Goal: Task Accomplishment & Management: Complete application form

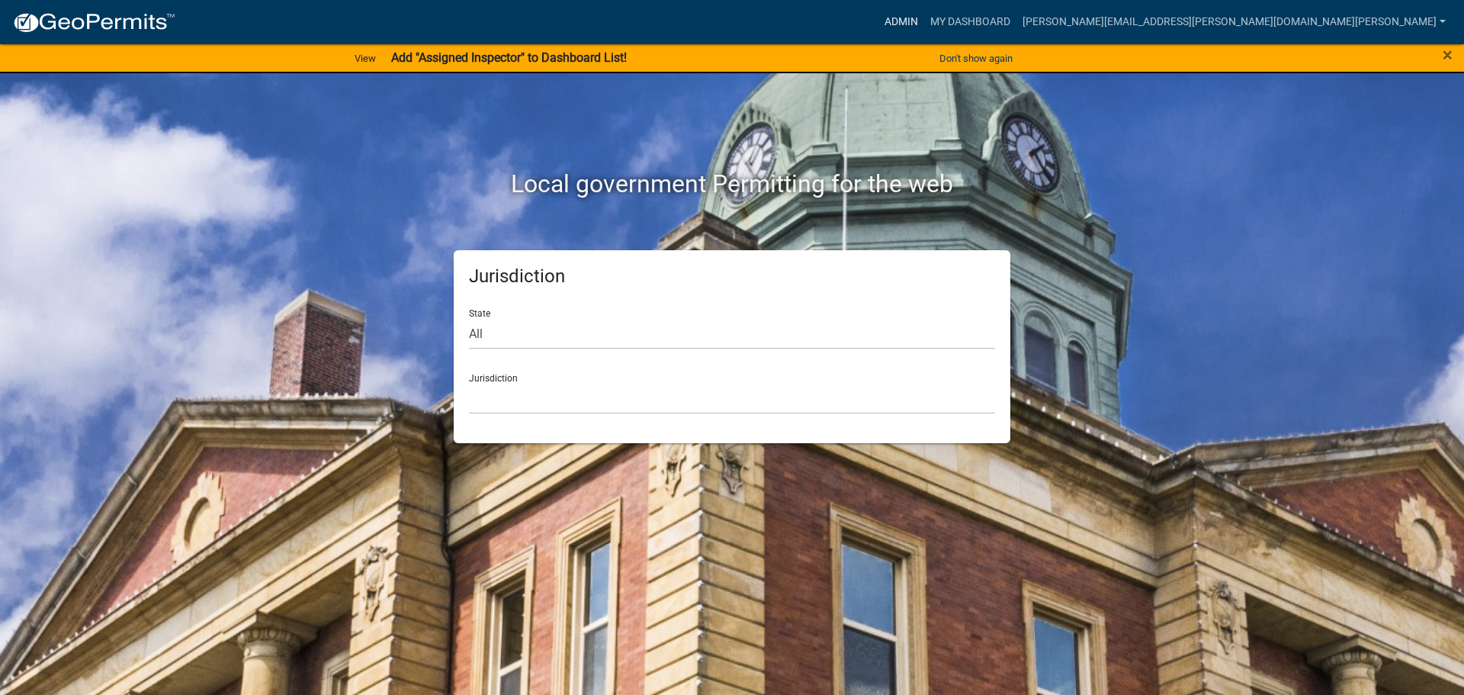
click at [924, 20] on link "Admin" at bounding box center [902, 22] width 46 height 29
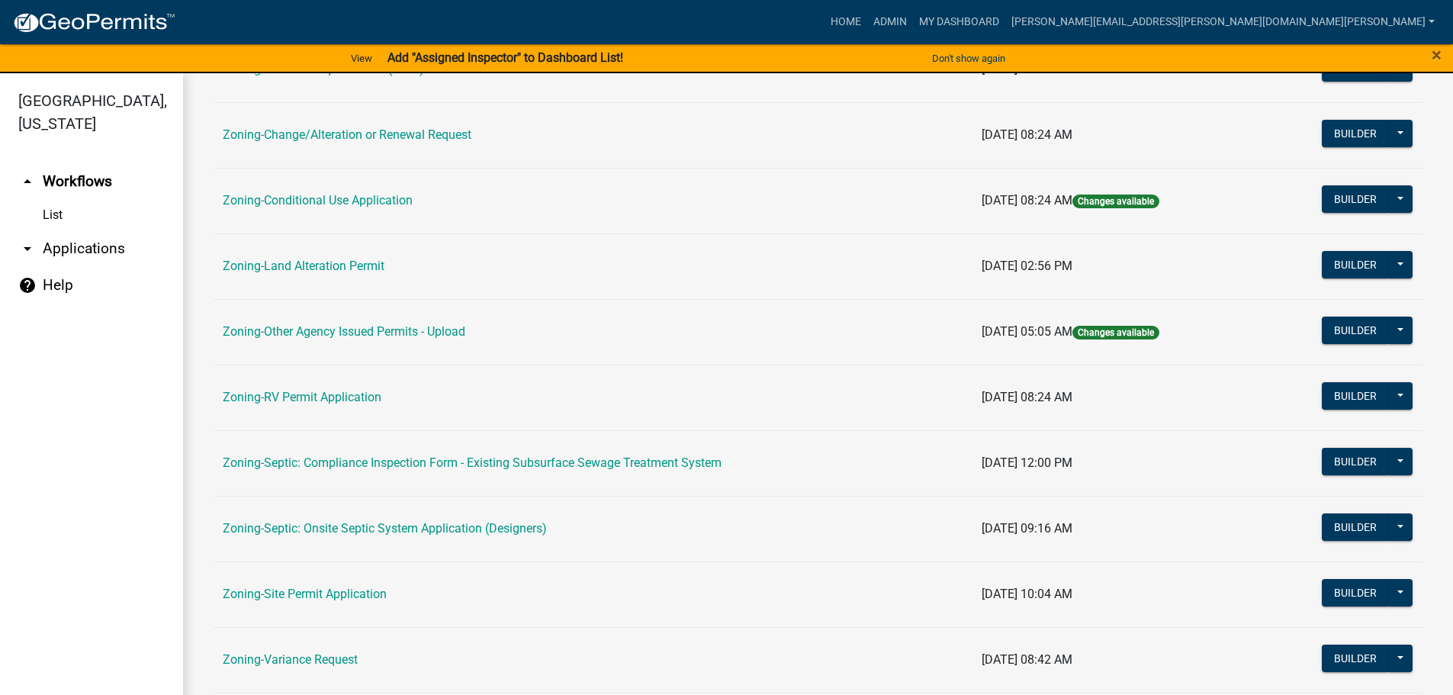
scroll to position [475, 0]
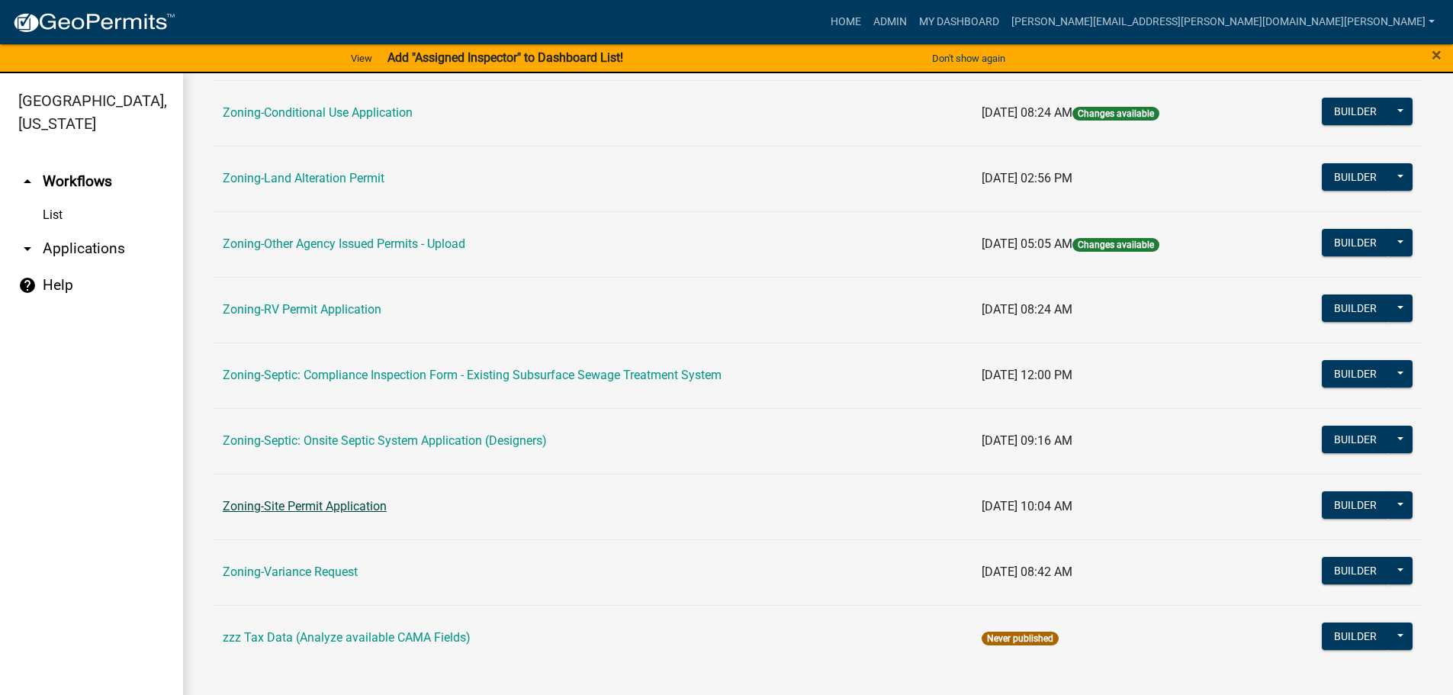
click at [326, 504] on link "Zoning-Site Permit Application" at bounding box center [305, 506] width 164 height 14
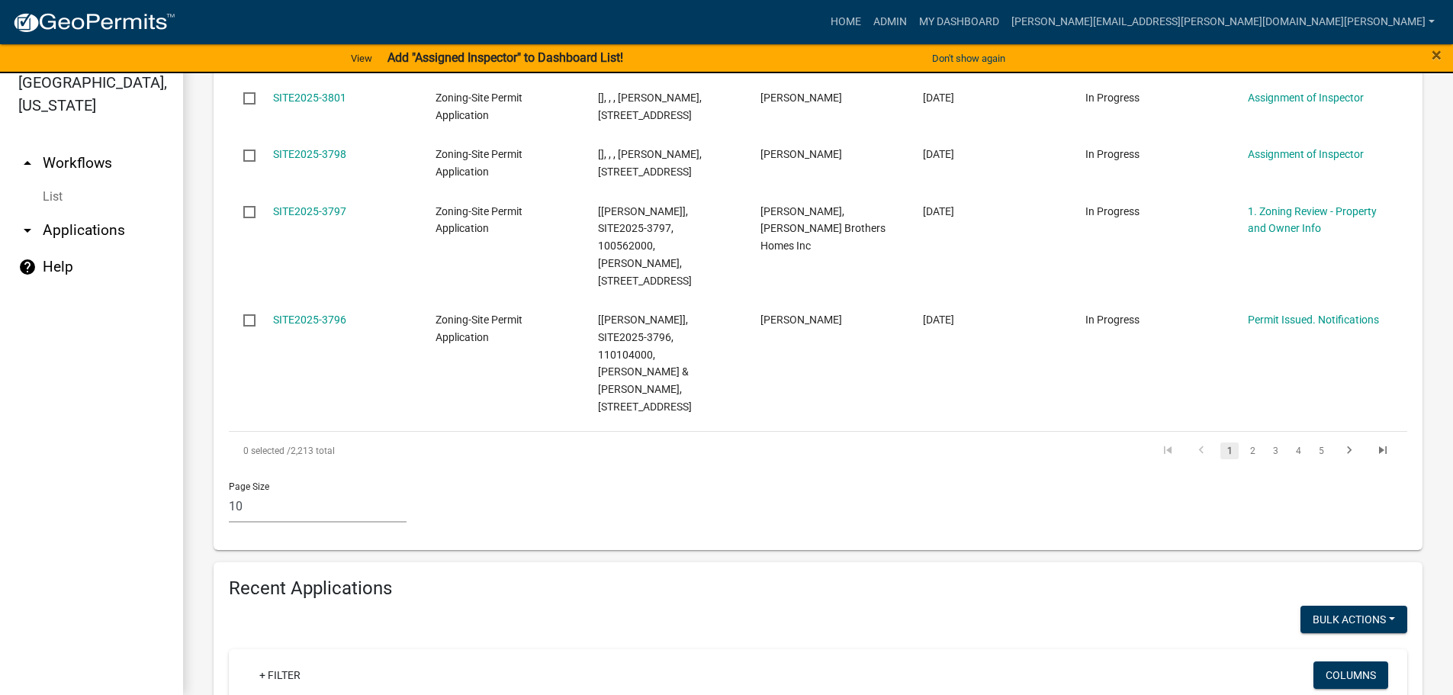
scroll to position [1068, 0]
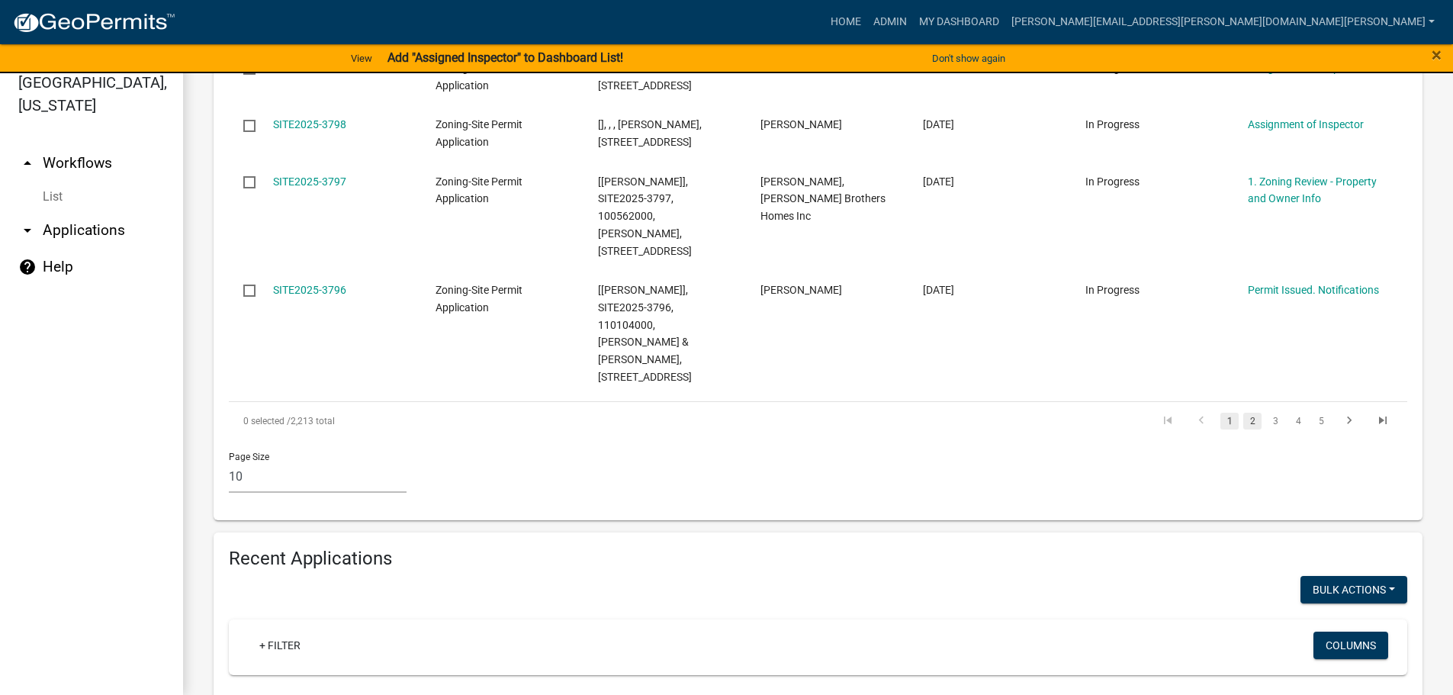
click at [1243, 413] on link "2" at bounding box center [1252, 421] width 18 height 17
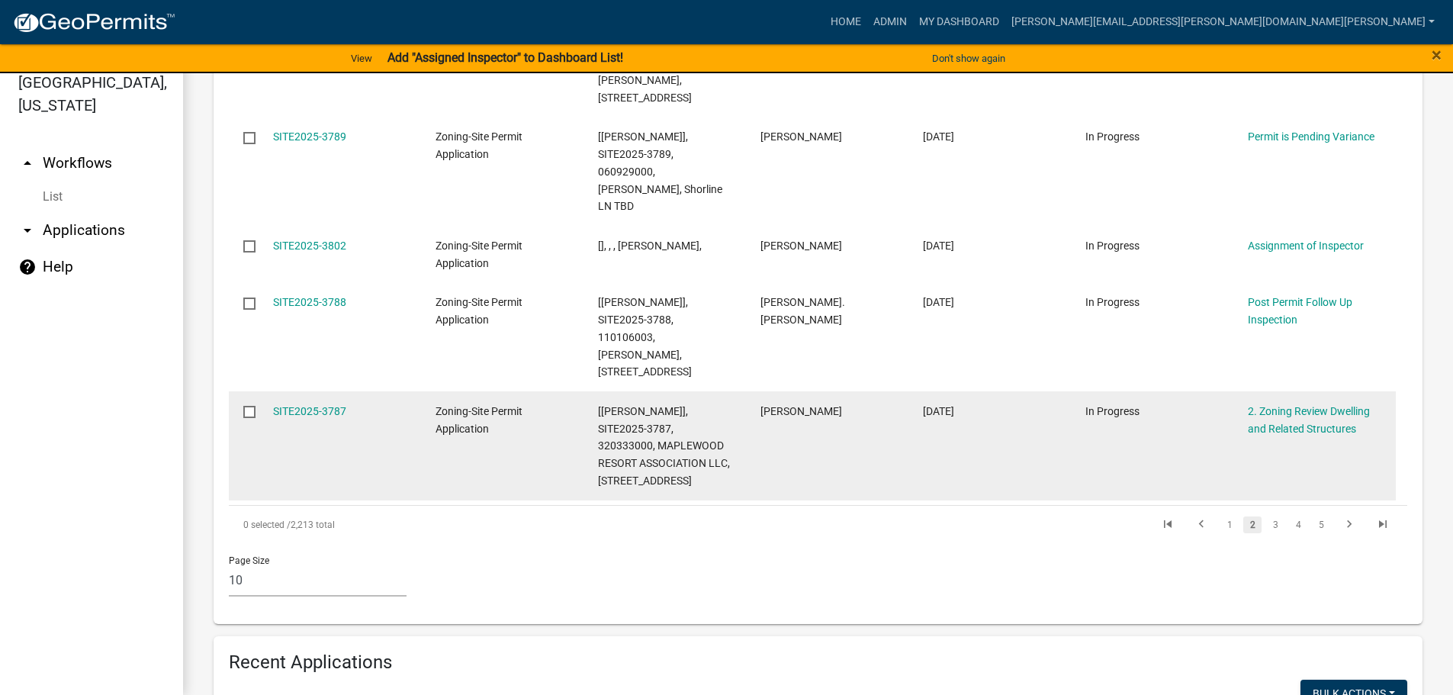
scroll to position [1020, 0]
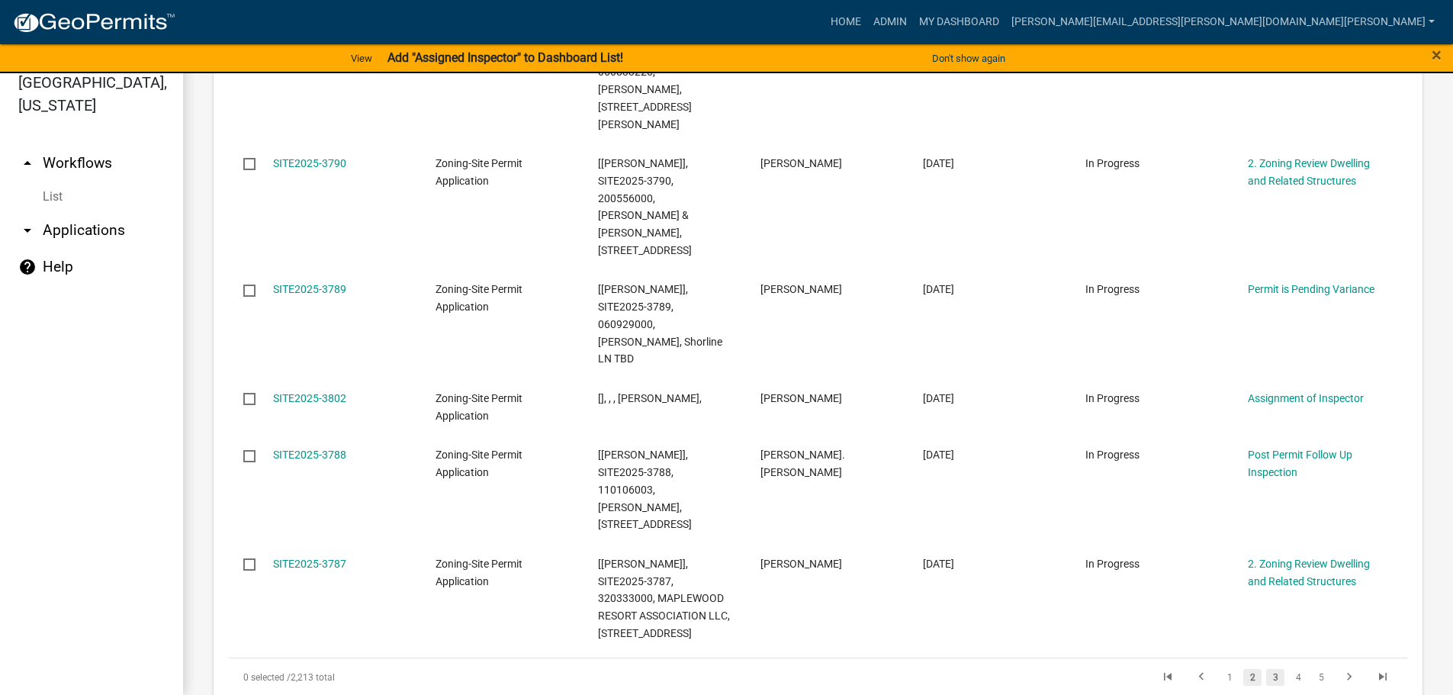
click at [1267, 669] on link "3" at bounding box center [1275, 677] width 18 height 17
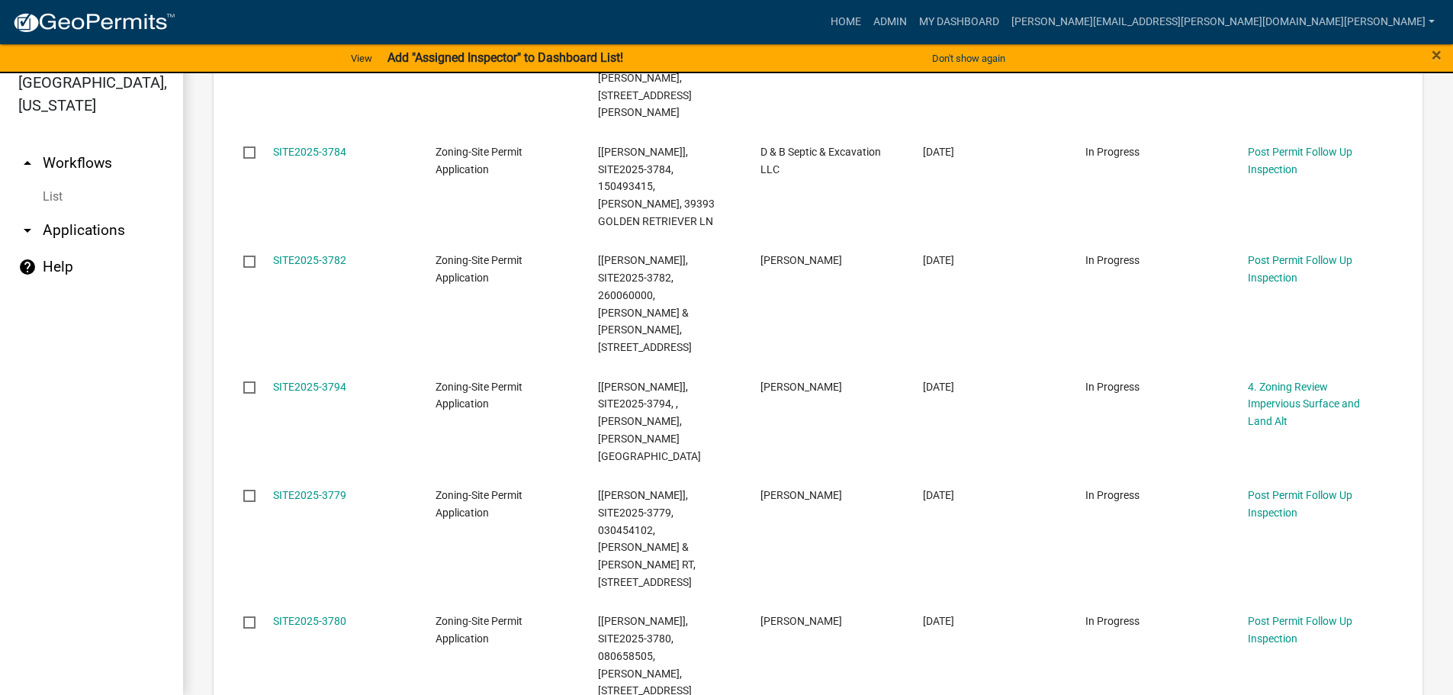
scroll to position [468, 0]
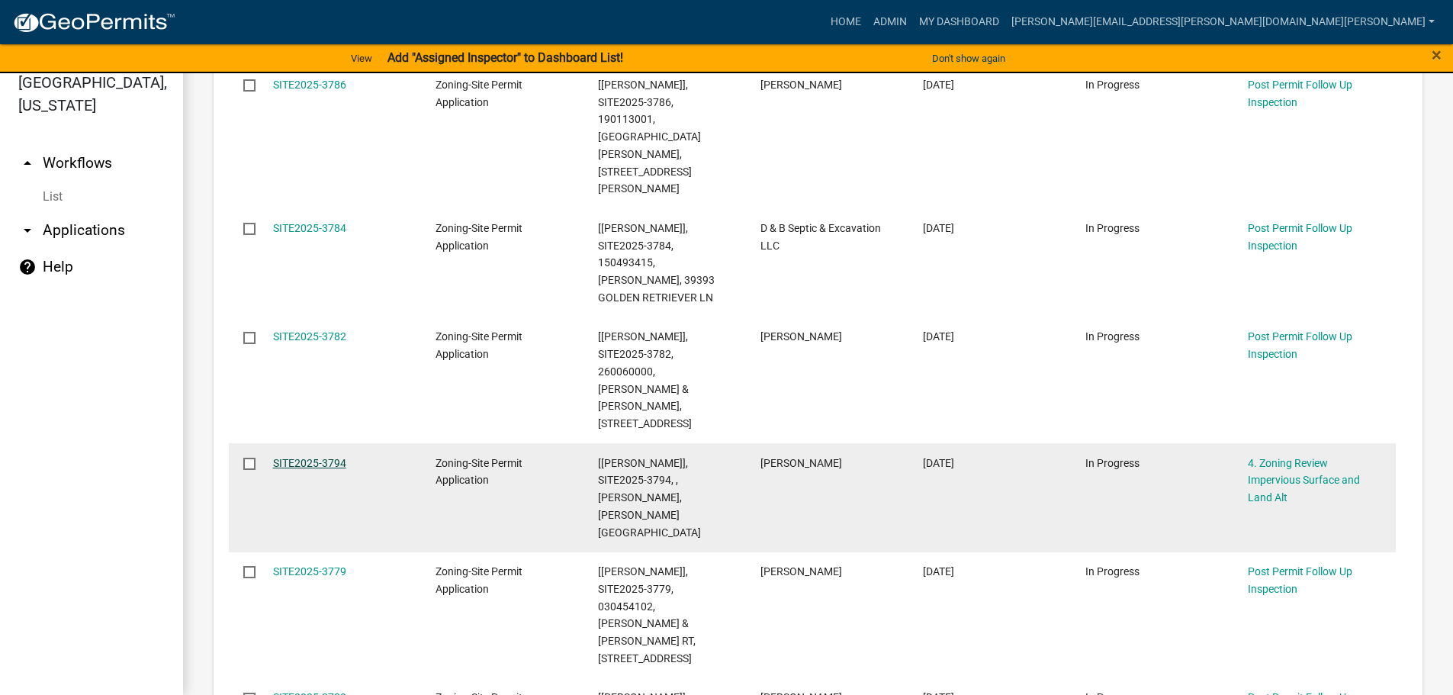
click at [313, 457] on link "SITE2025-3794" at bounding box center [309, 463] width 73 height 12
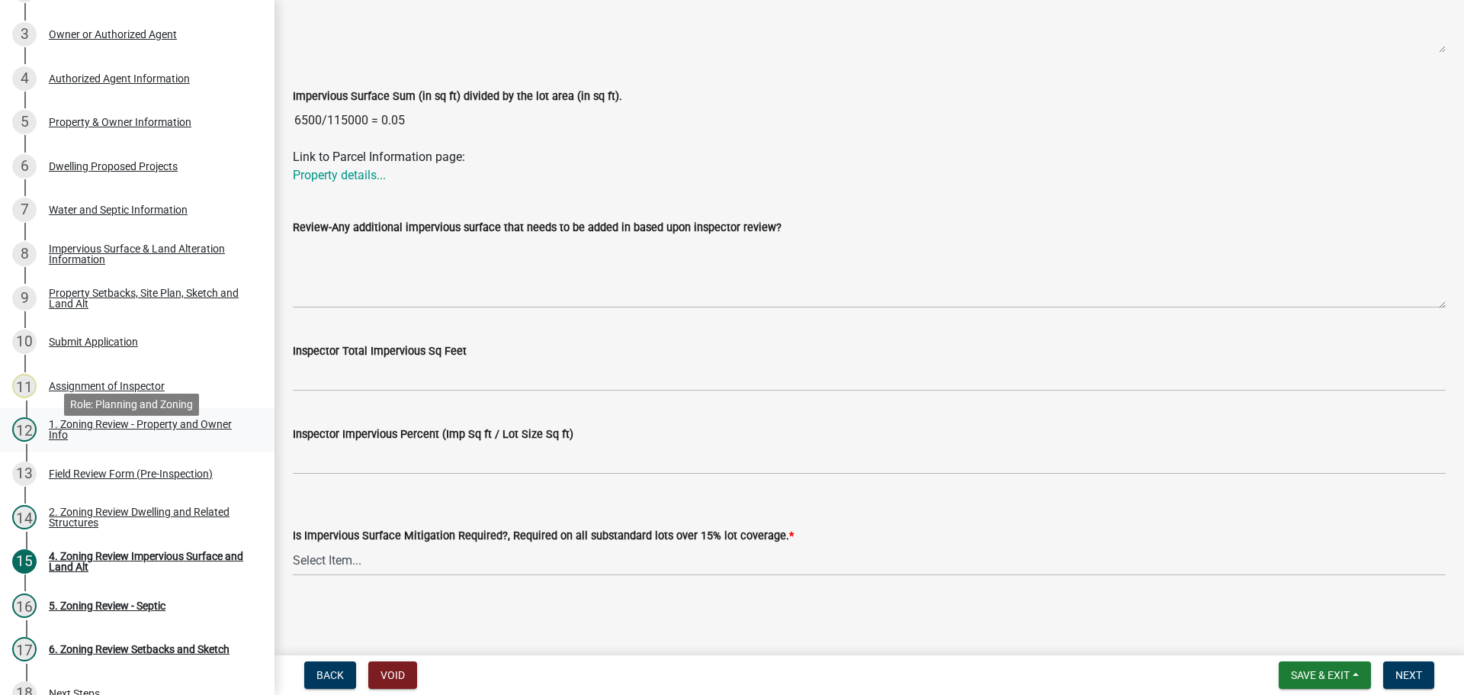
scroll to position [223, 0]
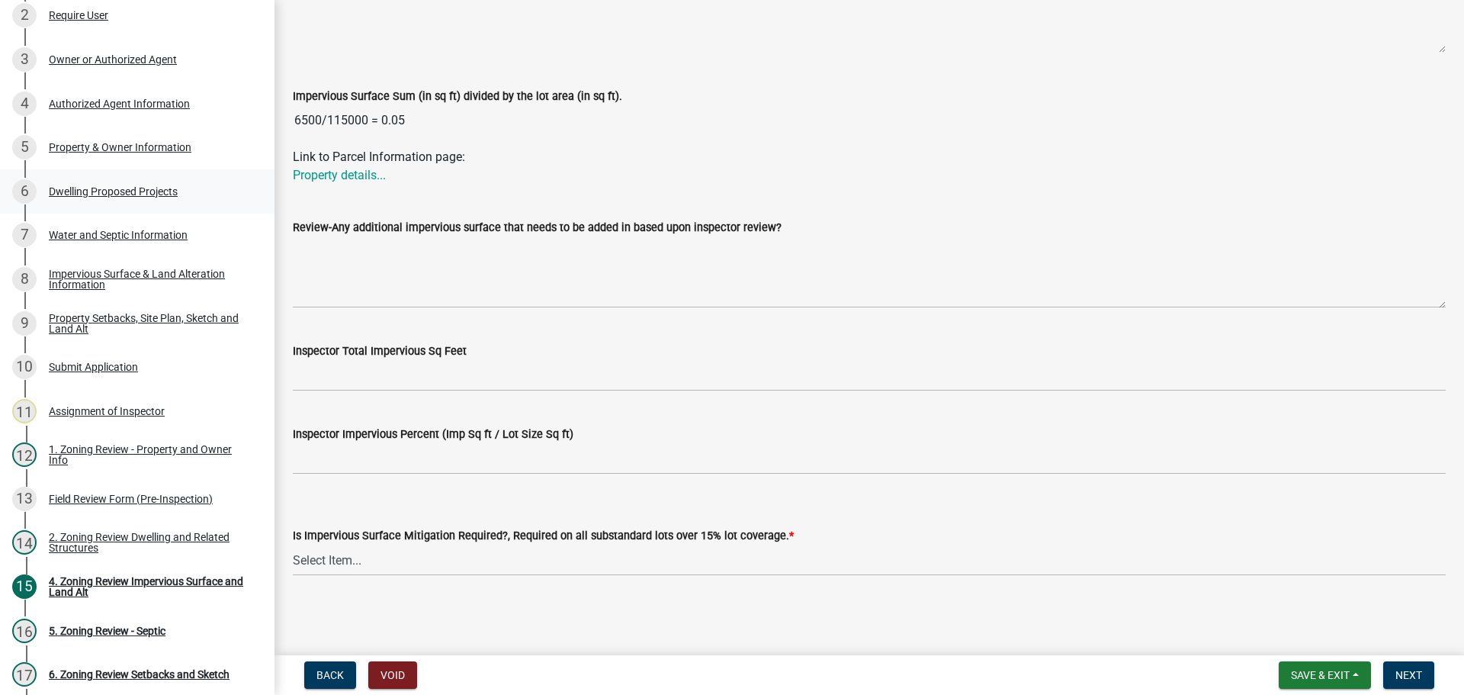
click at [126, 187] on div "Dwelling Proposed Projects" at bounding box center [113, 191] width 129 height 11
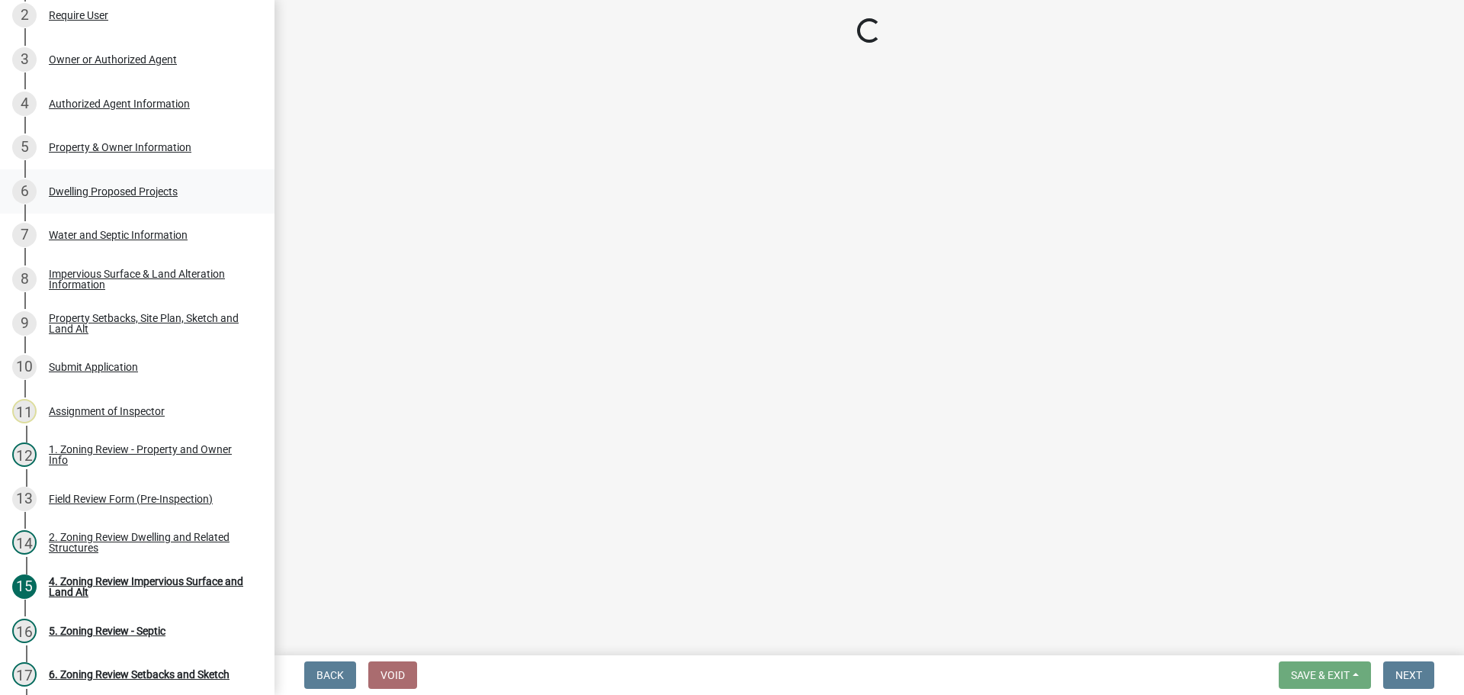
select select "5b8abcc6-67f7-49fb-8f25-c295ccc2b339"
select select "566f81cc-4b3f-4ecb-9f16-a2b313352c61"
select select "03c1fec4-1fbe-4331-bc18-34e24145556f"
select select "11c1c089-3b44-43c0-9549-3c9eeea2451f"
select select "0ceb8b90-6e92-4b1f-be25-acba4c819eff"
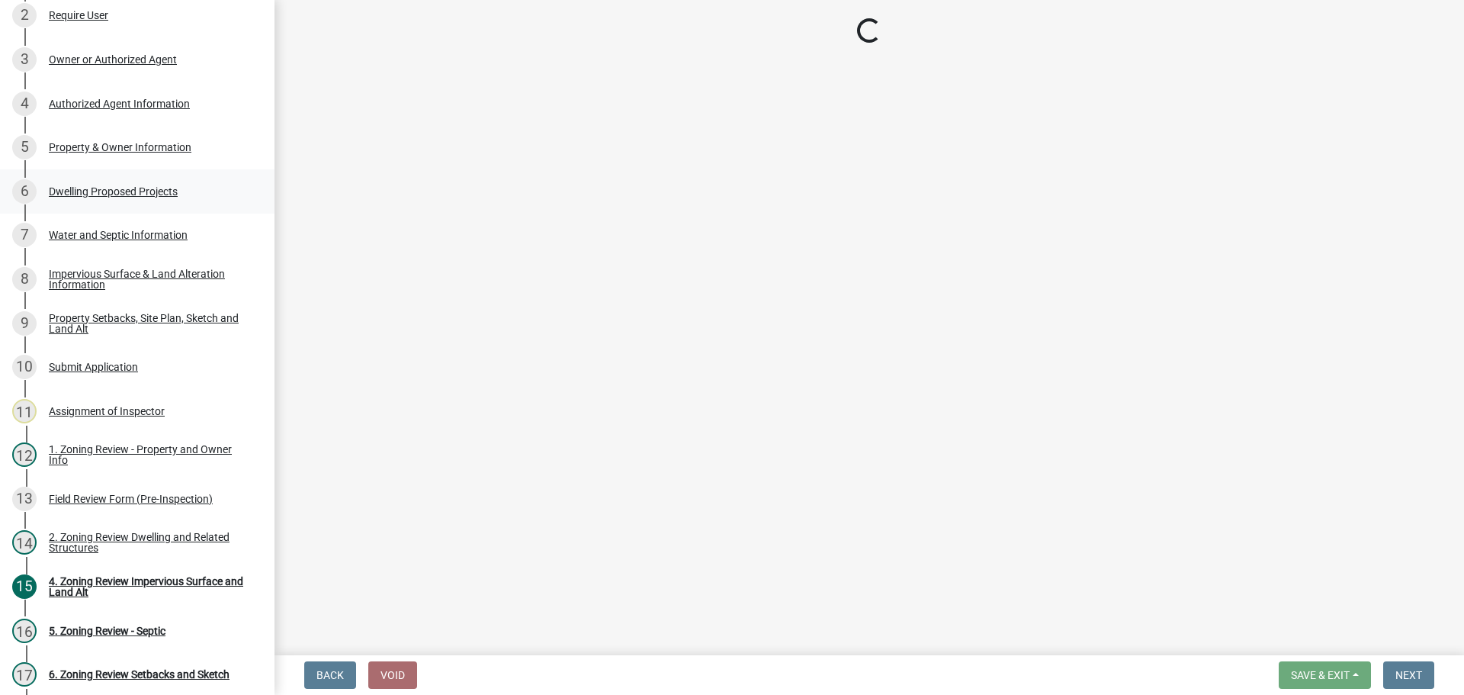
select select "ab9119d1-7da9-49c4-9fac-8c142204c89d"
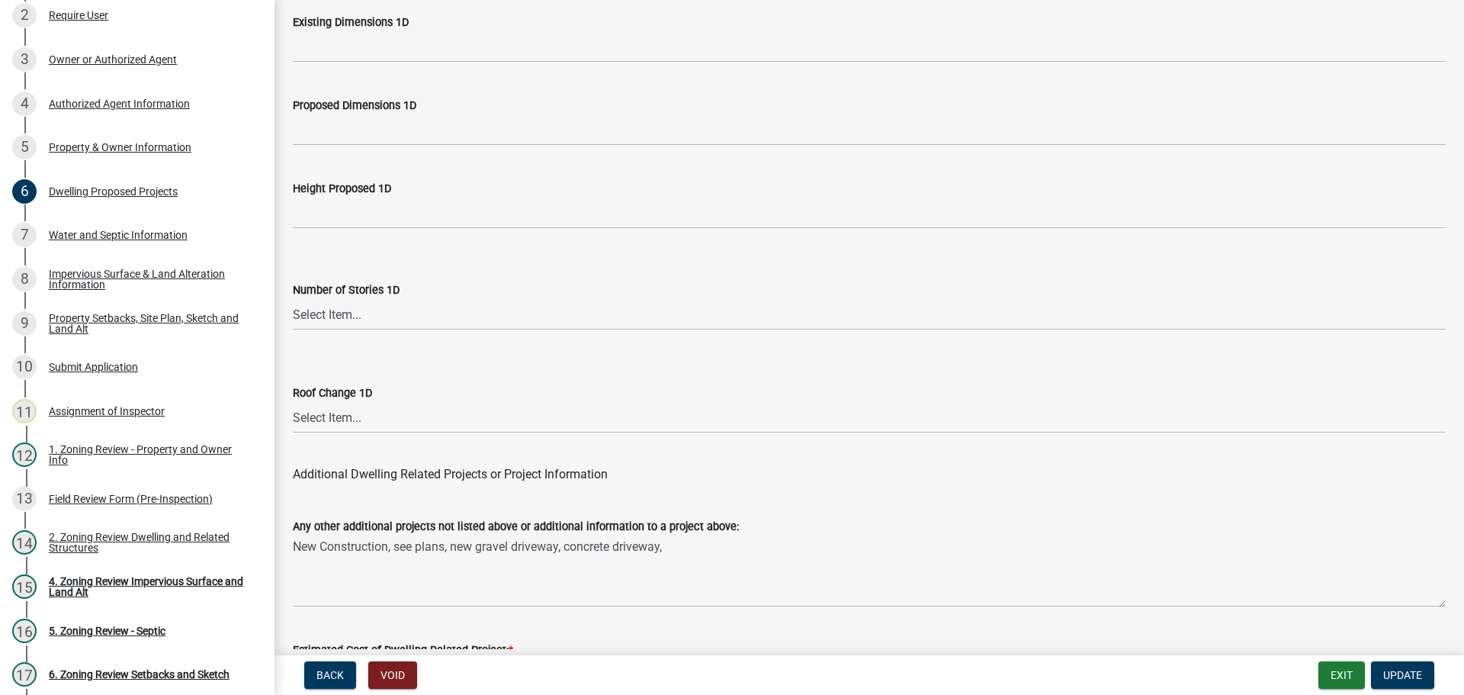
scroll to position [3657, 0]
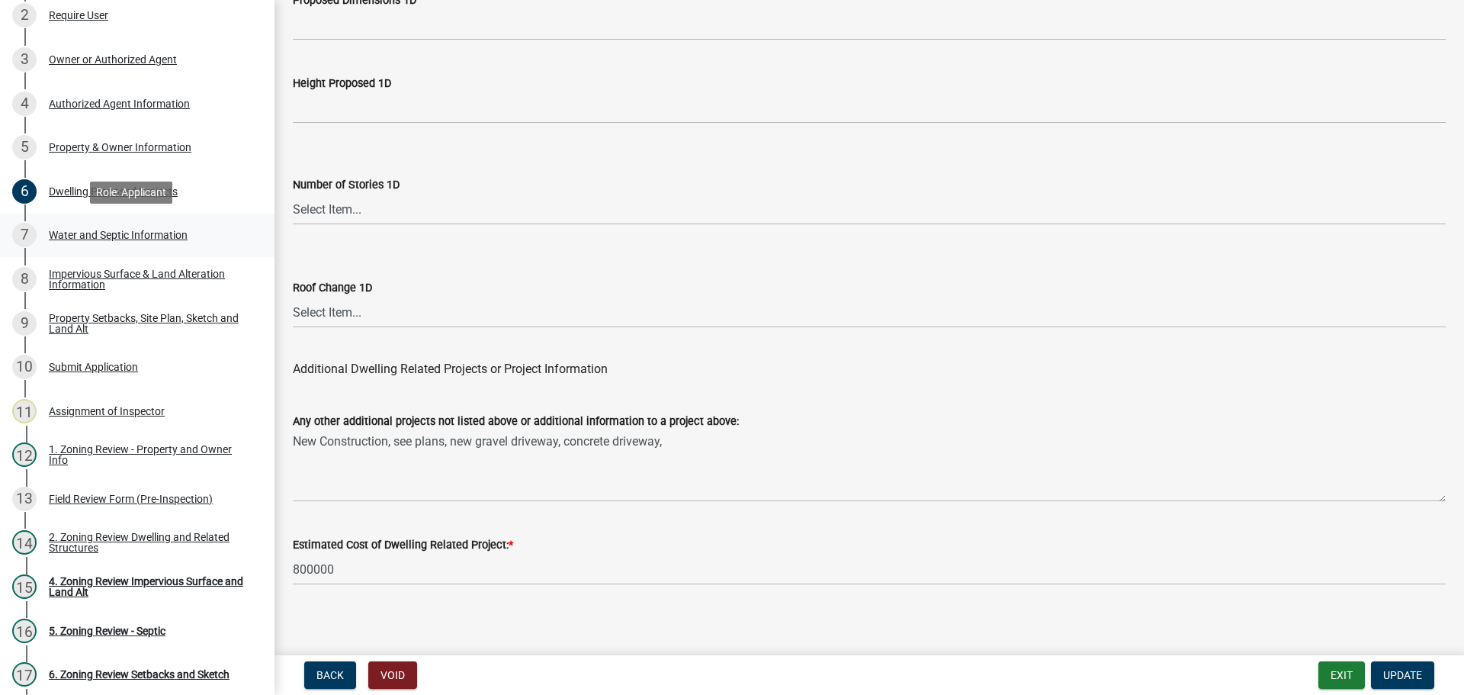
click at [82, 230] on div "Water and Septic Information" at bounding box center [118, 235] width 139 height 11
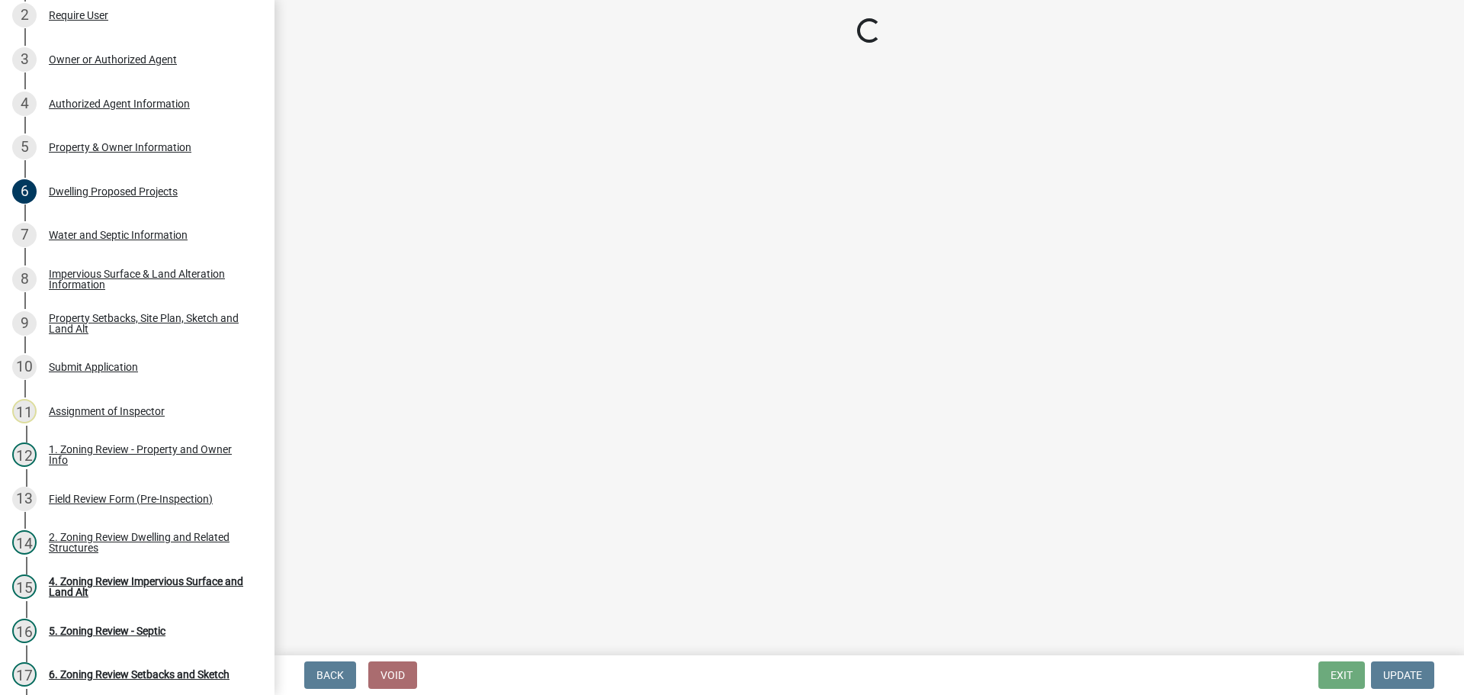
select select "295c6ba3-00c2-4229-aea3-8b4be6316de8"
select select "25b8aef2-9eed-4c0f-8836-08d4b8d082b1"
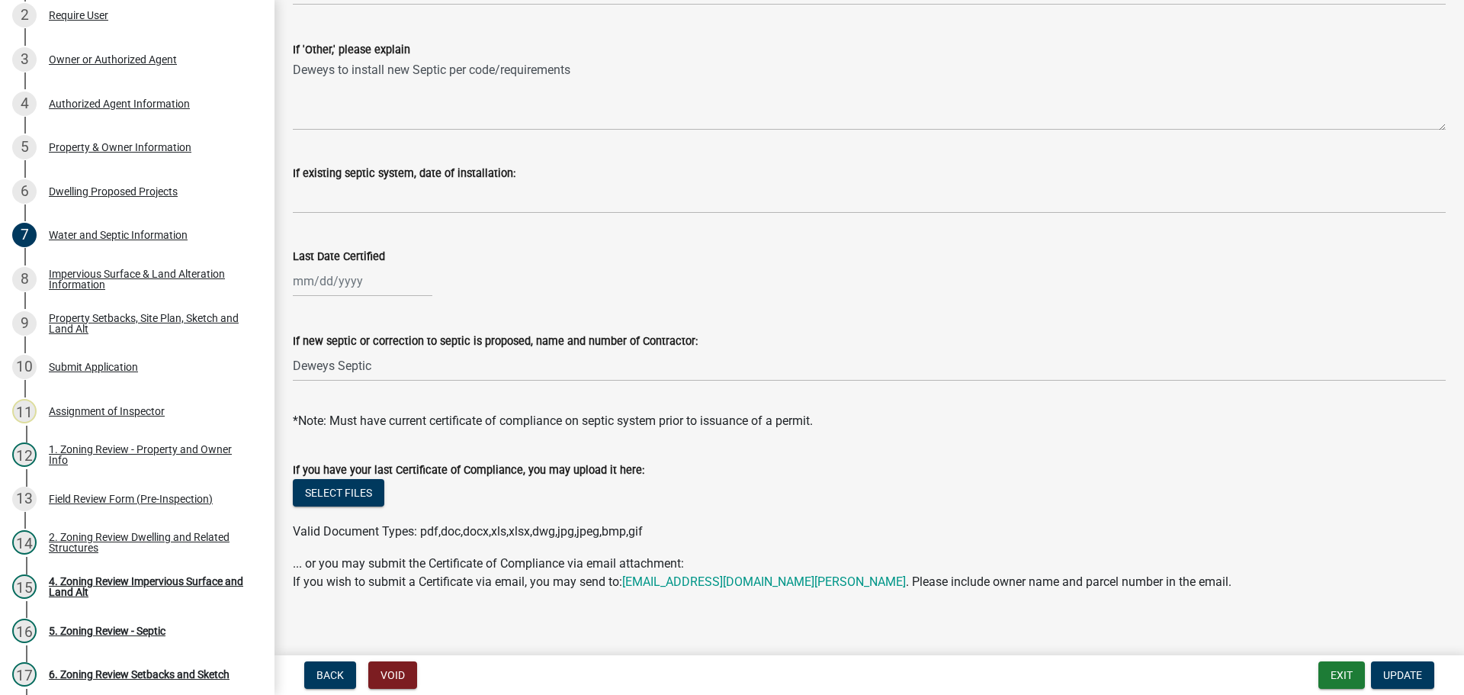
scroll to position [442, 0]
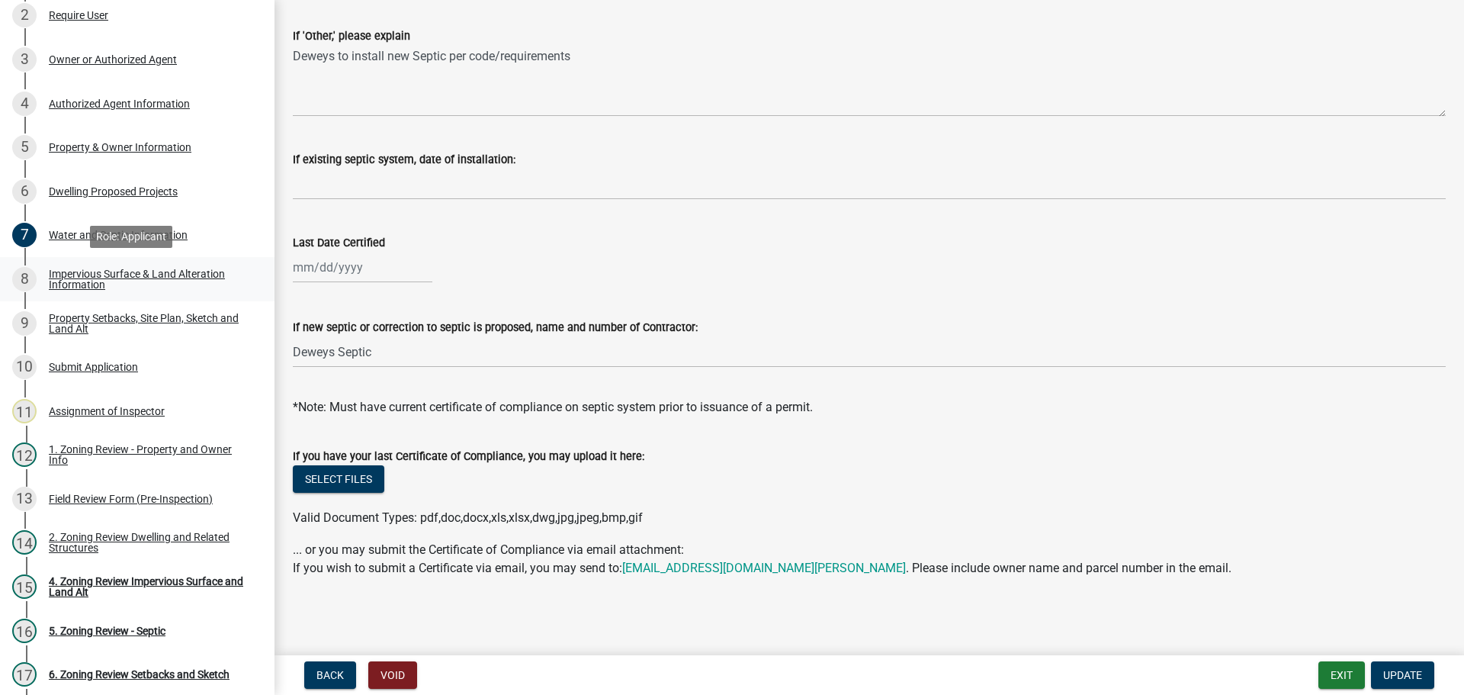
click at [96, 281] on div "Impervious Surface & Land Alteration Information" at bounding box center [149, 278] width 201 height 21
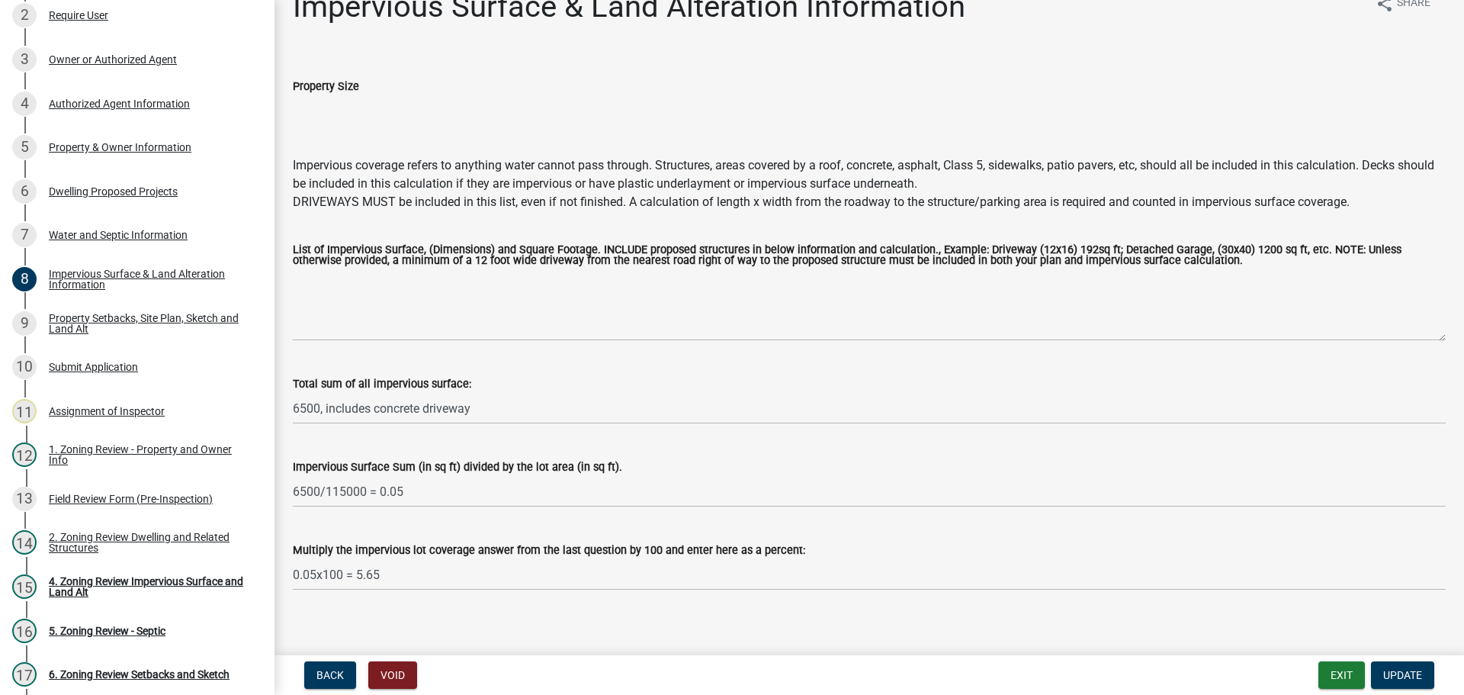
scroll to position [43, 0]
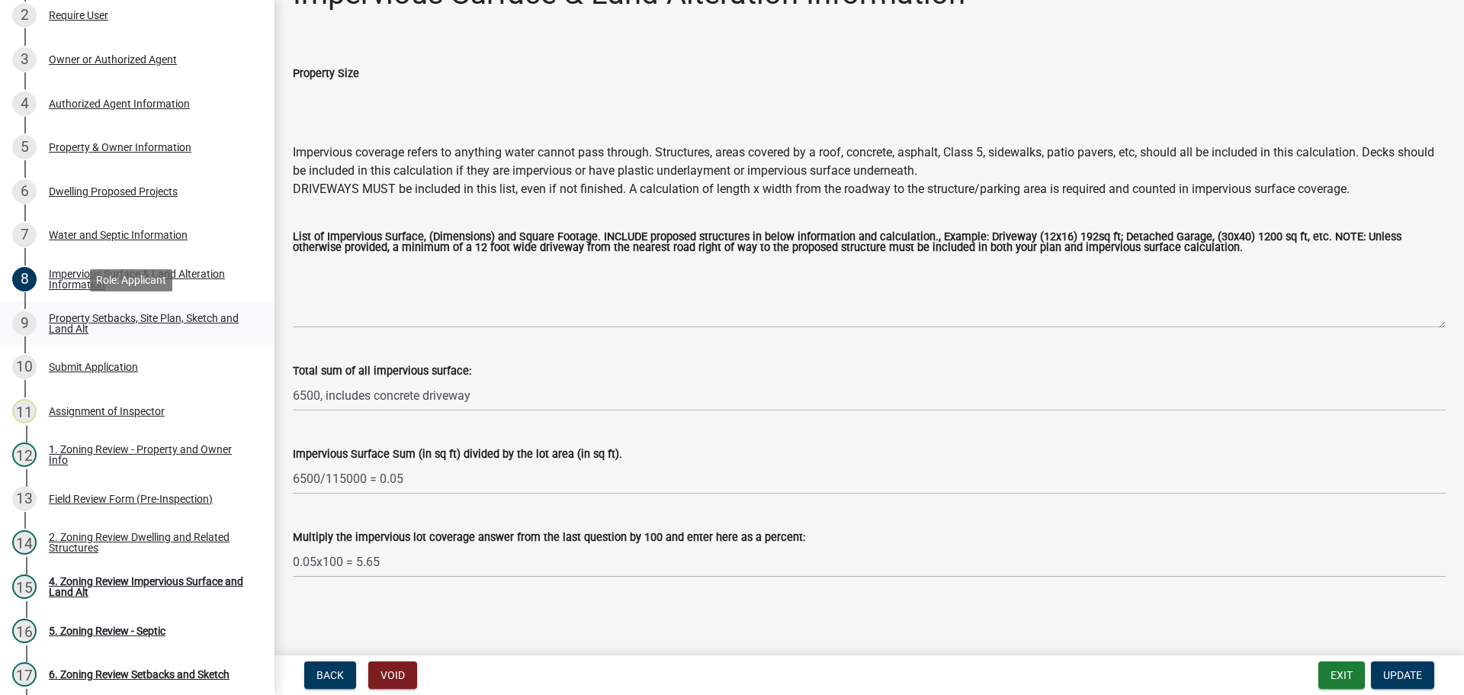
click at [79, 315] on div "Property Setbacks, Site Plan, Sketch and Land Alt" at bounding box center [149, 323] width 201 height 21
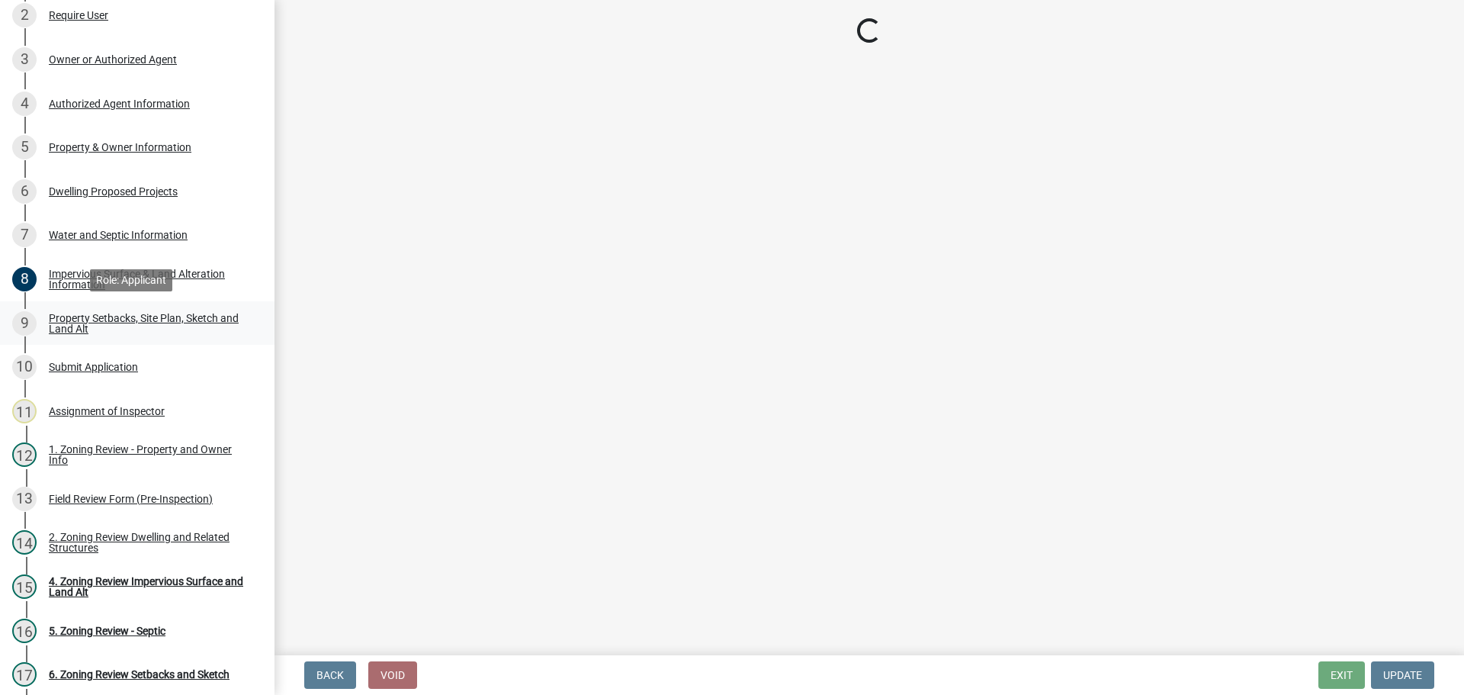
select select "bc359128-44fe-43a6-b559-d4174f4d38cf"
select select "455557a3-7db0-4012-9414-920f9688a68f"
select select "b56a4575-9846-47cf-8067-c59a4853da22"
select select "12f785fb-c378-4b18-841c-21c73dc99083"
select select "12da6293-5841-4f5c-bd92-3658833964cd"
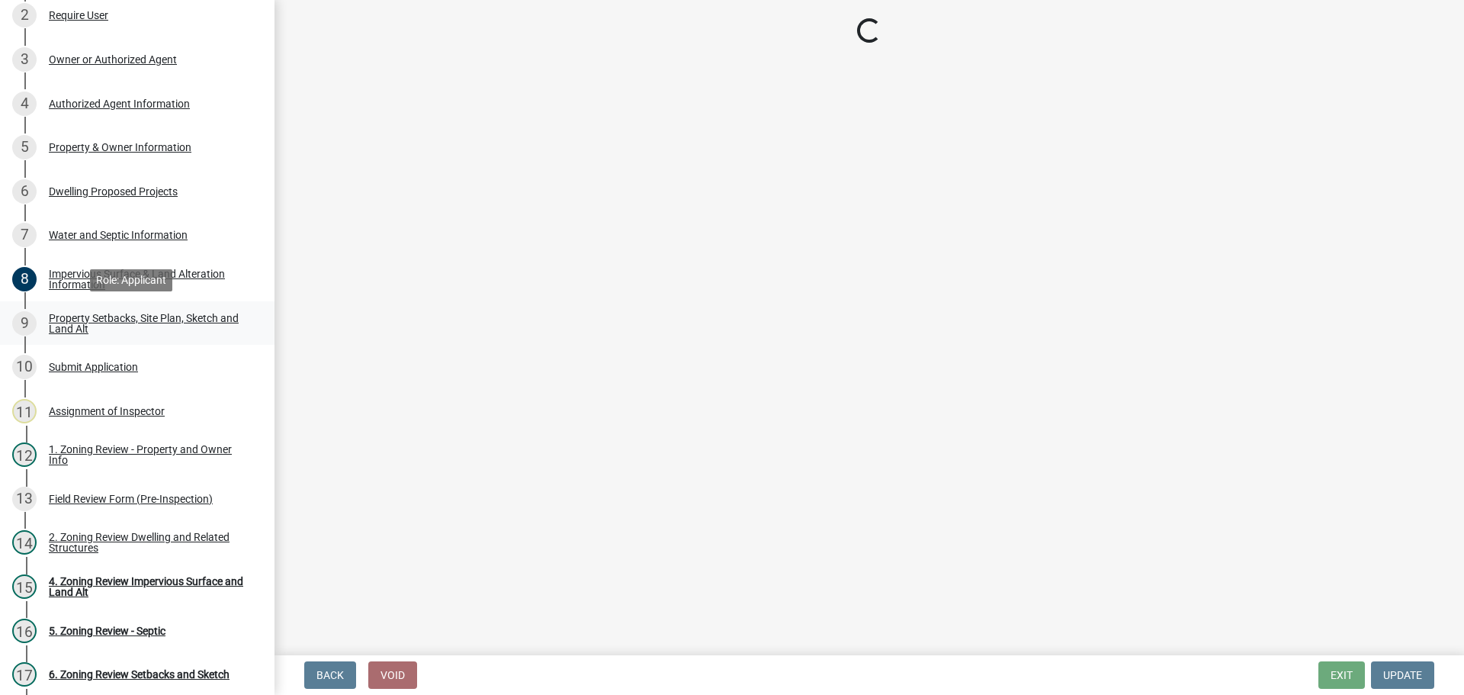
select select "27b2a8b4-abf6-463e-8c0c-7c5d2b4fe26f"
select select "5ad4ab64-b44e-481c-9000-9e5907aa74e1"
select select "e019de12-4845-45f2-ad10-5fb76eee0e55"
select select "c8b8ea71-7088-4e87-a493-7bc88cc2835b"
select select "133211ff-91ce-4a0a-9235-b48a7e2069a0"
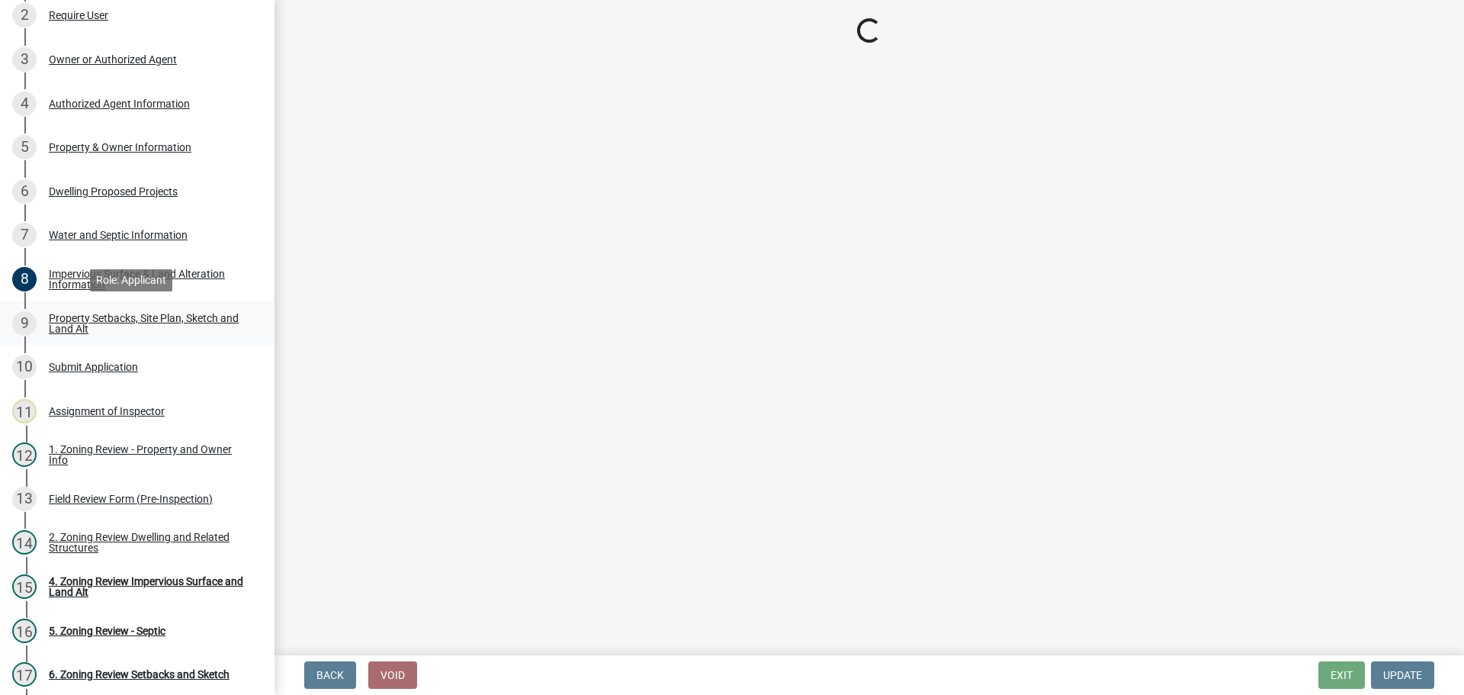
select select "4421853d-5e11-4b64-95ec-6c47066881cc"
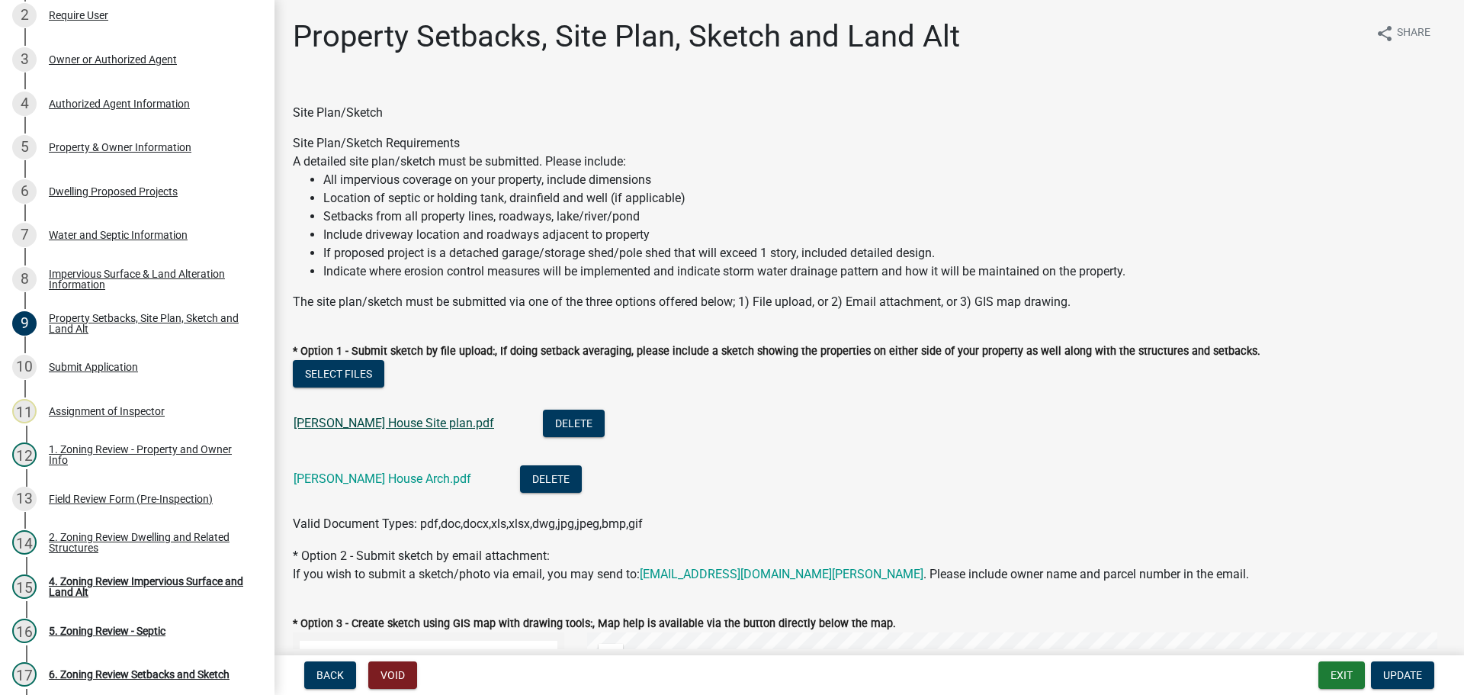
click at [361, 420] on link "Hahn House Site plan.pdf" at bounding box center [394, 423] width 201 height 14
click at [326, 473] on link "Hahn House Arch.pdf" at bounding box center [383, 478] width 178 height 14
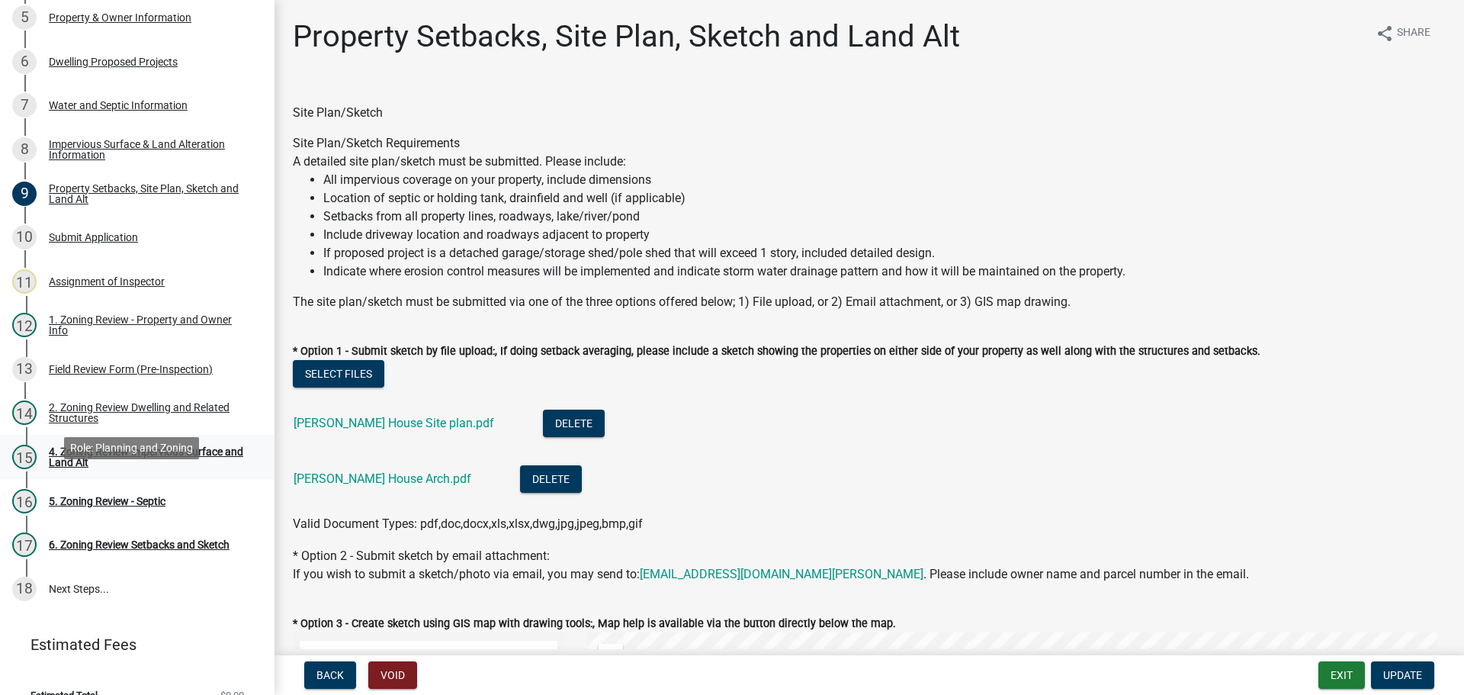
scroll to position [376, 0]
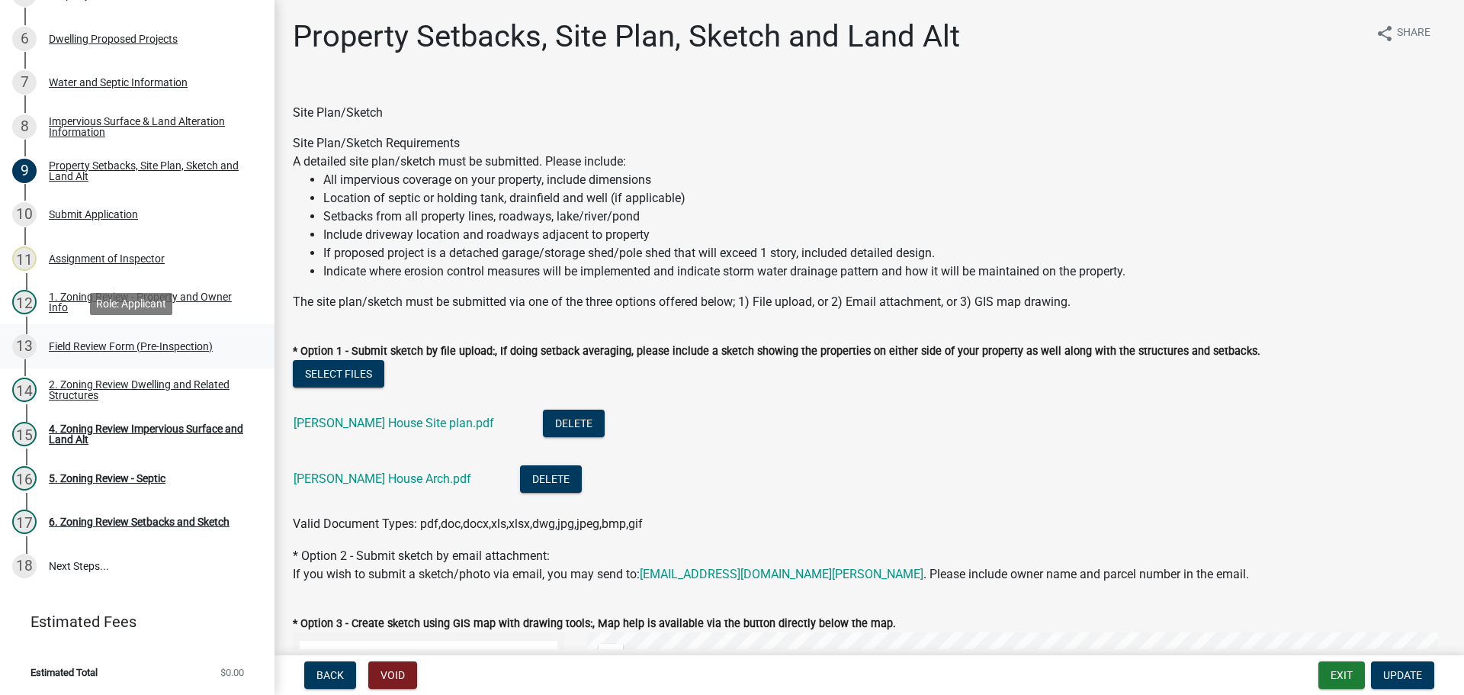
click at [88, 342] on div "Field Review Form (Pre-Inspection)" at bounding box center [131, 346] width 164 height 11
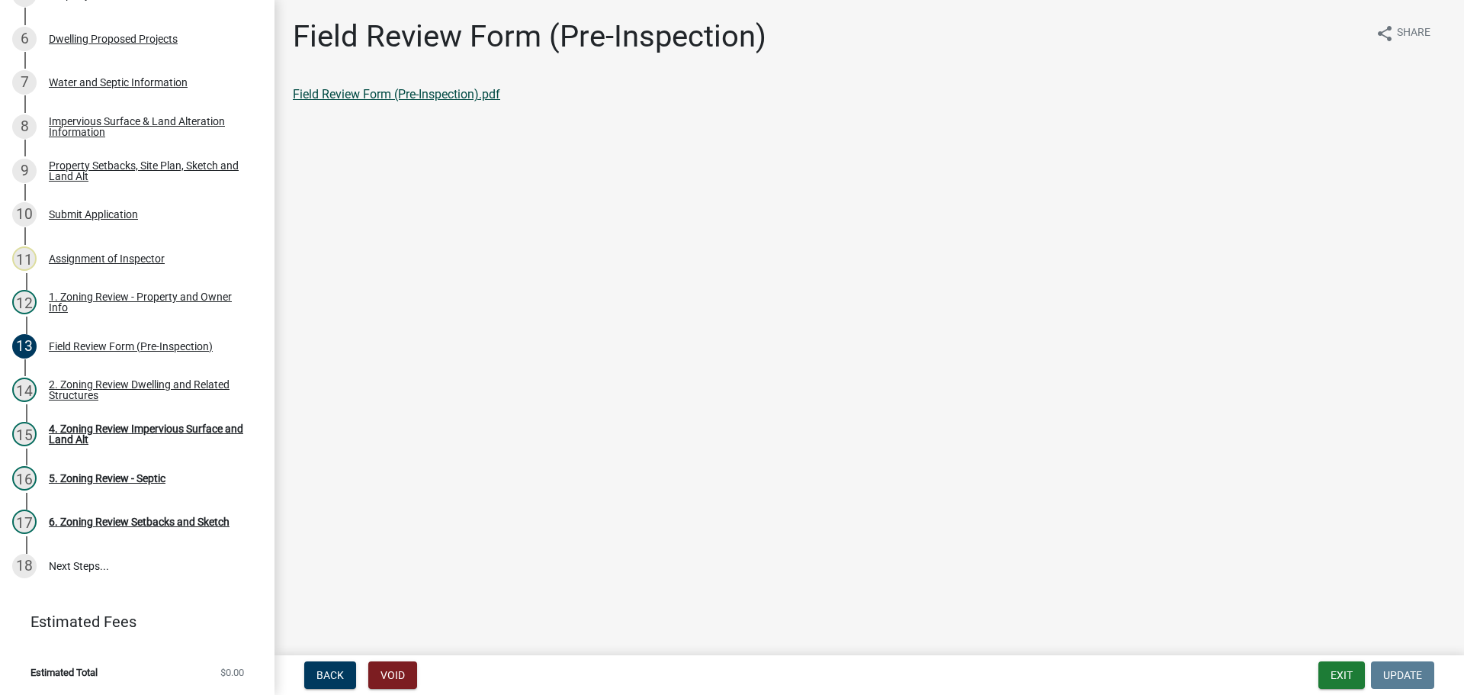
click at [318, 94] on link "Field Review Form (Pre-Inspection).pdf" at bounding box center [396, 94] width 207 height 14
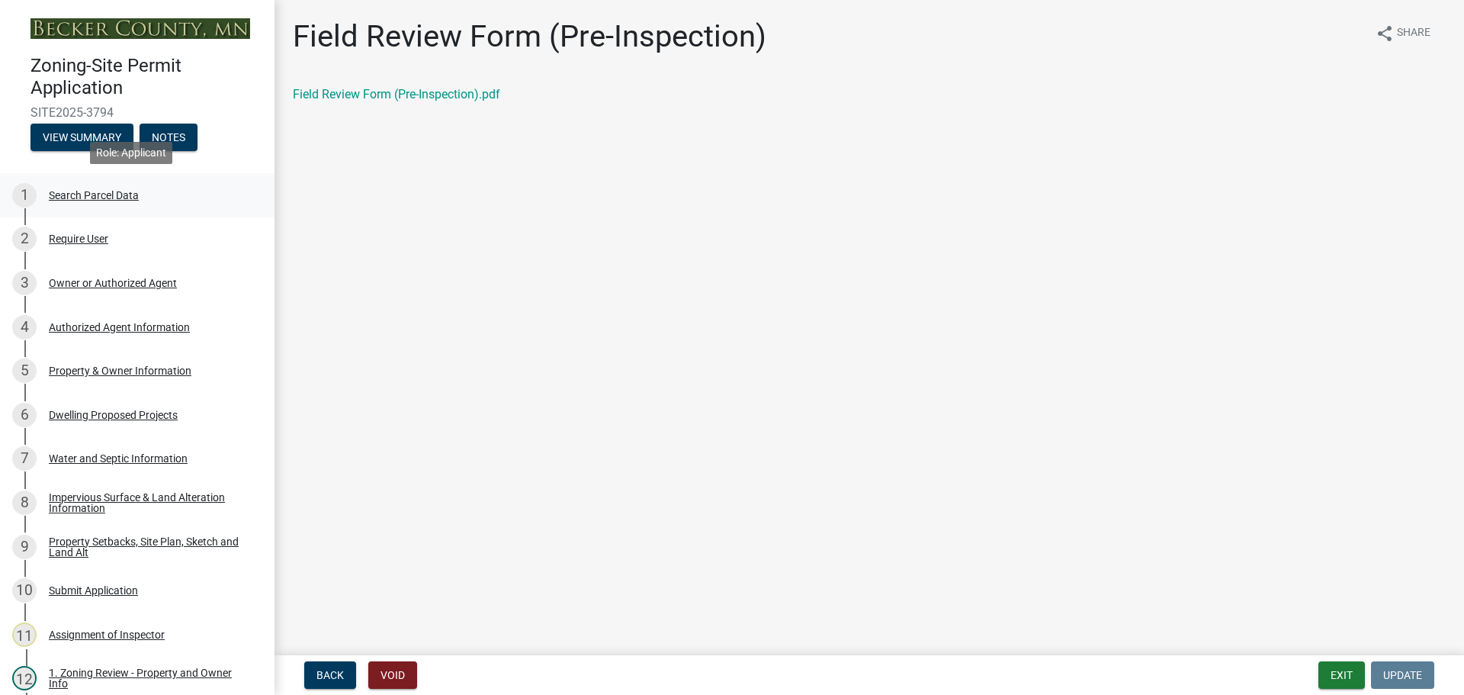
click at [125, 191] on div "Search Parcel Data" at bounding box center [94, 195] width 90 height 11
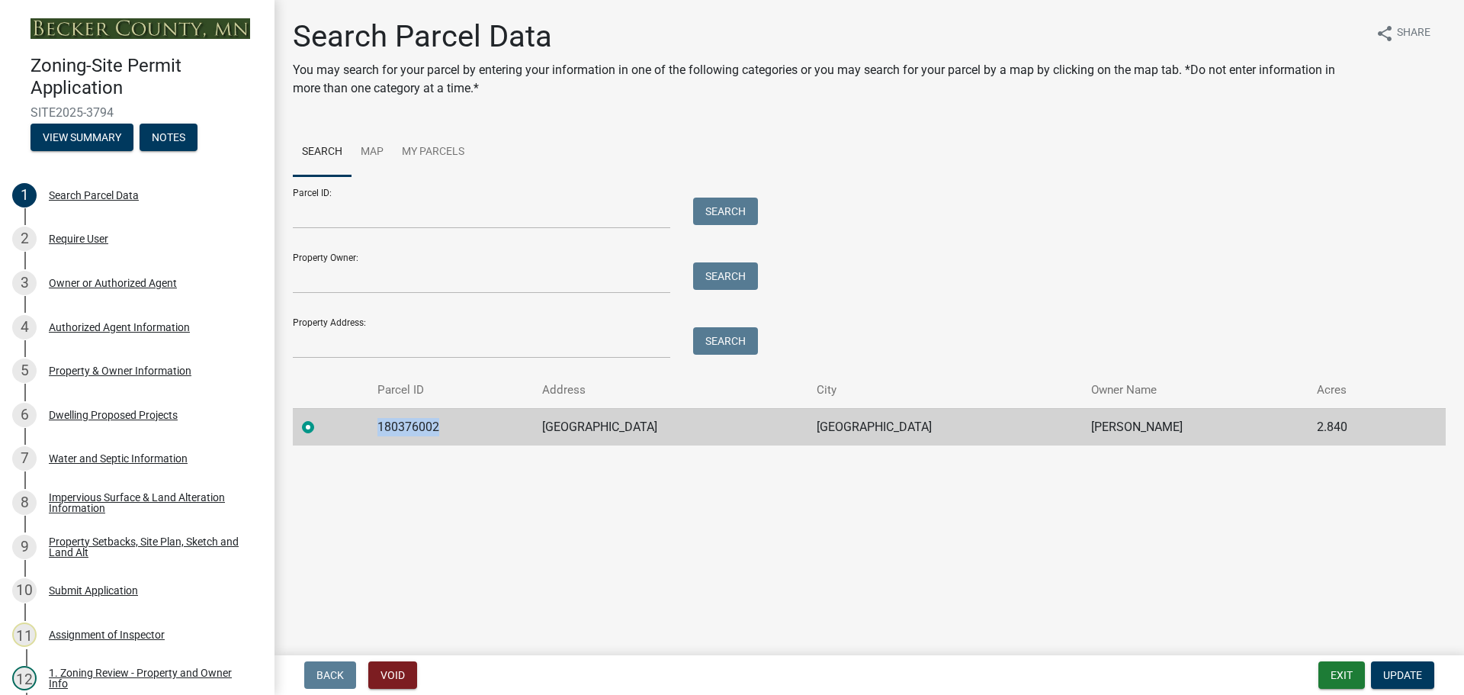
drag, startPoint x: 452, startPoint y: 426, endPoint x: 389, endPoint y: 426, distance: 63.3
click at [389, 426] on td "180376002" at bounding box center [450, 426] width 165 height 37
copy td "180376002"
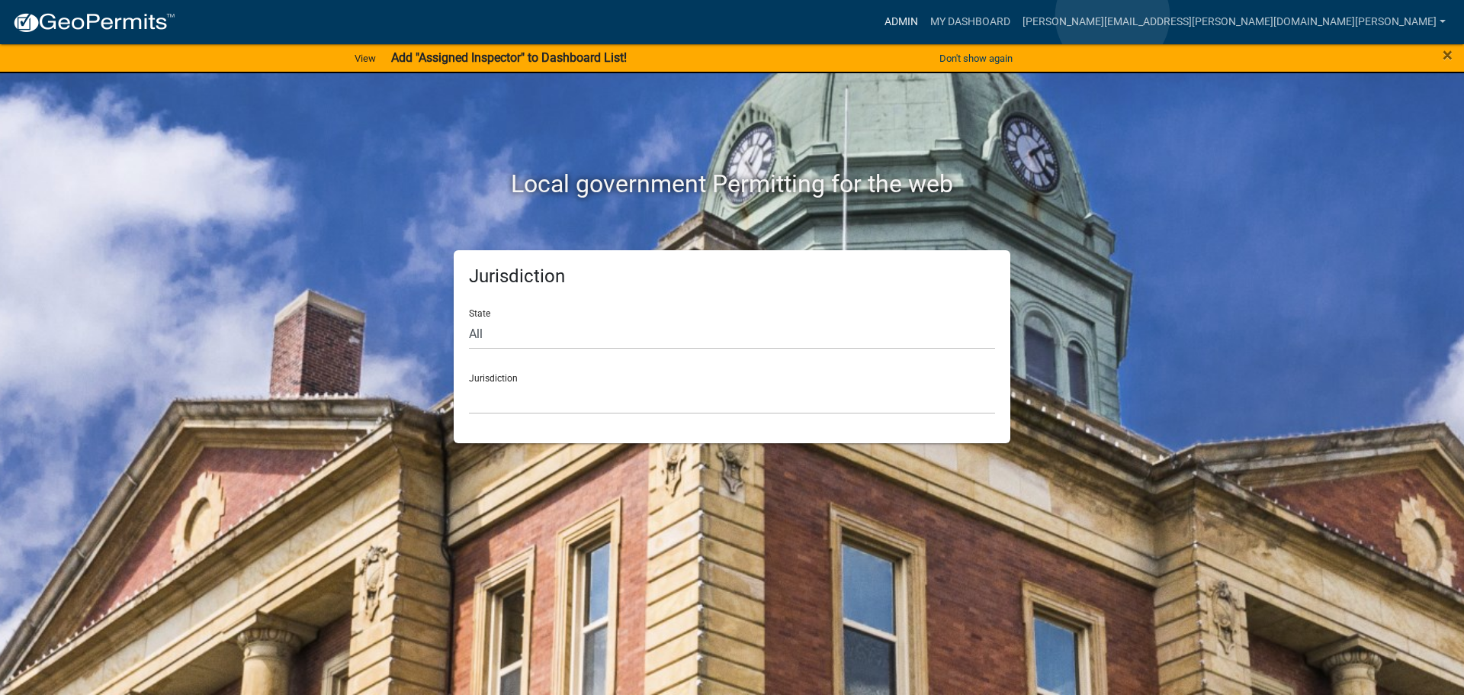
click at [924, 16] on link "Admin" at bounding box center [902, 22] width 46 height 29
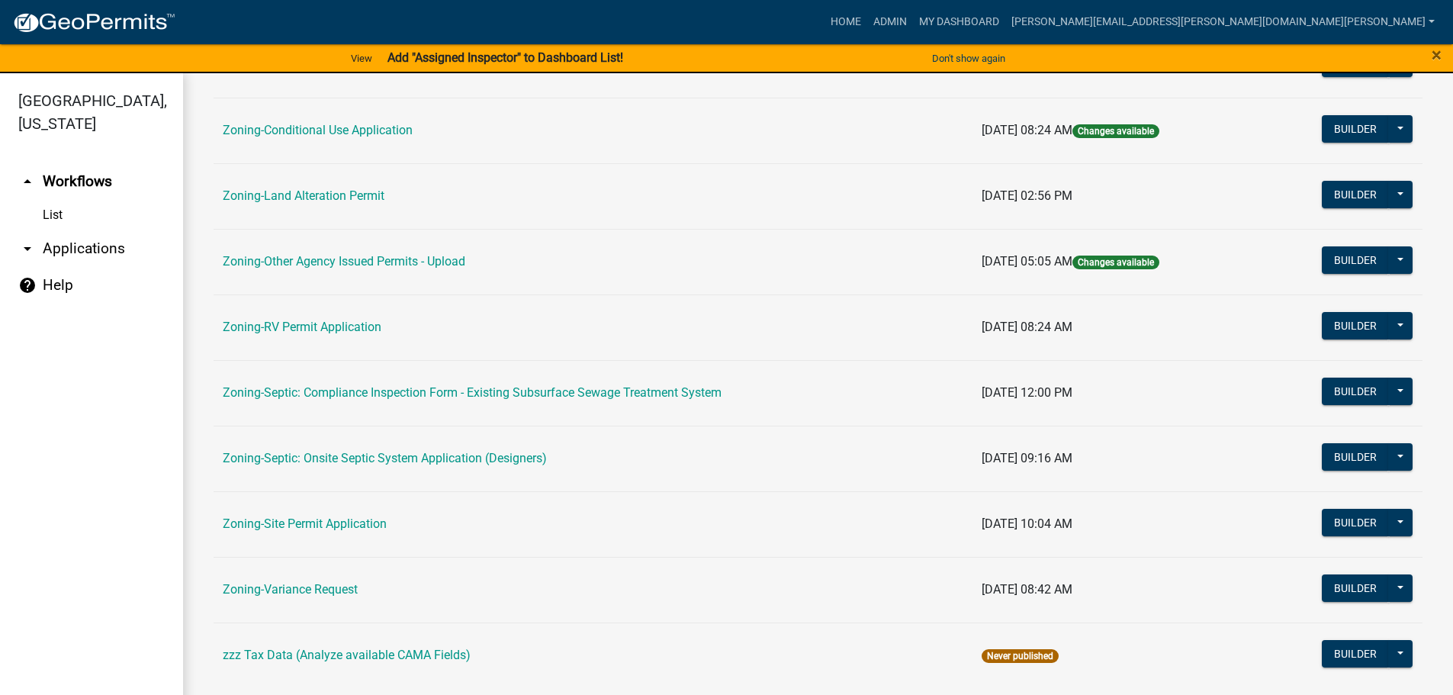
scroll to position [475, 0]
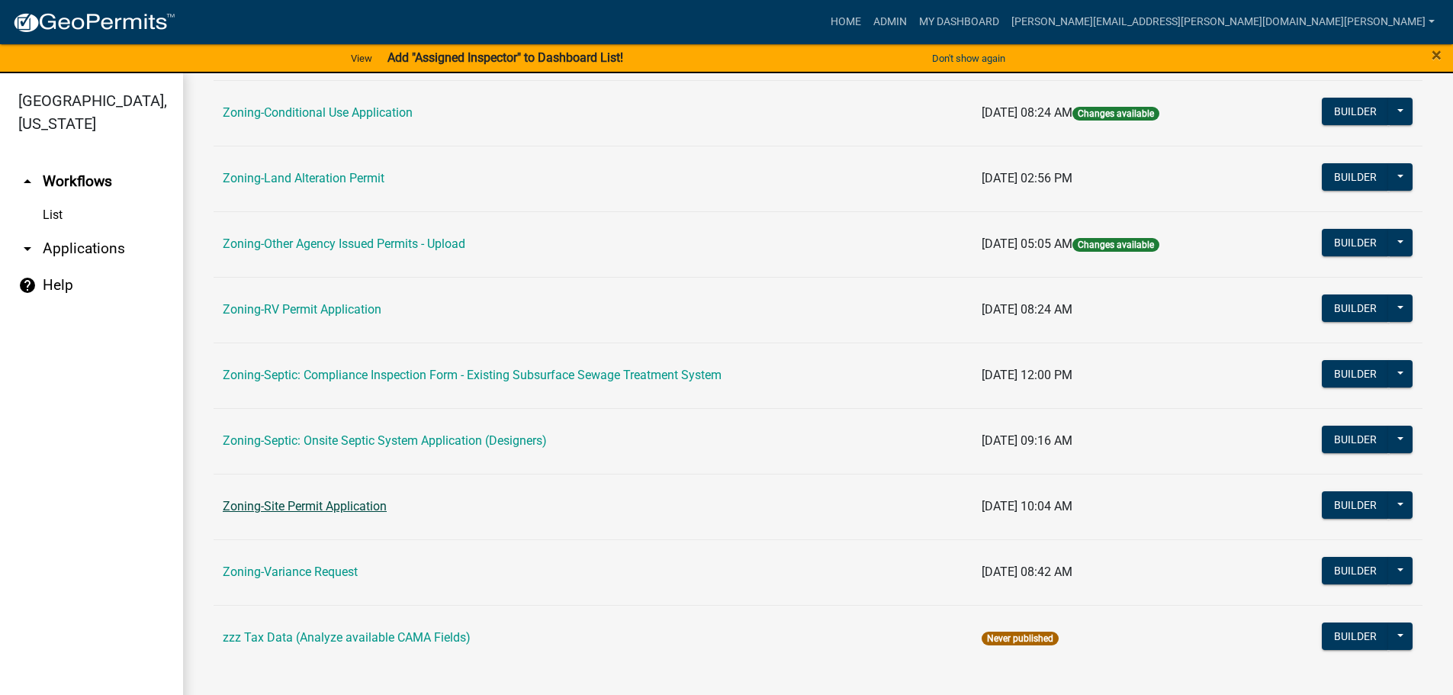
click at [297, 501] on link "Zoning-Site Permit Application" at bounding box center [305, 506] width 164 height 14
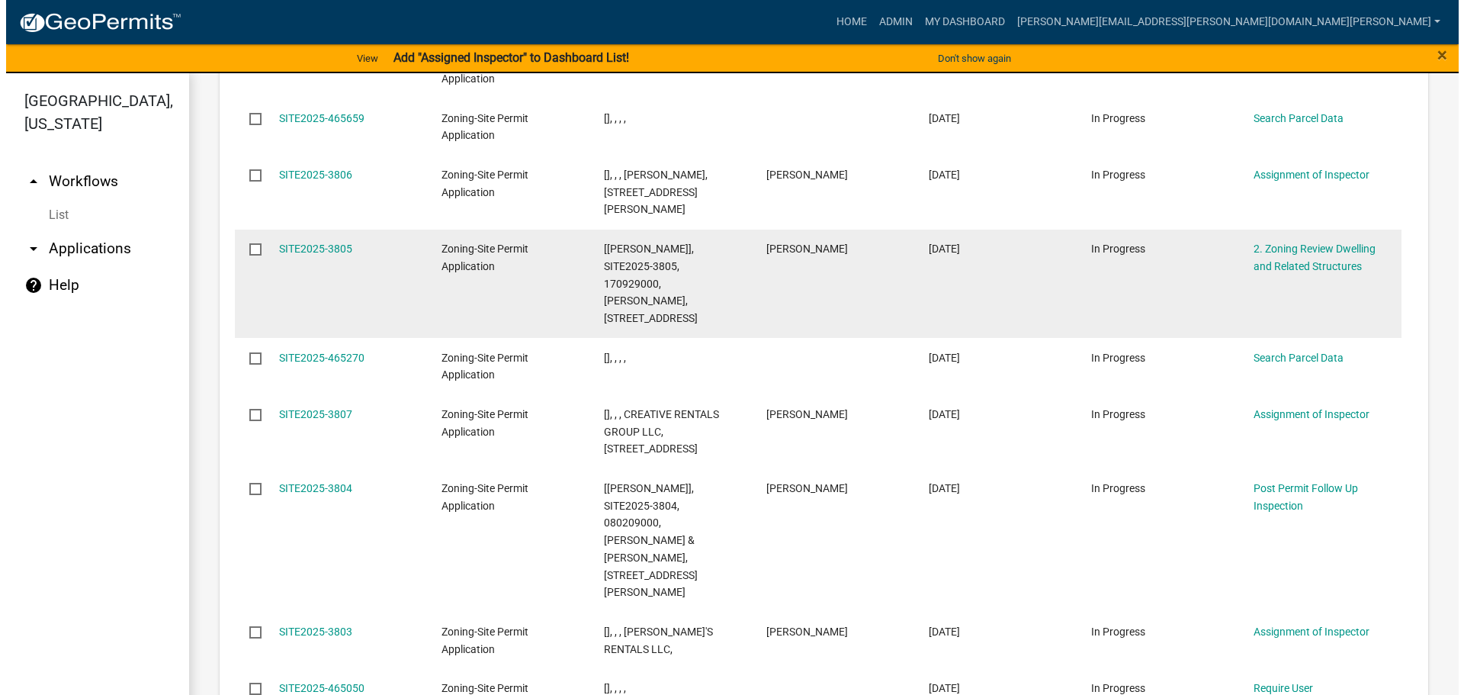
scroll to position [1915, 0]
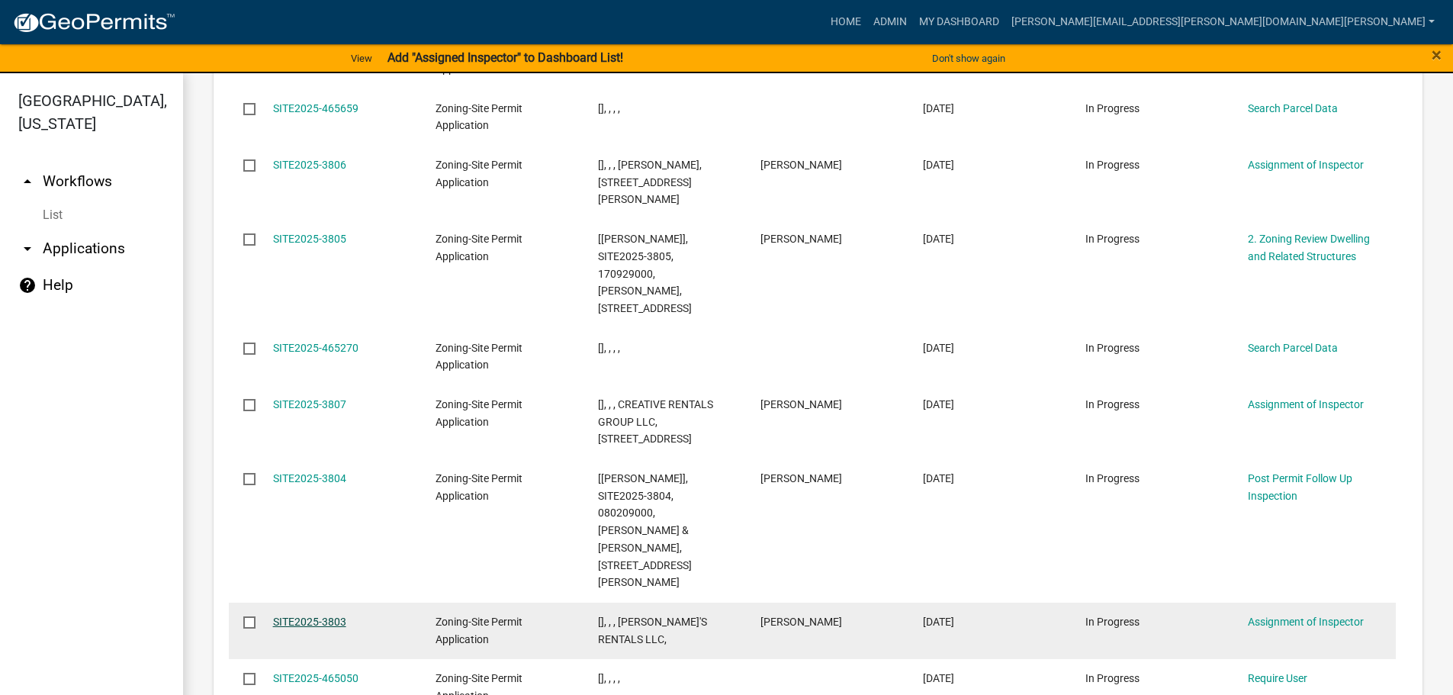
click at [314, 615] on link "SITE2025-3803" at bounding box center [309, 621] width 73 height 12
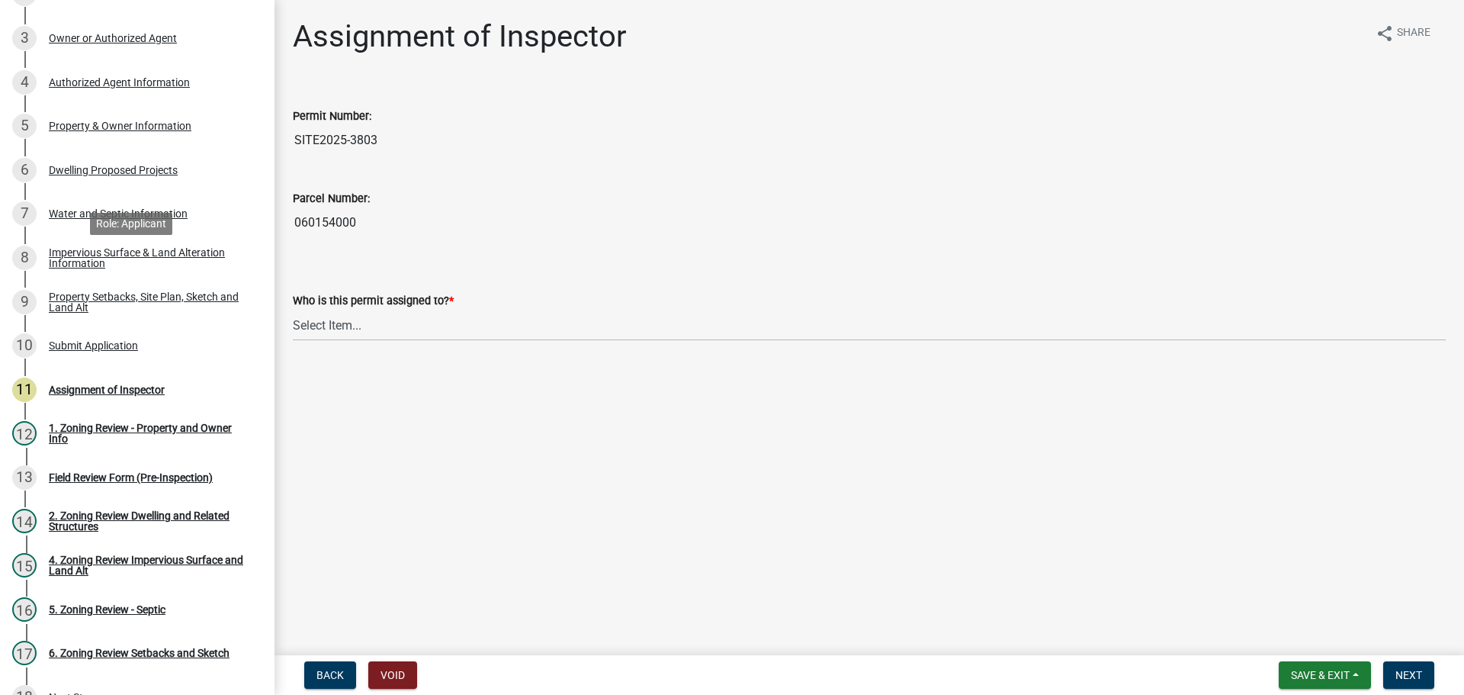
scroll to position [229, 0]
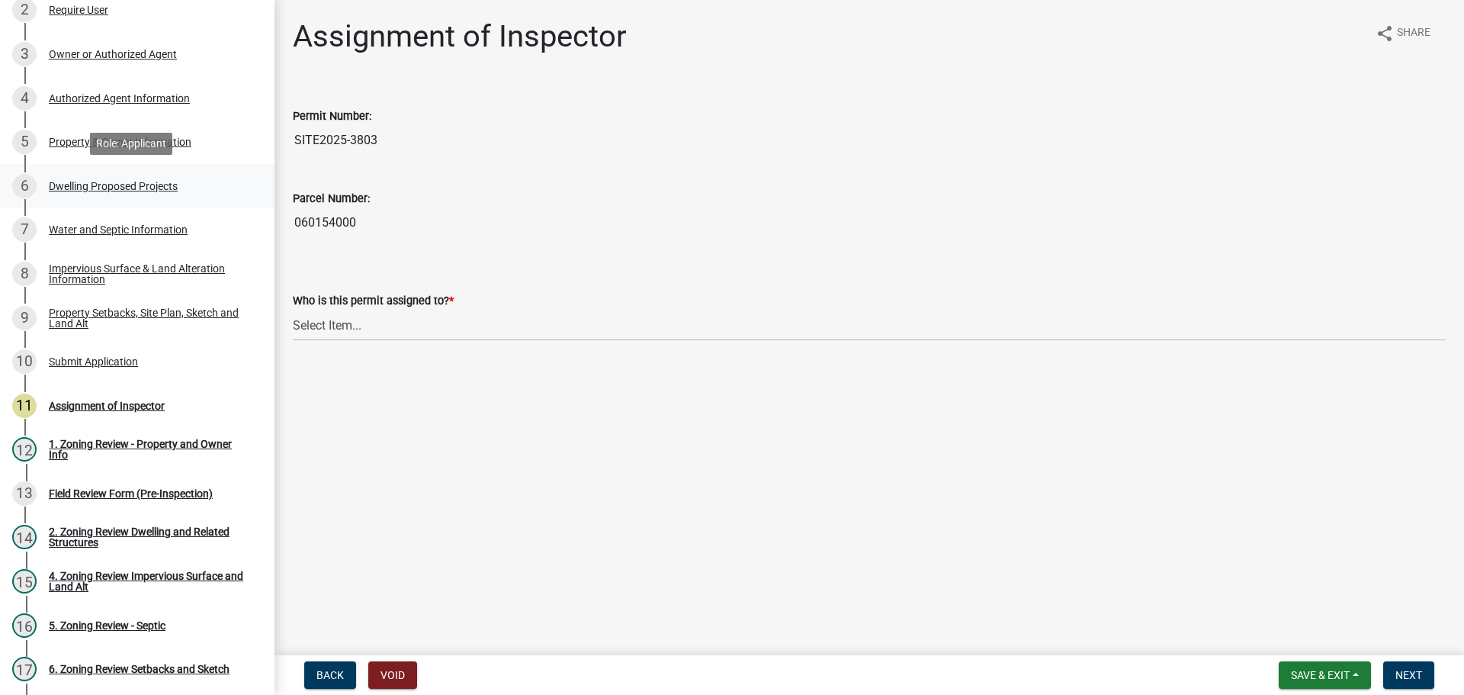
click at [136, 181] on div "Dwelling Proposed Projects" at bounding box center [113, 186] width 129 height 11
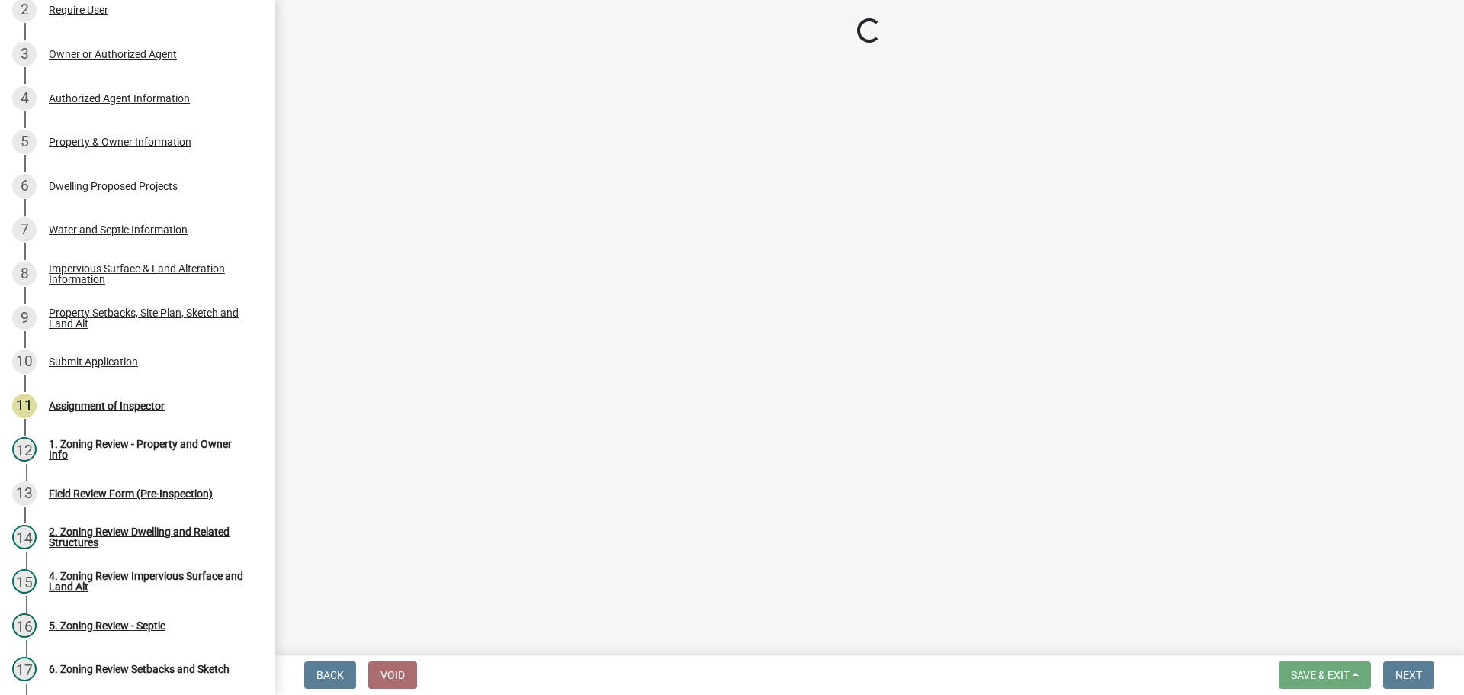
select select "5b8abcc6-67f7-49fb-8f25-c295ccc2b339"
select select "566f81cc-4b3f-4ecb-9f16-a2b313352c61"
select select "59a6fdaa-56b6-4bcd-87b7-d867a7d784e6"
select select "3c220677-3da3-4a78-99d7-25424c2e1eab"
select select "e5b6e178-1d4e-46f3-8fba-19f7851c487a"
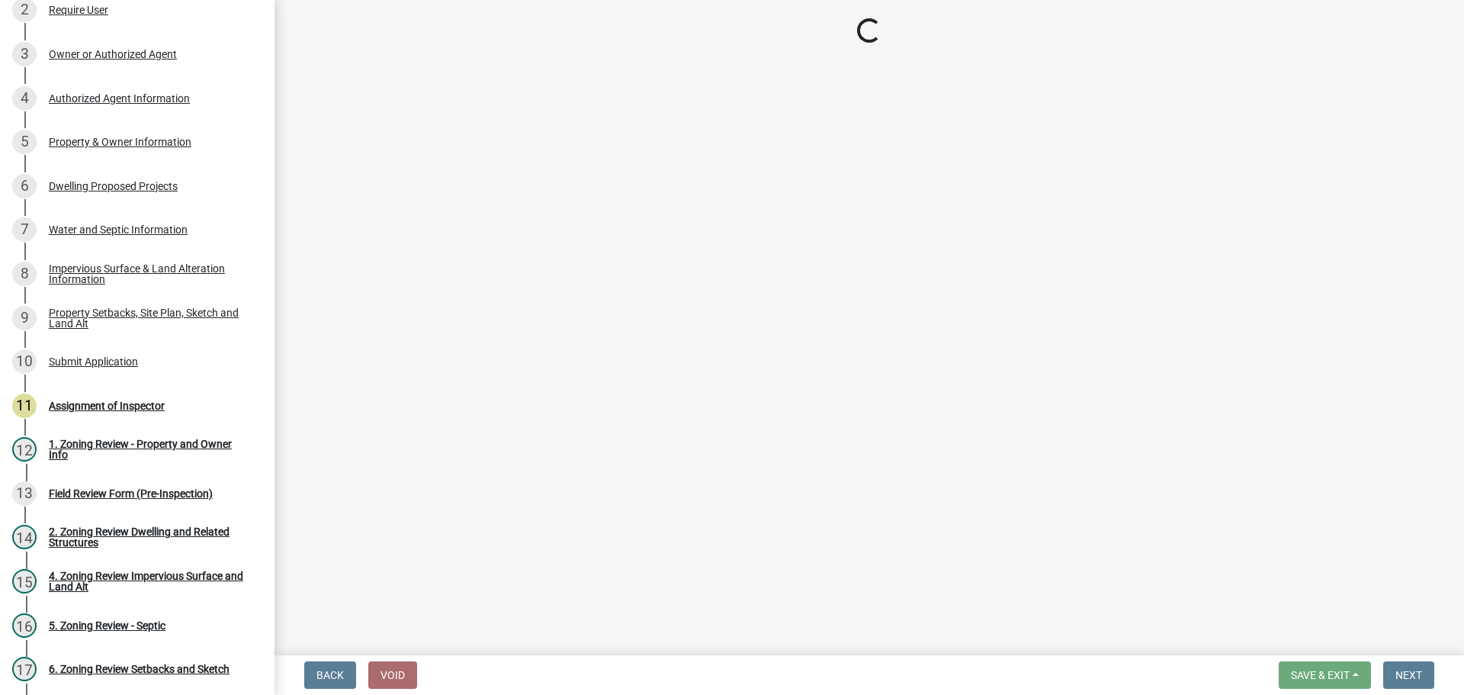
select select "ebb33175-329d-4f8e-9ee0-a71ca57f3362"
select select "b63d75fc-5f3c-4949-bc5e-b7a1b42903a6"
select select "638dddef-31f4-4d73-b0b5-0ffc7b344434"
select select "e54322ba-eceb-4de2-a596-ac40585df8a4"
select select "8786fdd2-7f96-462d-8069-e958fae6b9a0"
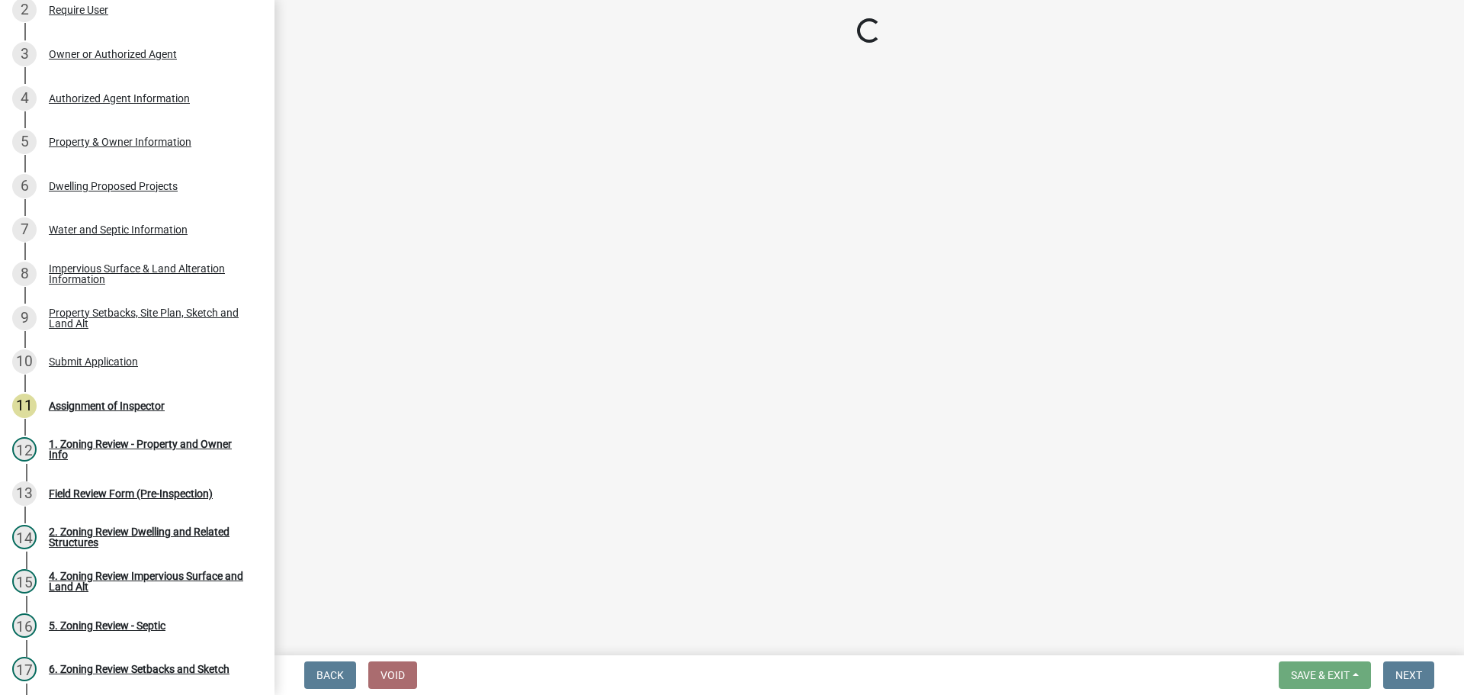
select select "59dc9cee-723e-448c-a454-fe3238b55aba"
select select "3d6d33a4-08a3-4693-9e40-f7dc371bbdbe"
select select "5c3531b8-bc96-4b07-92f8-845cfe46d7fc"
select select "8e4dc0e1-7dfa-4afc-85b9-5ad40795f204"
select select "107cbe59-677b-44f2-96fc-816b282ebb79"
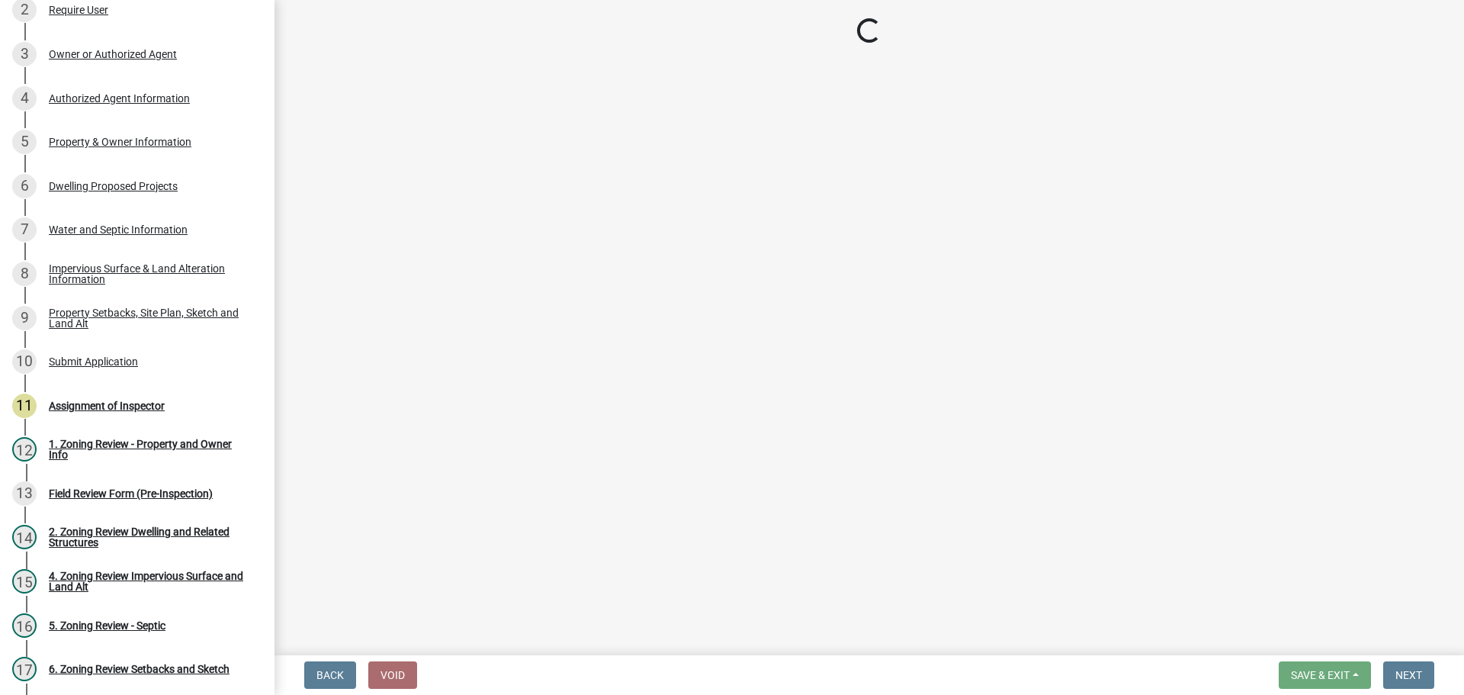
select select "04b4c55f-38da-4b81-8735-8adc5b7f9ecd"
select select "7f420323-49a9-4fd0-9441-05b3dc777552"
select select "5c09849d-e6b9-47b1-a1e4-7038f384c9b1"
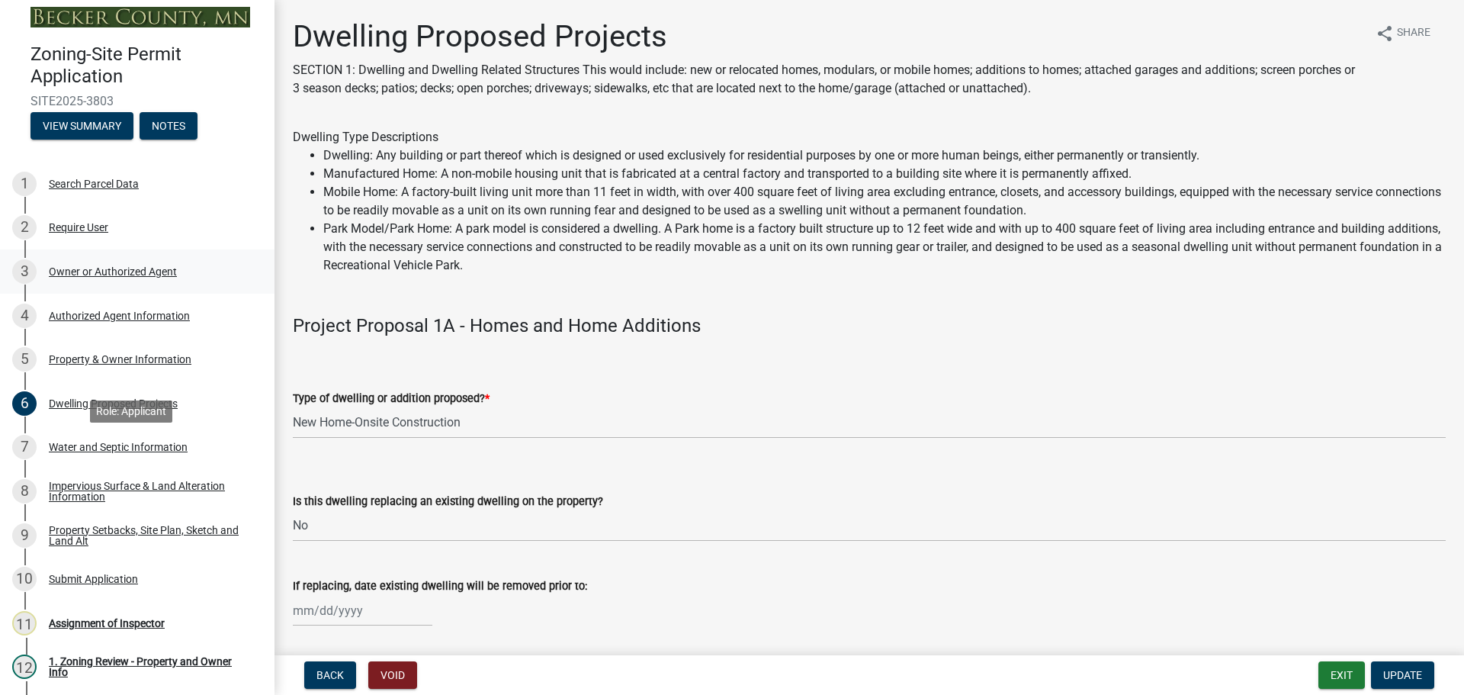
scroll to position [0, 0]
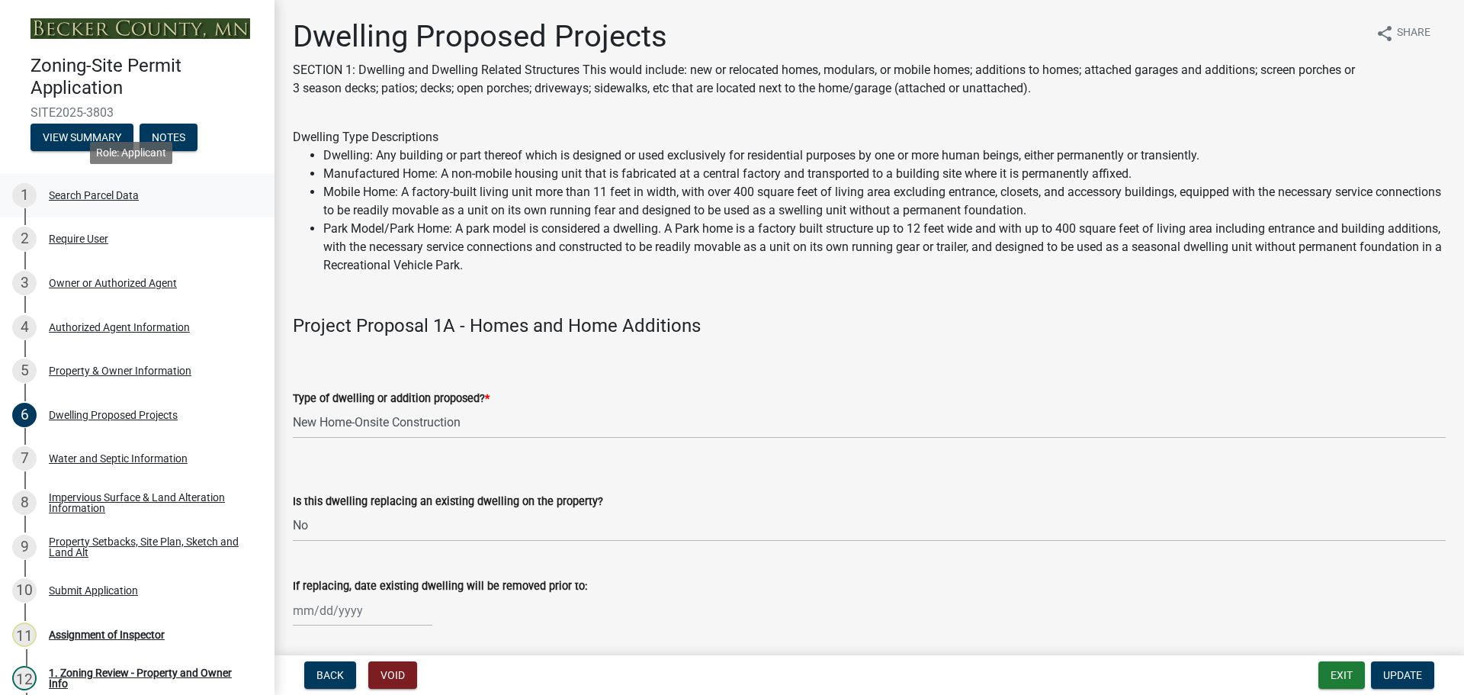
click at [104, 192] on div "Search Parcel Data" at bounding box center [94, 195] width 90 height 11
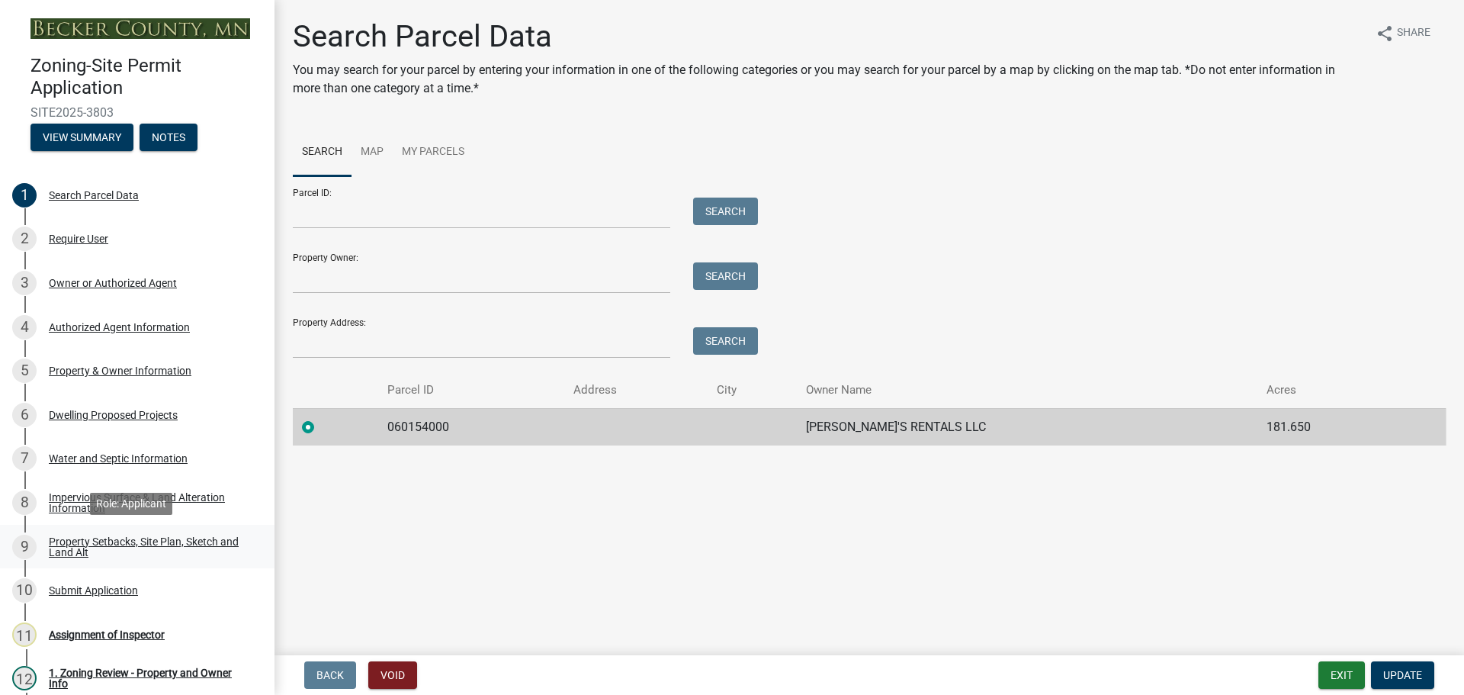
click at [132, 537] on div "Property Setbacks, Site Plan, Sketch and Land Alt" at bounding box center [149, 546] width 201 height 21
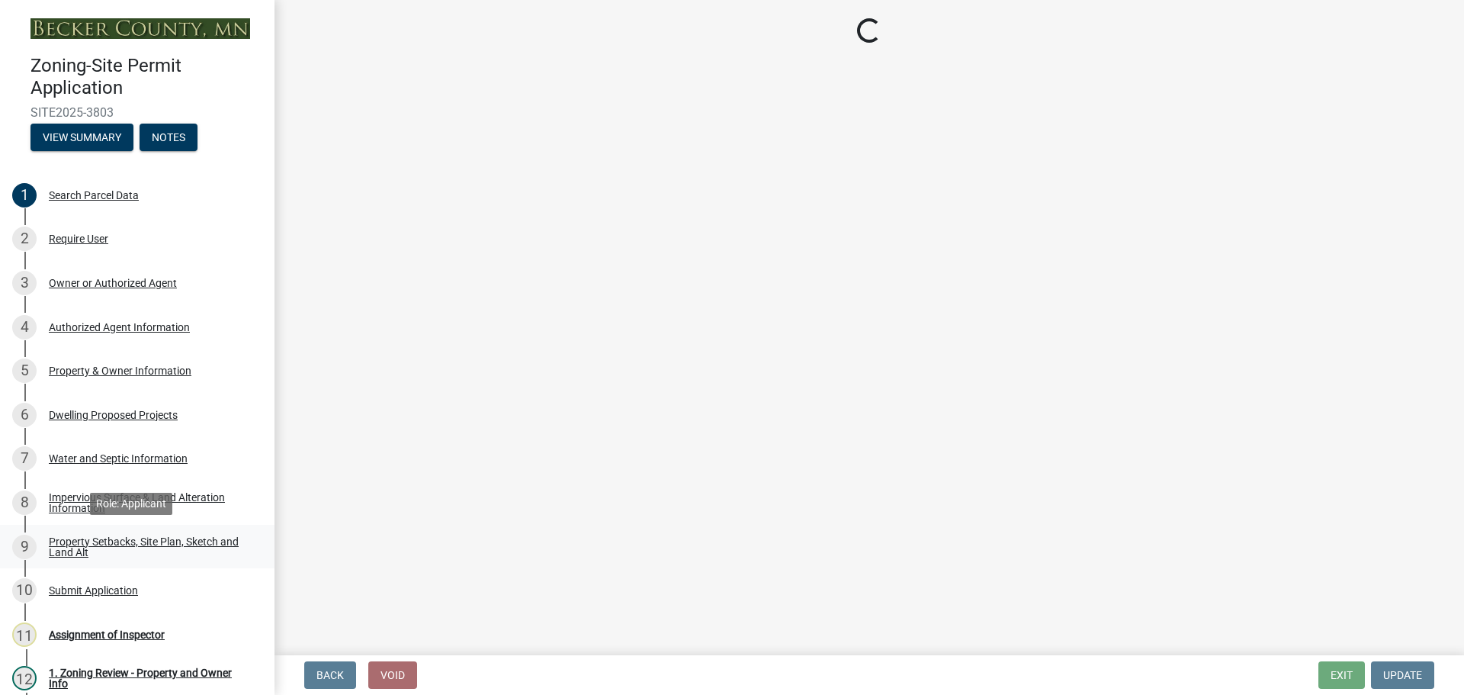
select select "7b13c63f-e699-4112-b373-98fbd28ec536"
select select "06f303b2-67da-46ad-9e12-034664c136e9"
select select "b56a4575-9846-47cf-8067-c59a4853da22"
select select "e8ab2dc3-aa3f-46f3-9b4a-37eb25ad84af"
select select "27b2a8b4-abf6-463e-8c0c-7c5d2b4fe26f"
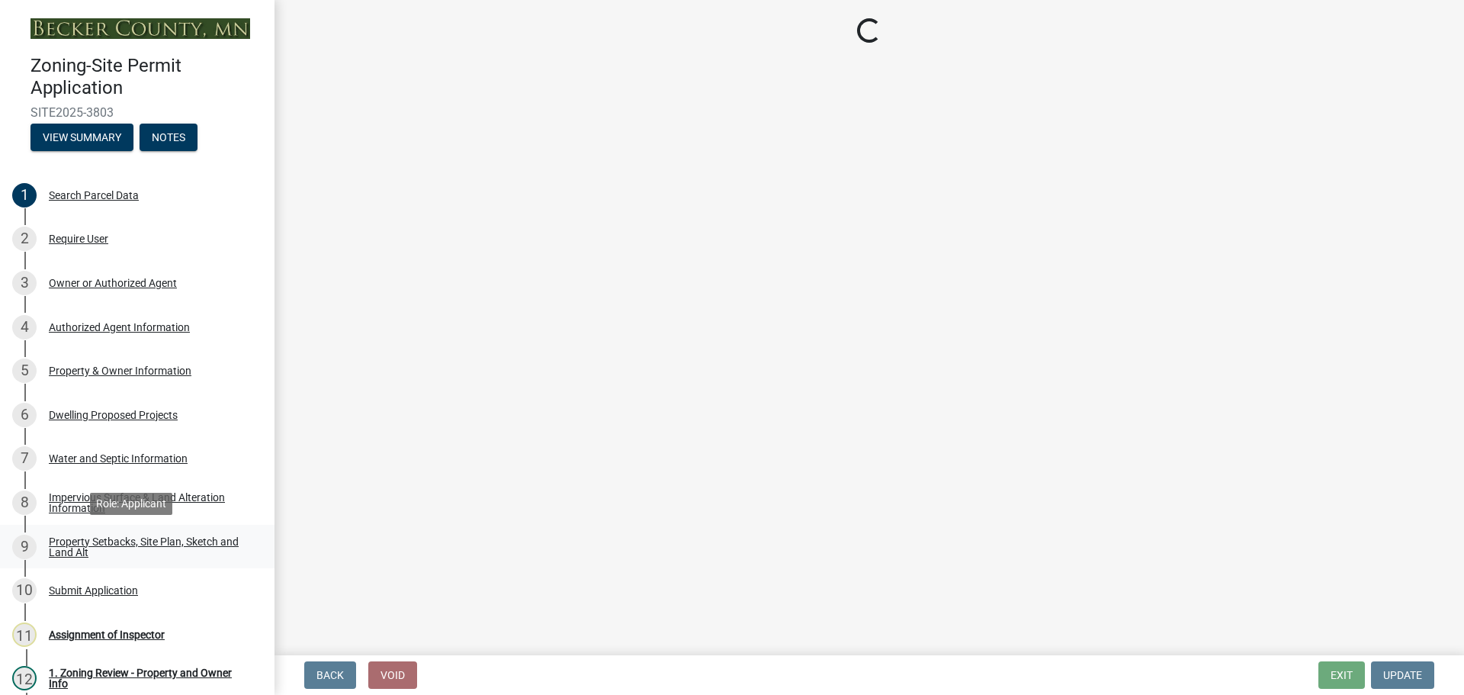
select select "5ad4ab64-b44e-481c-9000-9e5907aa74e1"
select select "e019de12-4845-45f2-ad10-5fb76eee0e55"
select select "c8b8ea71-7088-4e87-a493-7bc88cc2835b"
select select "133211ff-91ce-4a0a-9235-b48a7e2069a0"
select select "19d13e65-c93d-443e-910a-7a17299544cc"
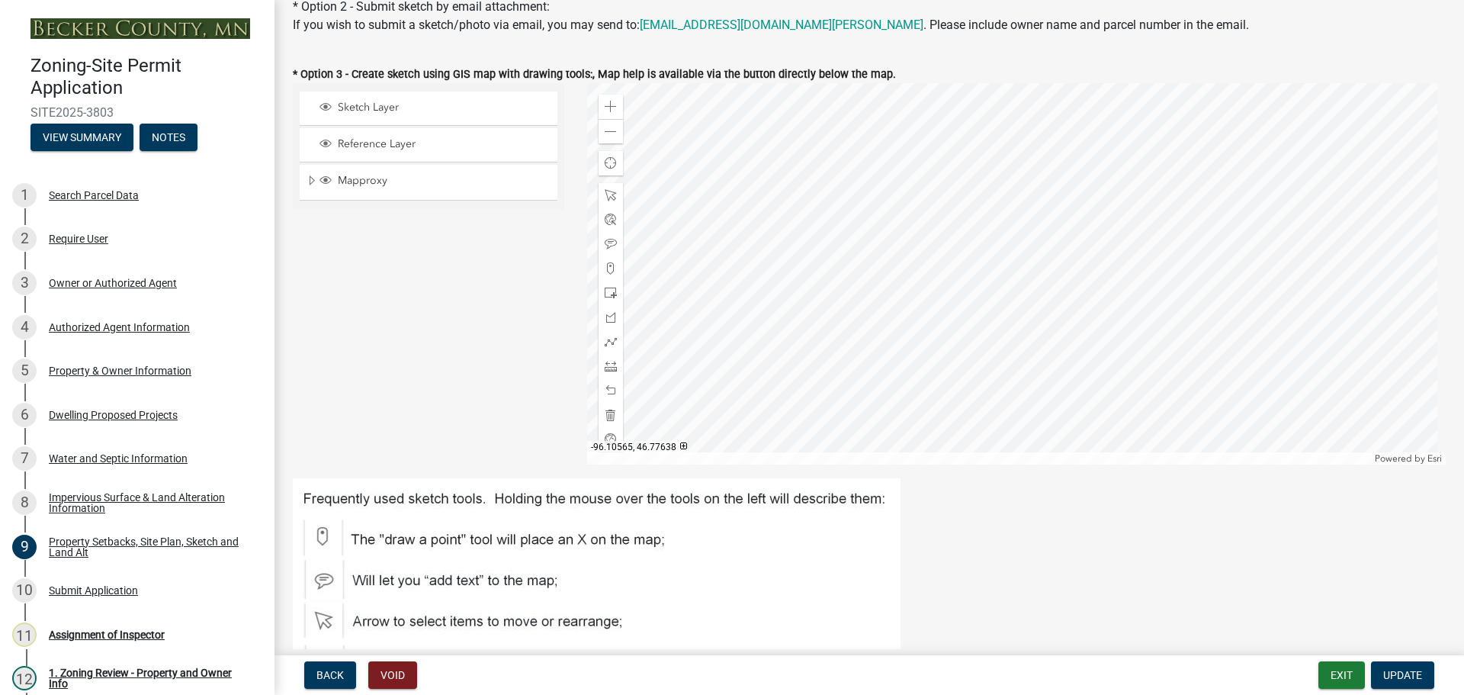
scroll to position [458, 0]
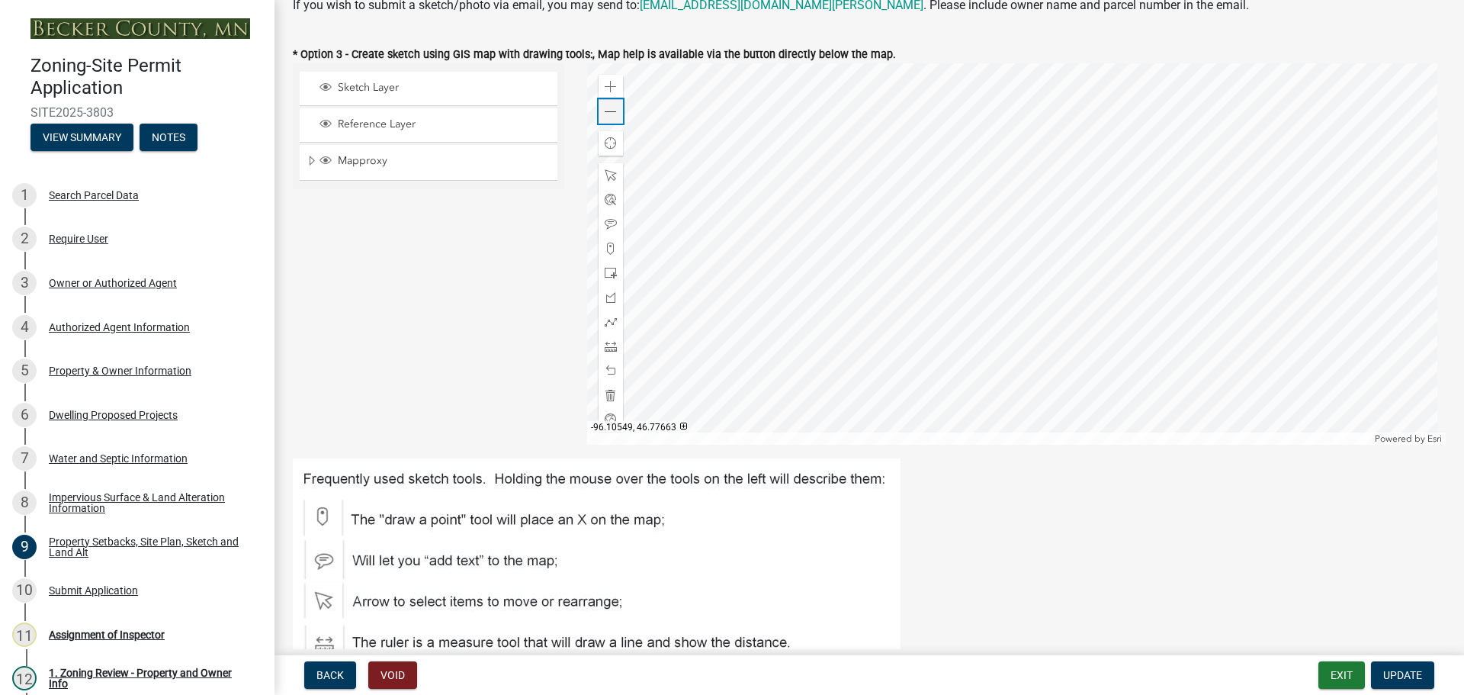
click at [608, 111] on span at bounding box center [611, 112] width 12 height 12
click at [122, 403] on div "6 Dwelling Proposed Projects" at bounding box center [131, 415] width 238 height 24
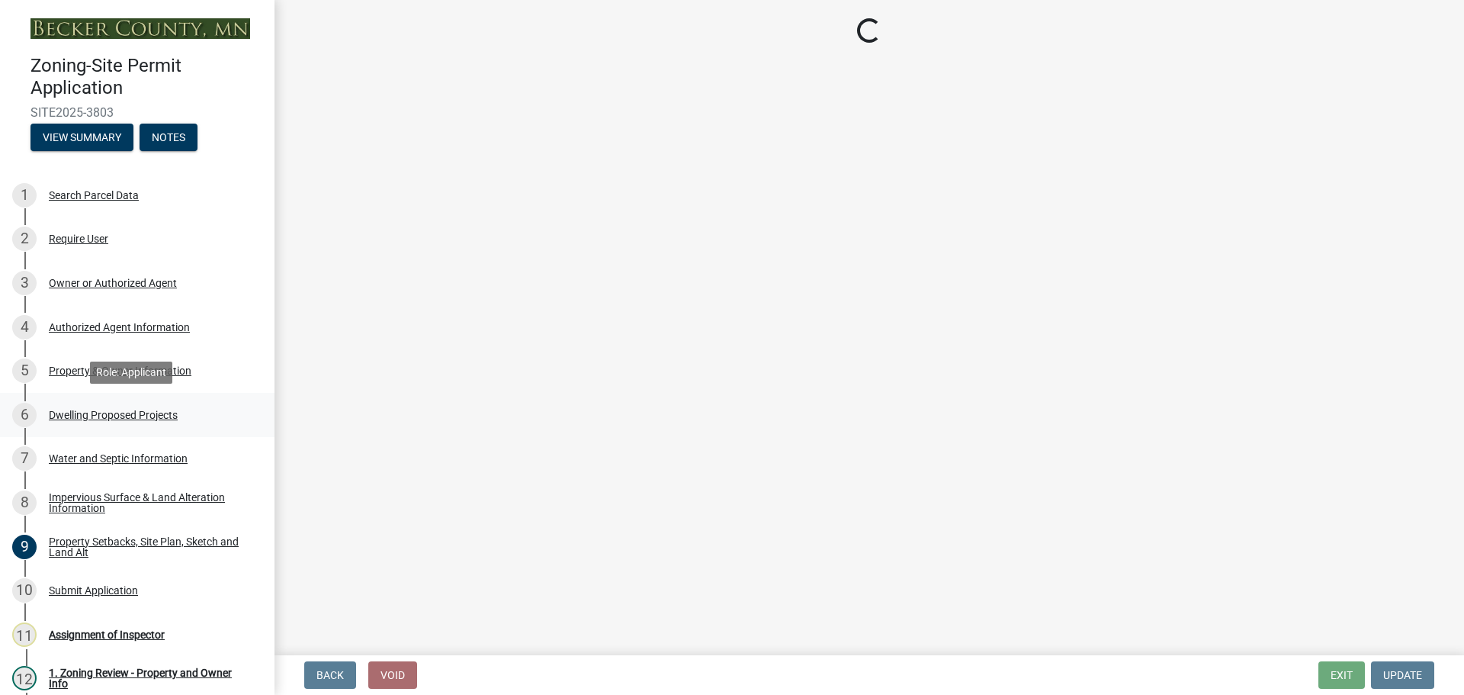
scroll to position [0, 0]
select select "5b8abcc6-67f7-49fb-8f25-c295ccc2b339"
select select "566f81cc-4b3f-4ecb-9f16-a2b313352c61"
select select "59a6fdaa-56b6-4bcd-87b7-d867a7d784e6"
select select "3c220677-3da3-4a78-99d7-25424c2e1eab"
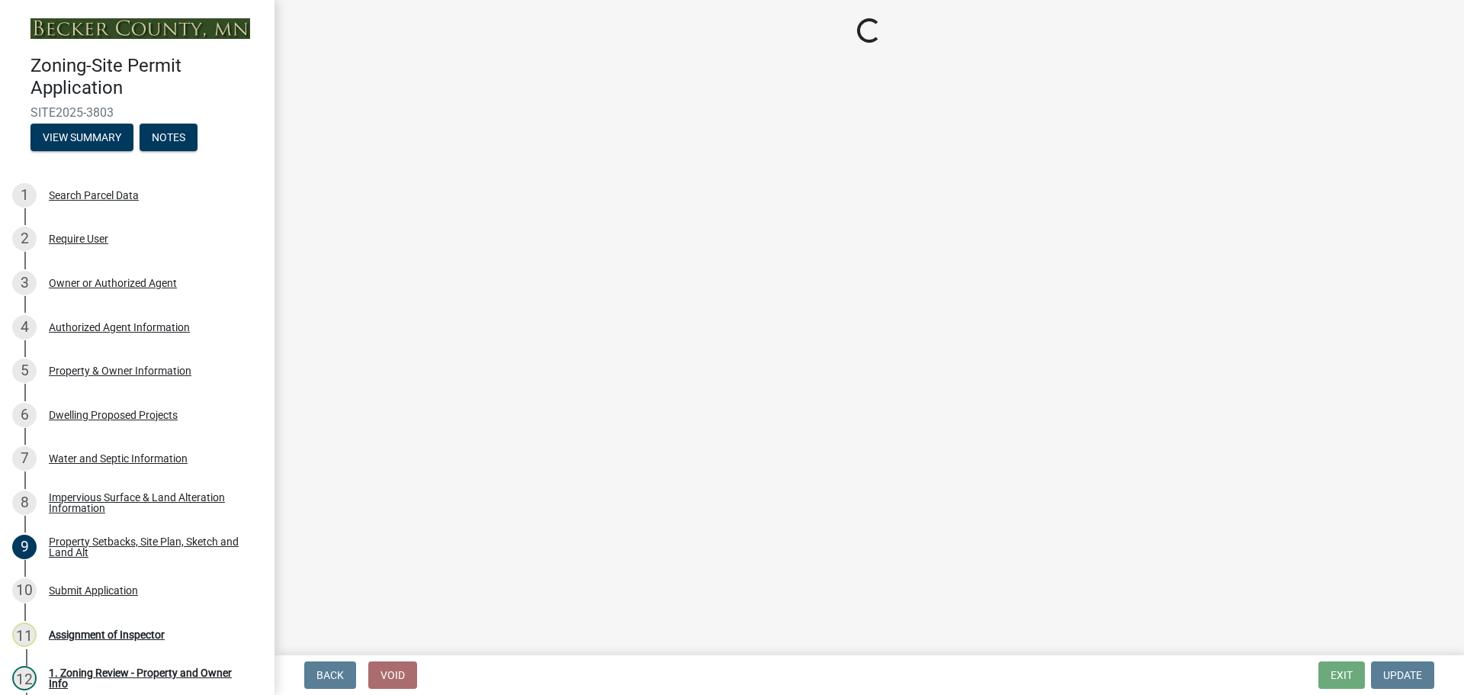
select select "e5b6e178-1d4e-46f3-8fba-19f7851c487a"
select select "ebb33175-329d-4f8e-9ee0-a71ca57f3362"
select select "b63d75fc-5f3c-4949-bc5e-b7a1b42903a6"
select select "638dddef-31f4-4d73-b0b5-0ffc7b344434"
select select "e54322ba-eceb-4de2-a596-ac40585df8a4"
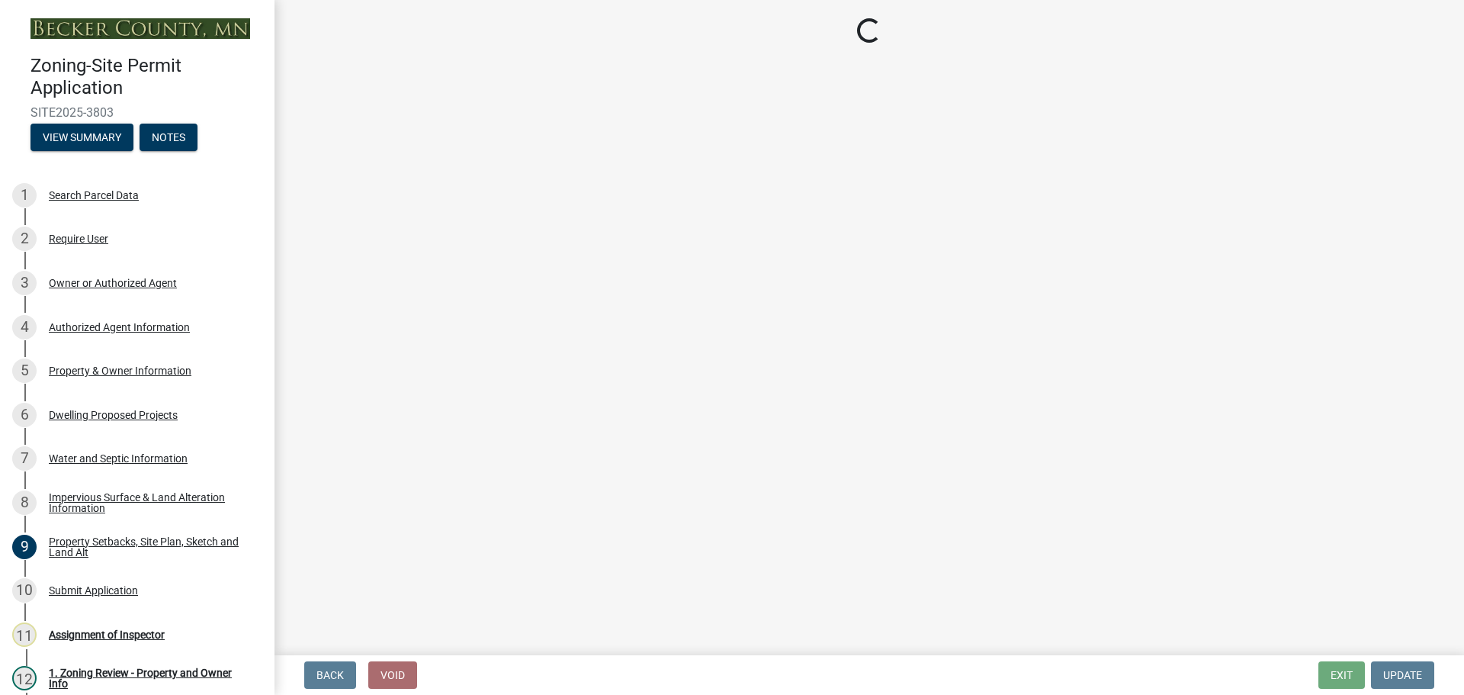
select select "8786fdd2-7f96-462d-8069-e958fae6b9a0"
select select "59dc9cee-723e-448c-a454-fe3238b55aba"
select select "3d6d33a4-08a3-4693-9e40-f7dc371bbdbe"
select select "5c3531b8-bc96-4b07-92f8-845cfe46d7fc"
select select "8e4dc0e1-7dfa-4afc-85b9-5ad40795f204"
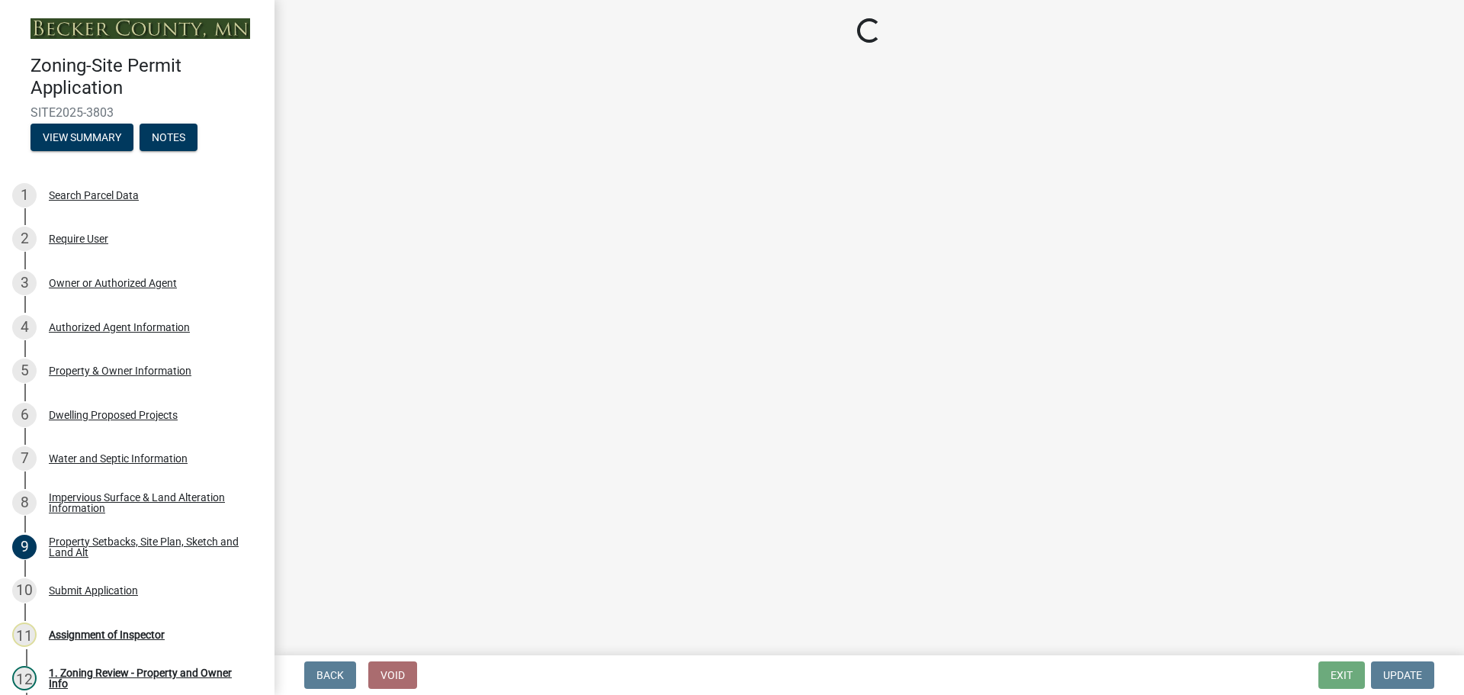
select select "107cbe59-677b-44f2-96fc-816b282ebb79"
select select "04b4c55f-38da-4b81-8735-8adc5b7f9ecd"
select select "7f420323-49a9-4fd0-9441-05b3dc777552"
select select "5c09849d-e6b9-47b1-a1e4-7038f384c9b1"
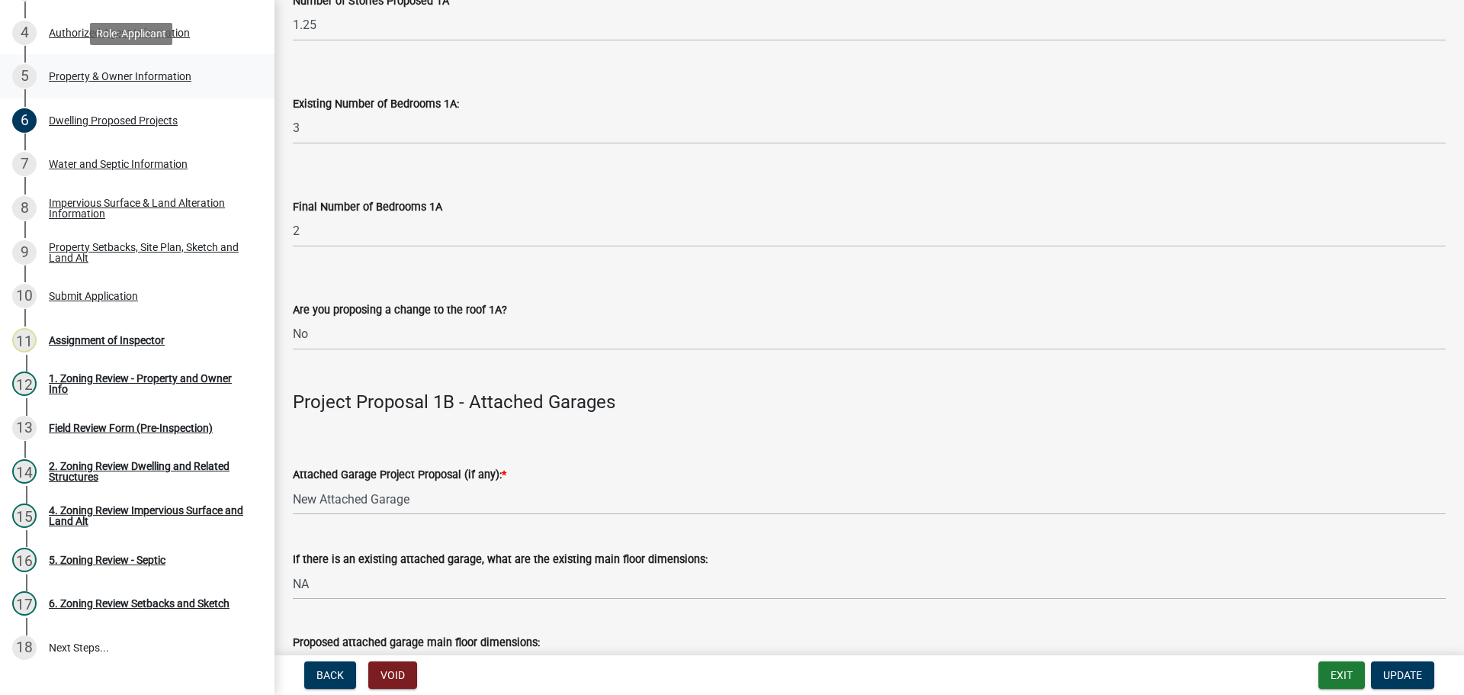
scroll to position [305, 0]
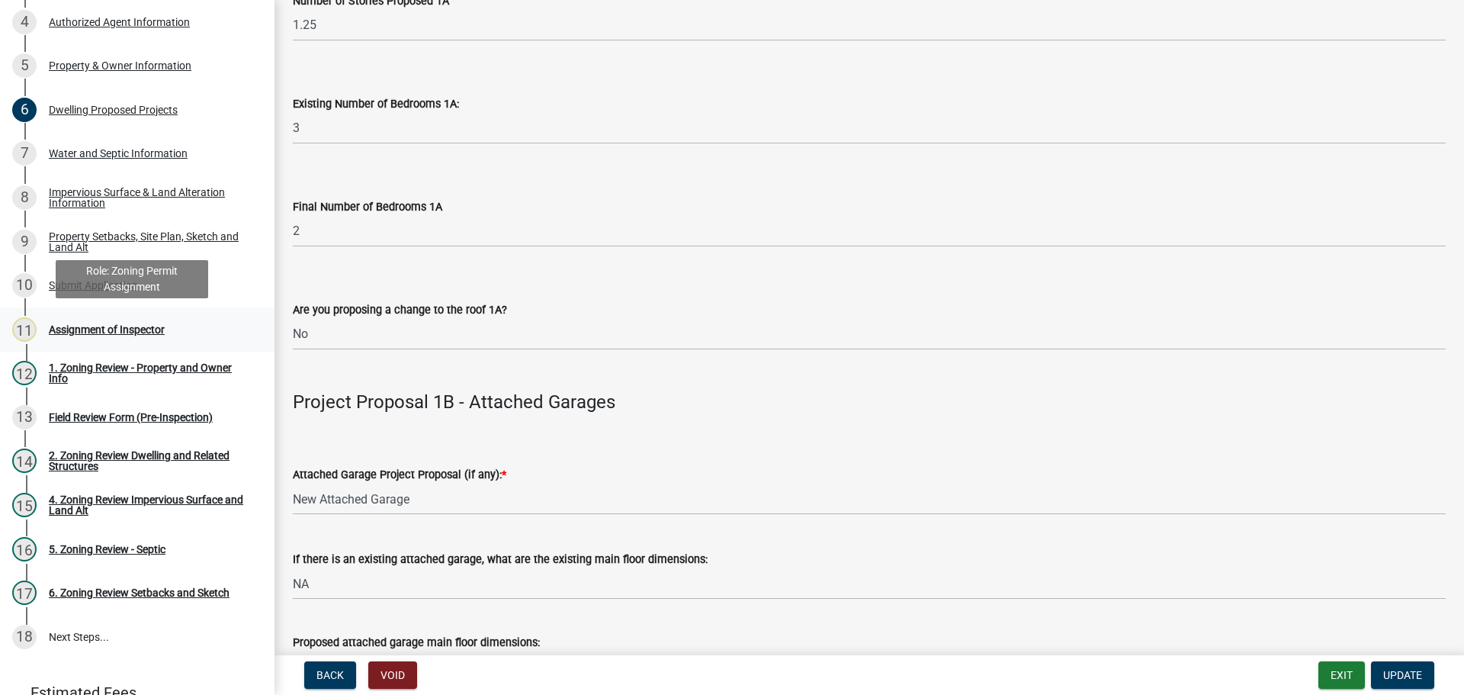
click at [123, 324] on div "Assignment of Inspector" at bounding box center [107, 329] width 116 height 11
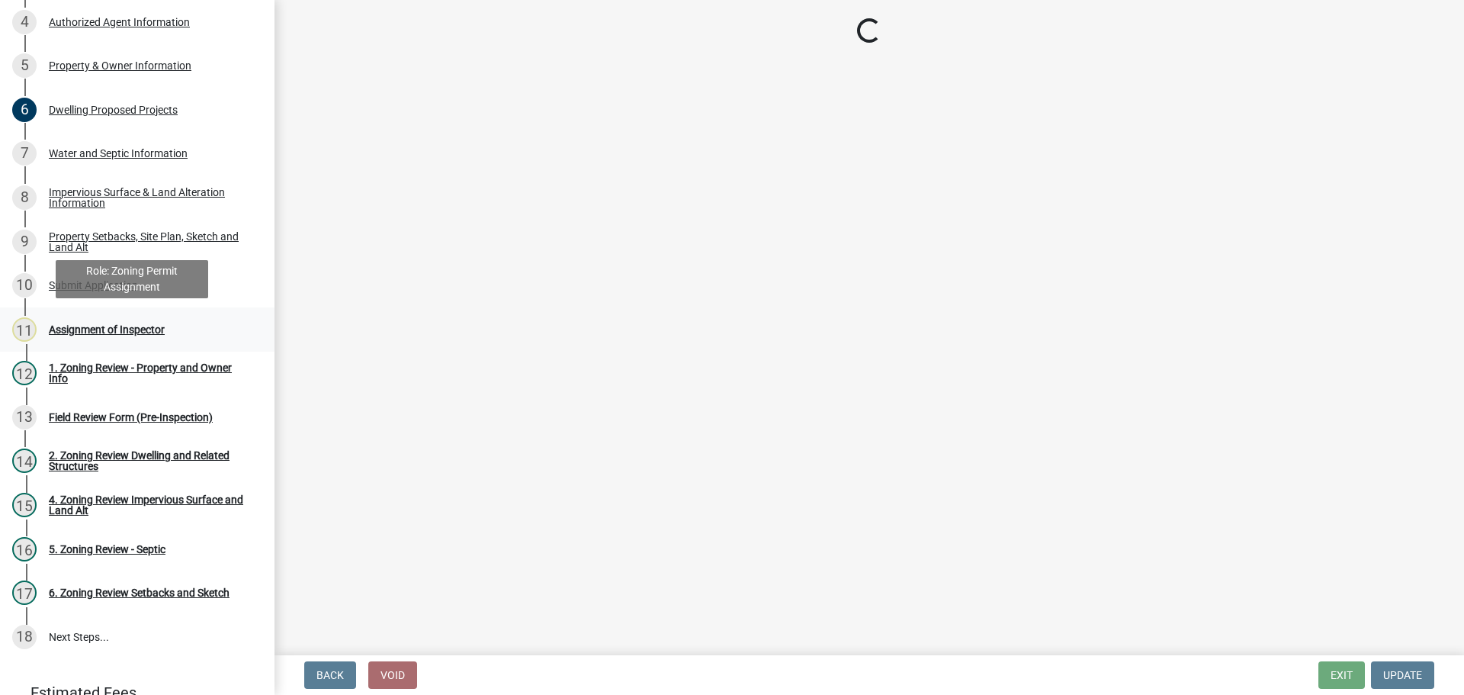
scroll to position [0, 0]
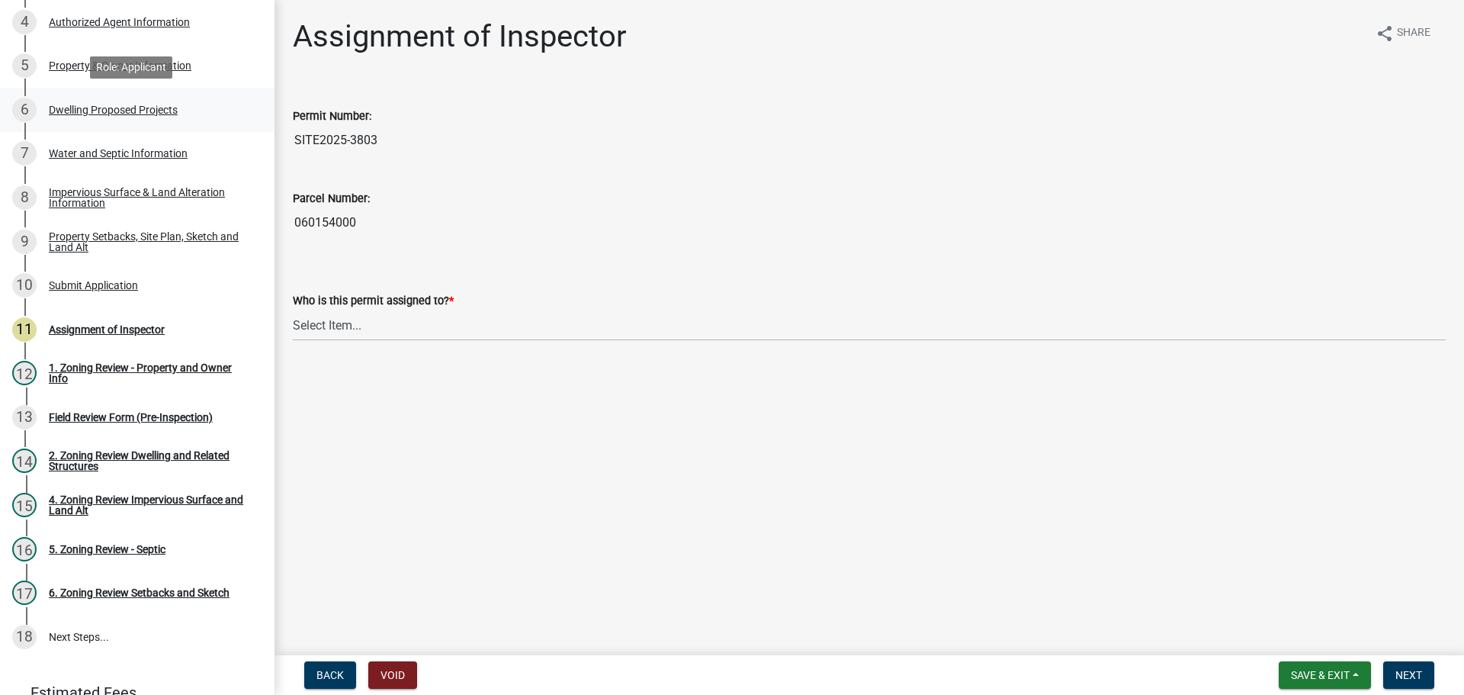
click at [236, 130] on link "6 Dwelling Proposed Projects" at bounding box center [137, 110] width 275 height 44
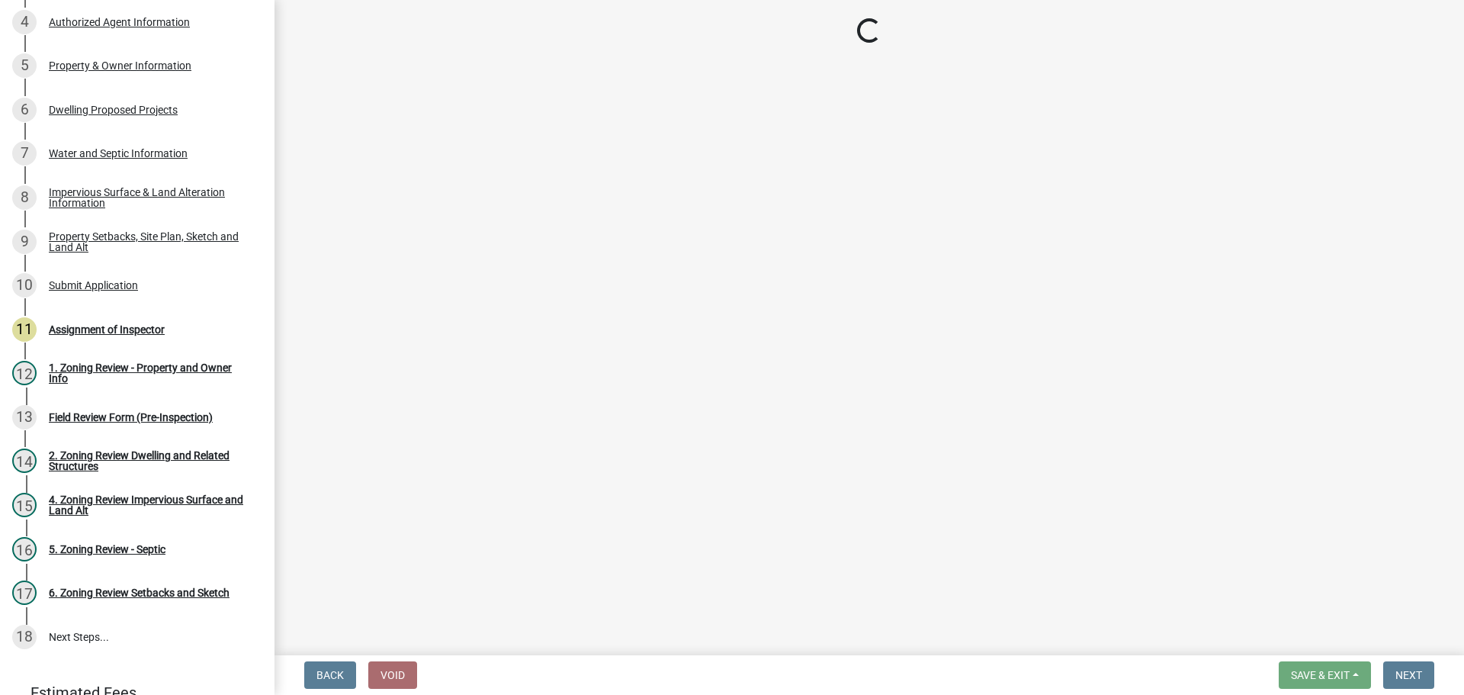
select select "5b8abcc6-67f7-49fb-8f25-c295ccc2b339"
select select "566f81cc-4b3f-4ecb-9f16-a2b313352c61"
select select "59a6fdaa-56b6-4bcd-87b7-d867a7d784e6"
select select "3c220677-3da3-4a78-99d7-25424c2e1eab"
select select "e5b6e178-1d4e-46f3-8fba-19f7851c487a"
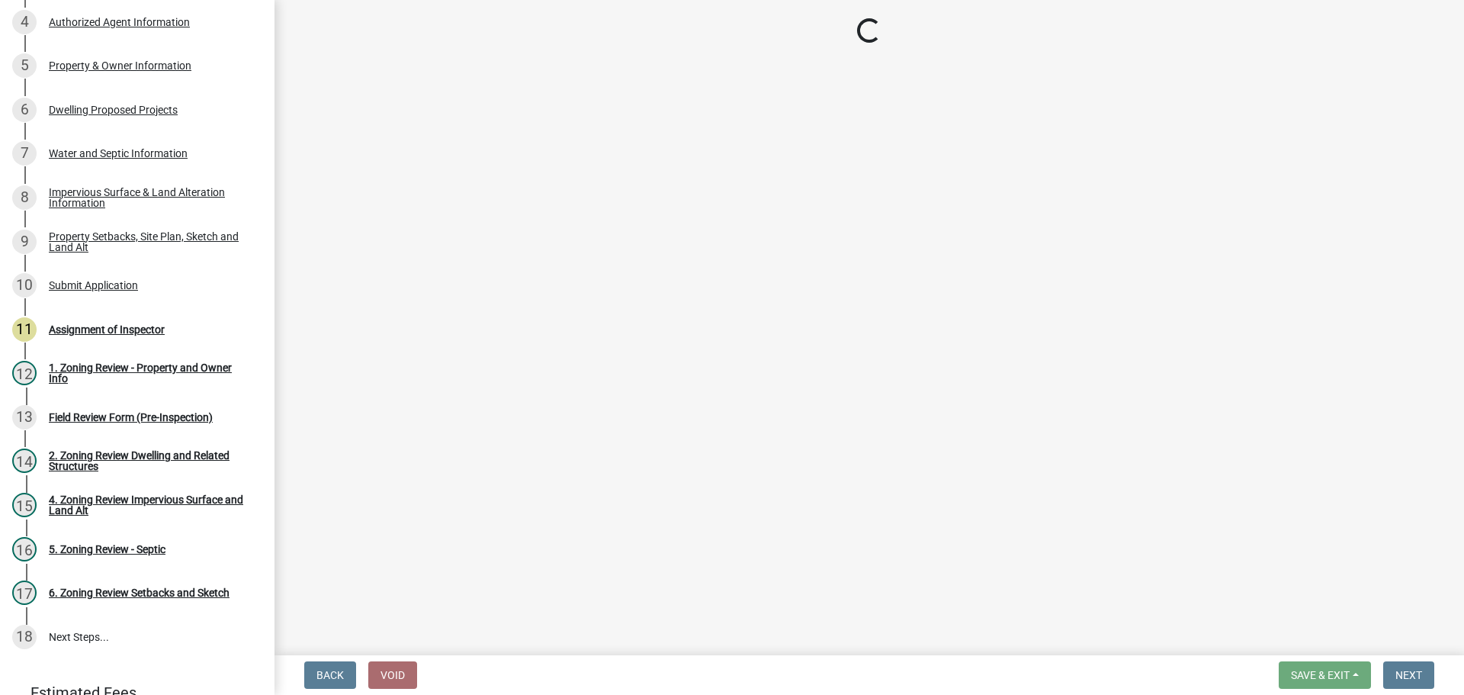
select select "ebb33175-329d-4f8e-9ee0-a71ca57f3362"
select select "b63d75fc-5f3c-4949-bc5e-b7a1b42903a6"
select select "638dddef-31f4-4d73-b0b5-0ffc7b344434"
select select "e54322ba-eceb-4de2-a596-ac40585df8a4"
select select "8786fdd2-7f96-462d-8069-e958fae6b9a0"
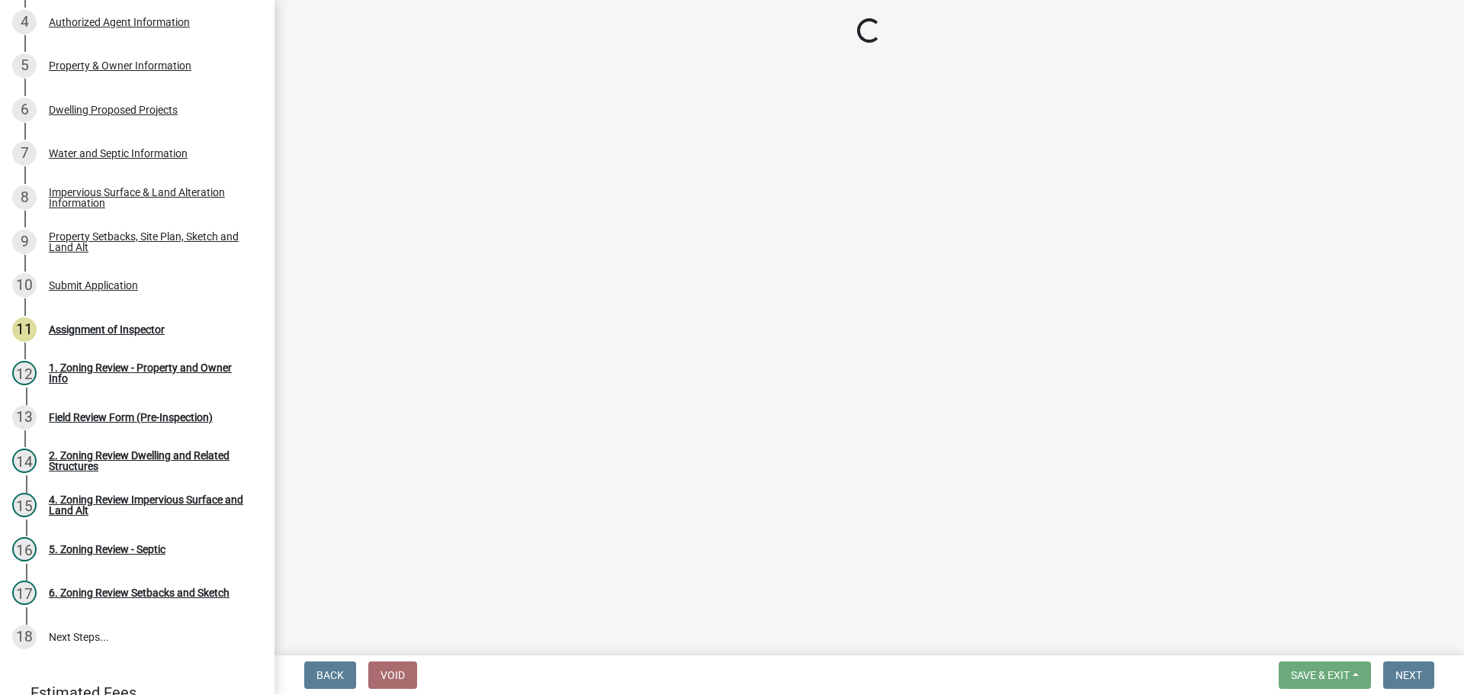
select select "59dc9cee-723e-448c-a454-fe3238b55aba"
select select "3d6d33a4-08a3-4693-9e40-f7dc371bbdbe"
select select "5c3531b8-bc96-4b07-92f8-845cfe46d7fc"
select select "8e4dc0e1-7dfa-4afc-85b9-5ad40795f204"
select select "107cbe59-677b-44f2-96fc-816b282ebb79"
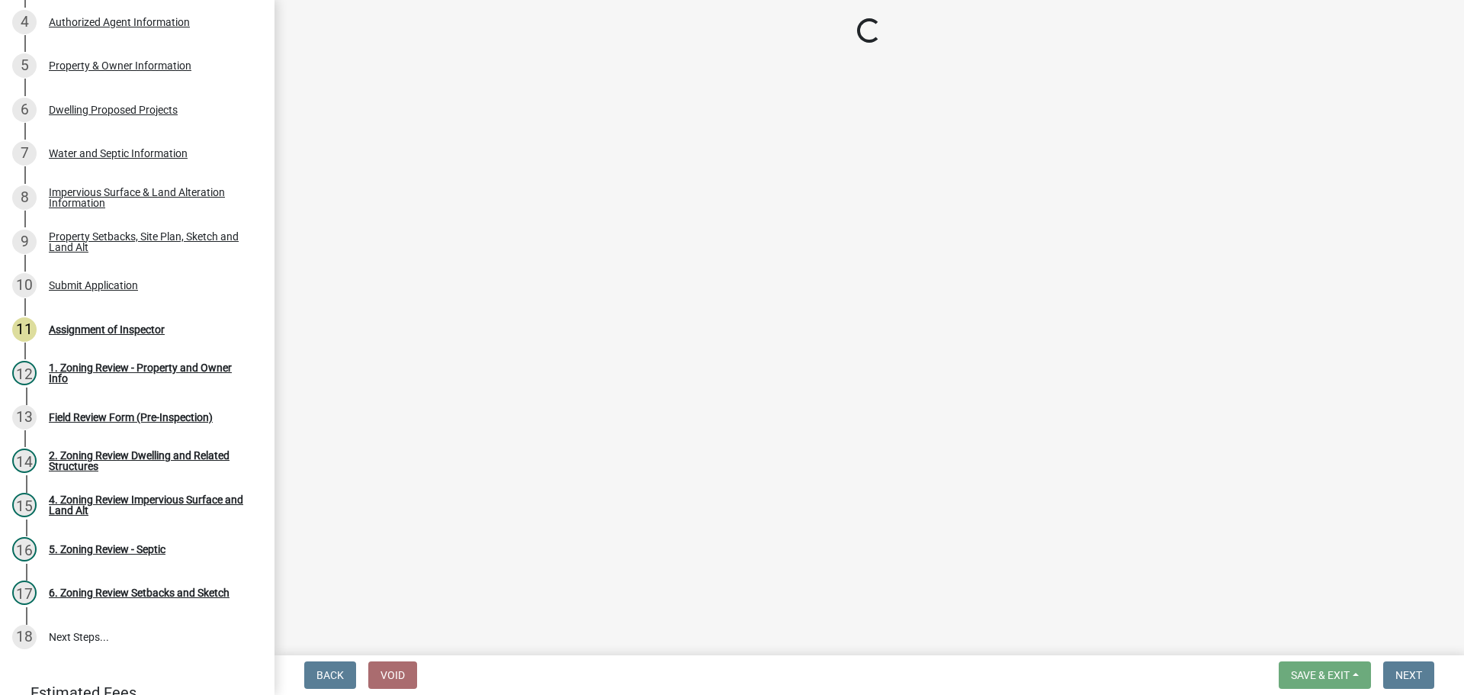
select select "04b4c55f-38da-4b81-8735-8adc5b7f9ecd"
select select "7f420323-49a9-4fd0-9441-05b3dc777552"
select select "5c09849d-e6b9-47b1-a1e4-7038f384c9b1"
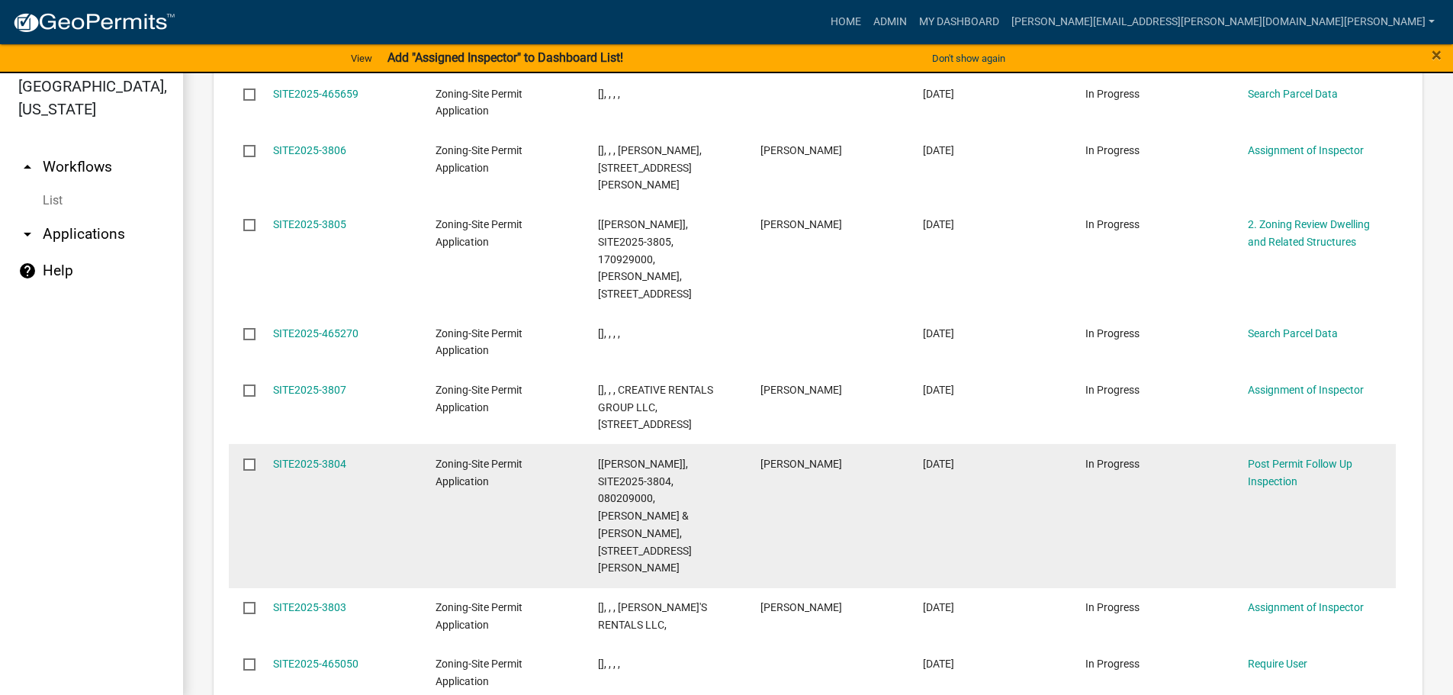
scroll to position [18, 0]
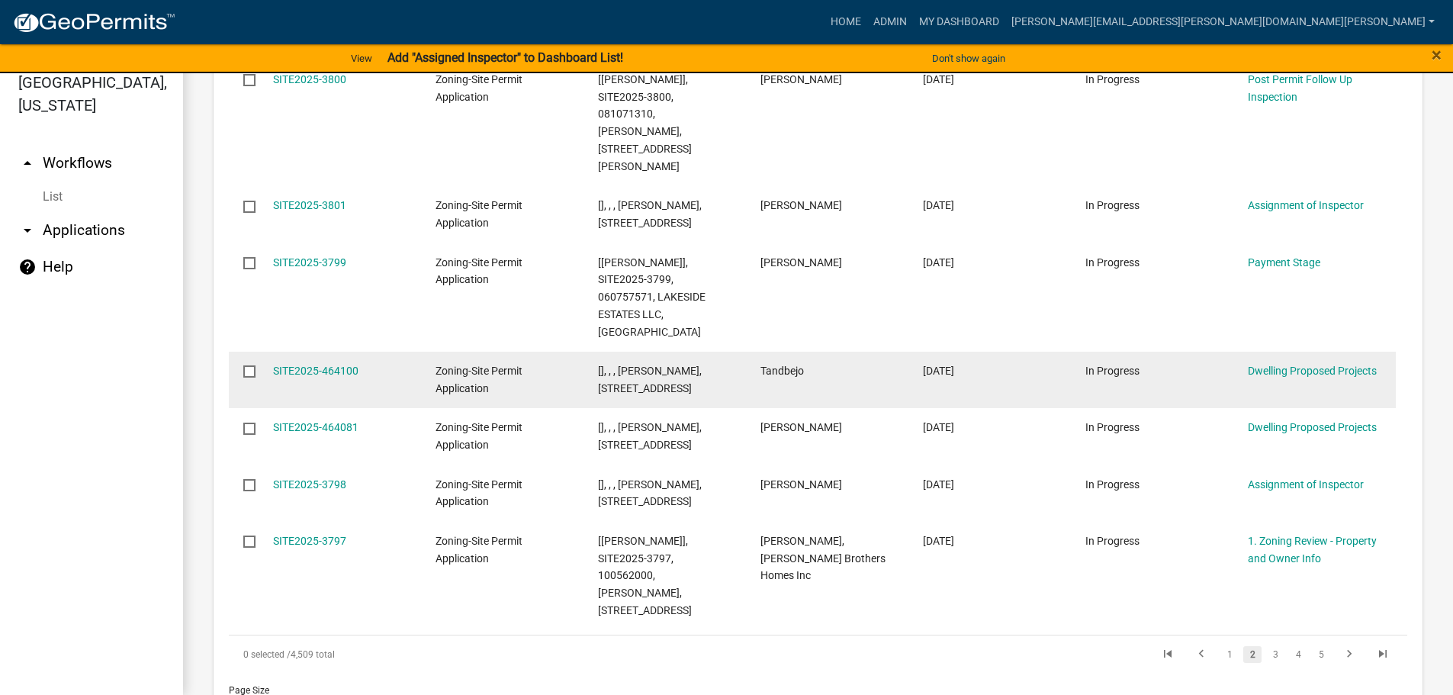
scroll to position [1984, 0]
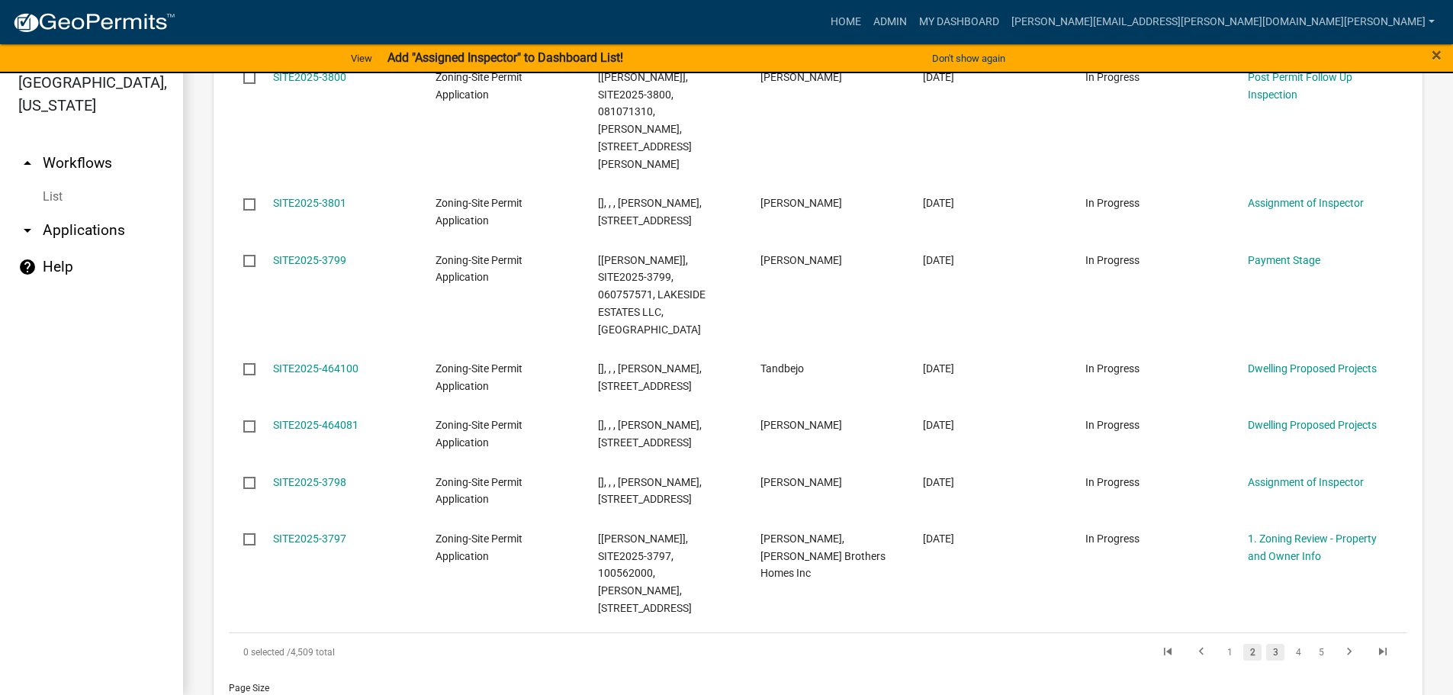
click at [1266, 644] on link "3" at bounding box center [1275, 652] width 18 height 17
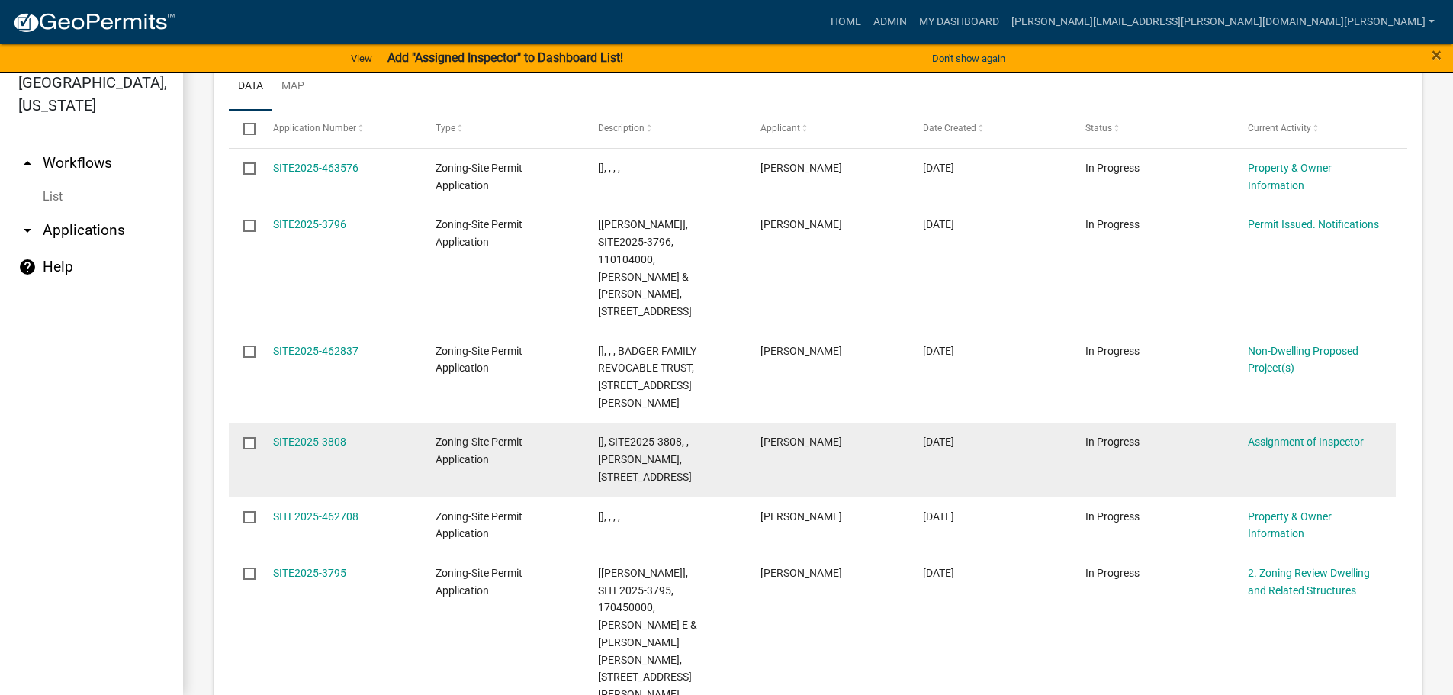
scroll to position [1697, 0]
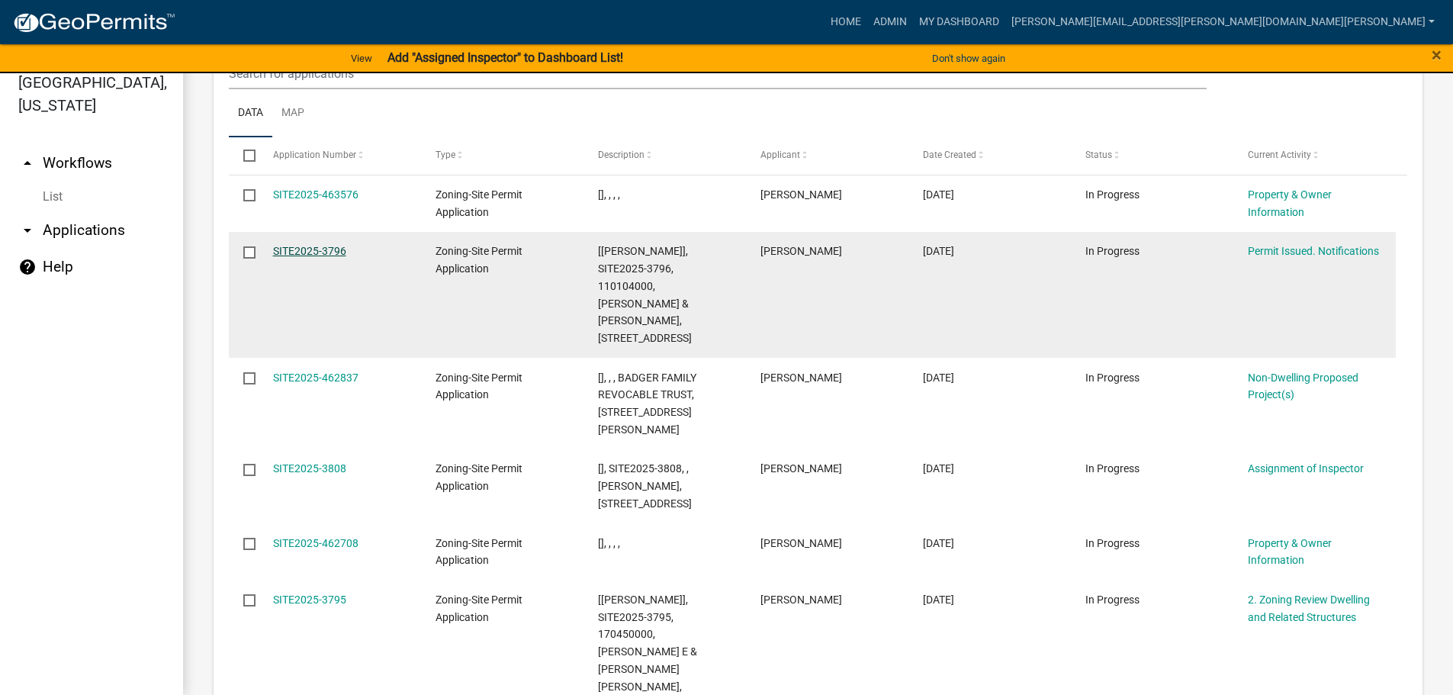
click at [328, 245] on link "SITE2025-3796" at bounding box center [309, 251] width 73 height 12
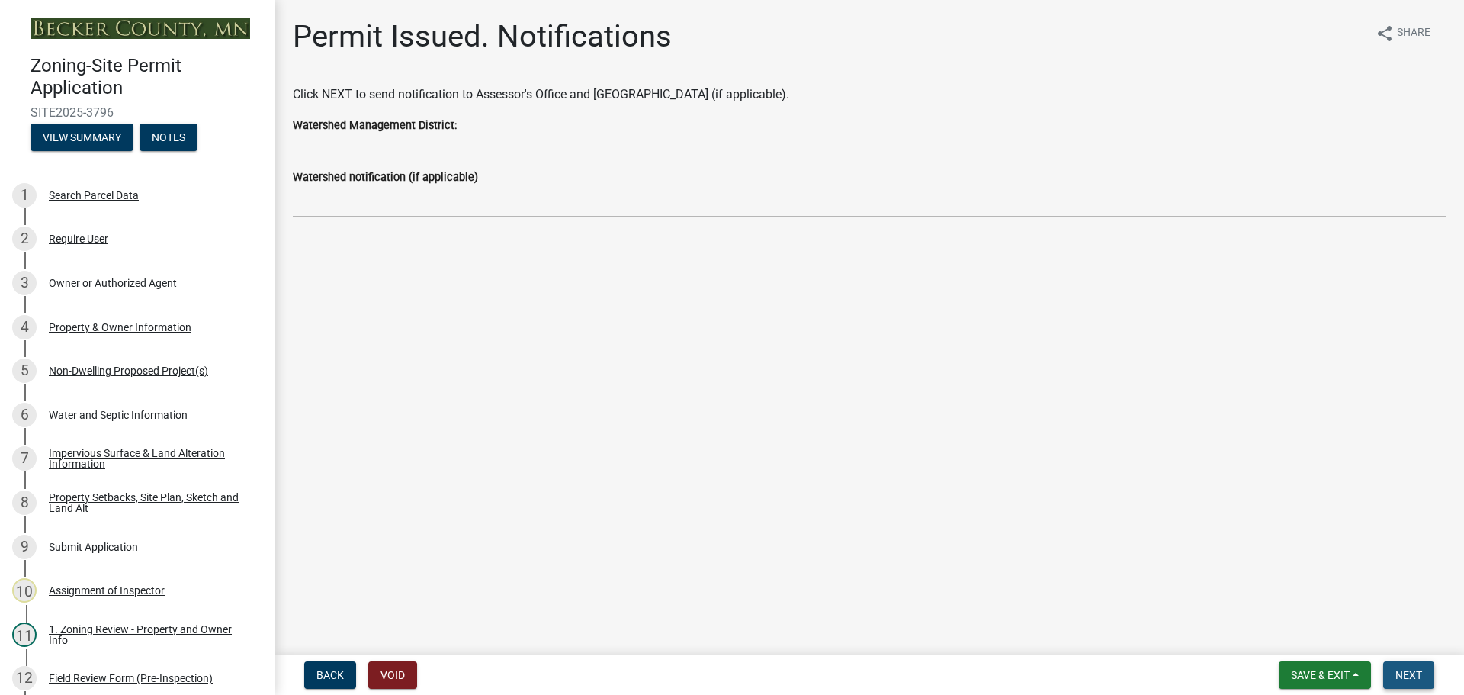
click at [1403, 666] on button "Next" at bounding box center [1408, 674] width 51 height 27
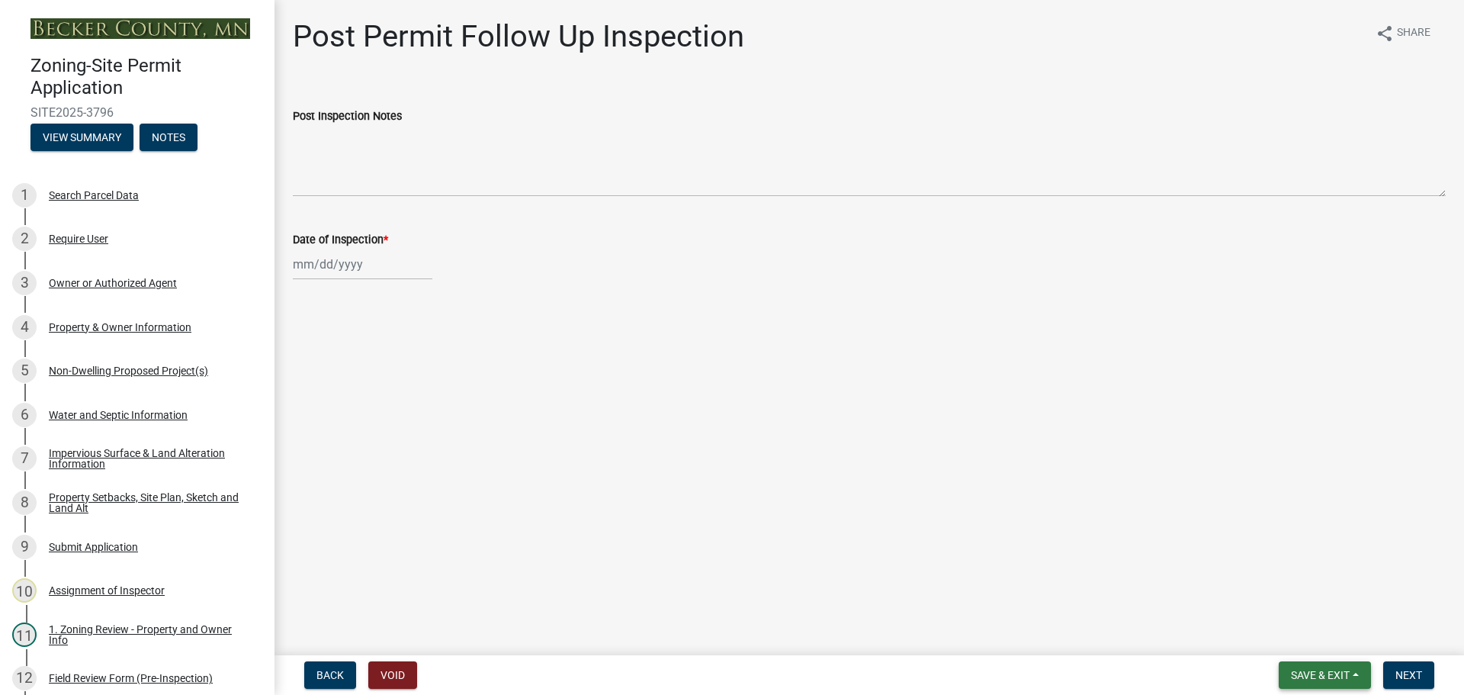
click at [1321, 669] on span "Save & Exit" at bounding box center [1320, 675] width 59 height 12
click at [1316, 636] on button "Save & Exit" at bounding box center [1310, 635] width 122 height 37
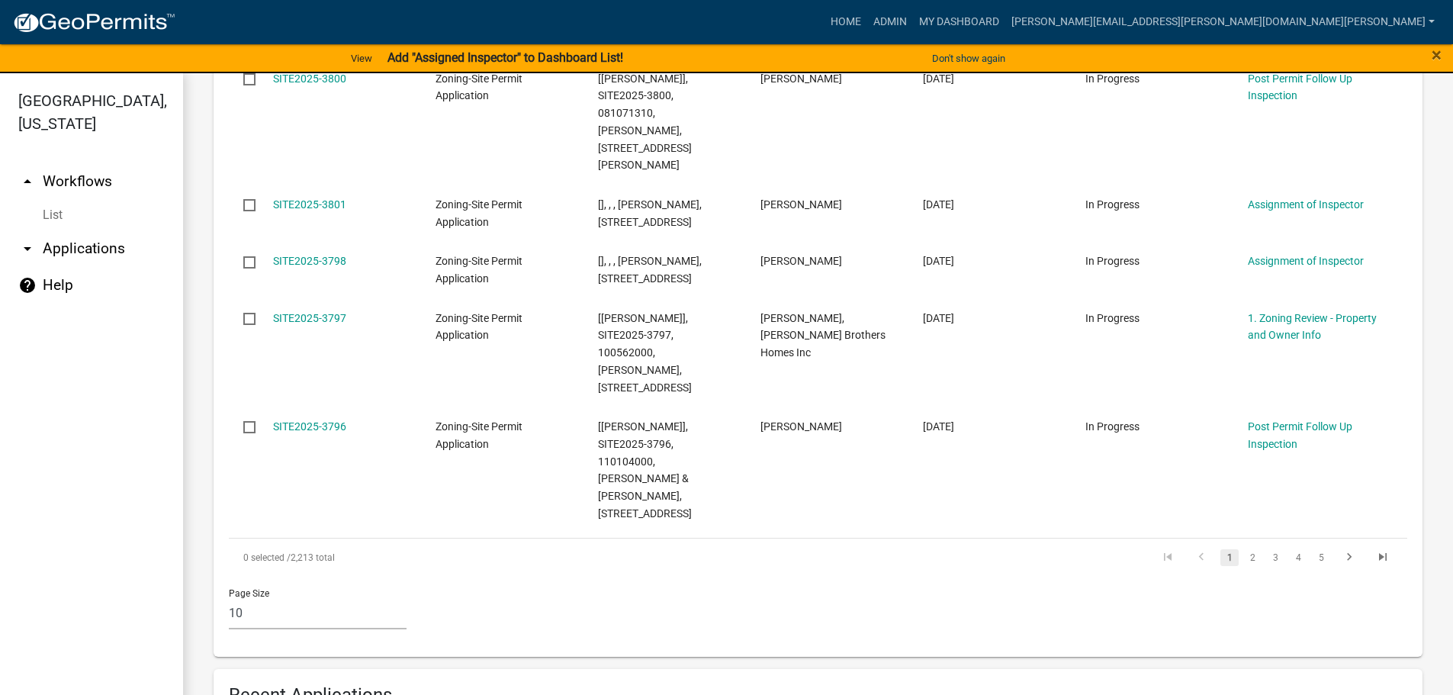
scroll to position [1068, 0]
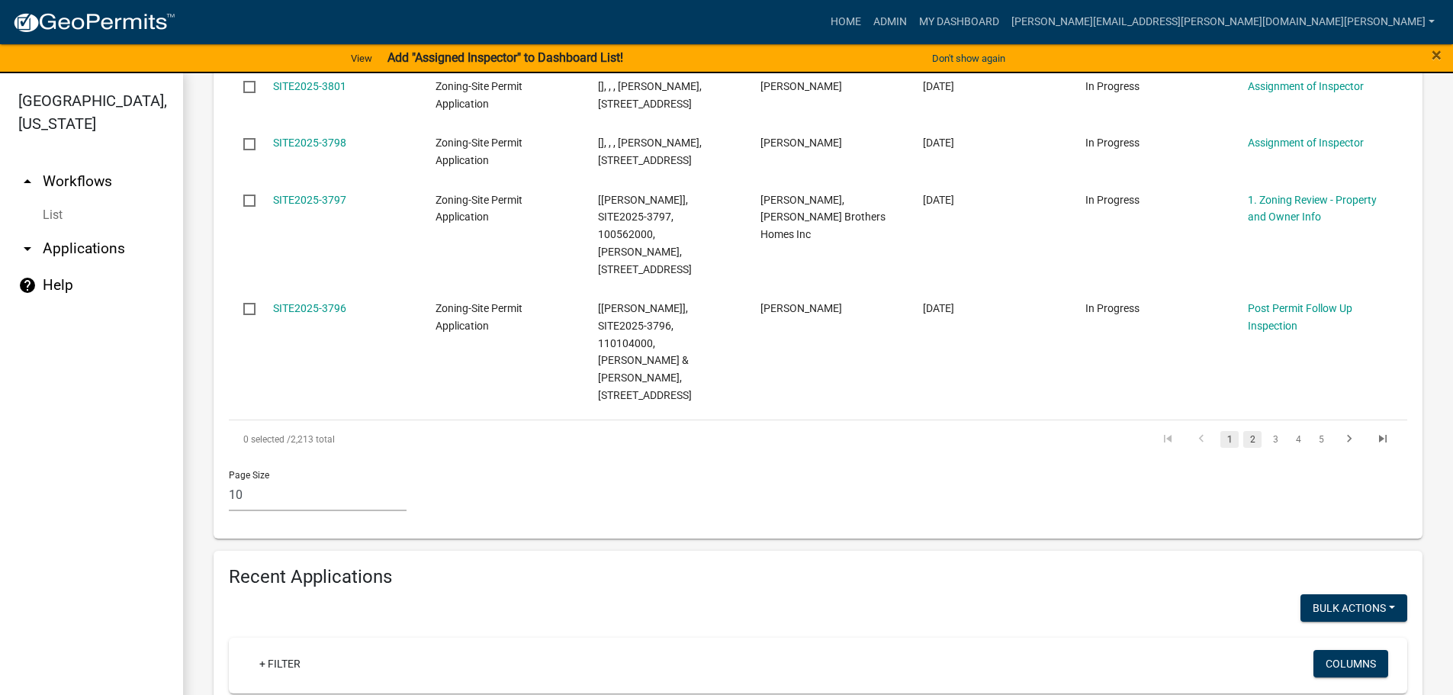
click at [1243, 431] on link "2" at bounding box center [1252, 439] width 18 height 17
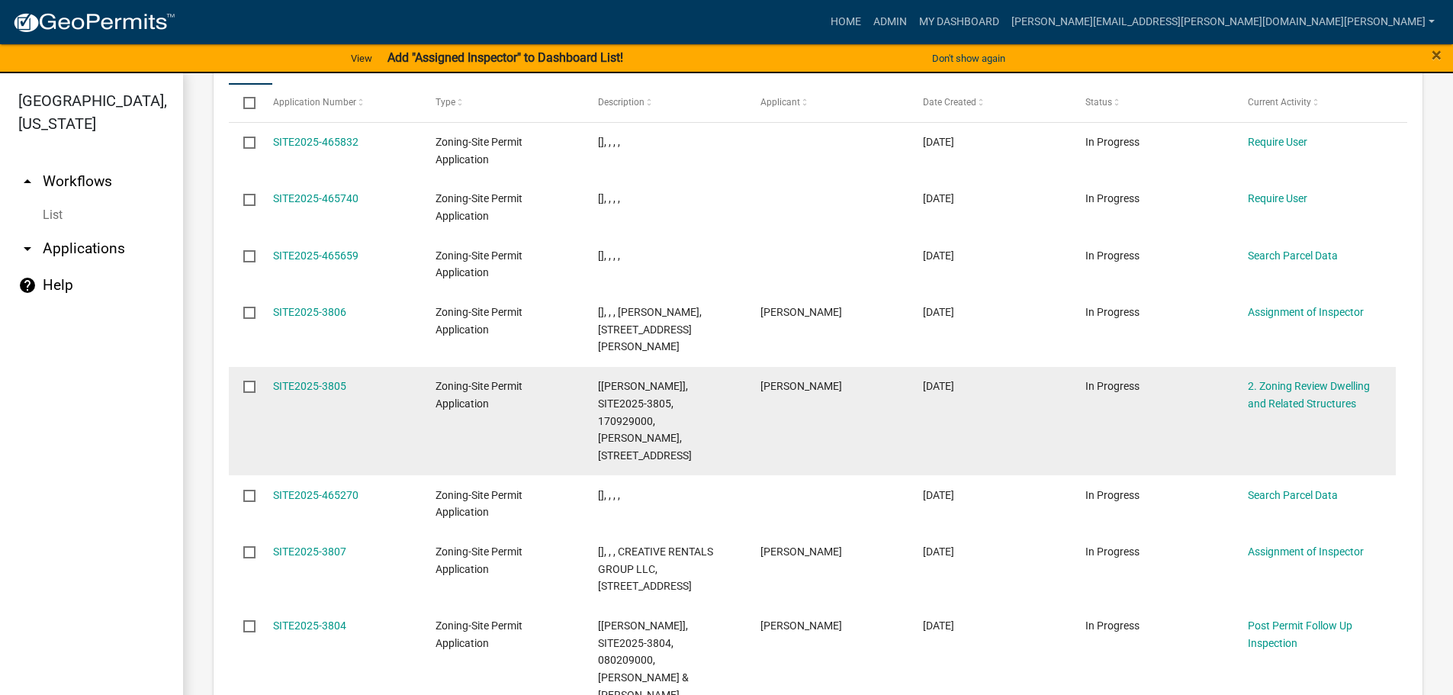
scroll to position [1984, 0]
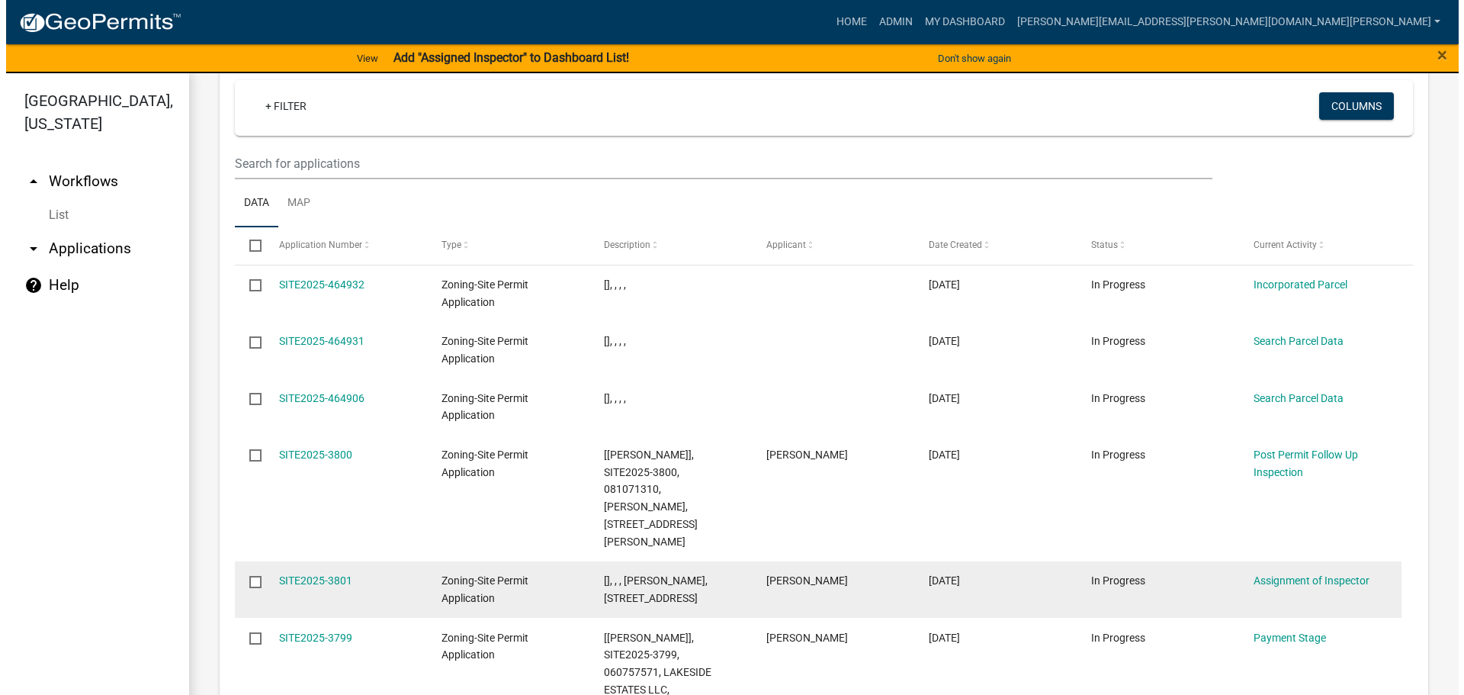
scroll to position [1832, 0]
click at [288, 576] on link "SITE2025-3801" at bounding box center [309, 582] width 73 height 12
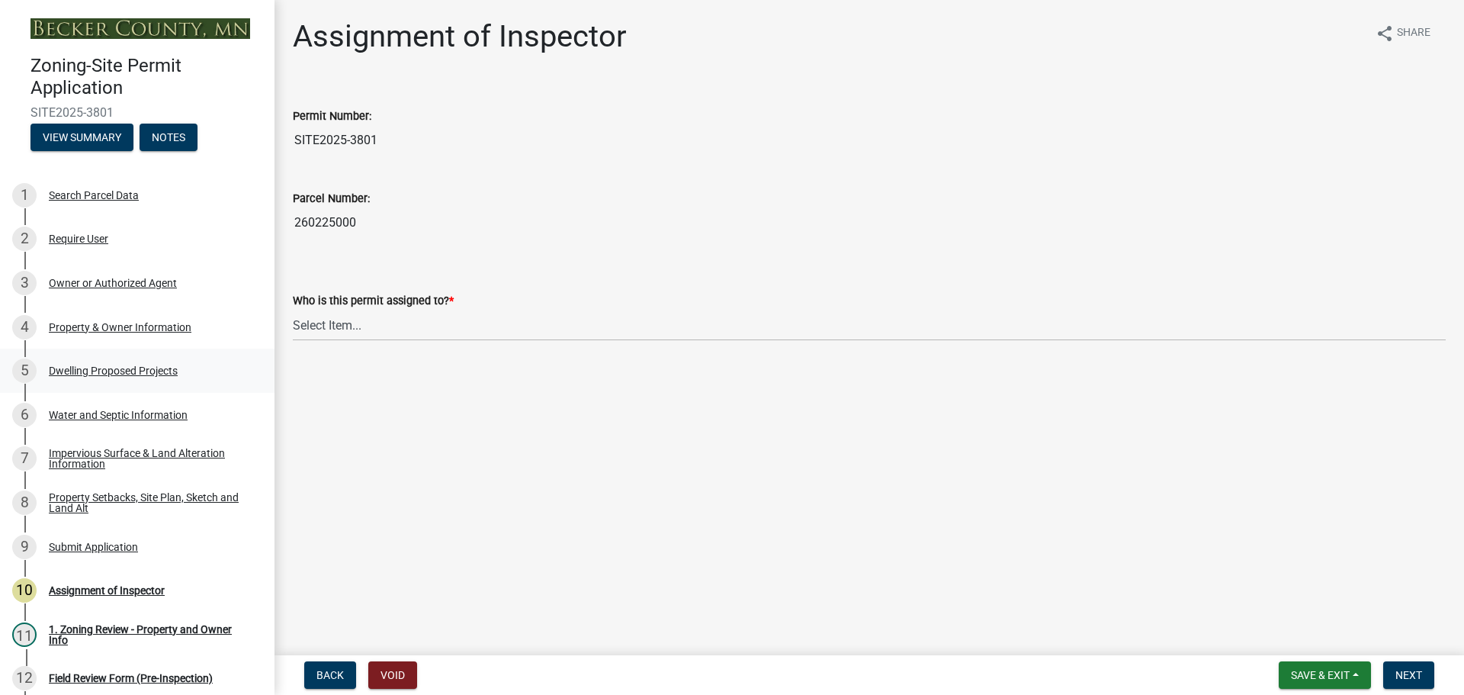
click at [130, 368] on div "Dwelling Proposed Projects" at bounding box center [113, 370] width 129 height 11
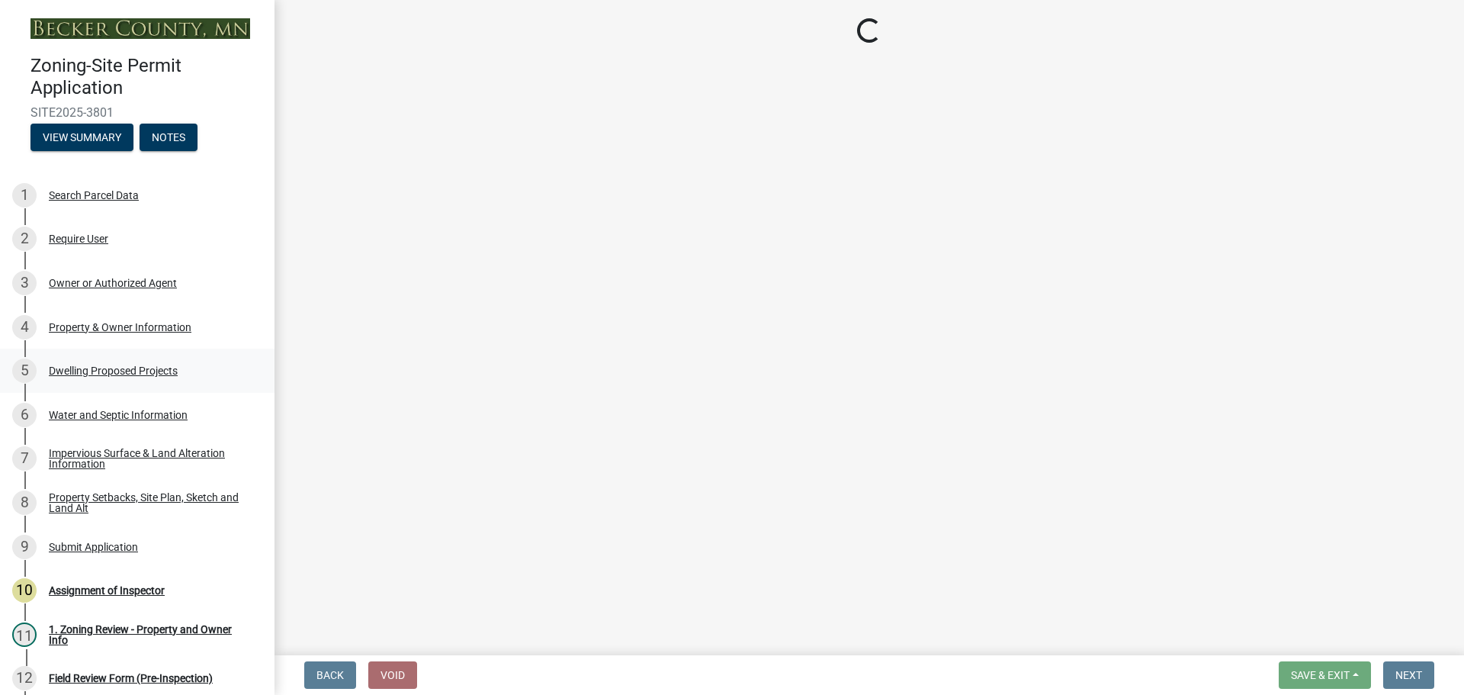
select select "5b8abcc6-67f7-49fb-8f25-c295ccc2b339"
select select "566f81cc-4b3f-4ecb-9f16-a2b313352c61"
select select "4f5e2784-8c40-49a3-b0e9-8f1a3cbab4f4"
select select "a045e8de-0125-48b5-a52c-0705e3235ca5"
select select "ebb33175-329d-4f8e-9ee0-a71ca57f3362"
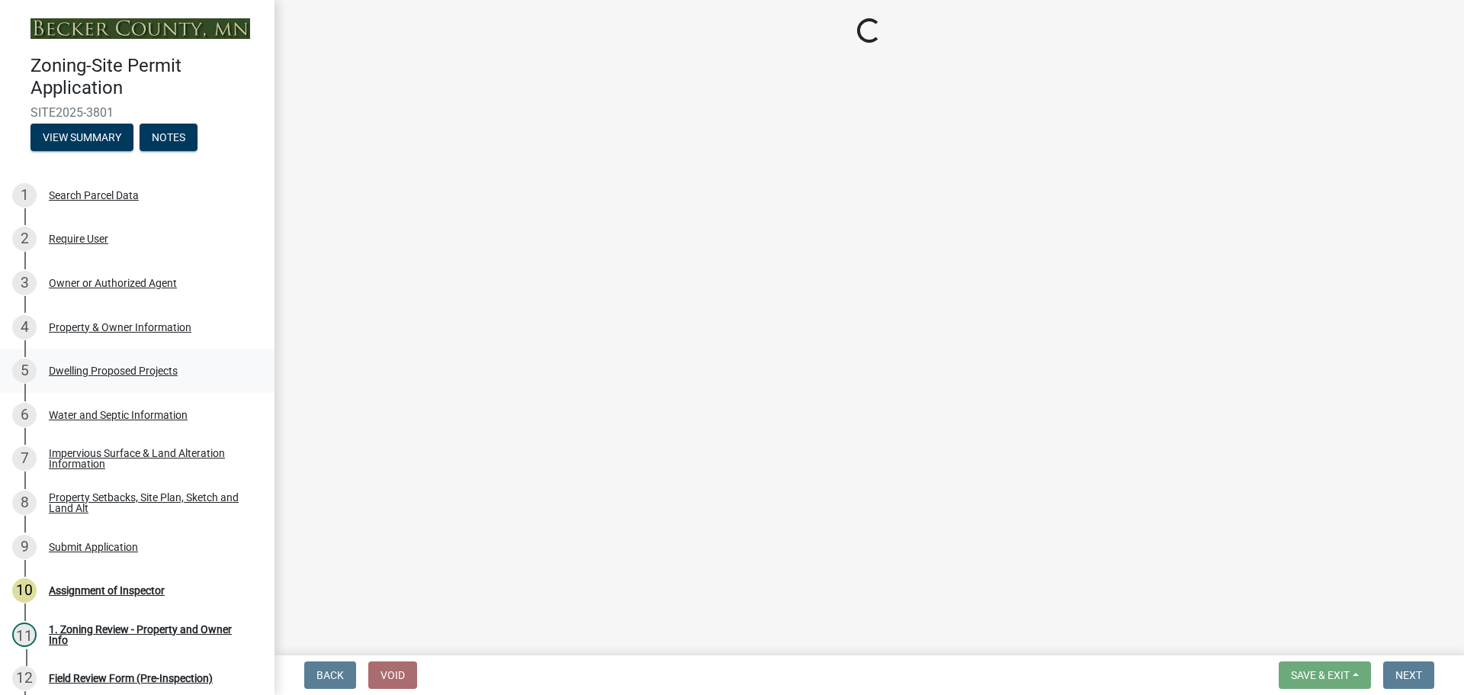
select select "b63d75fc-5f3c-4949-bc5e-b7a1b42903a6"
select select "11c1c089-3b44-43c0-9549-3c9eeea2451f"
select select "781a3532-4308-48f8-bcde-e97c9fab42cb"
select select "abf7f47e-a3c5-4a81-831e-70160d1653ae"
select select "ab9119d1-7da9-49c4-9fac-8c142204c89d"
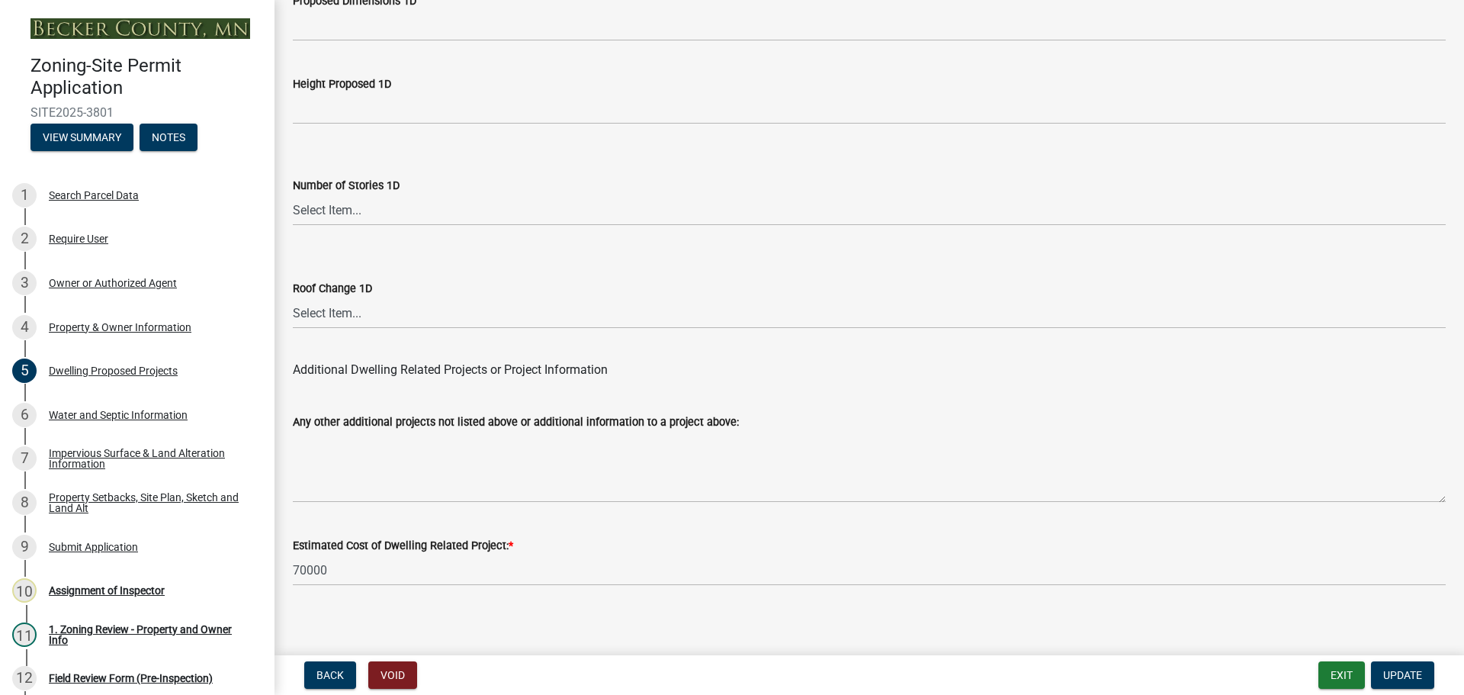
scroll to position [3657, 0]
click at [172, 411] on div "Water and Septic Information" at bounding box center [118, 415] width 139 height 11
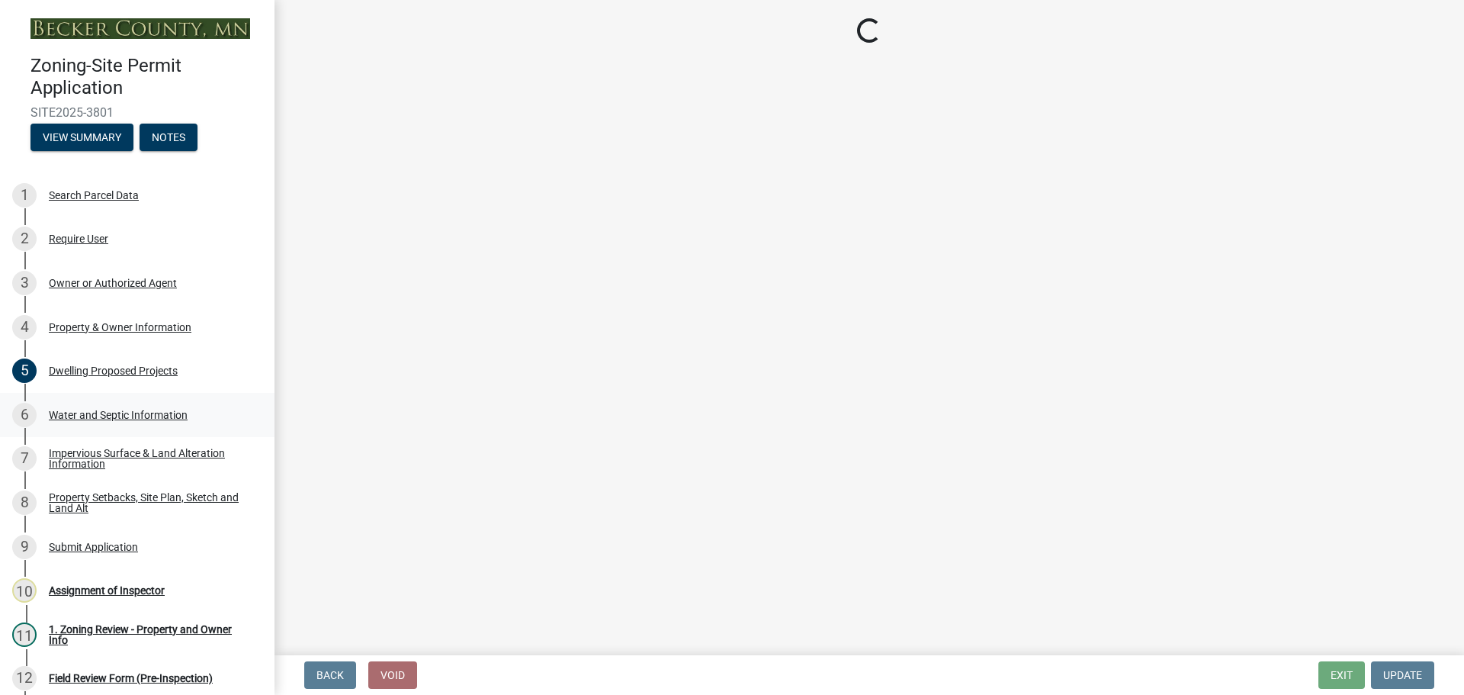
scroll to position [0, 0]
select select "295c6ba3-00c2-4229-aea3-8b4be6316de8"
select select "bb0103e2-6f27-4335-a860-183be8d3b6e1"
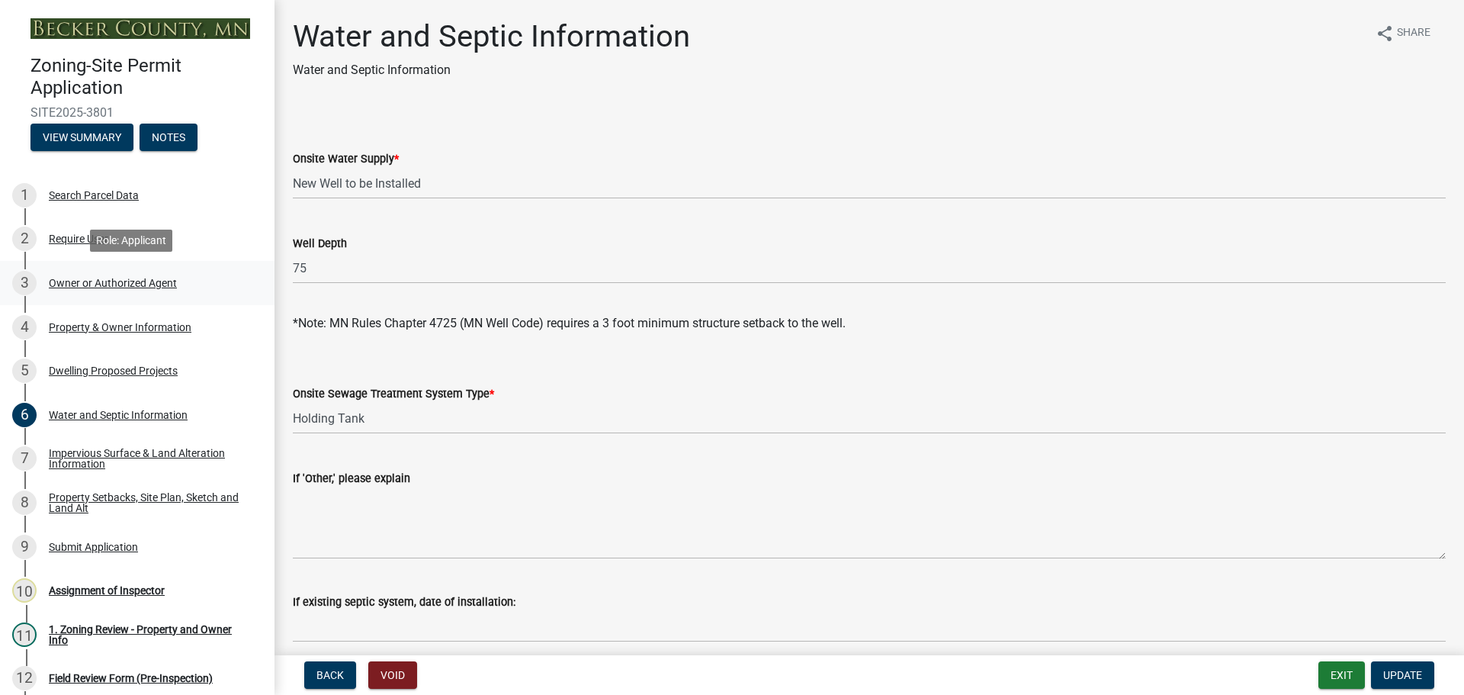
click at [79, 278] on div "Owner or Authorized Agent" at bounding box center [113, 283] width 128 height 11
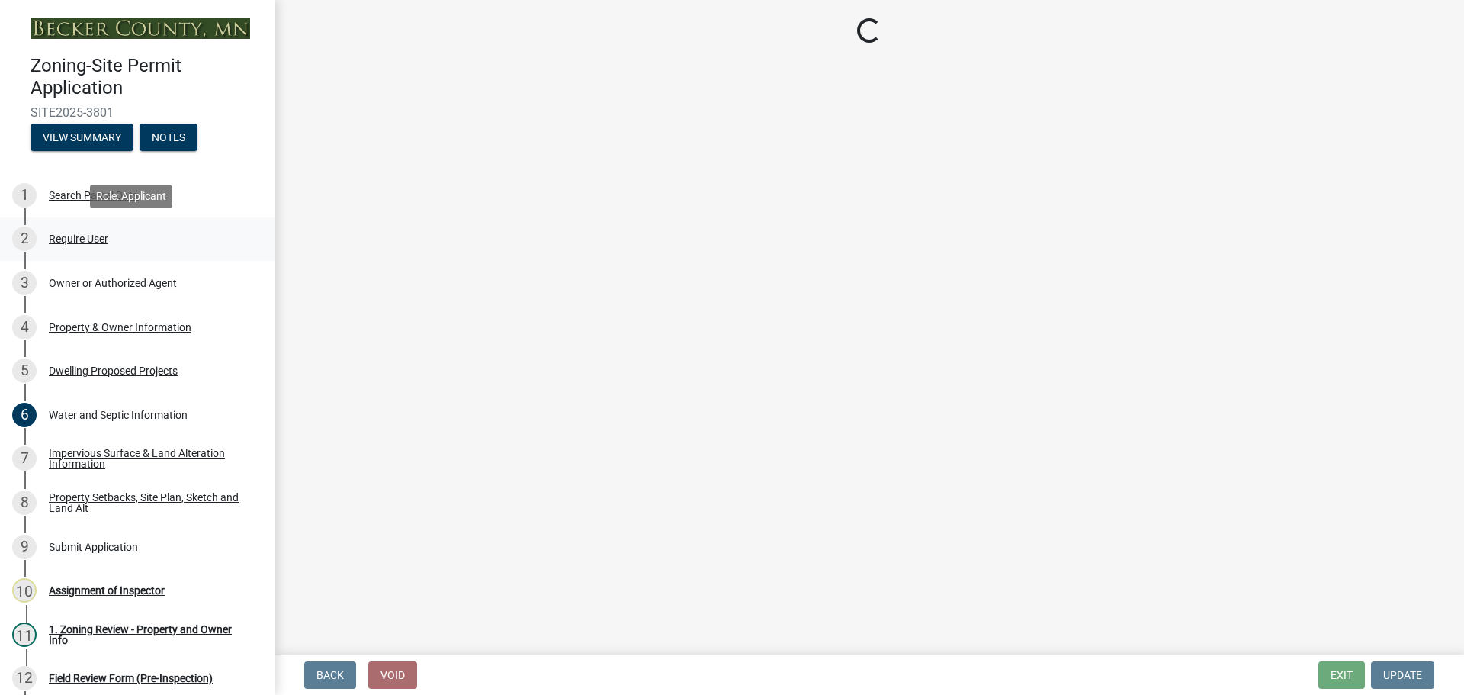
select select "3c674549-ed69-405f-b795-9fa3f7d47d9d"
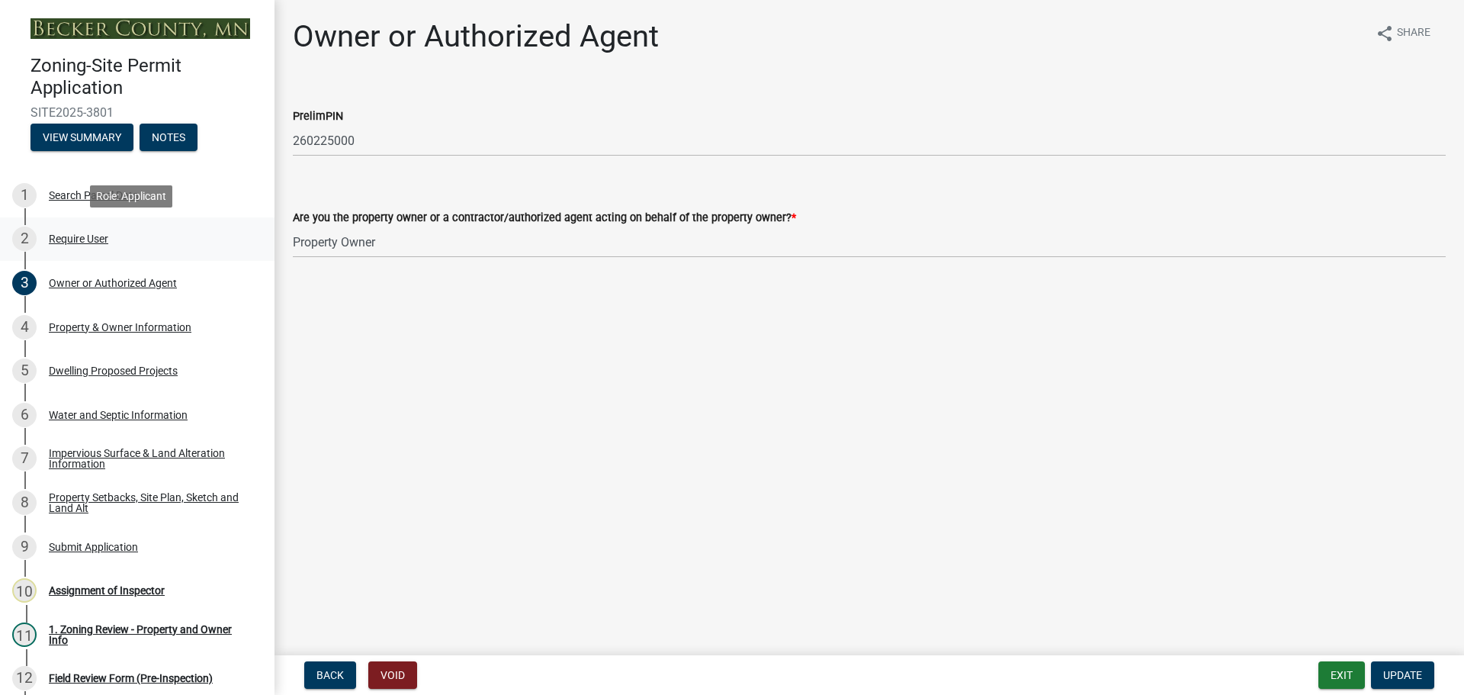
click at [79, 233] on div "Require User" at bounding box center [78, 238] width 59 height 11
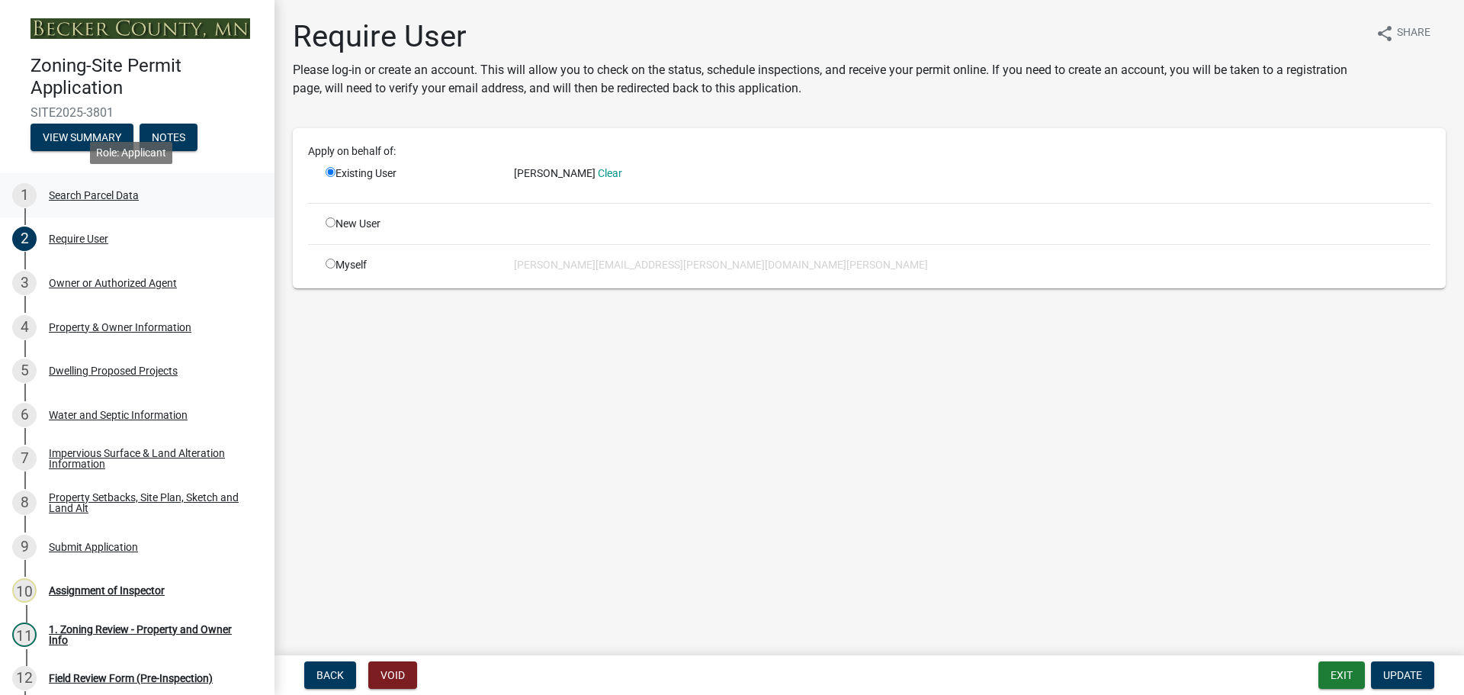
click at [82, 194] on div "Search Parcel Data" at bounding box center [94, 195] width 90 height 11
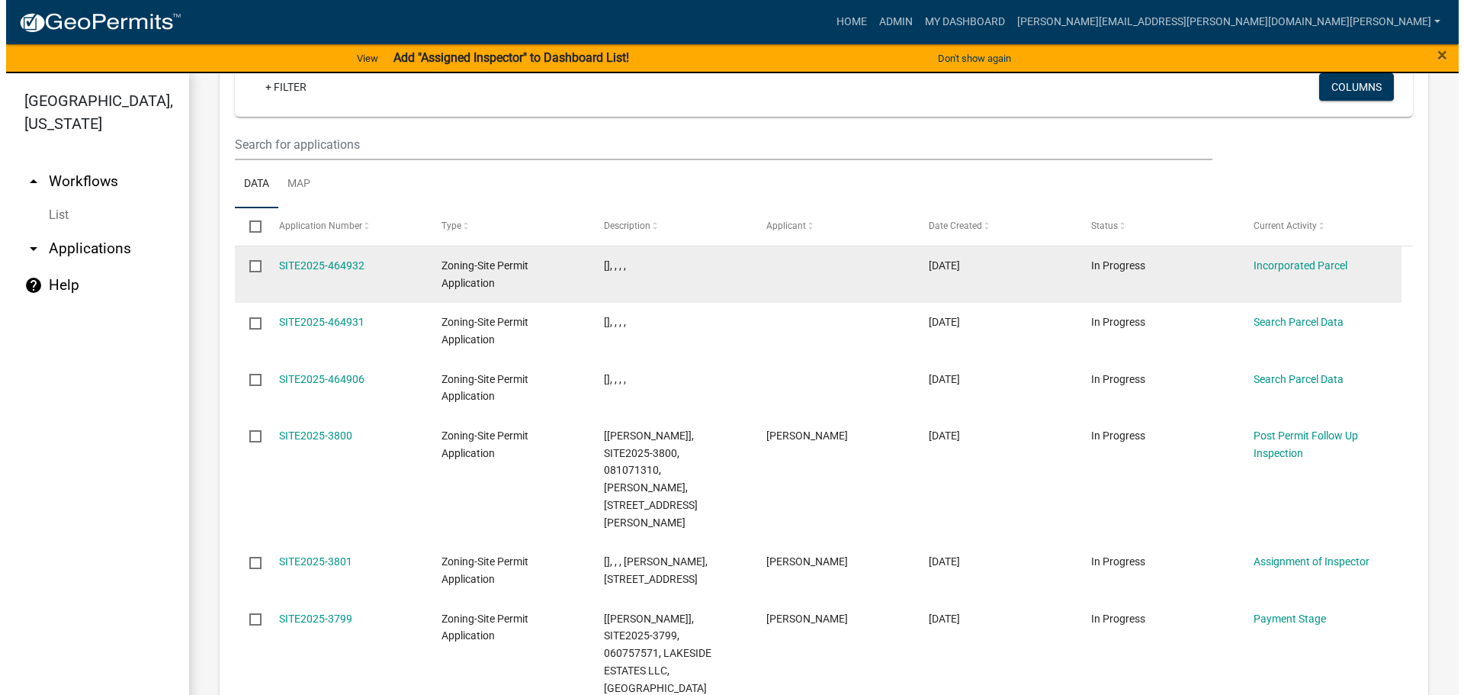
scroll to position [2054, 0]
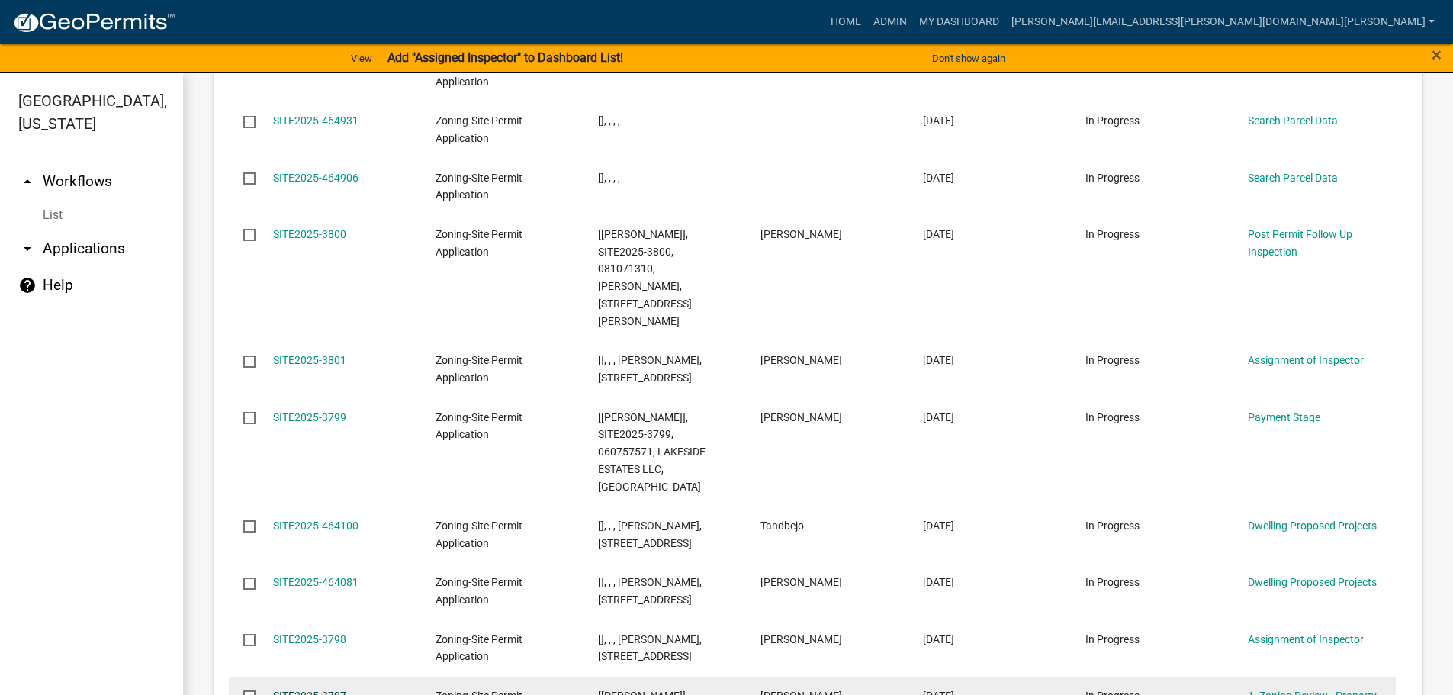
click at [331, 689] on link "SITE2025-3797" at bounding box center [309, 695] width 73 height 12
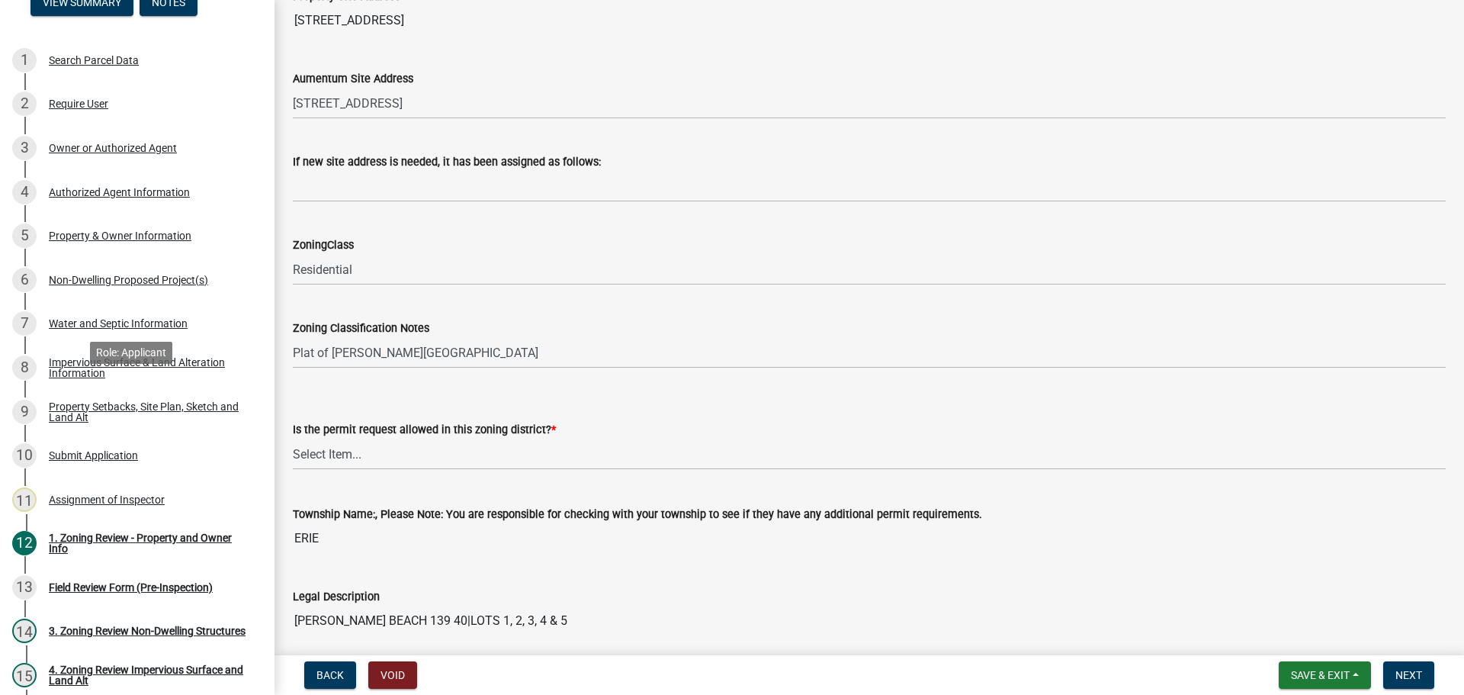
scroll to position [153, 0]
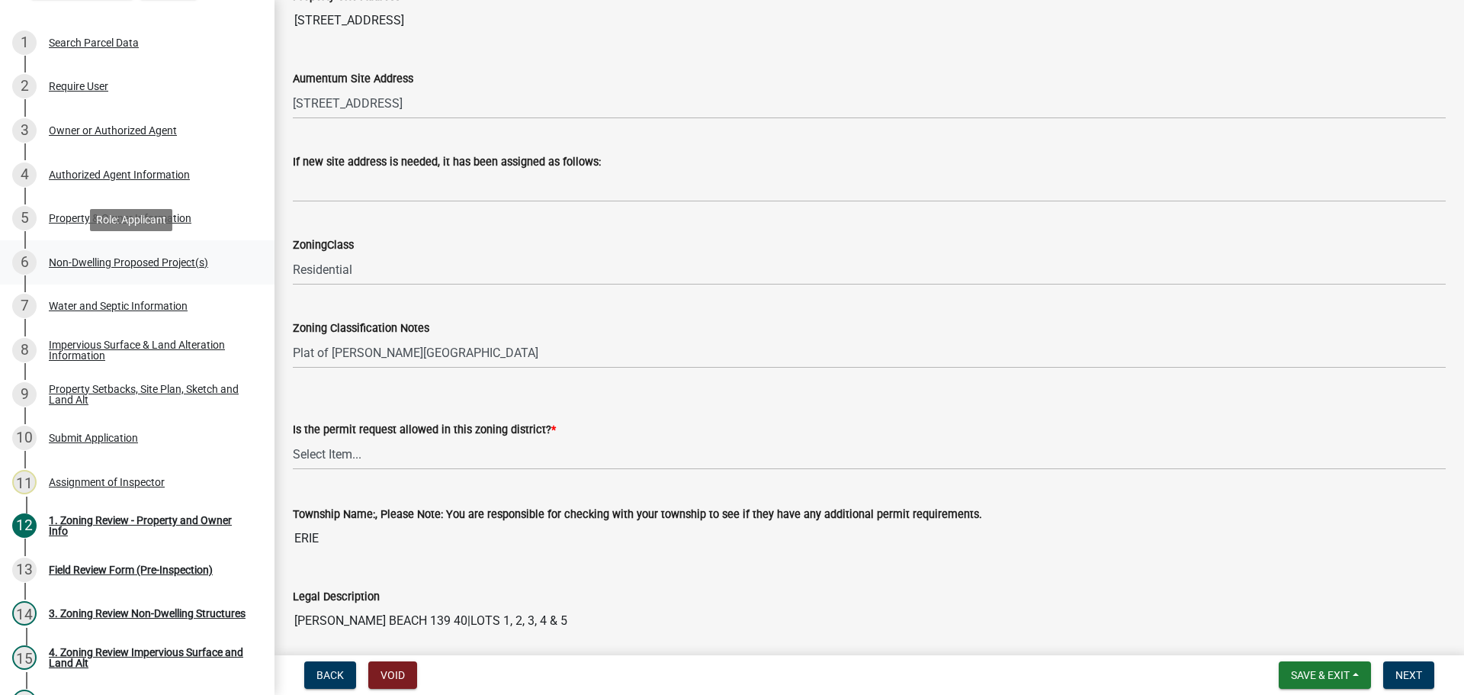
click at [126, 250] on div "6 Non-Dwelling Proposed Project(s)" at bounding box center [131, 262] width 238 height 24
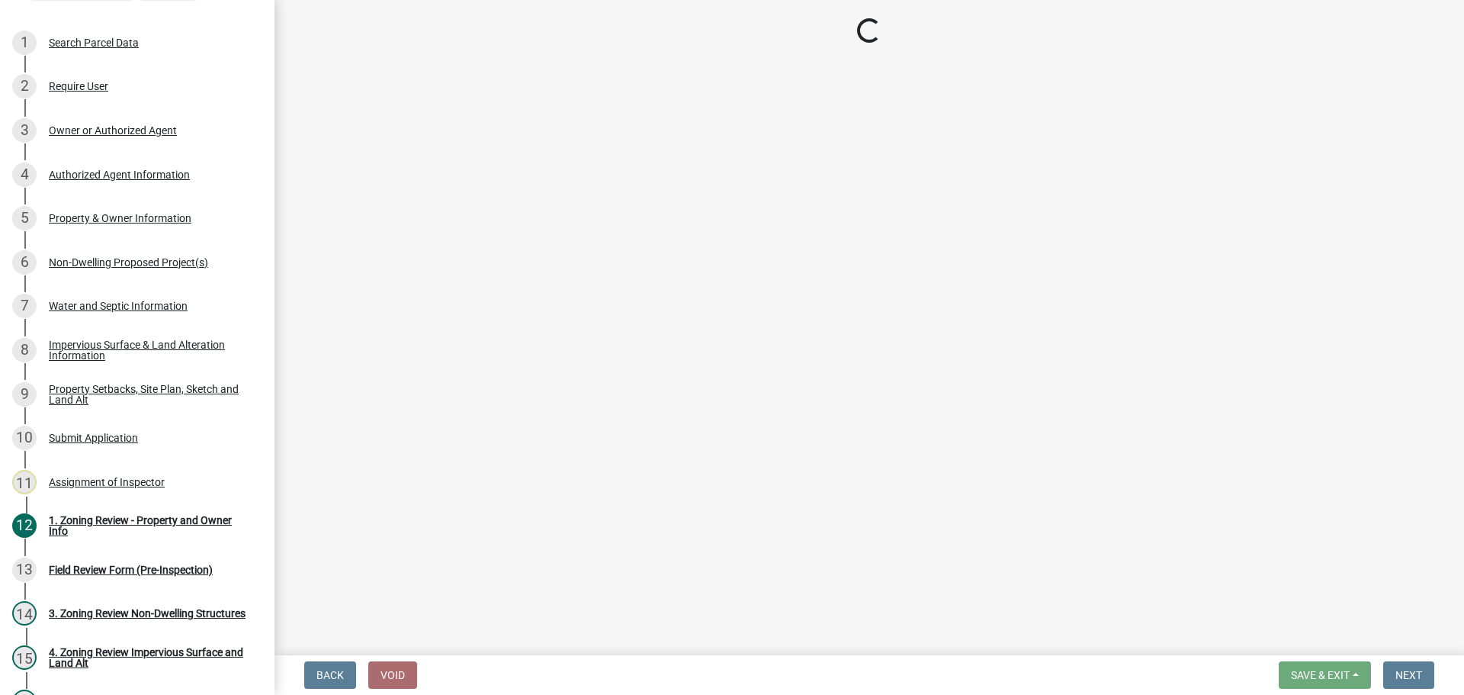
select select "273652f8-2357-47c0-90cc-77e373caeeb7"
select select "68d85482-c11a-4398-9267-999385c995bf"
select select "c901b724-8e9a-499b-811d-f72064c7192a"
select select "d5258256-81e9-4688-bc84-b01445ee29b6"
select select "258cbdbc-8629-455d-9fed-6a57bf82144e"
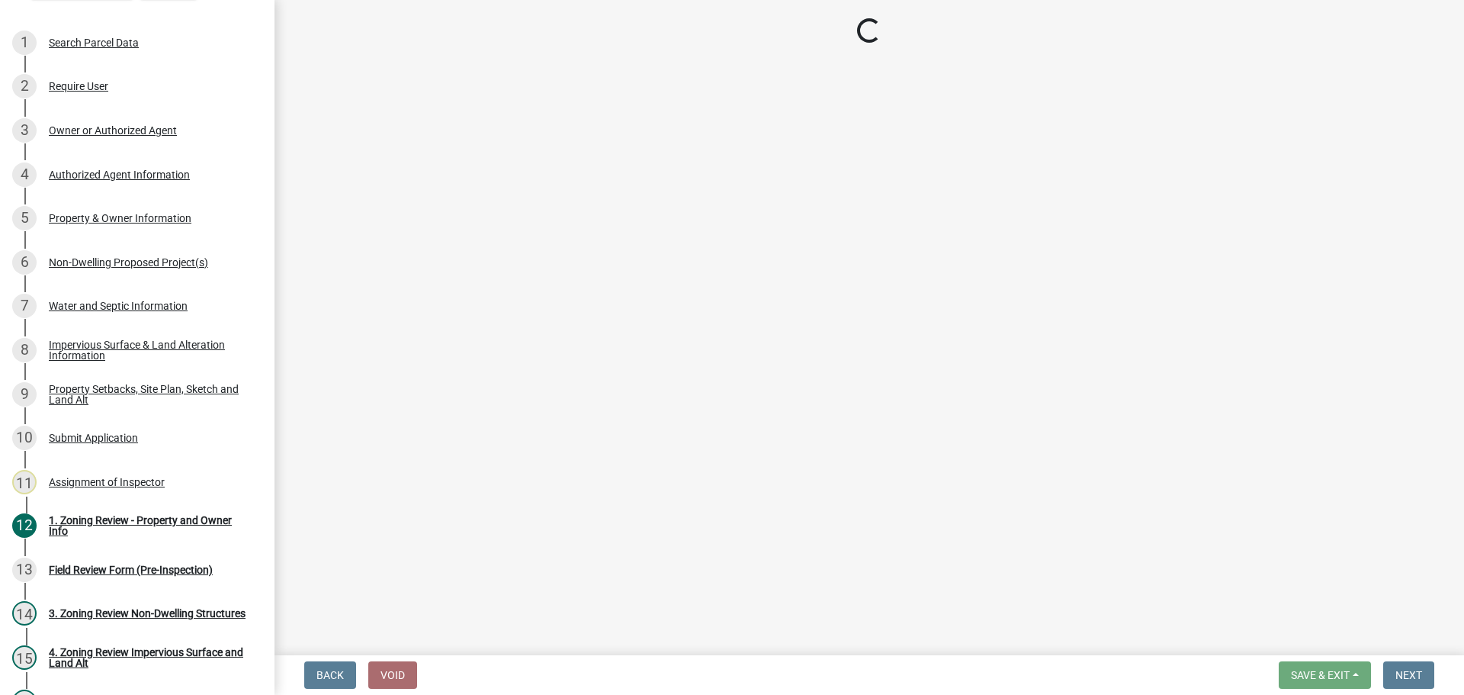
select select "a9a8393f-3c28-47b8-b6d9-84c94641c3fc"
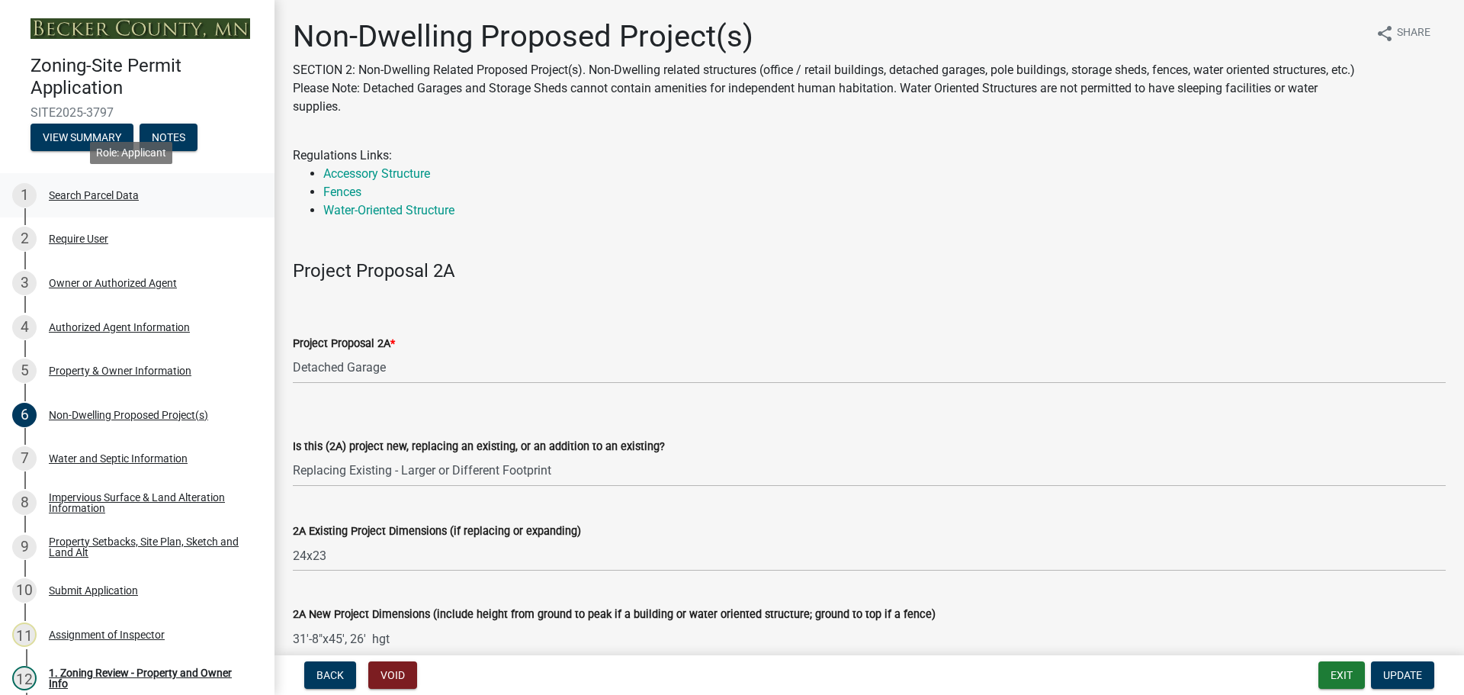
click at [98, 190] on div "Search Parcel Data" at bounding box center [94, 195] width 90 height 11
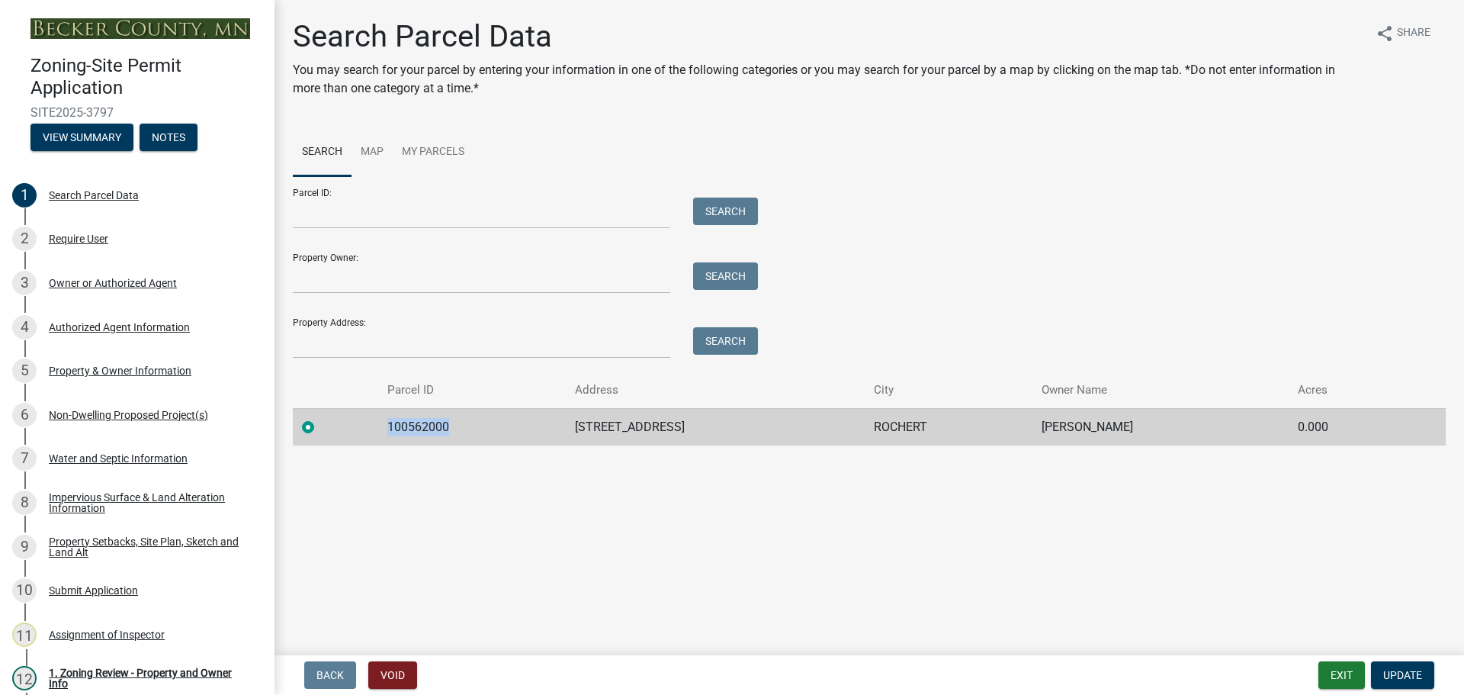
drag, startPoint x: 453, startPoint y: 424, endPoint x: 377, endPoint y: 429, distance: 76.5
click at [377, 429] on tr "100562000 21447 CO HWY 32 ROCHERT [PERSON_NAME] 0.000" at bounding box center [869, 426] width 1153 height 37
copy td "100562000"
click at [99, 403] on div "6 Non-Dwelling Proposed Project(s)" at bounding box center [131, 415] width 238 height 24
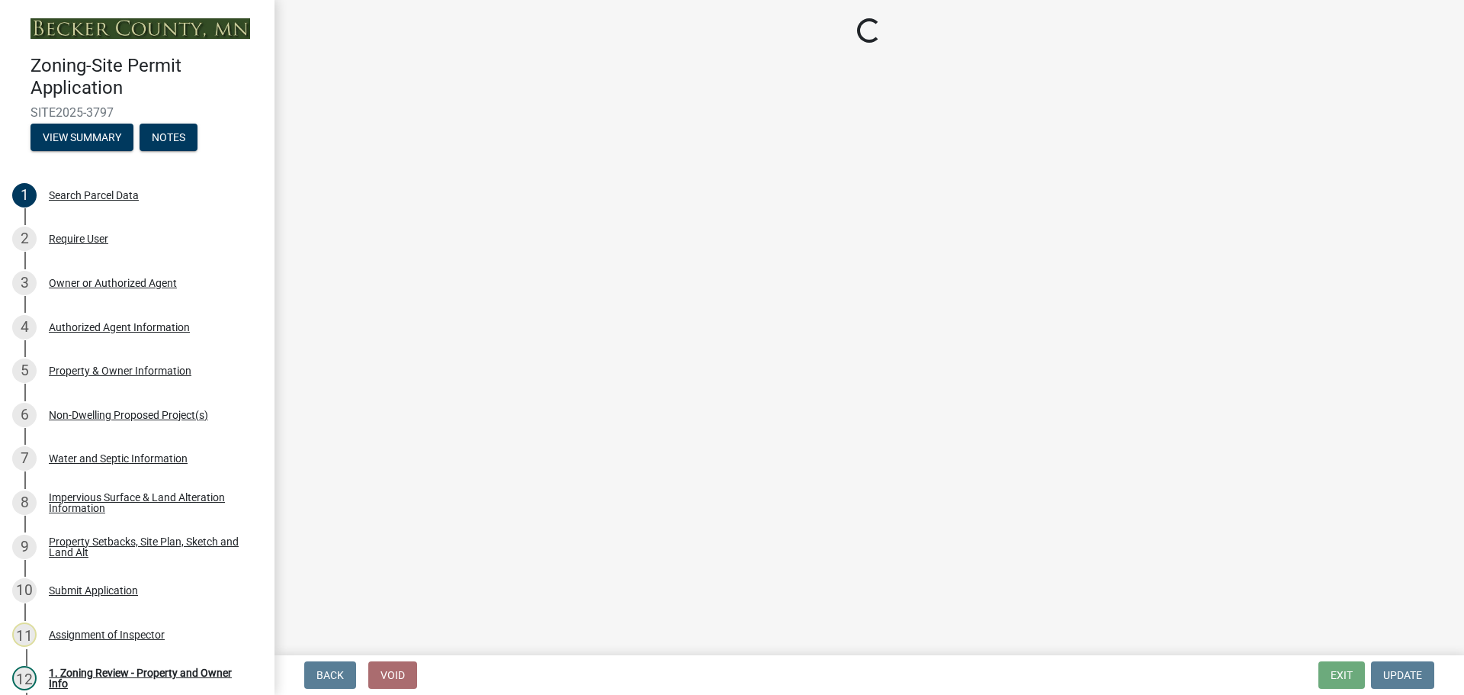
select select "273652f8-2357-47c0-90cc-77e373caeeb7"
select select "68d85482-c11a-4398-9267-999385c995bf"
select select "c901b724-8e9a-499b-811d-f72064c7192a"
select select "d5258256-81e9-4688-bc84-b01445ee29b6"
select select "258cbdbc-8629-455d-9fed-6a57bf82144e"
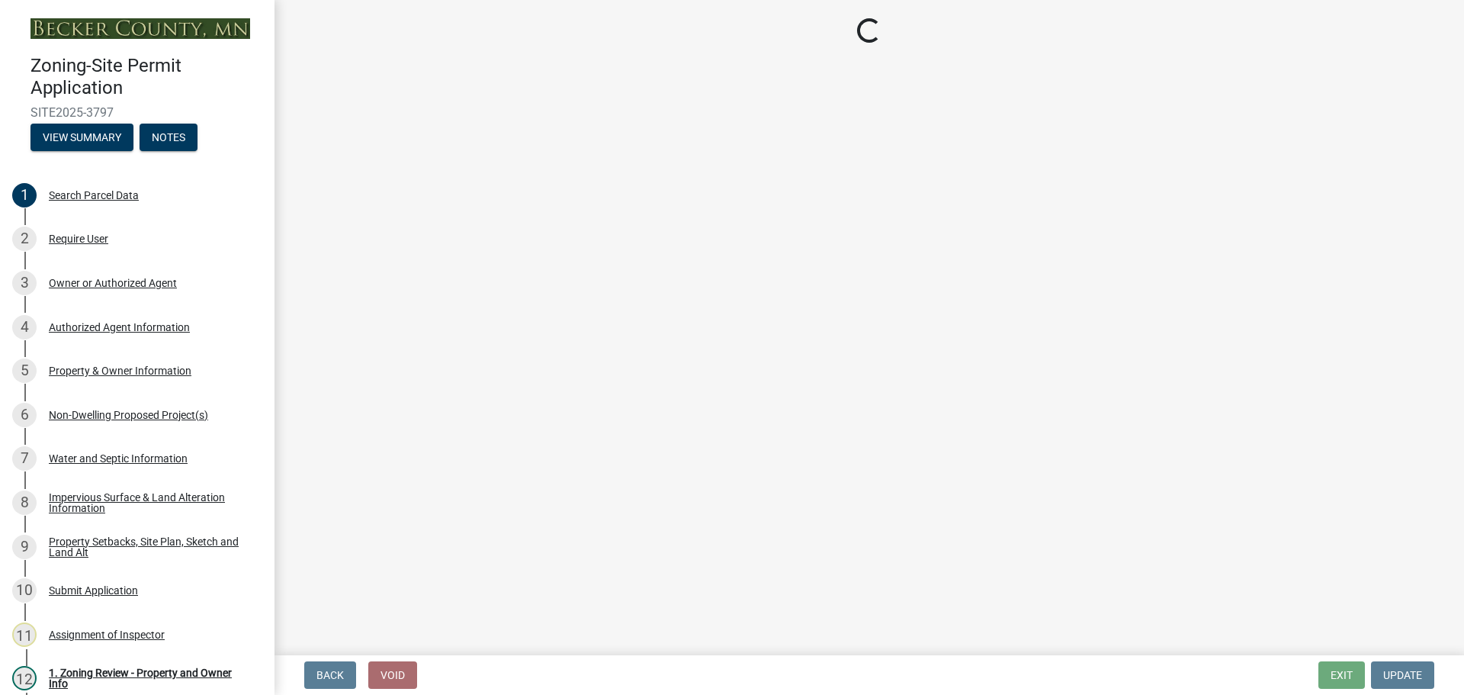
select select "a9a8393f-3c28-47b8-b6d9-84c94641c3fc"
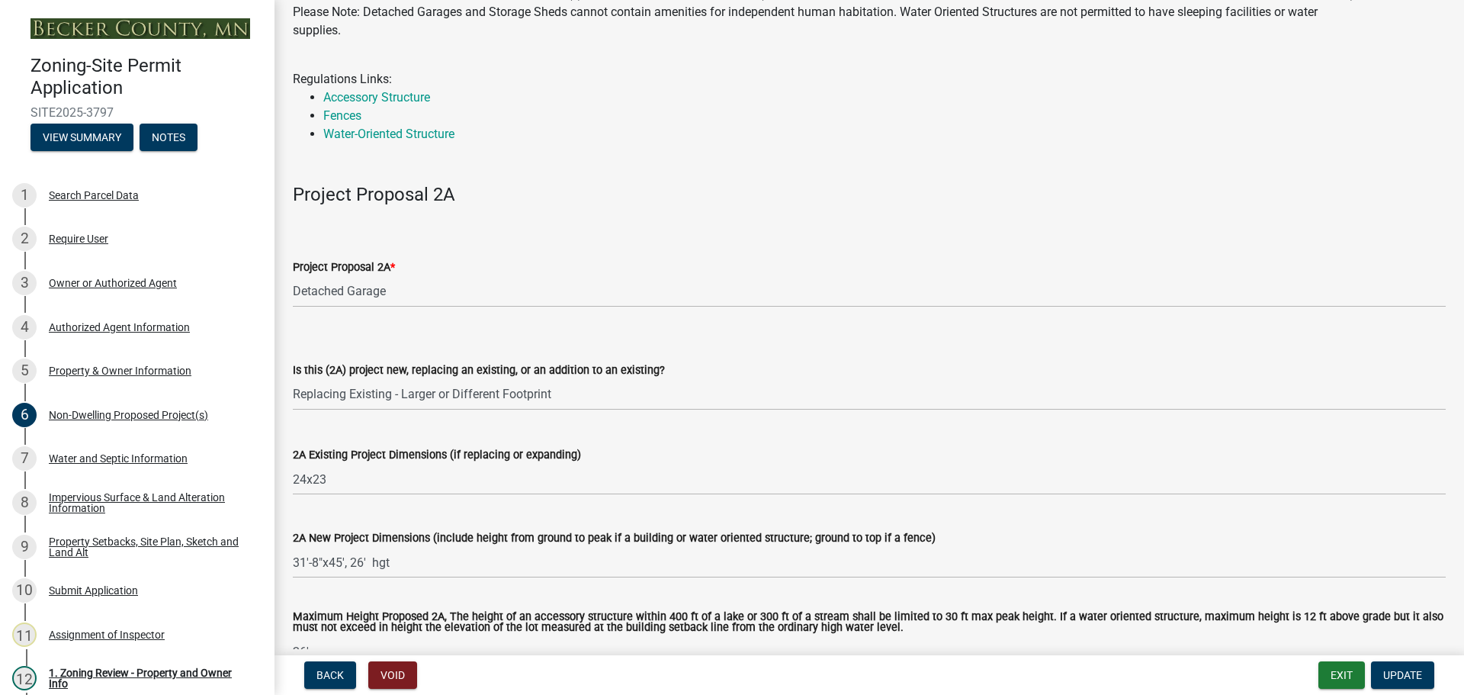
scroll to position [153, 0]
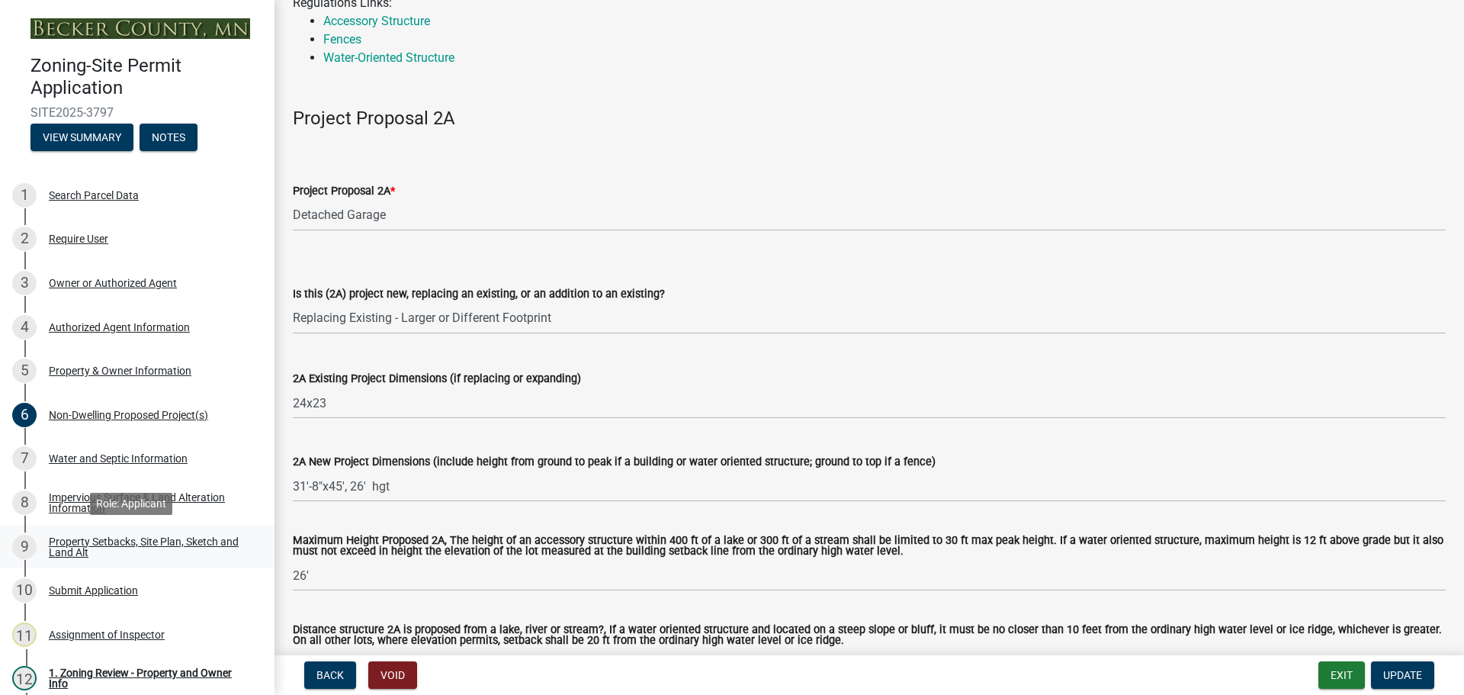
click at [129, 536] on div "Property Setbacks, Site Plan, Sketch and Land Alt" at bounding box center [149, 546] width 201 height 21
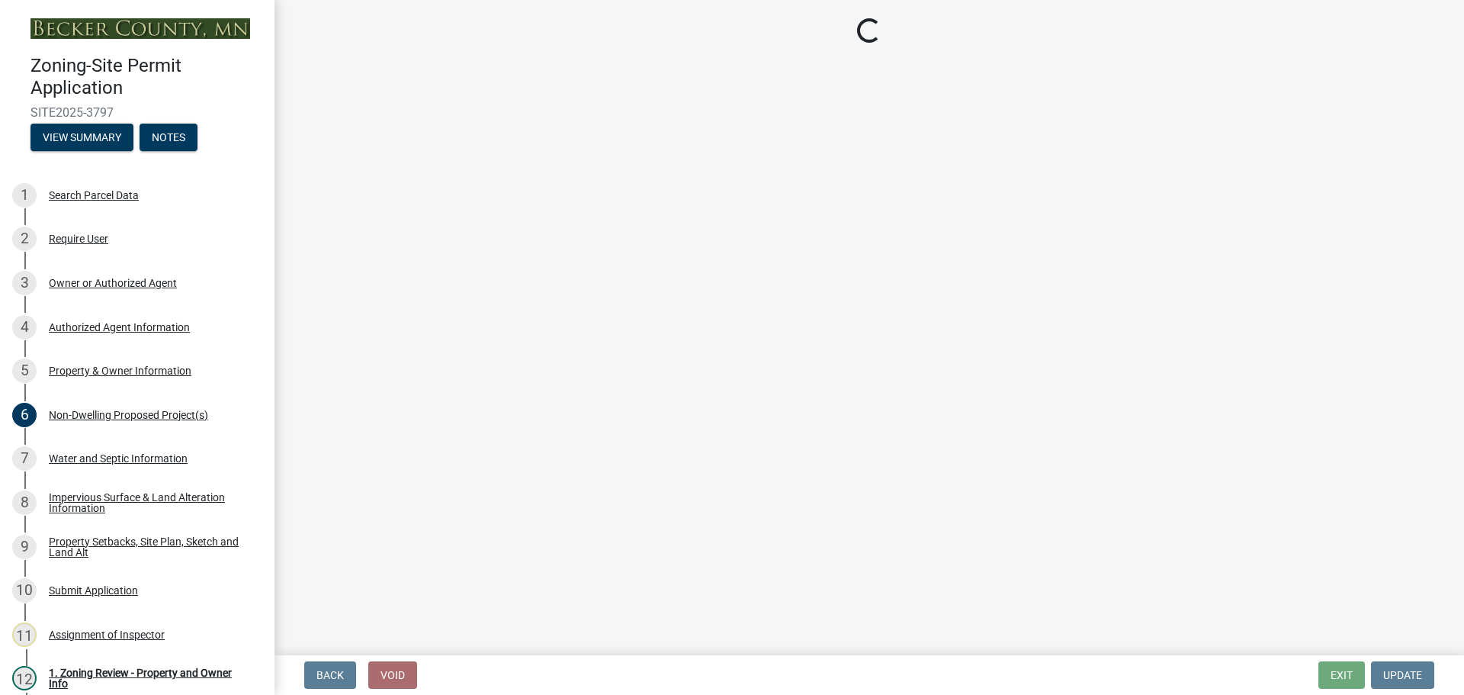
select select "7b13c63f-e699-4112-b373-98fbd28ec536"
select select "b827d36a-50e8-40dd-aeaa-a80d5c176b31"
select select "b56a4575-9846-47cf-8067-c59a4853da22"
select select "12f785fb-c378-4b18-841c-21c73dc99083"
select select "e8ab2dc3-aa3f-46f3-9b4a-37eb25ad84af"
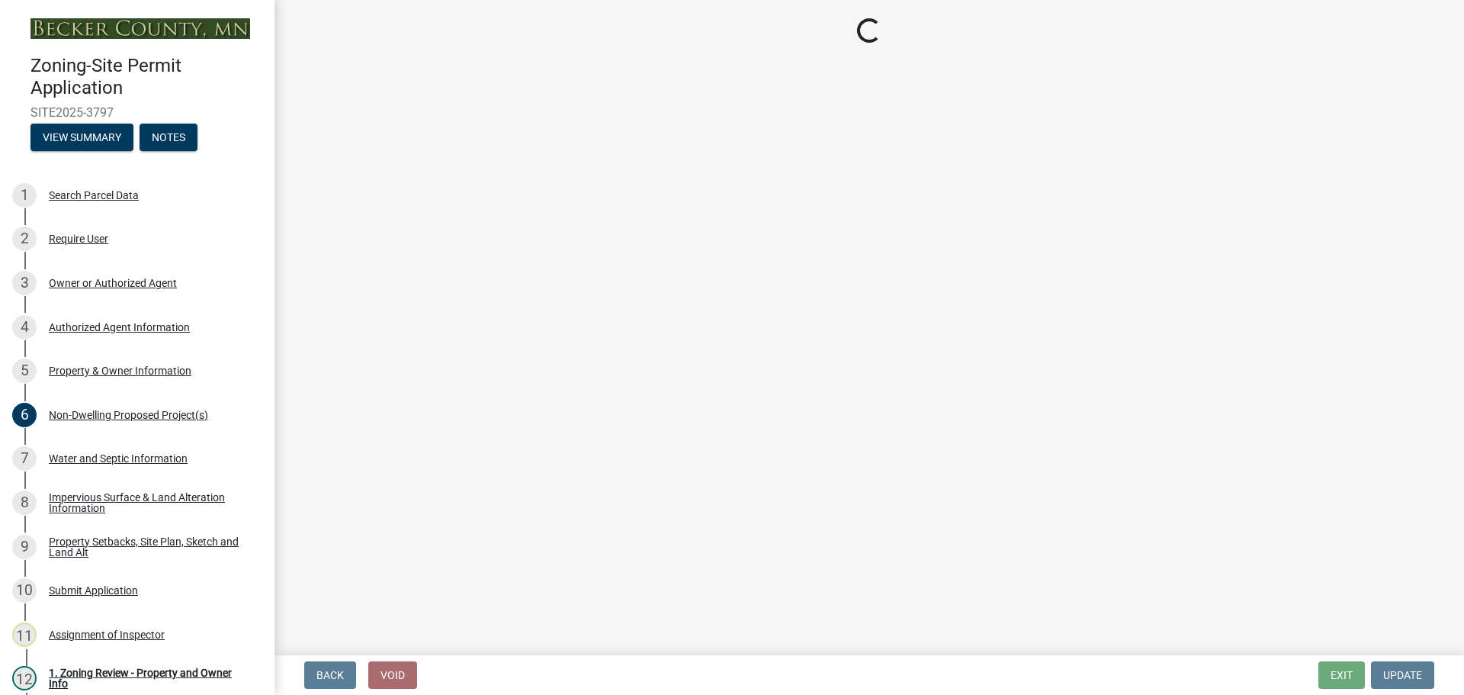
select select "27b2a8b4-abf6-463e-8c0c-7c5d2b4fe26f"
select select "5ad4ab64-b44e-481c-9000-9e5907aa74e1"
select select "e019de12-4845-45f2-ad10-5fb76eee0e55"
select select "288143c3-cc30-40f5-bb2a-2522511345b2"
select select "d6c1d38b-8561-4345-845e-72dfbb0578a1"
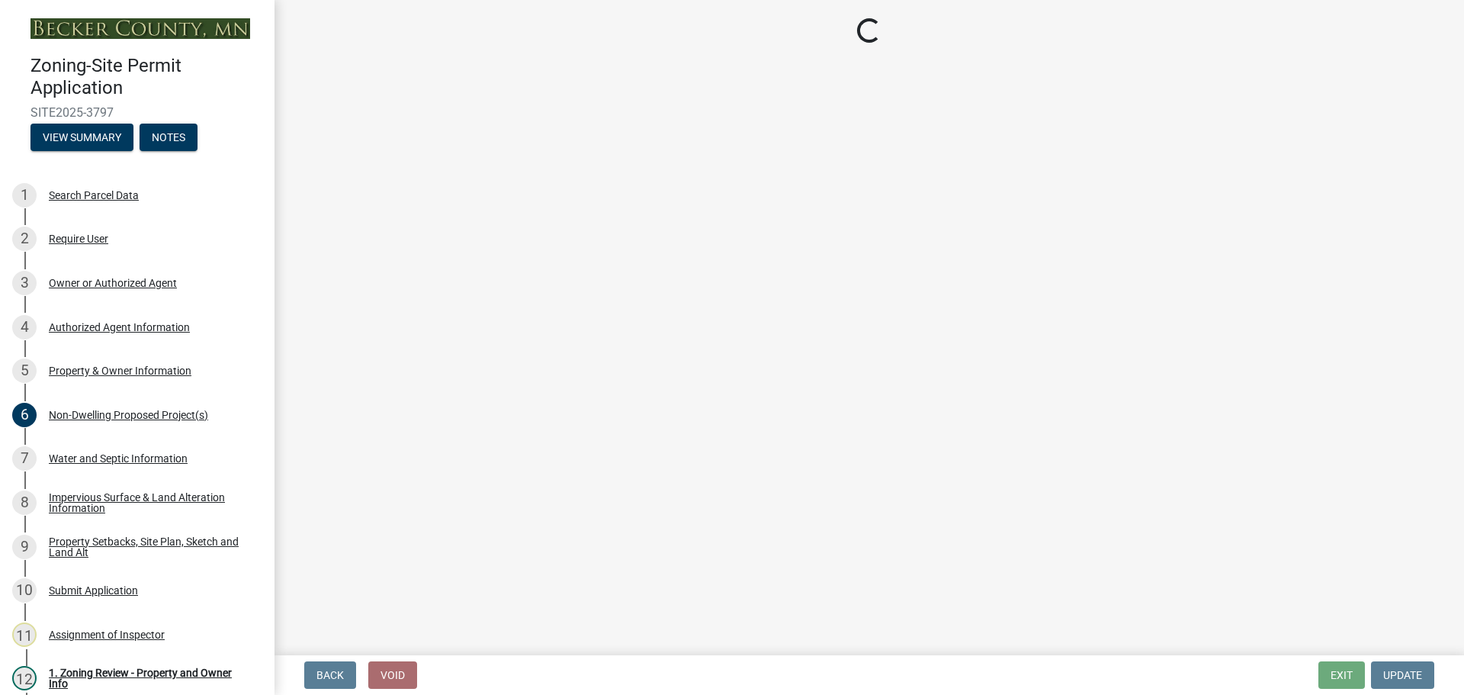
select select "4421853d-5e11-4b64-95ec-6c47066881cc"
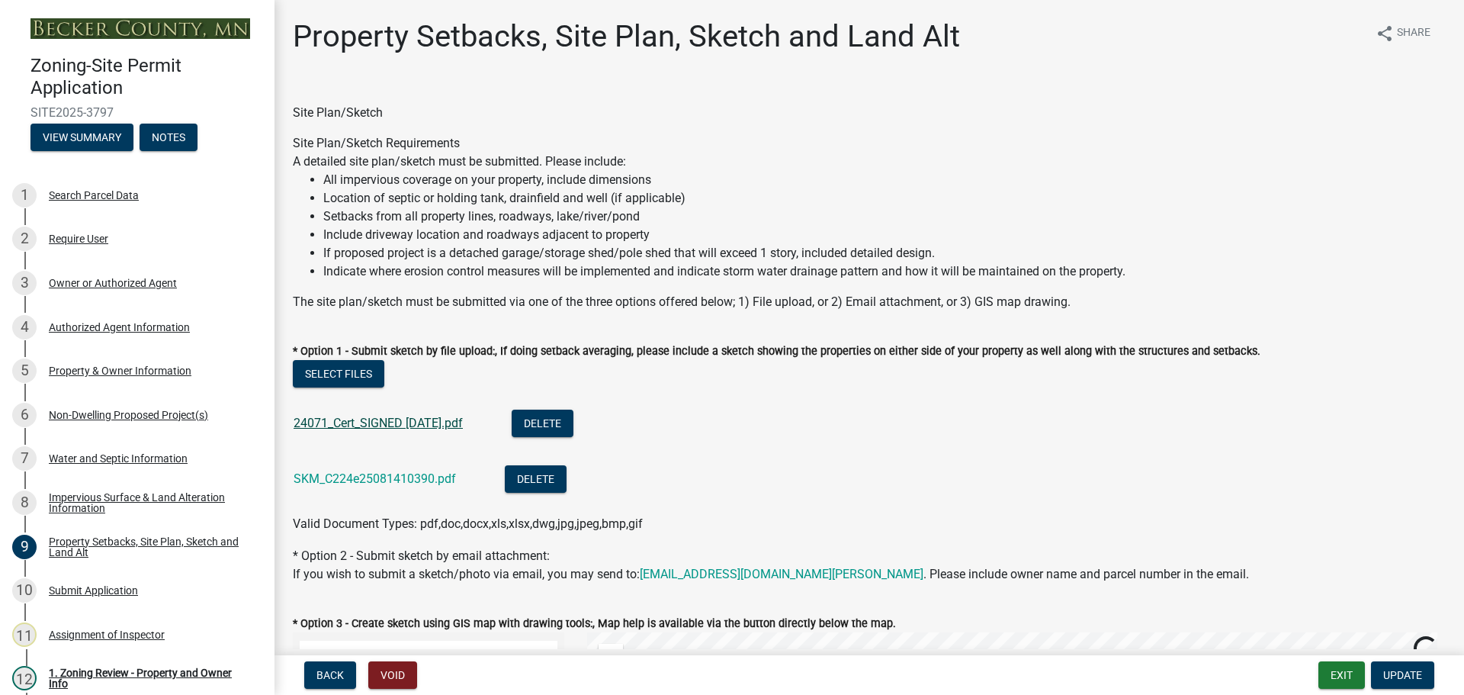
click at [362, 417] on link "24071_Cert_SIGNED [DATE].pdf" at bounding box center [378, 423] width 169 height 14
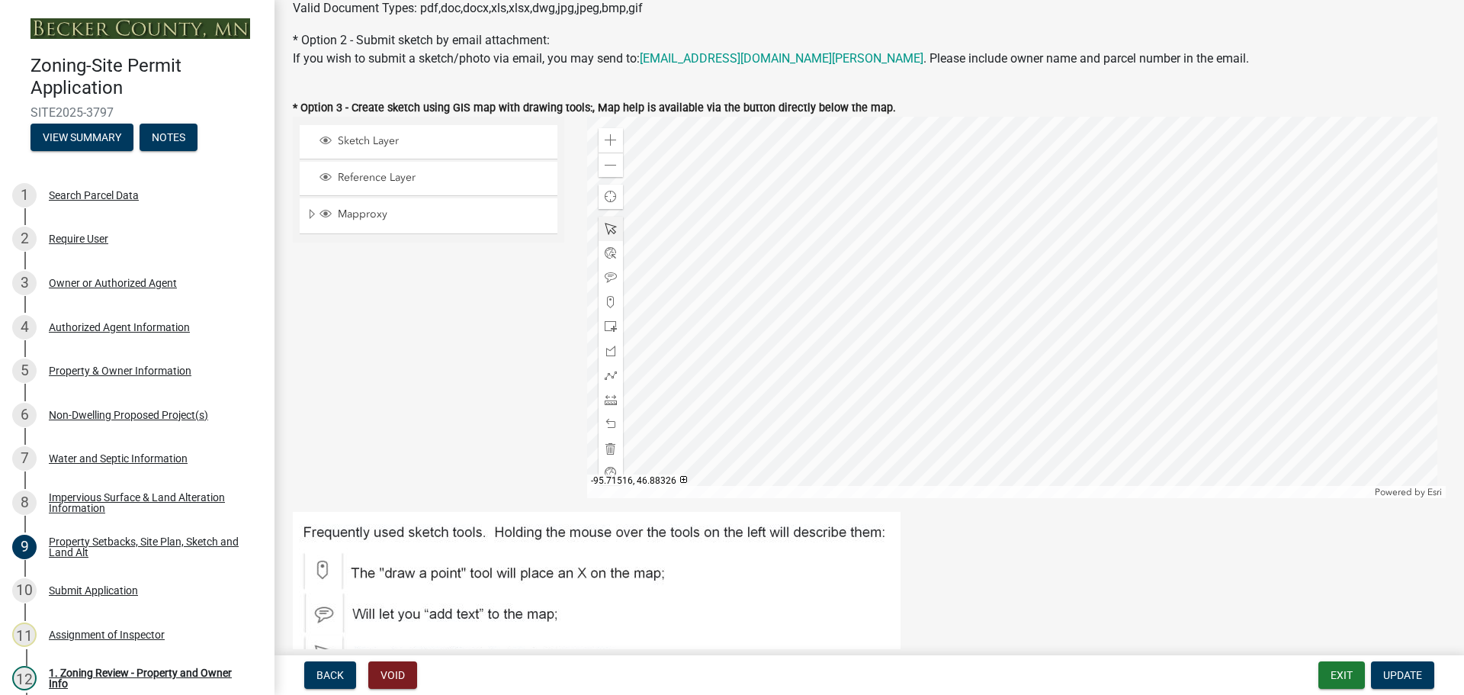
scroll to position [534, 0]
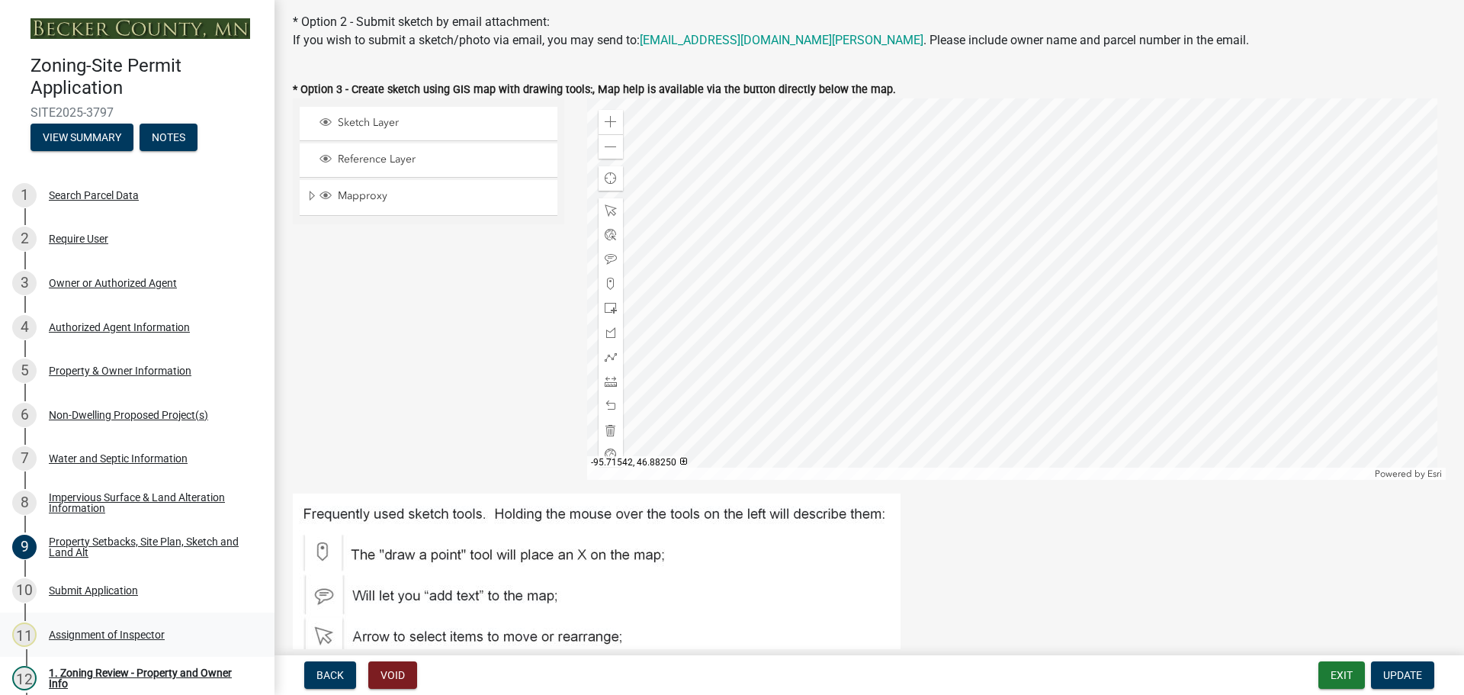
click at [137, 629] on div "Assignment of Inspector" at bounding box center [107, 634] width 116 height 11
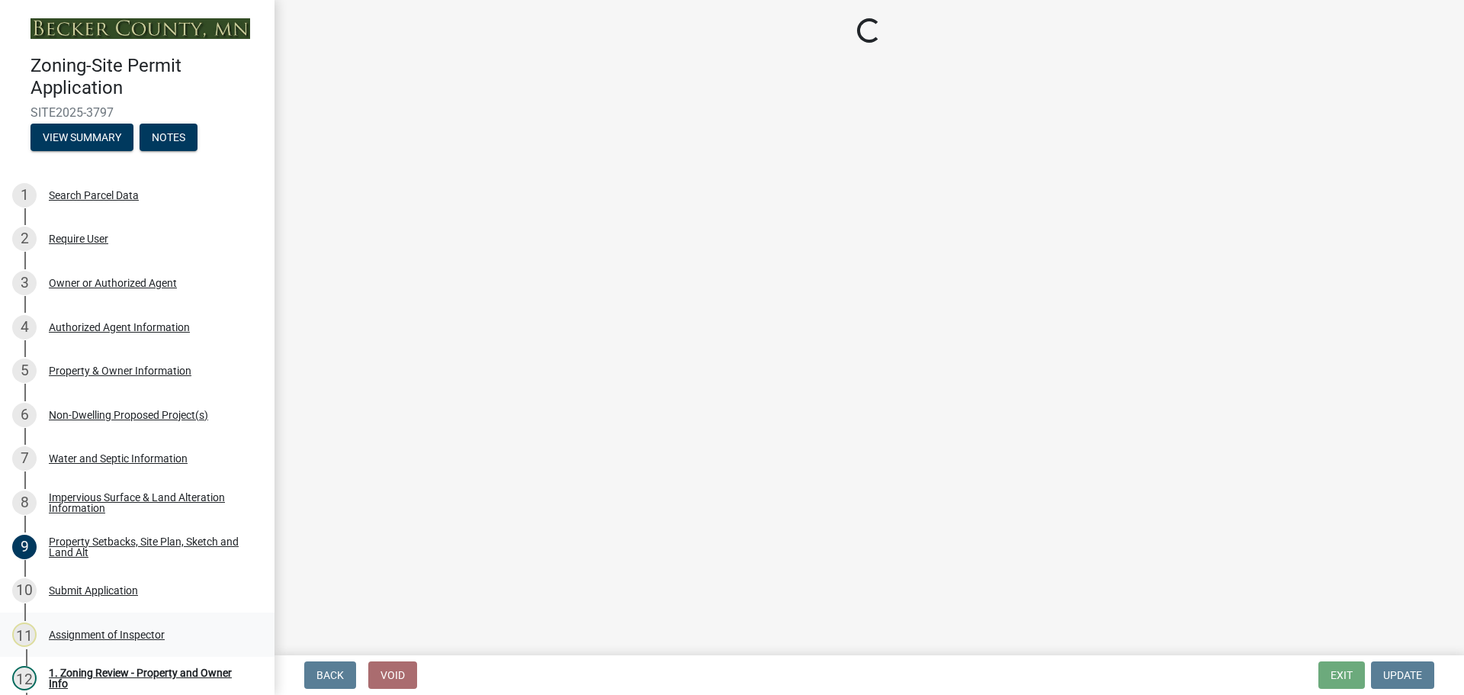
scroll to position [0, 0]
select select "ebd8400e-d8d5-49f8-911f-e671eb76408a"
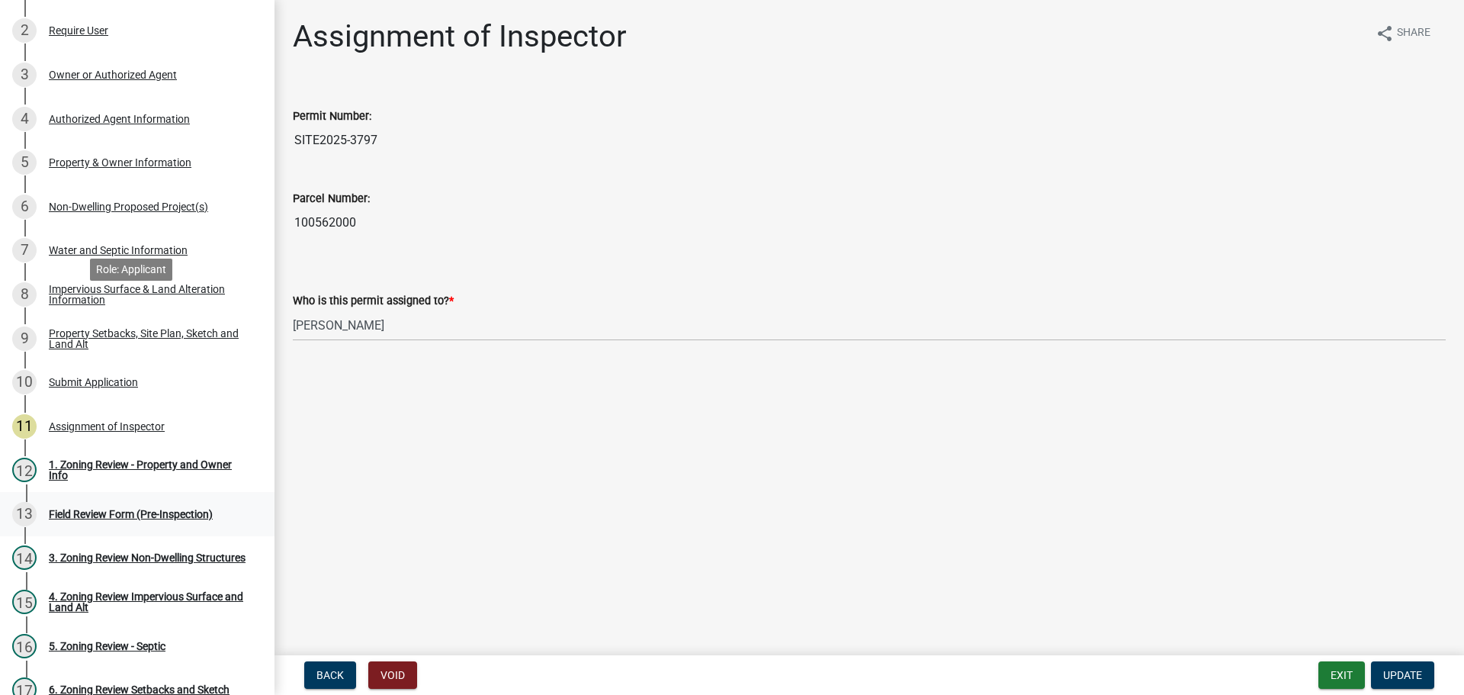
scroll to position [229, 0]
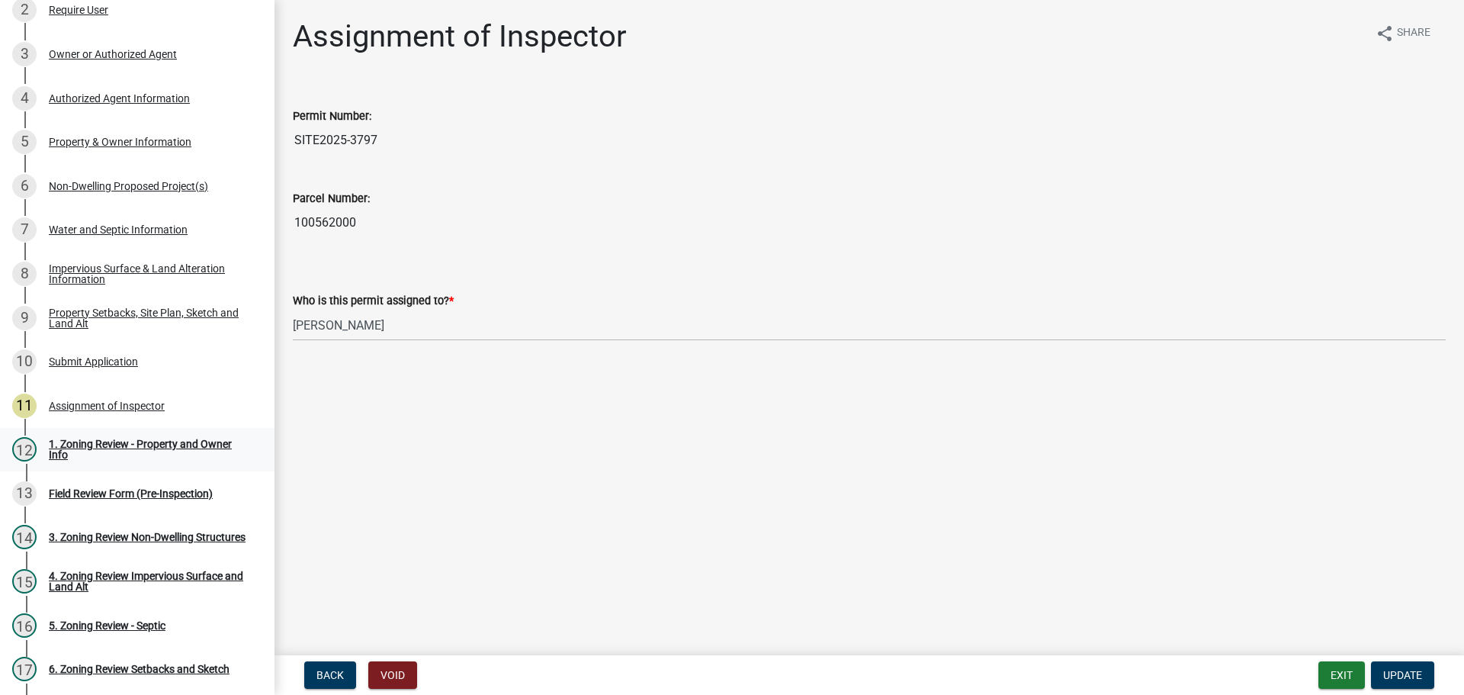
click at [98, 437] on div "12 1. Zoning Review - Property and Owner Info" at bounding box center [131, 449] width 238 height 24
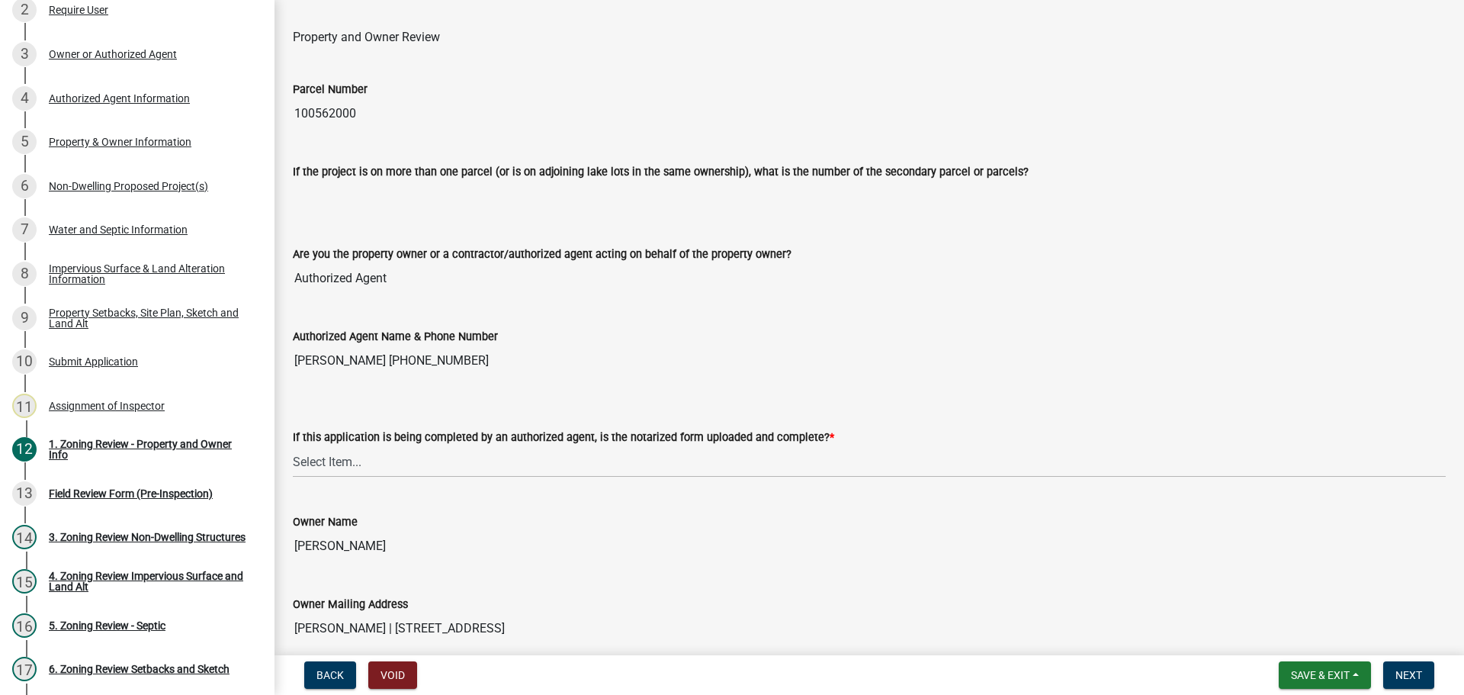
scroll to position [76, 0]
click at [341, 456] on select "Select Item... Yes No N/A" at bounding box center [869, 460] width 1153 height 31
click at [293, 445] on select "Select Item... Yes No N/A" at bounding box center [869, 460] width 1153 height 31
select select "b279cdb4-a9c7-4e65-a8bd-797316f5be14"
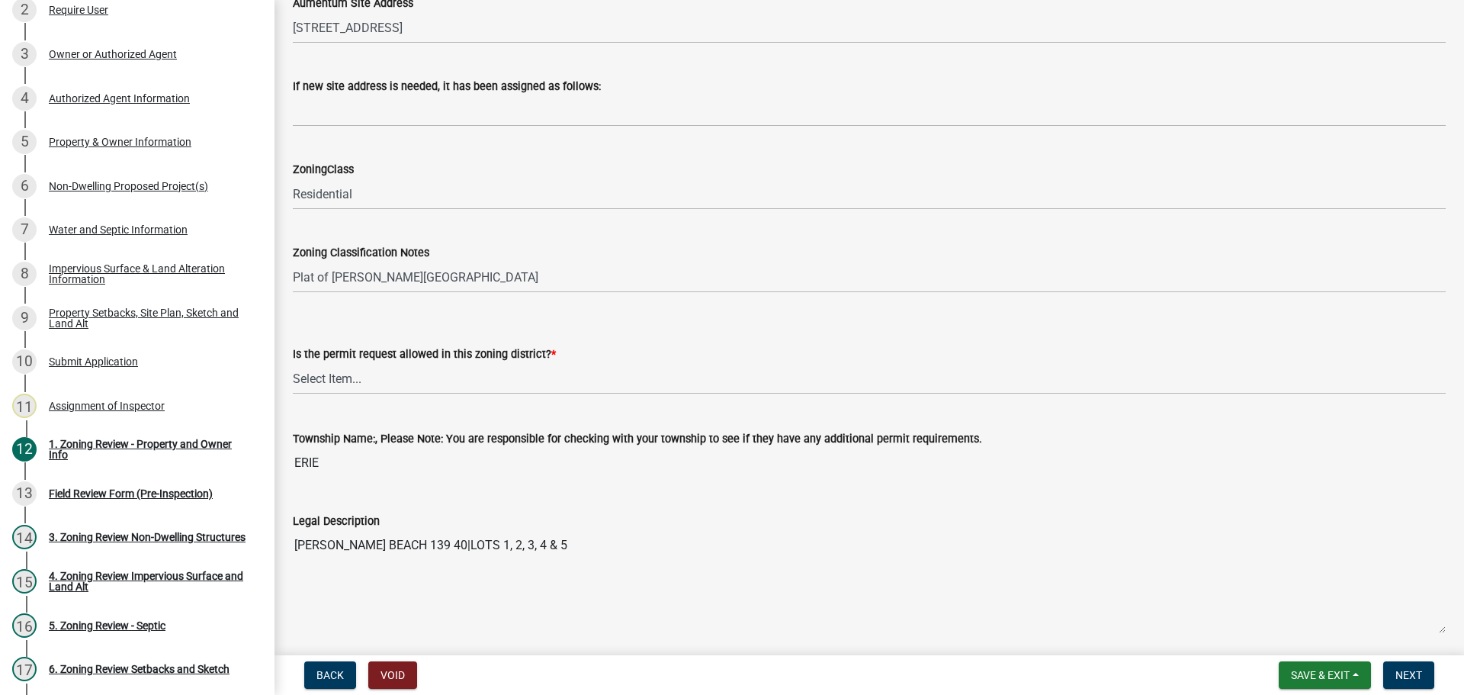
scroll to position [915, 0]
click at [309, 376] on select "Select Item... Yes No" at bounding box center [869, 377] width 1153 height 31
click at [293, 362] on select "Select Item... Yes No" at bounding box center [869, 377] width 1153 height 31
select select "b4f32c46-6248-4748-b47c-fa4933858724"
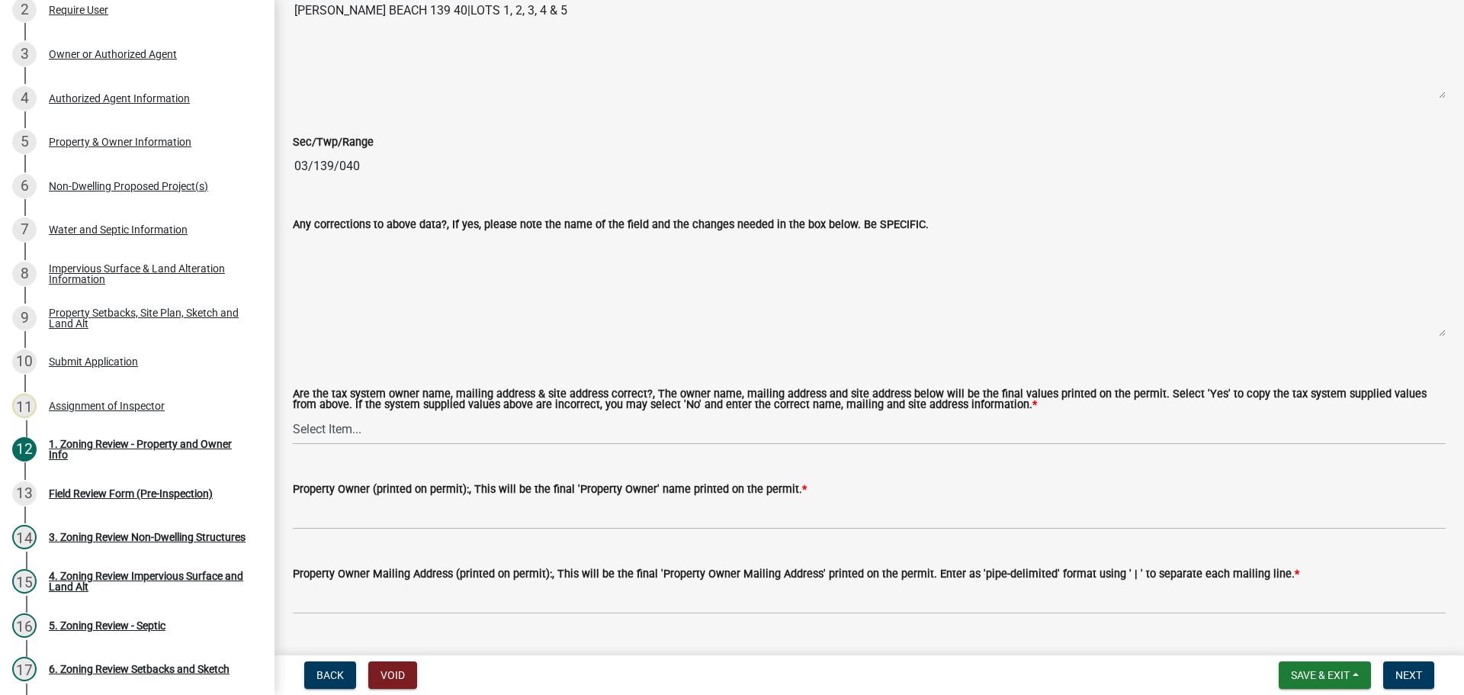
scroll to position [1525, 0]
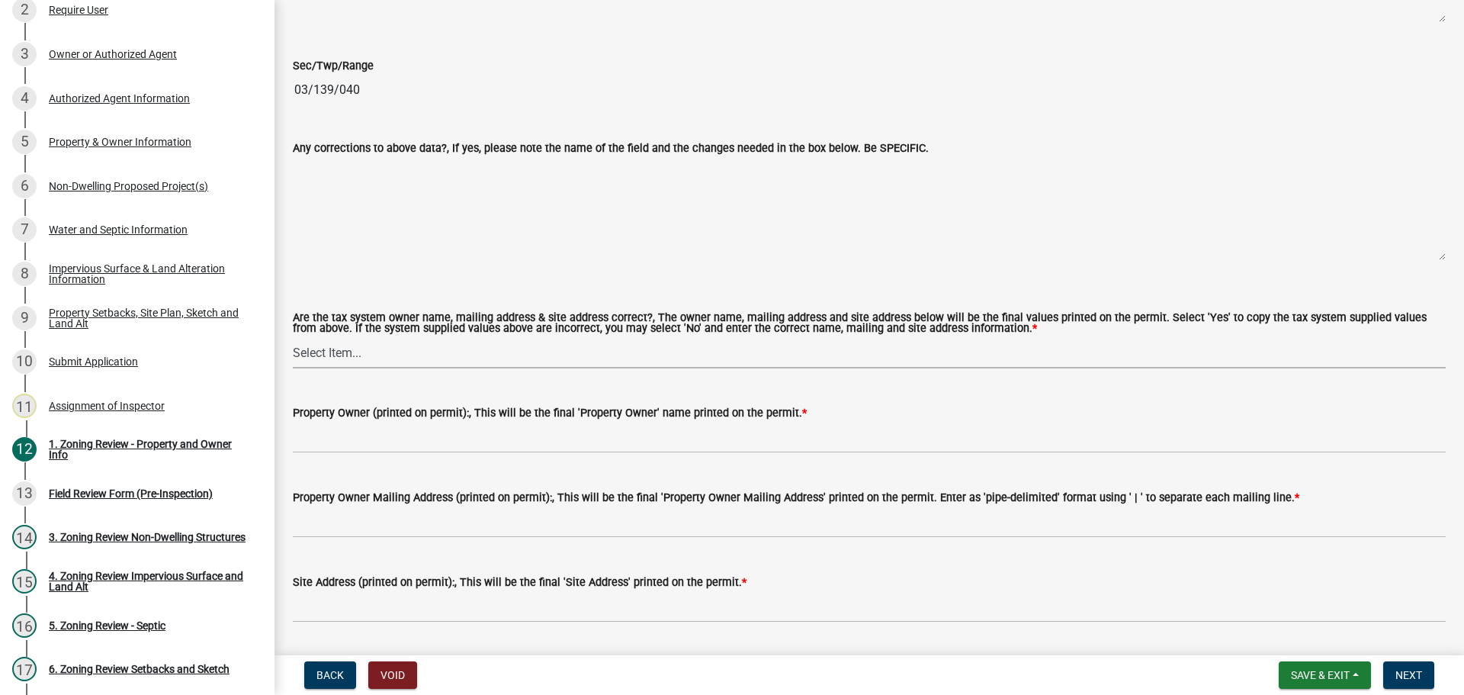
click at [342, 350] on select "Select Item... Yes No" at bounding box center [869, 352] width 1153 height 31
click at [293, 338] on select "Select Item... Yes No" at bounding box center [869, 352] width 1153 height 31
select select "ab6c2257-4786-48e5-86d0-1194833f57c8"
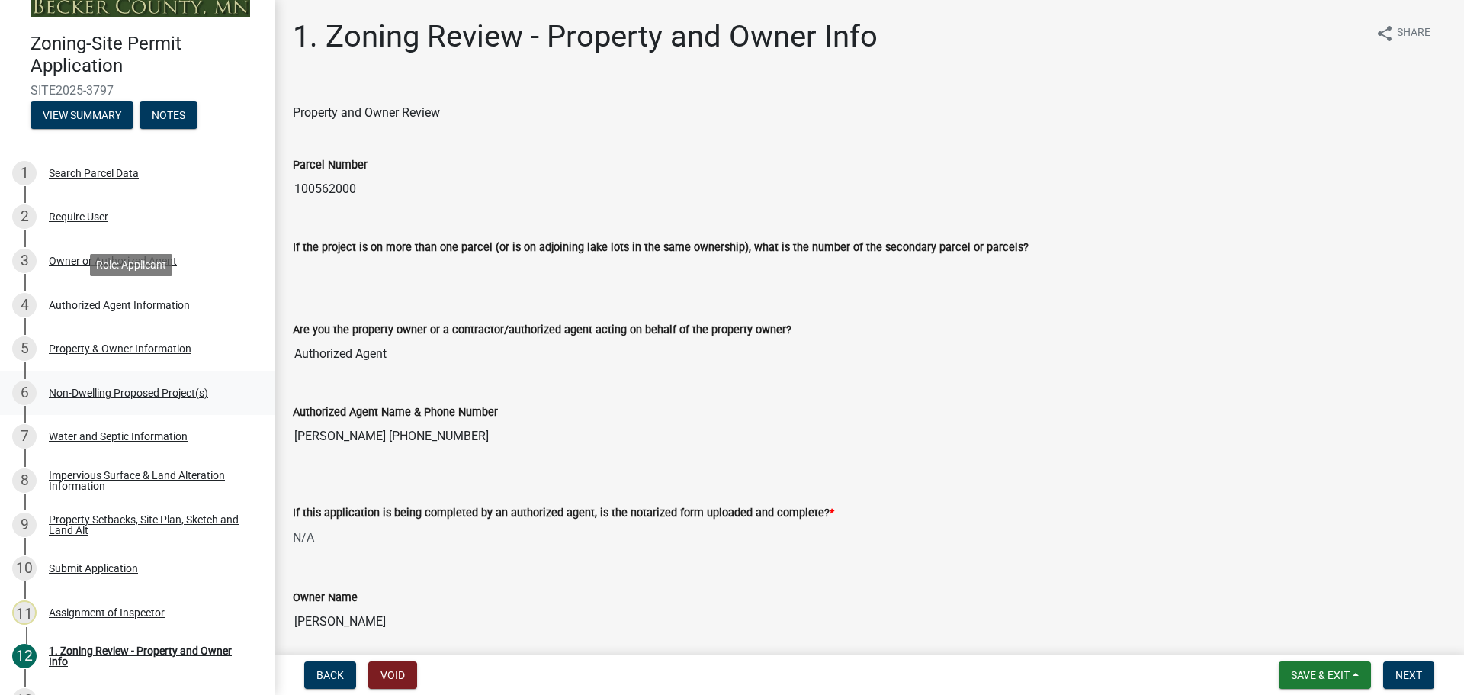
scroll to position [0, 0]
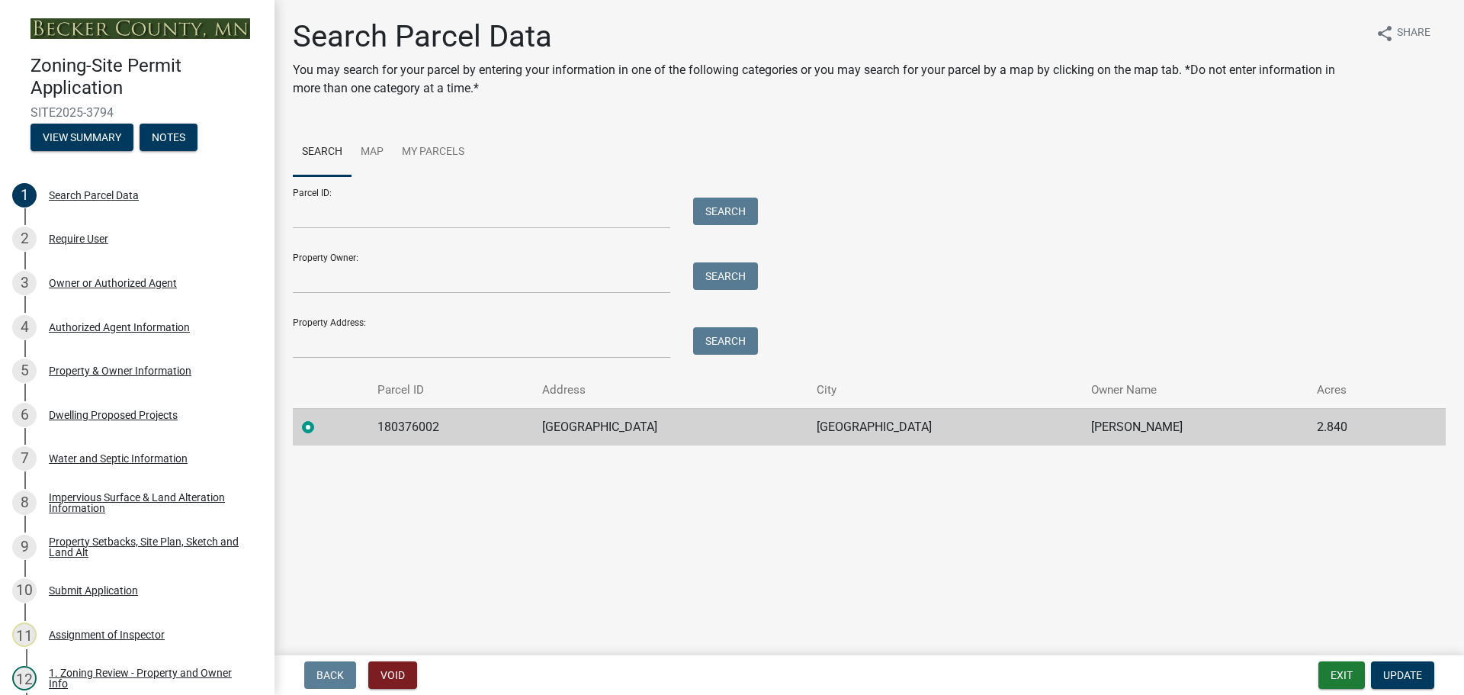
click at [529, 479] on main "Search Parcel Data You may search for your parcel by entering your information …" at bounding box center [870, 324] width 1190 height 649
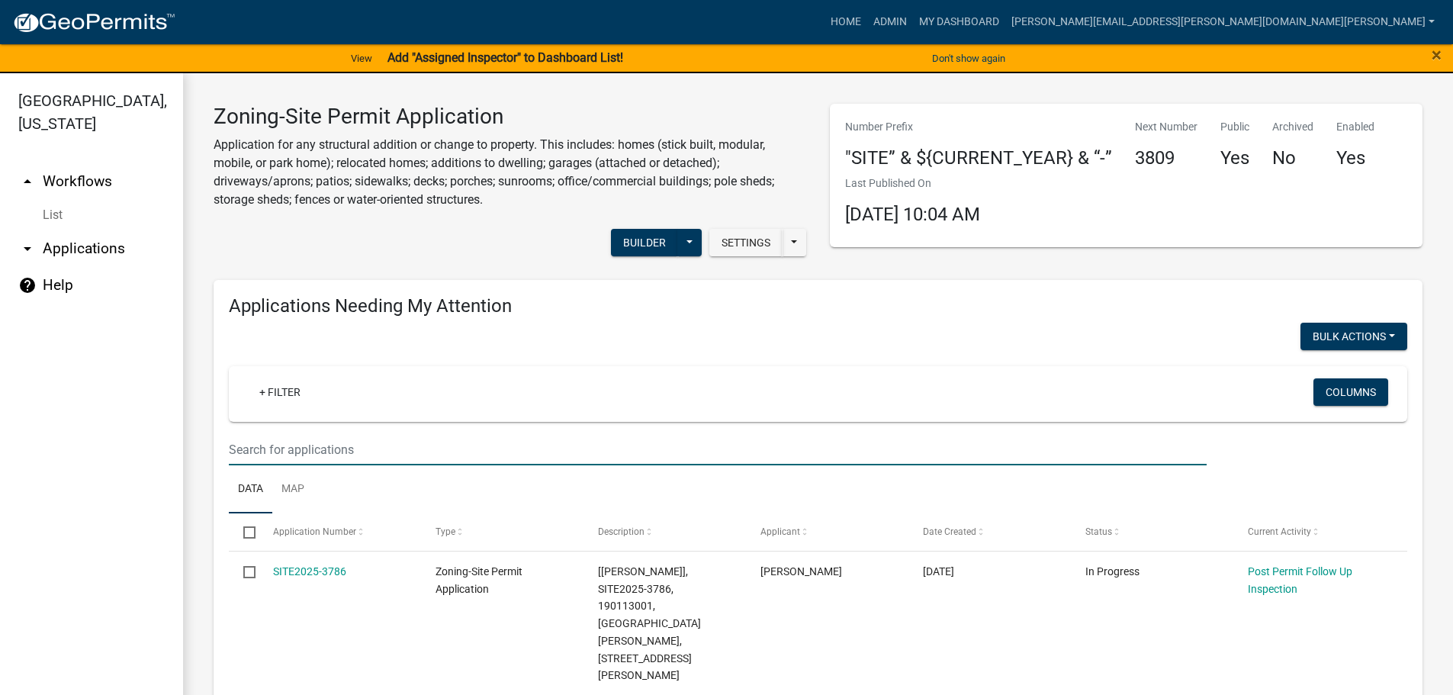
click at [322, 445] on input "text" at bounding box center [718, 449] width 978 height 31
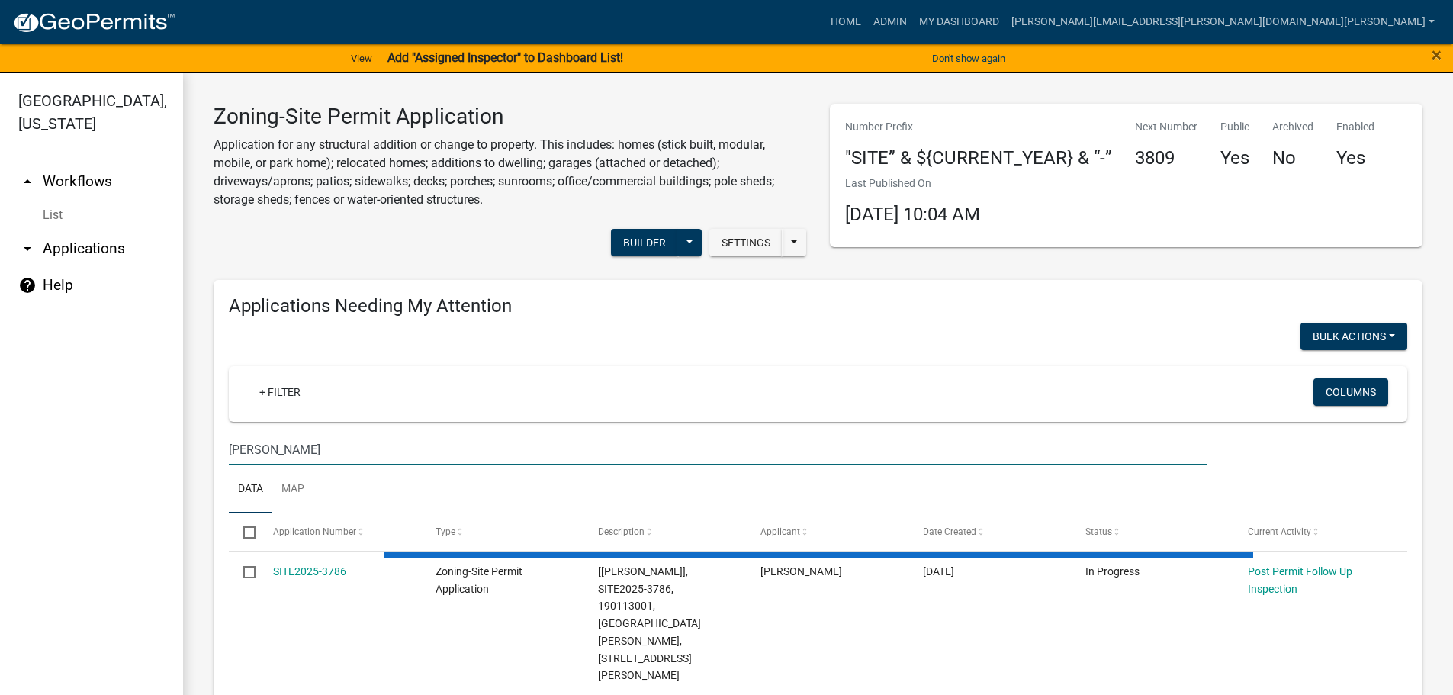
type input "nolan"
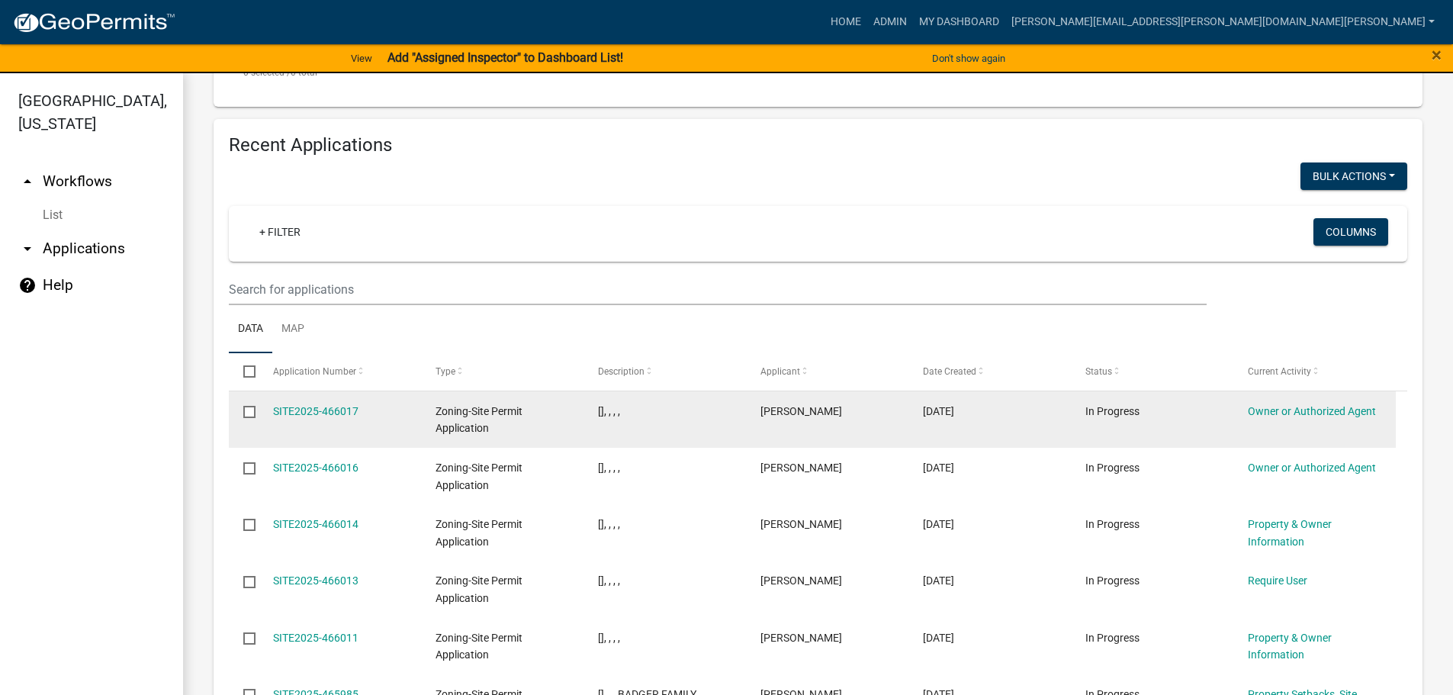
scroll to position [534, 0]
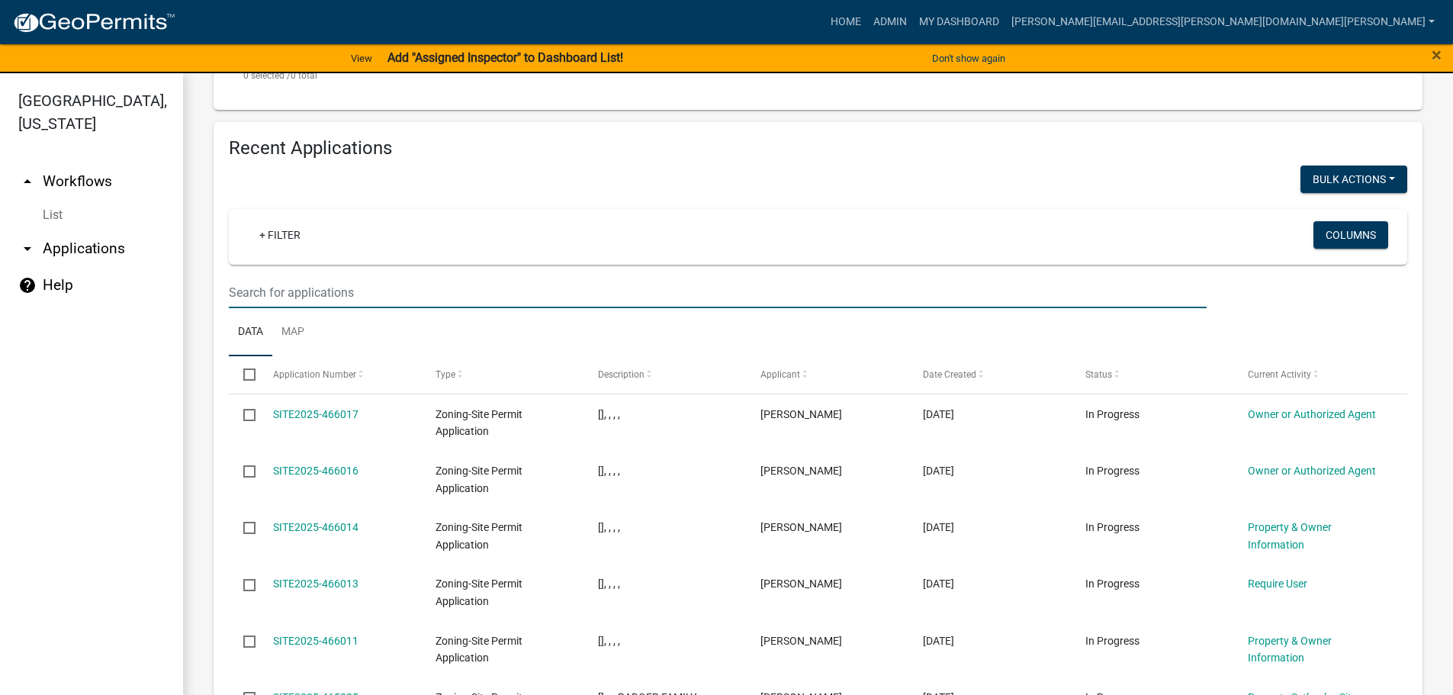
click at [295, 297] on input "text" at bounding box center [718, 292] width 978 height 31
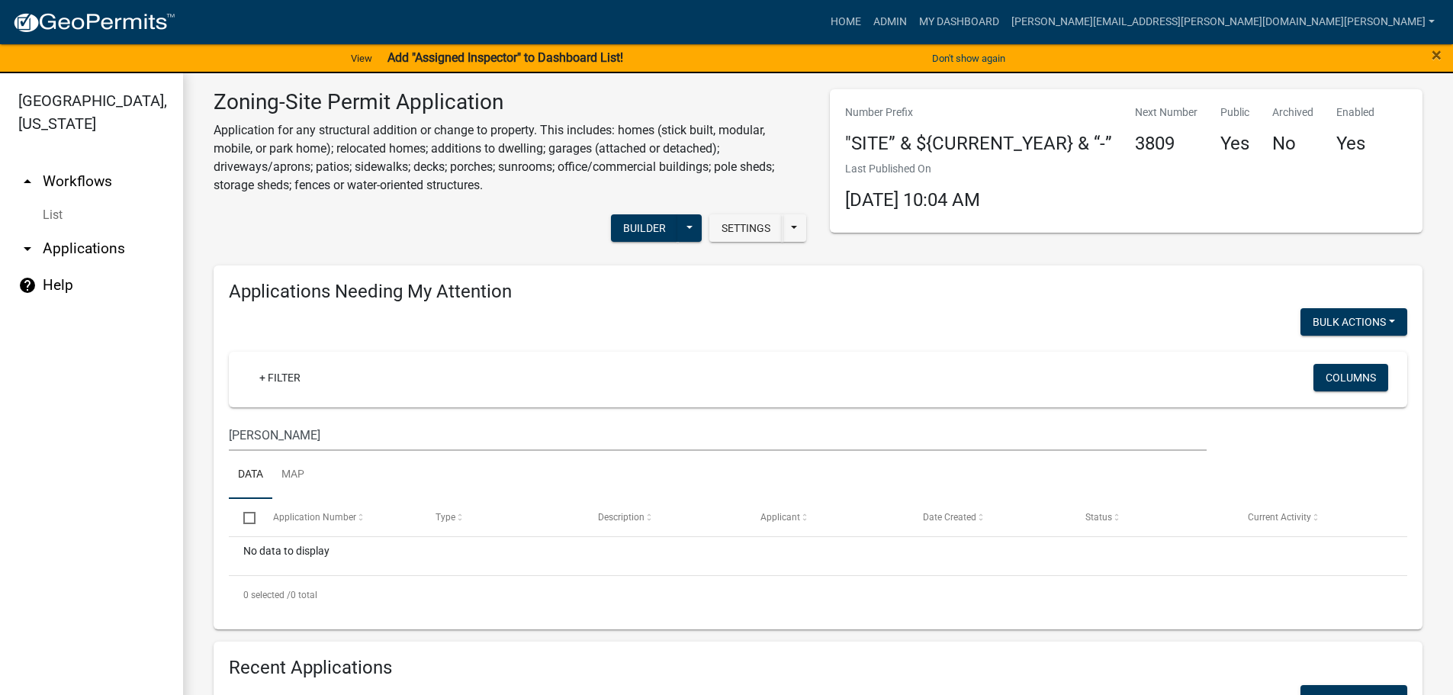
scroll to position [0, 0]
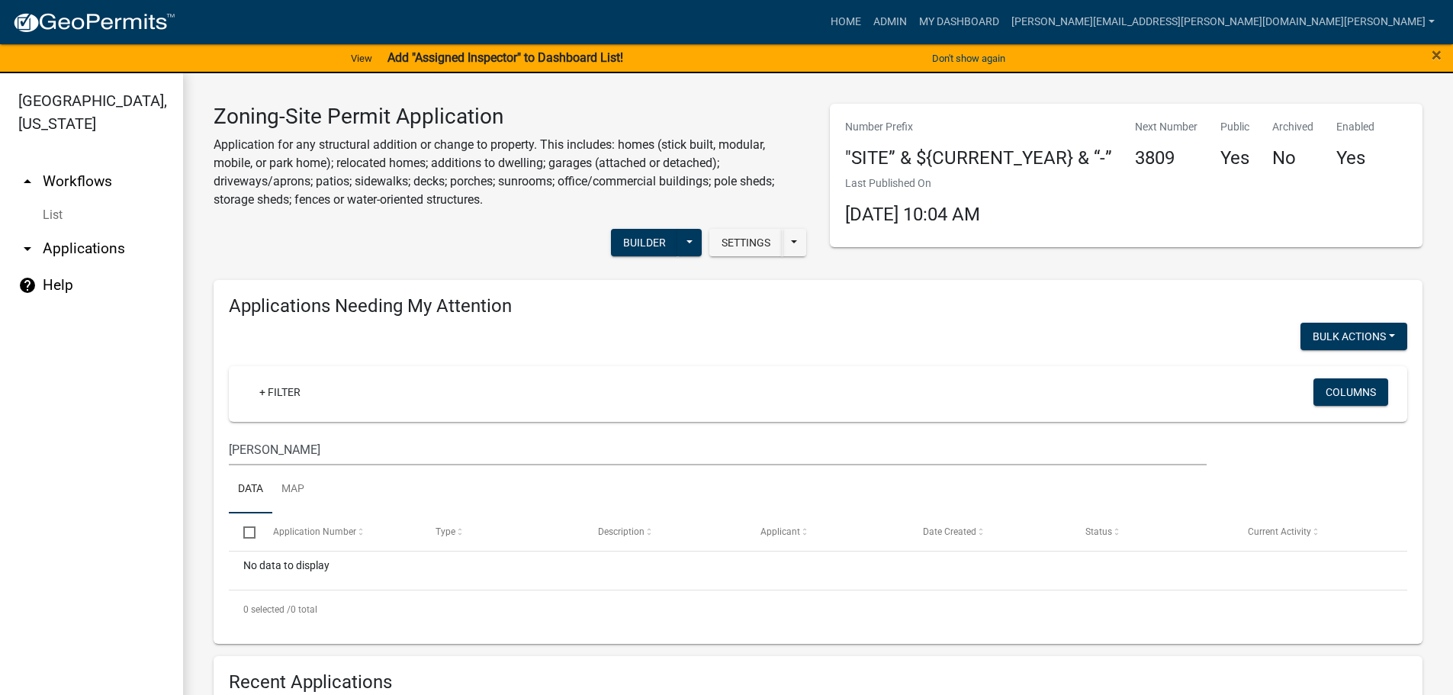
type input "nolan"
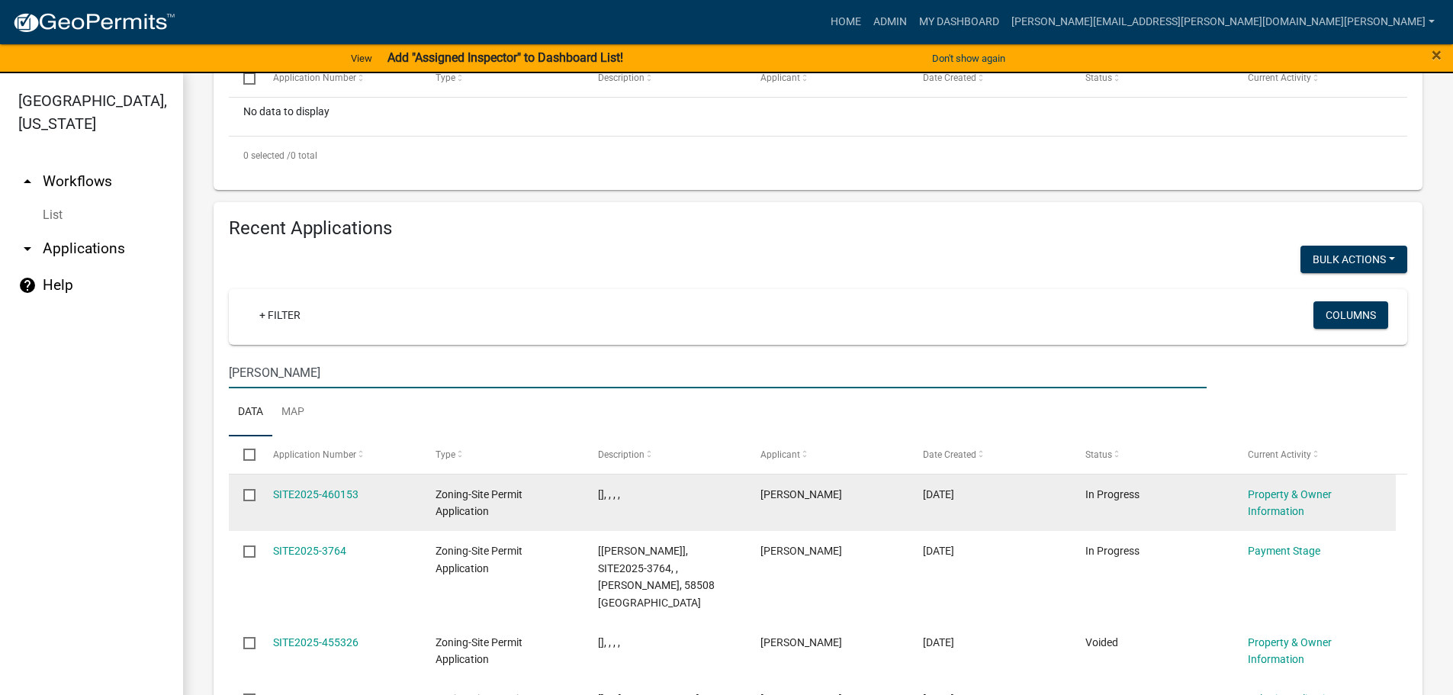
scroll to position [458, 0]
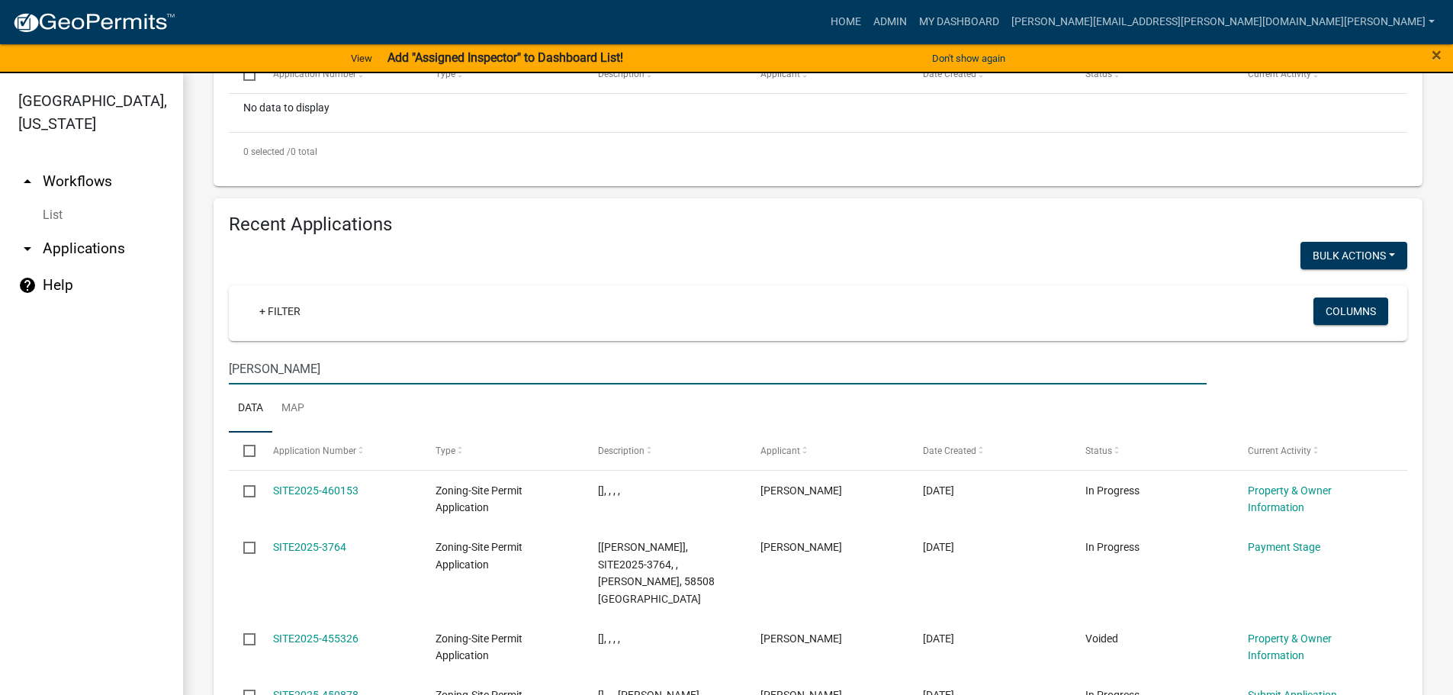
drag, startPoint x: 328, startPoint y: 368, endPoint x: 172, endPoint y: 341, distance: 158.6
click at [172, 341] on div "Becker County, Minnesota arrow_drop_up Workflows List arrow_drop_down Applicati…" at bounding box center [726, 393] width 1453 height 640
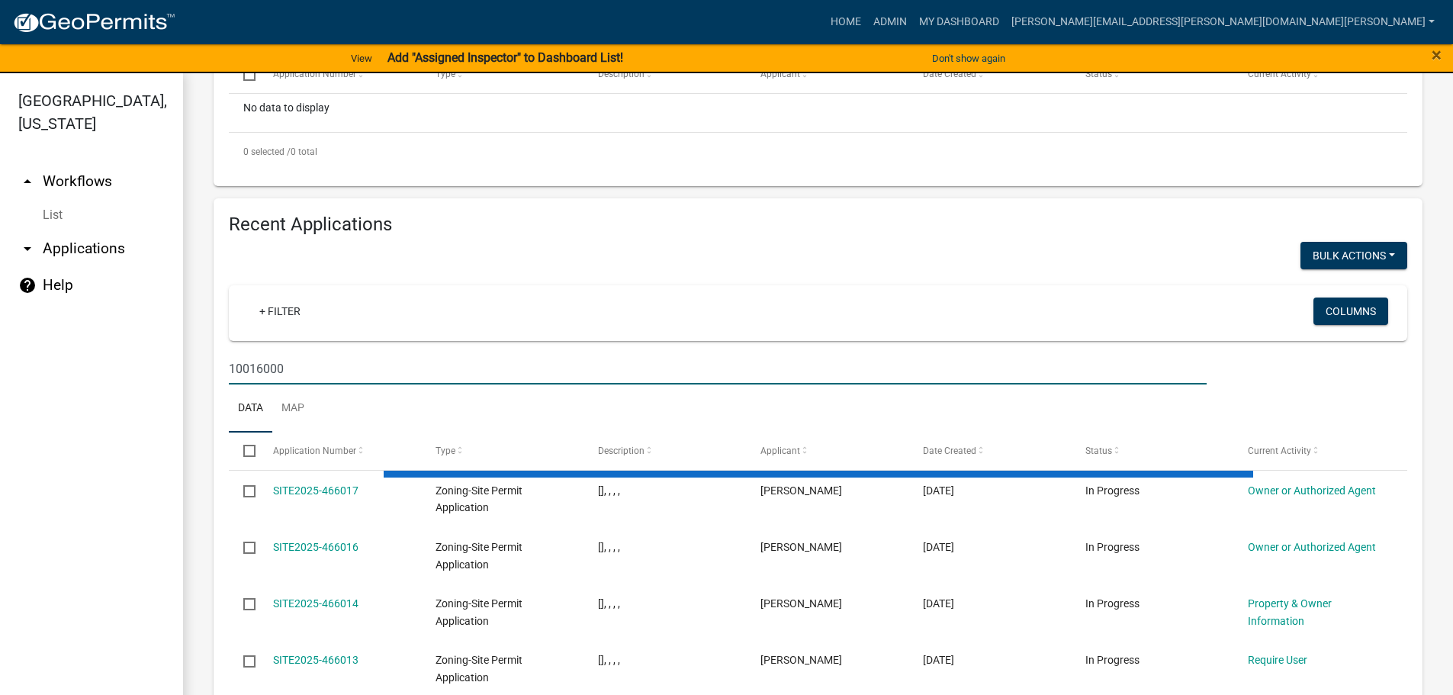
scroll to position [396, 0]
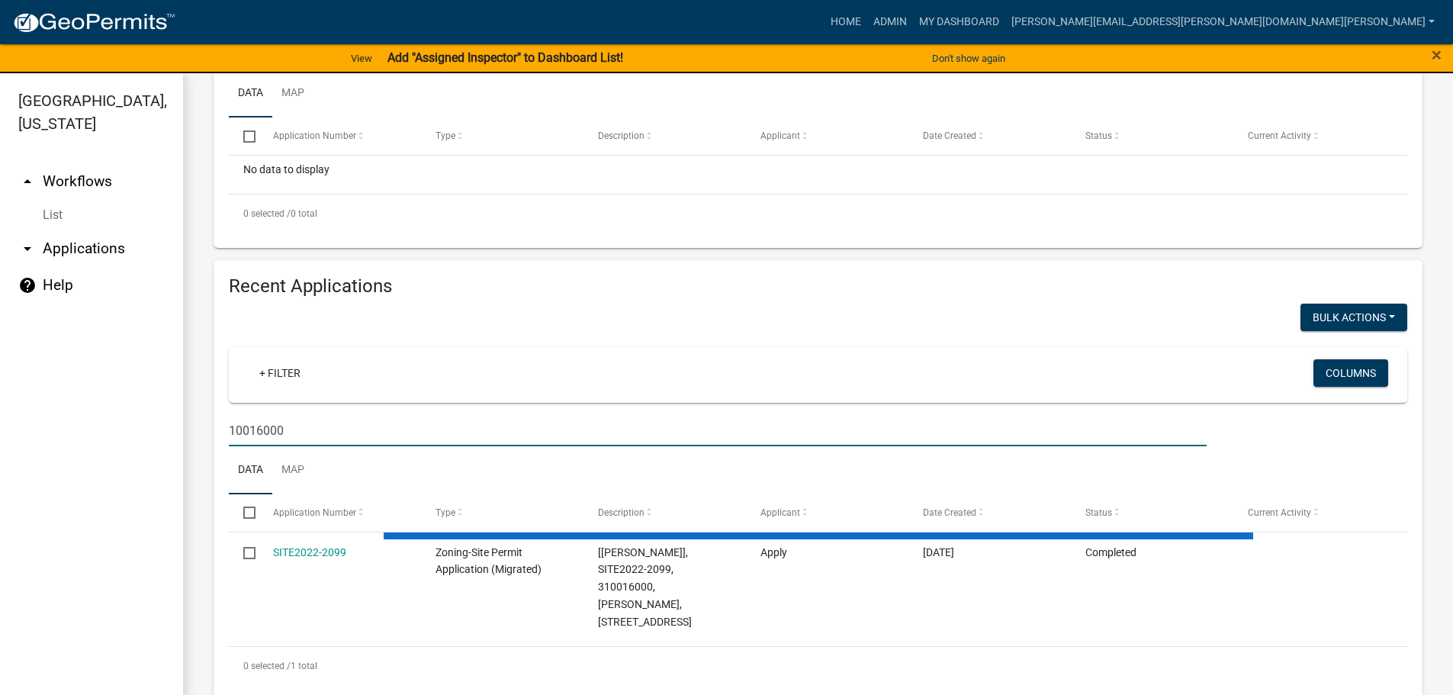
type input "10016000"
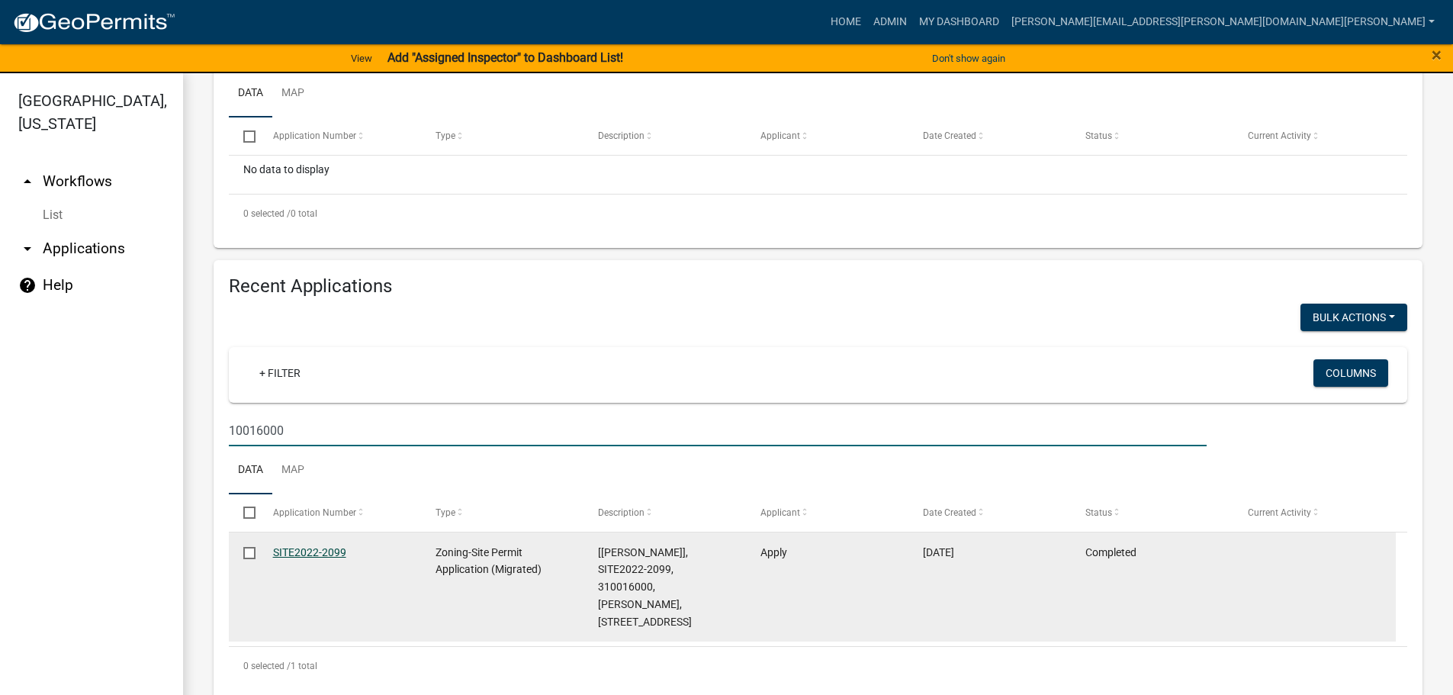
click at [306, 549] on link "SITE2022-2099" at bounding box center [309, 552] width 73 height 12
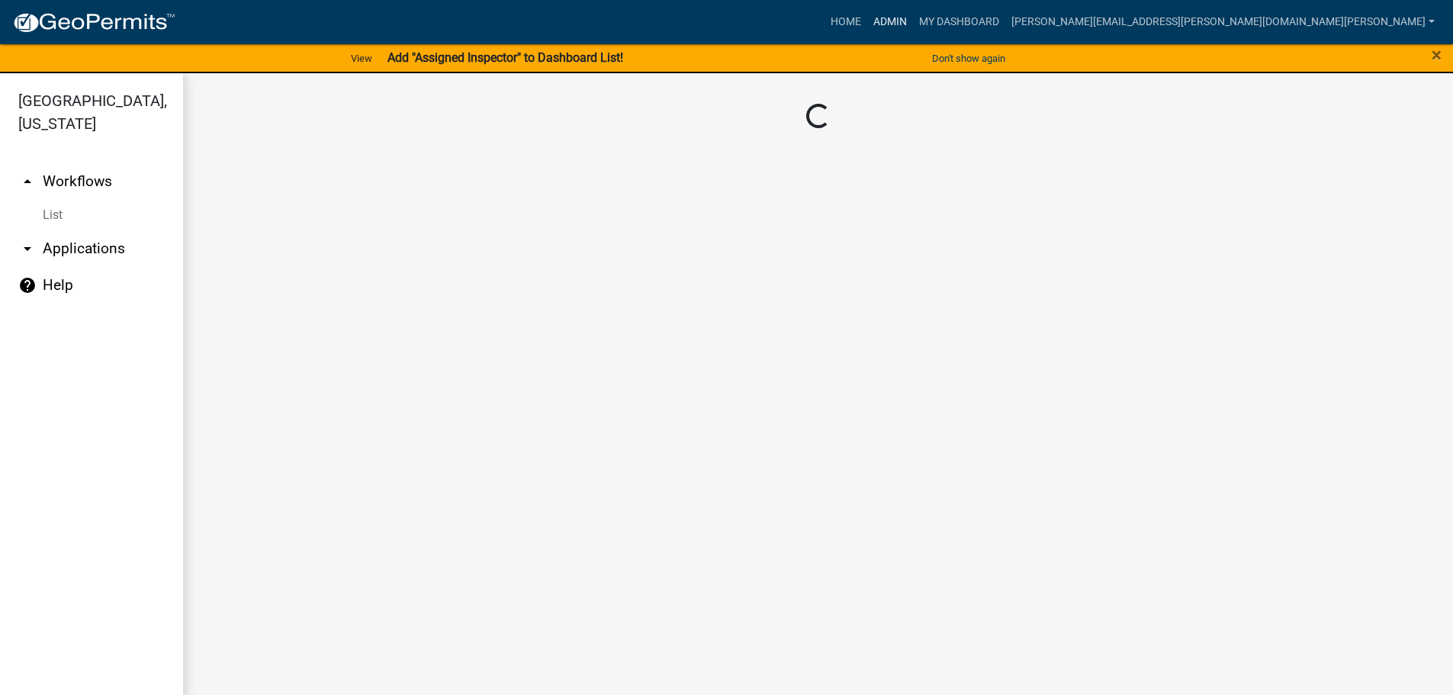
click at [913, 18] on link "Admin" at bounding box center [890, 22] width 46 height 29
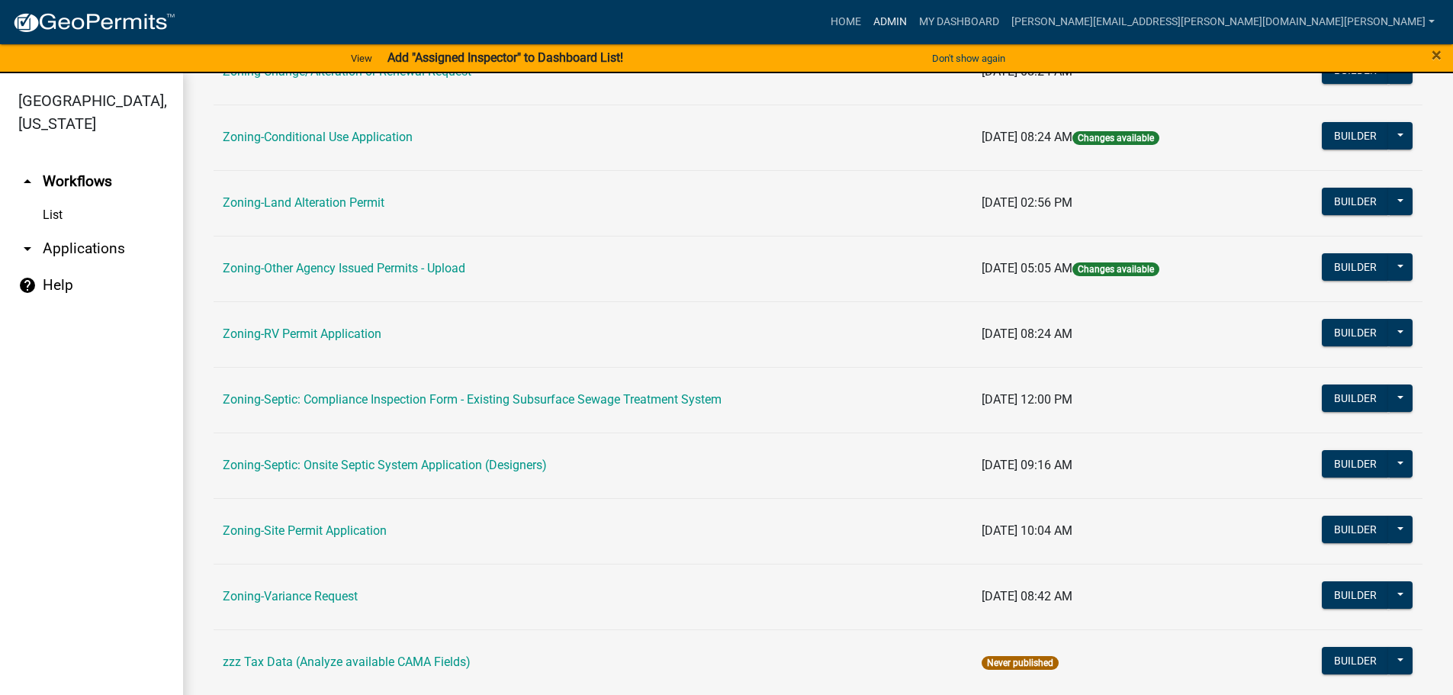
scroll to position [458, 0]
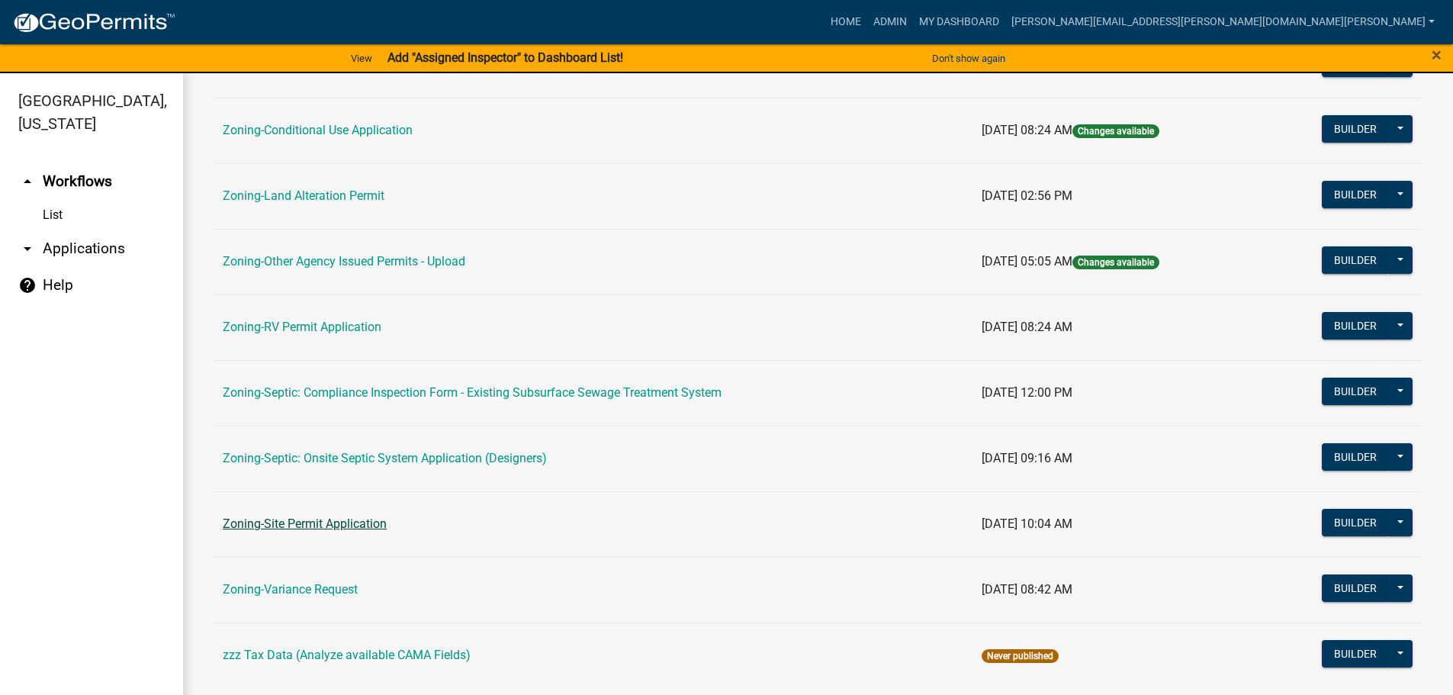
click at [351, 520] on link "Zoning-Site Permit Application" at bounding box center [305, 523] width 164 height 14
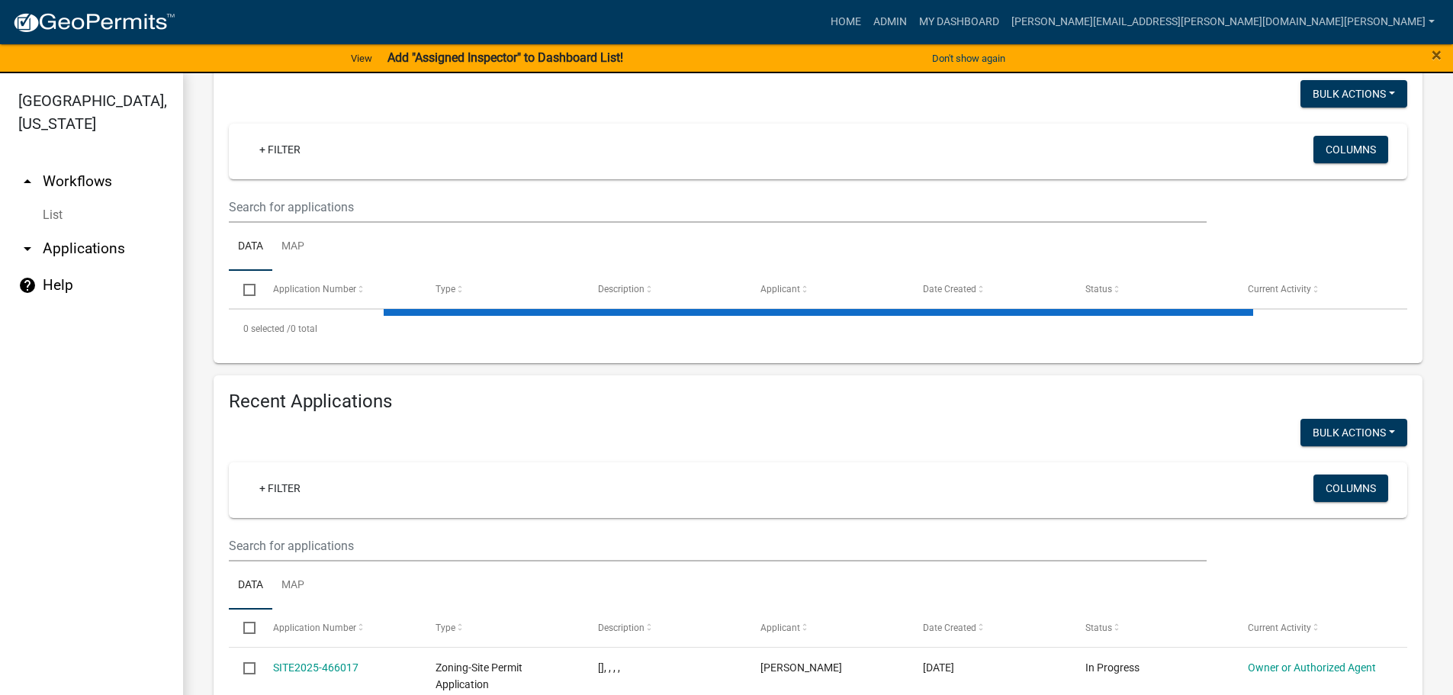
scroll to position [305, 0]
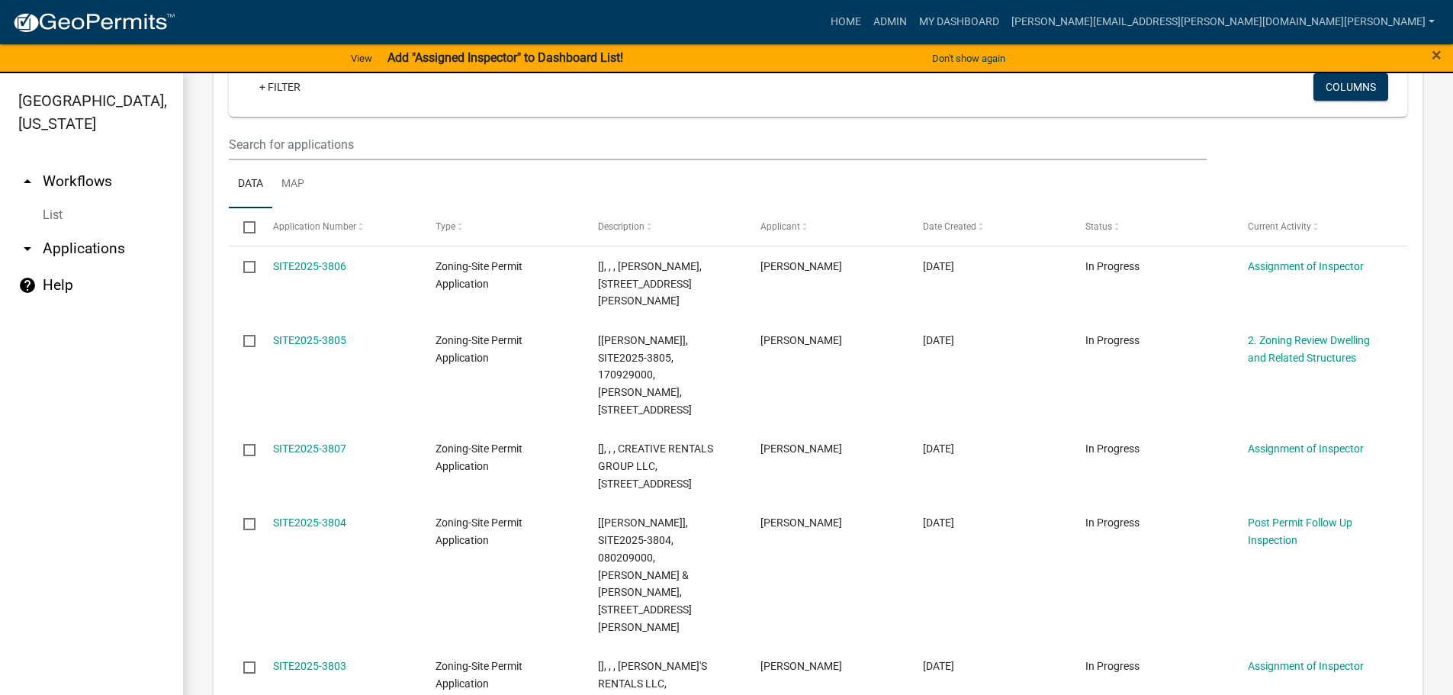
click at [368, 514] on div "SITE2025-3804" at bounding box center [339, 523] width 133 height 18
click at [320, 140] on input "text" at bounding box center [718, 144] width 978 height 31
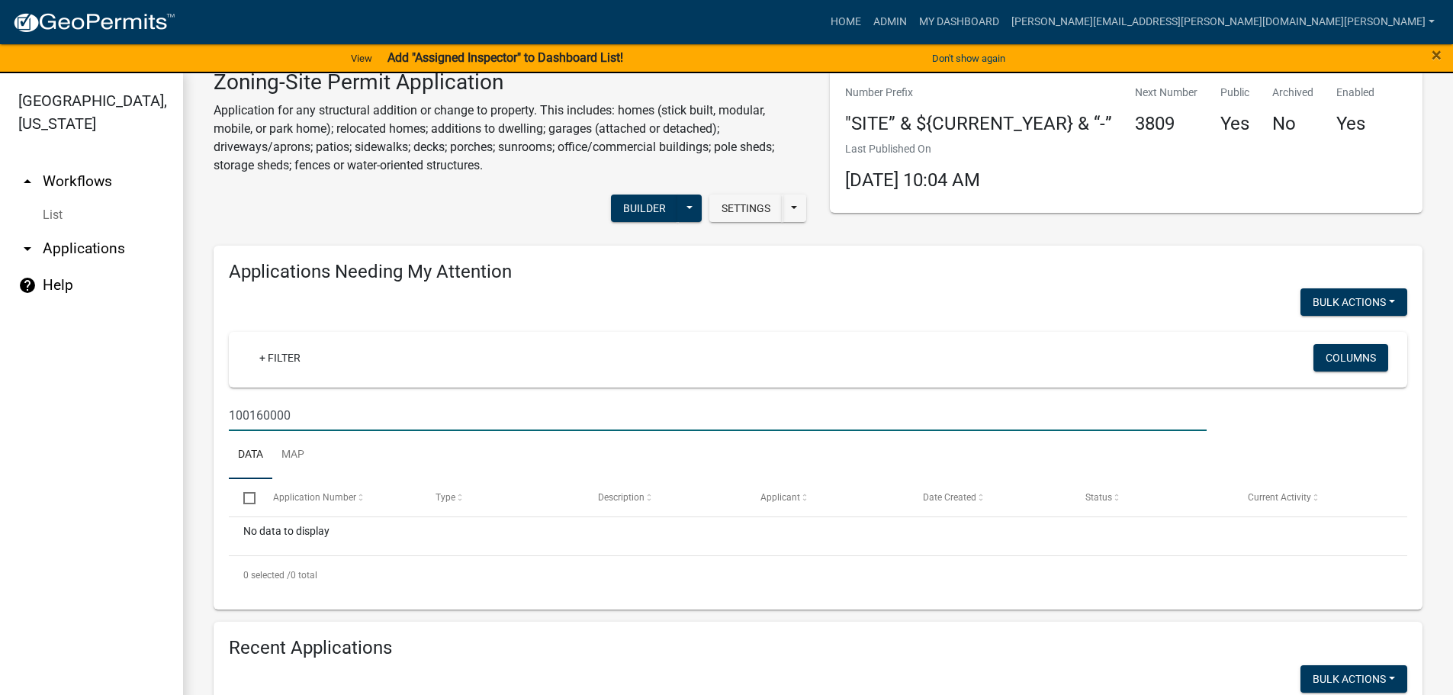
scroll to position [0, 0]
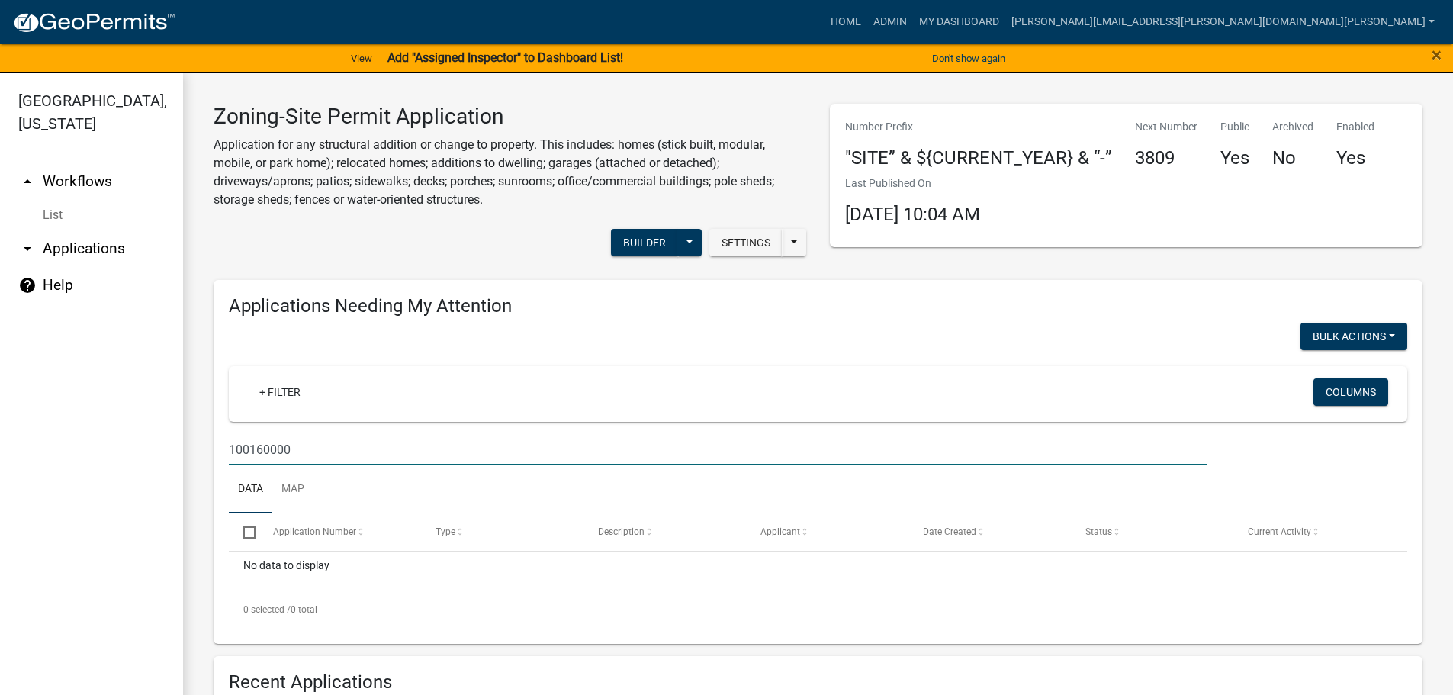
type input "100160000"
click at [393, 352] on div at bounding box center [517, 338] width 601 height 31
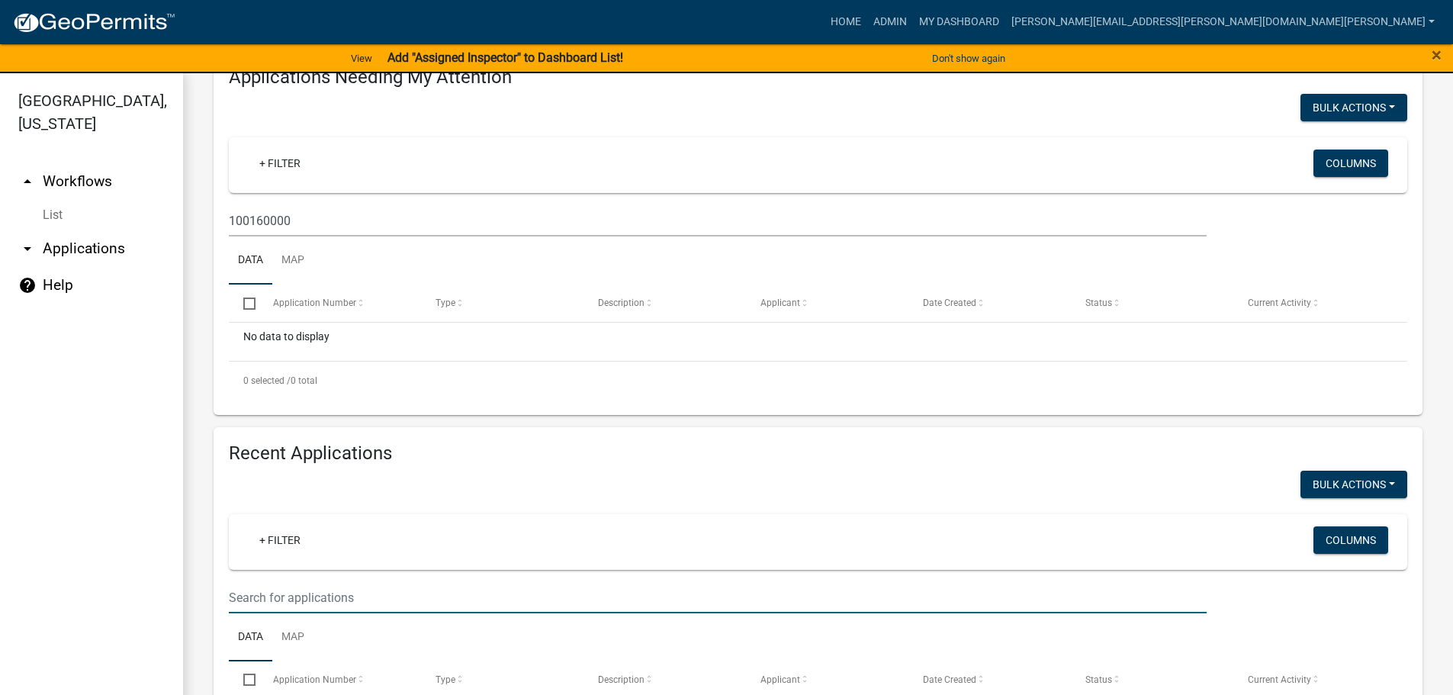
click at [333, 606] on input "text" at bounding box center [718, 597] width 978 height 31
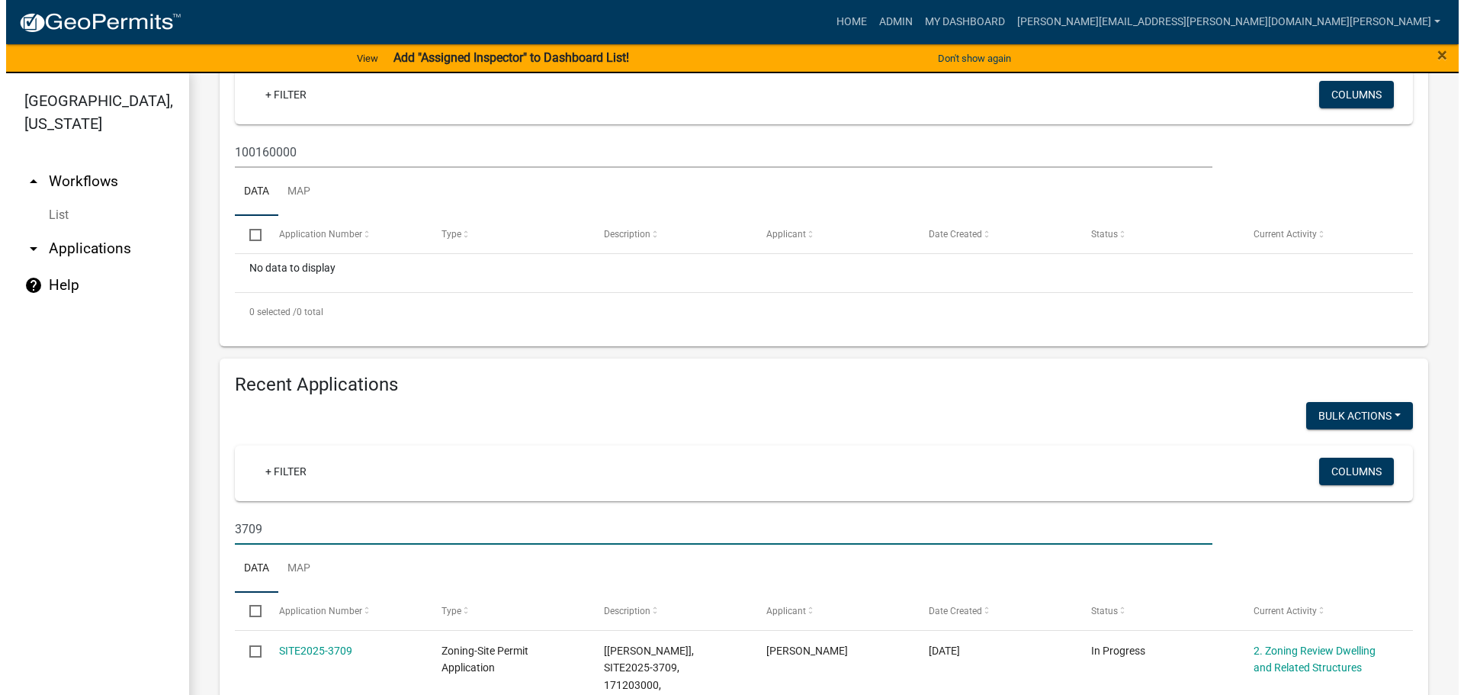
scroll to position [381, 0]
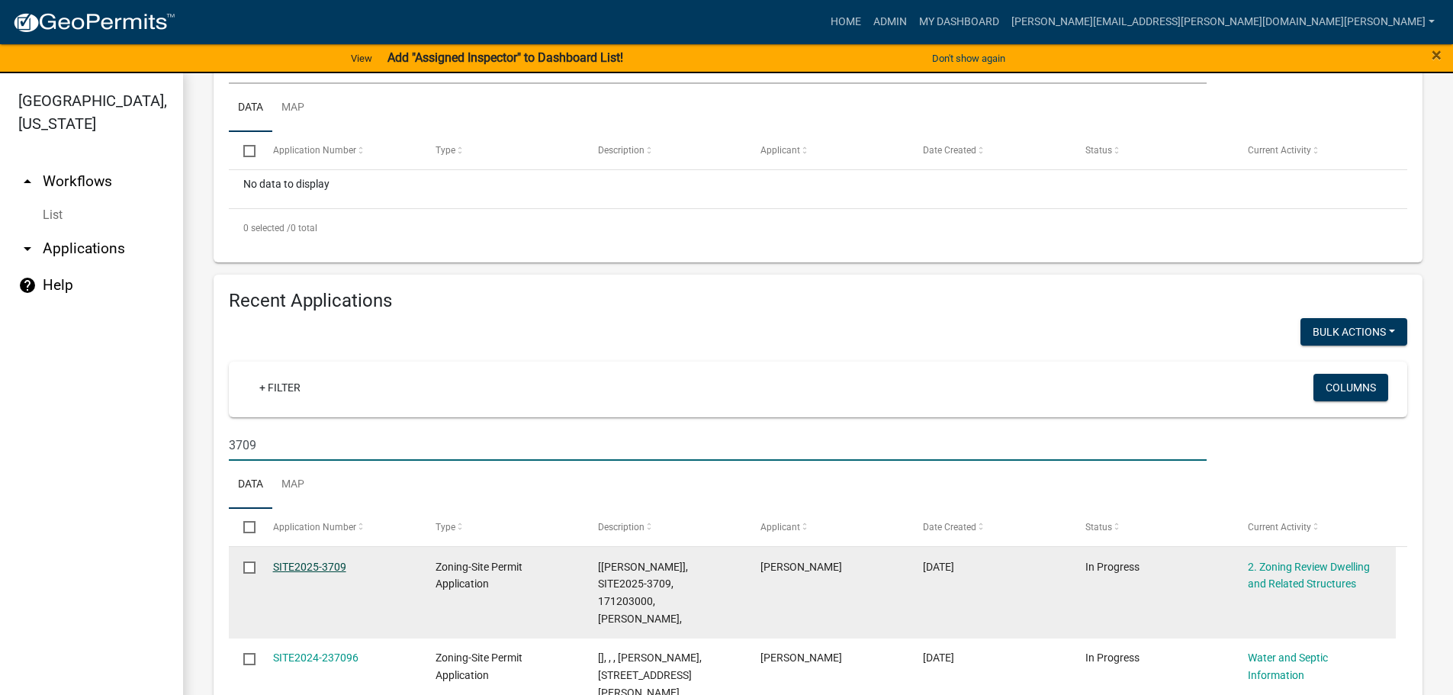
type input "3709"
click at [330, 561] on link "SITE2025-3709" at bounding box center [309, 567] width 73 height 12
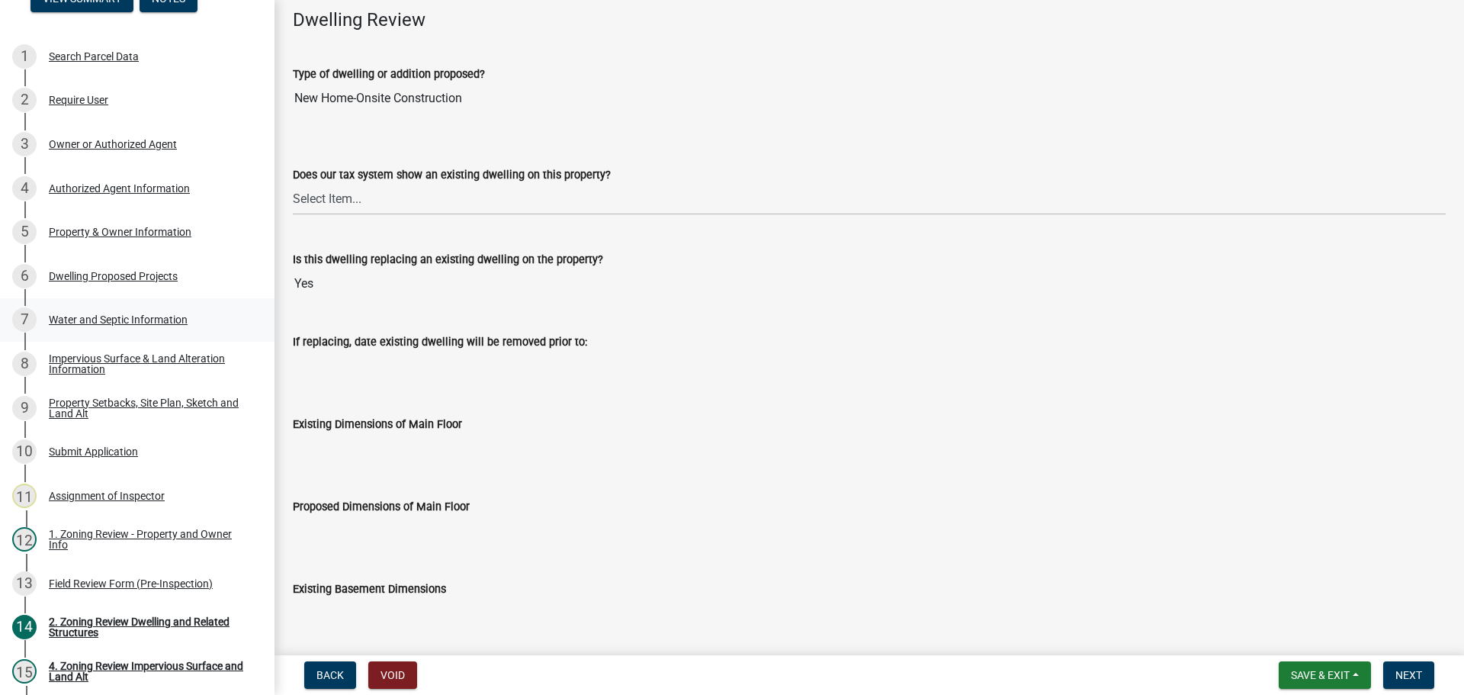
scroll to position [153, 0]
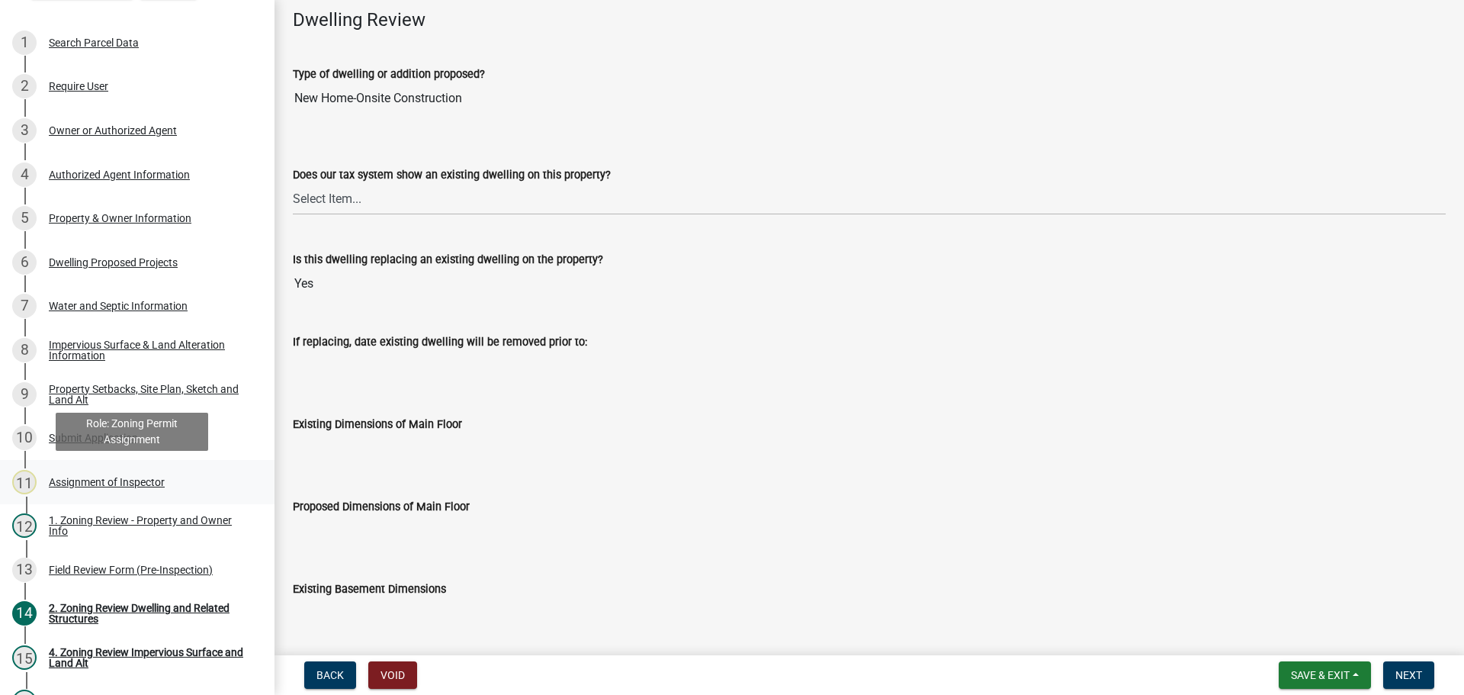
click at [128, 477] on div "Assignment of Inspector" at bounding box center [107, 482] width 116 height 11
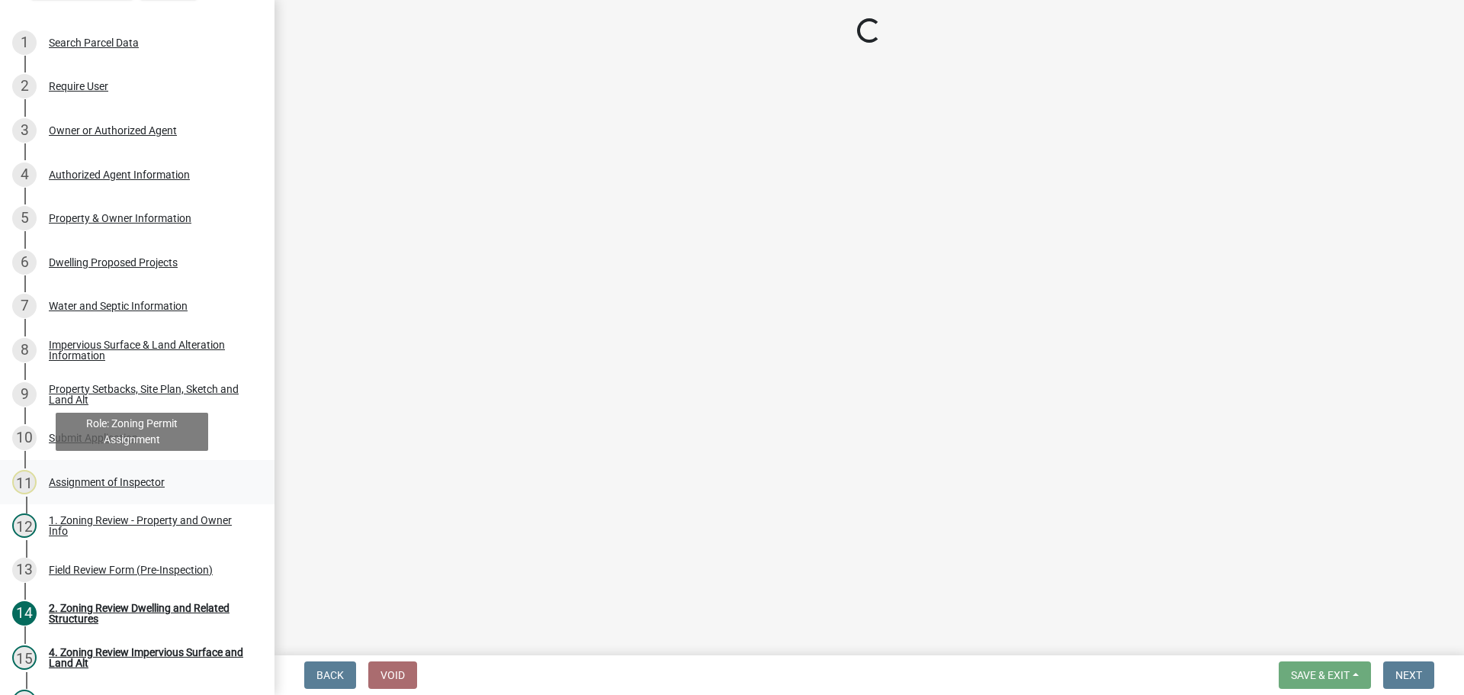
select select "ebd8400e-d8d5-49f8-911f-e671eb76408a"
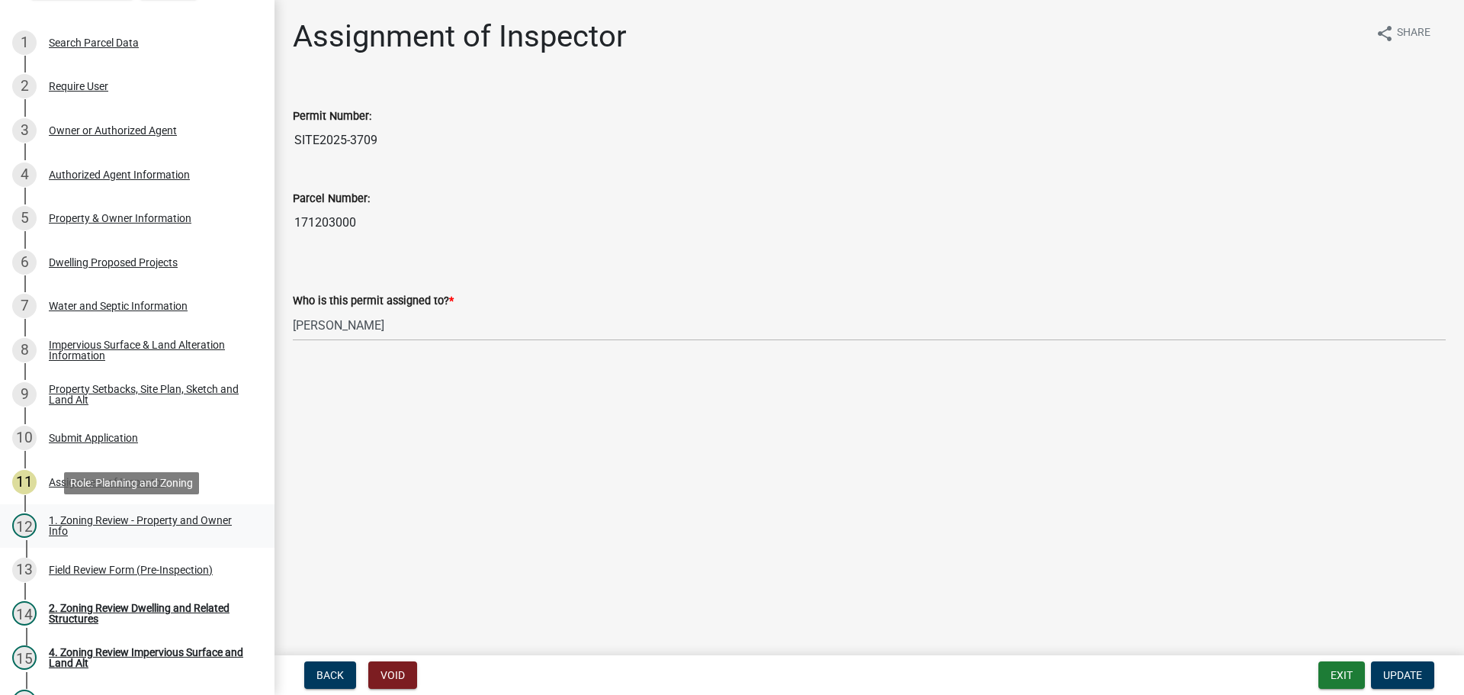
click at [126, 515] on div "1. Zoning Review - Property and Owner Info" at bounding box center [149, 525] width 201 height 21
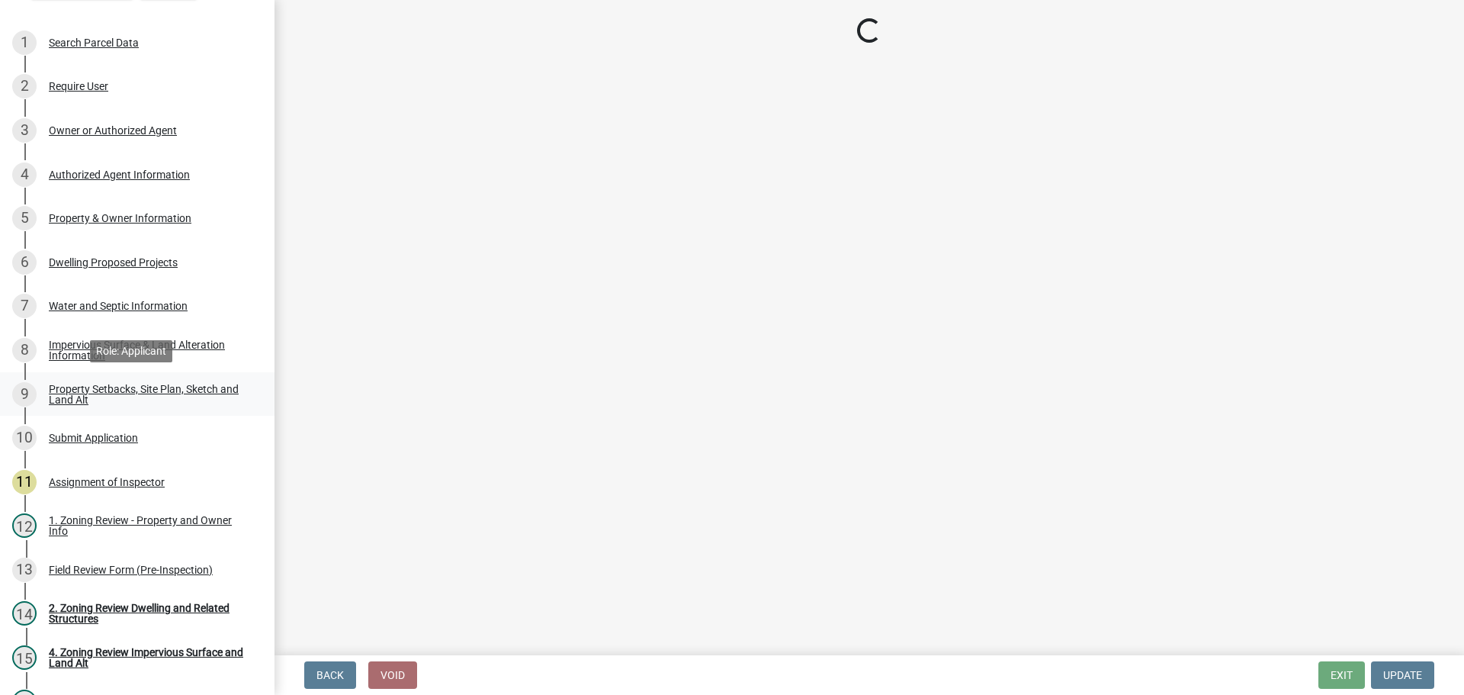
click at [116, 392] on div "Property Setbacks, Site Plan, Sketch and Land Alt" at bounding box center [149, 394] width 201 height 21
select select "b279cdb4-a9c7-4e65-a8bd-797316f5be14"
select select "b4f32c46-6248-4748-b47c-fa4933858724"
select select "ab6c2257-4786-48e5-86d0-1194833f57c8"
select select "de99b201-fb85-4000-88f5-6f49f4ff2101"
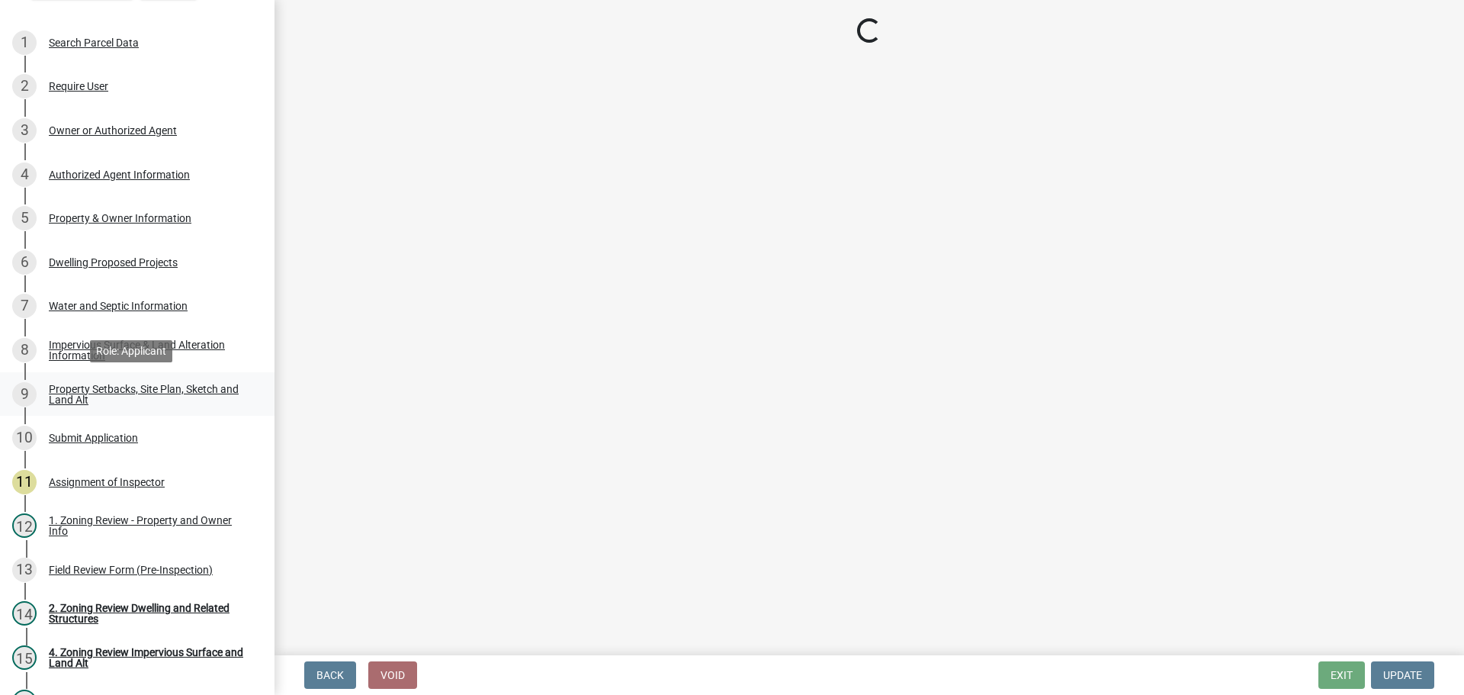
select select "8127fafe-56e8-4ce3-b1f8-70ab85aed4eb"
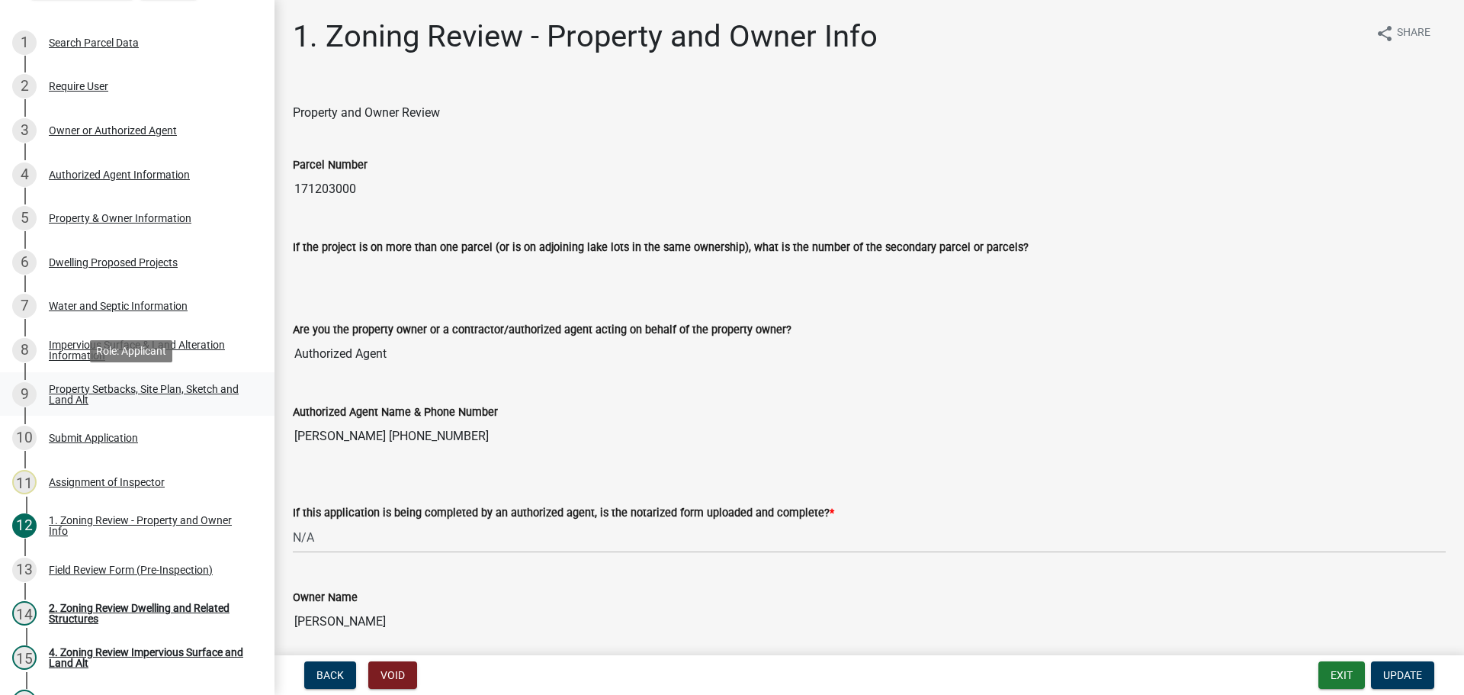
select select "7b13c63f-e699-4112-b373-98fbd28ec536"
select select "b56a4575-9846-47cf-8067-c59a4853da22"
select select "e8ab2dc3-aa3f-46f3-9b4a-37eb25ad84af"
select select "b98836ba-4715-455d-97ab-be9a9df498a8"
select select "288143c3-cc30-40f5-bb2a-2522511345b2"
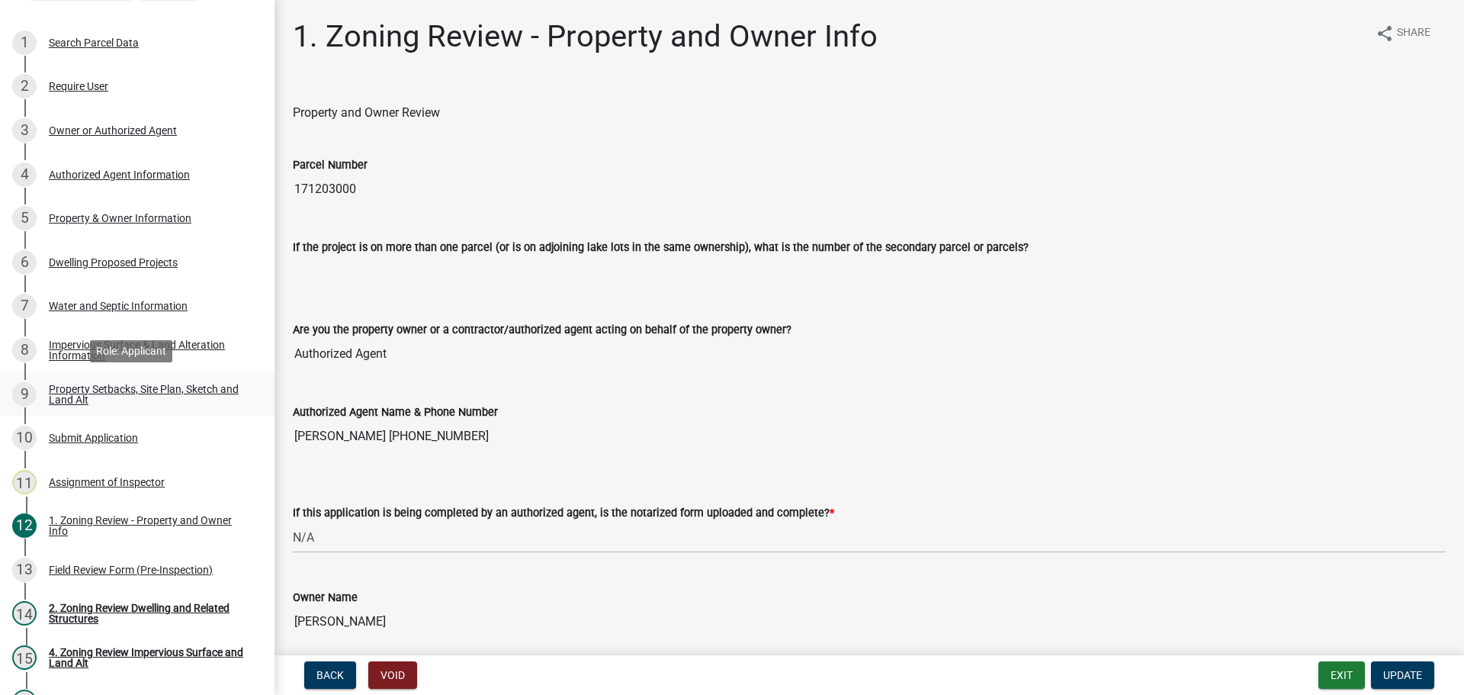
select select "ff457040-d2bf-49fa-a716-aef4a9c76f60"
select select "19d13e65-c93d-443e-910a-7a17299544cc"
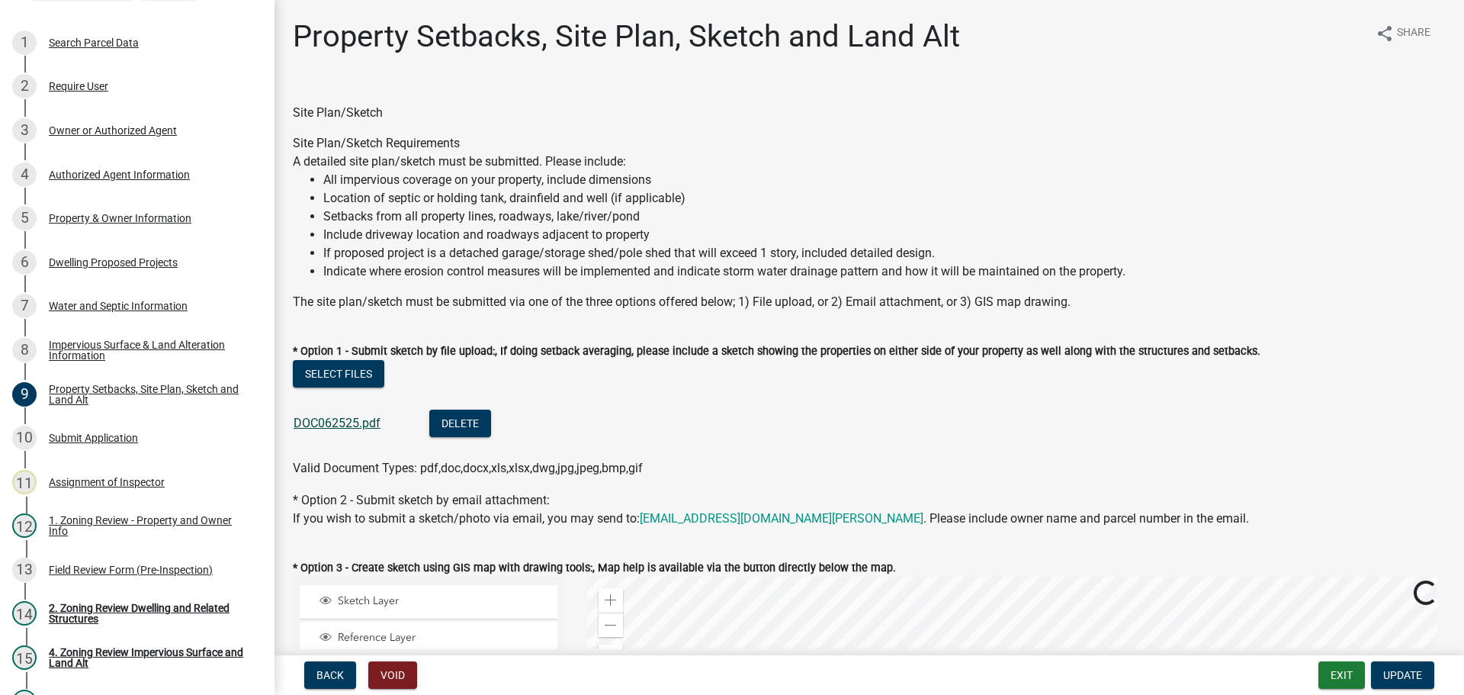
click at [343, 418] on link "DOC062525.pdf" at bounding box center [337, 423] width 87 height 14
click at [93, 340] on div "Impervious Surface & Land Alteration Information" at bounding box center [149, 349] width 201 height 21
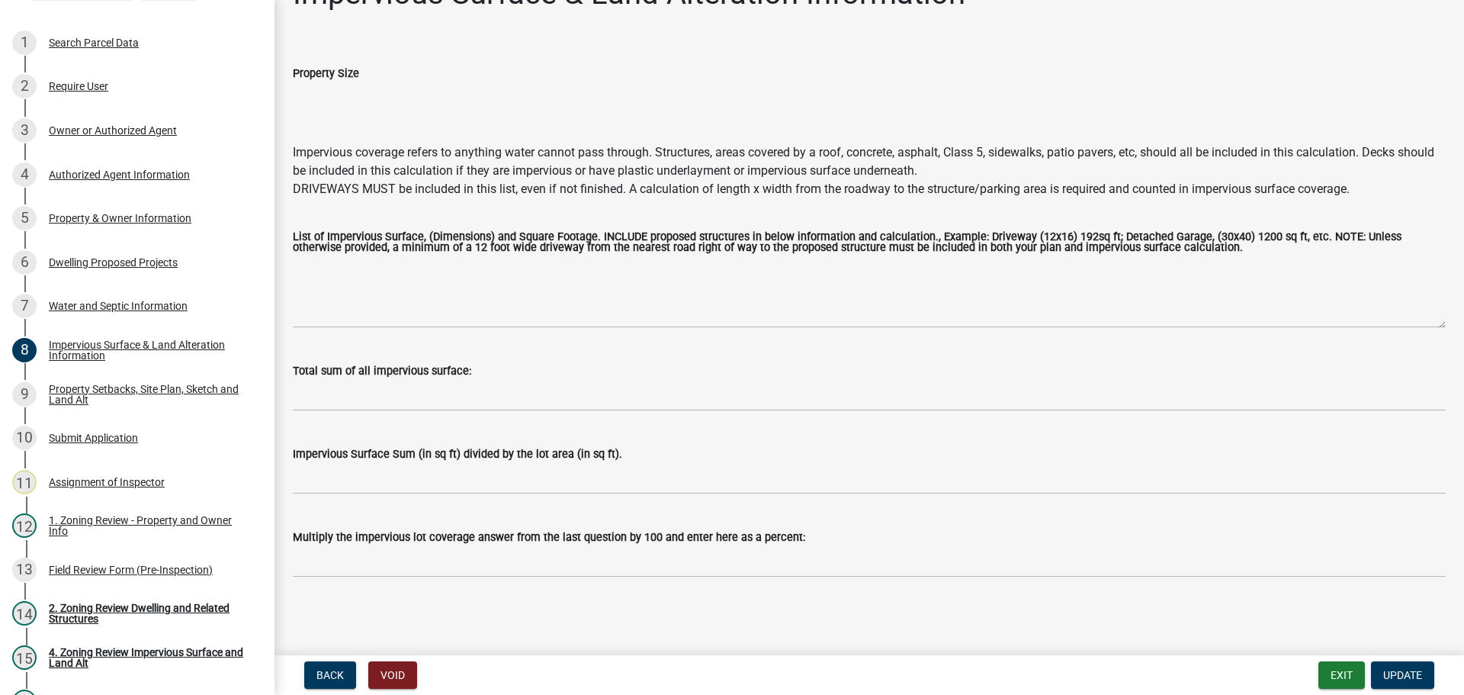
scroll to position [43, 0]
click at [88, 295] on div "7 Water and Septic Information" at bounding box center [131, 306] width 238 height 24
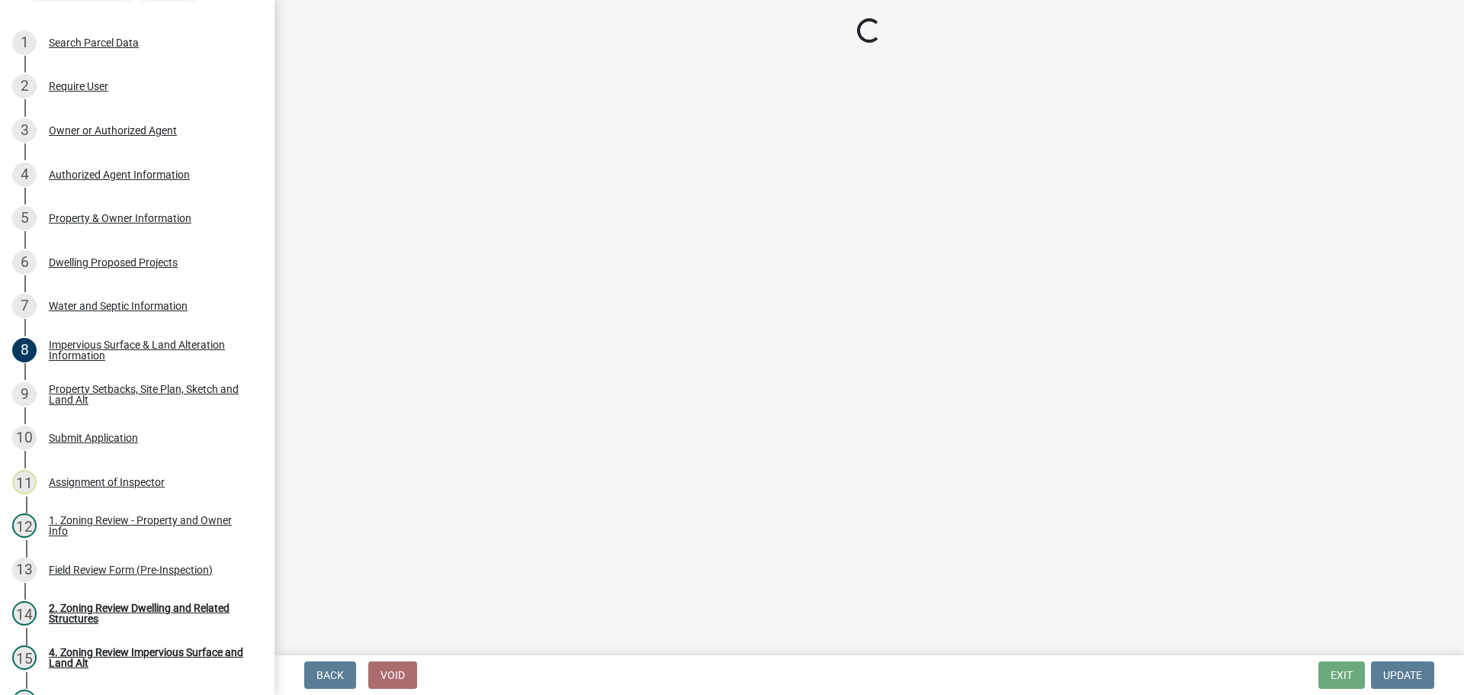
select select "9c51a48b-0bee-4836-8d5c-beab6e77ad2a"
select select "25b8aef2-9eed-4c0f-8836-08d4b8d082b1"
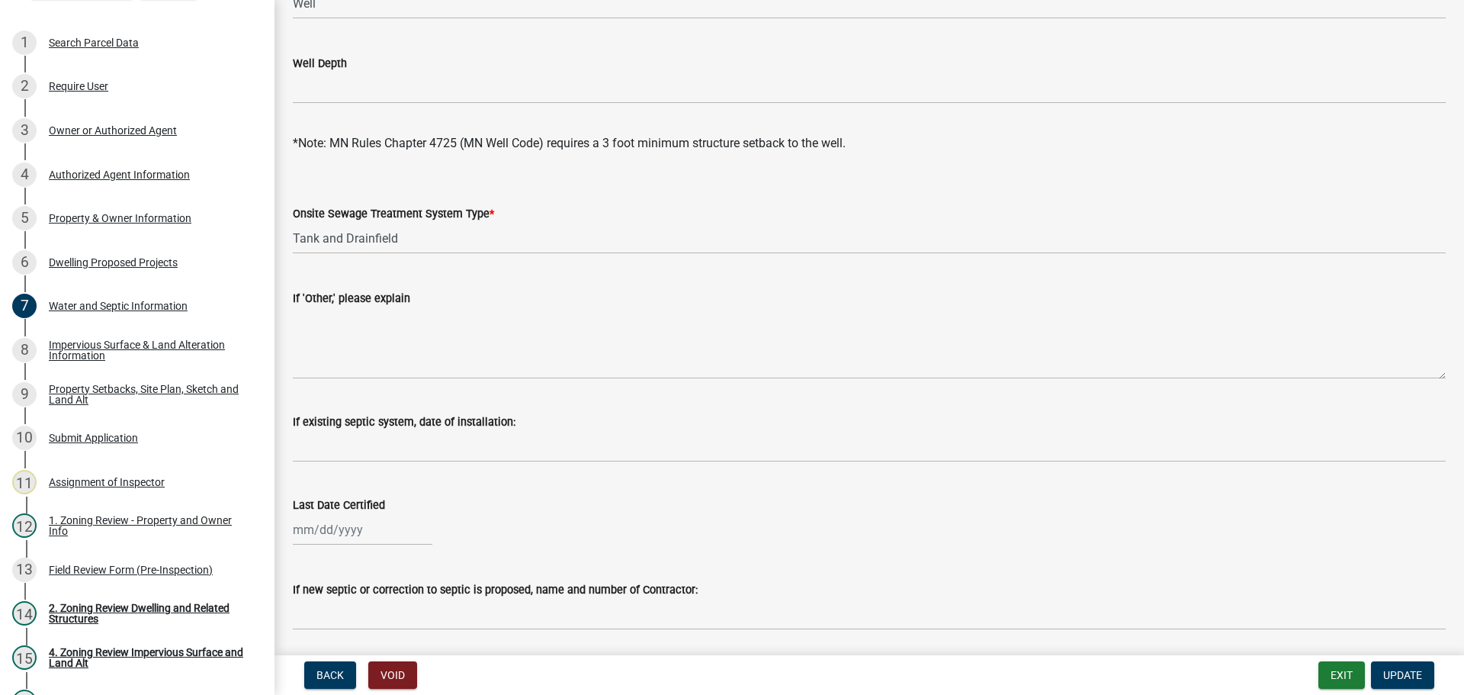
scroll to position [305, 0]
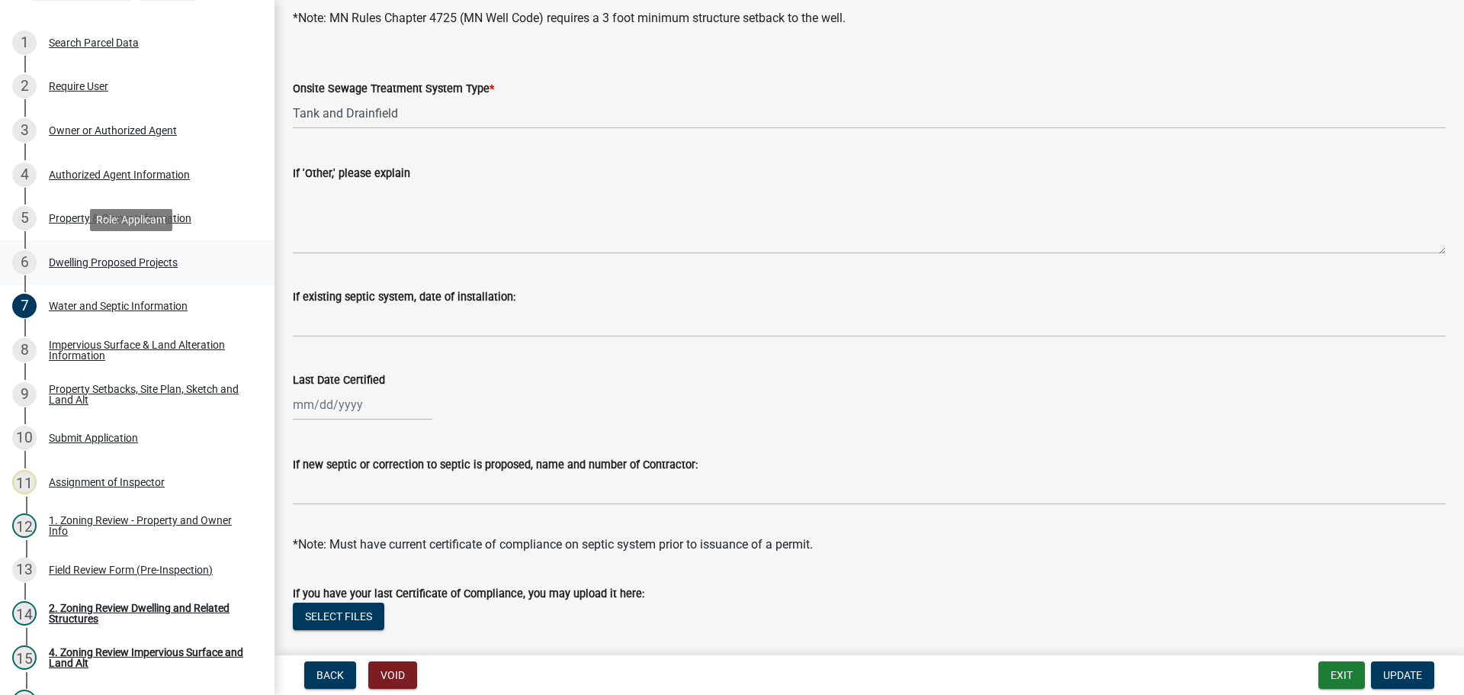
click at [95, 259] on div "Dwelling Proposed Projects" at bounding box center [113, 262] width 129 height 11
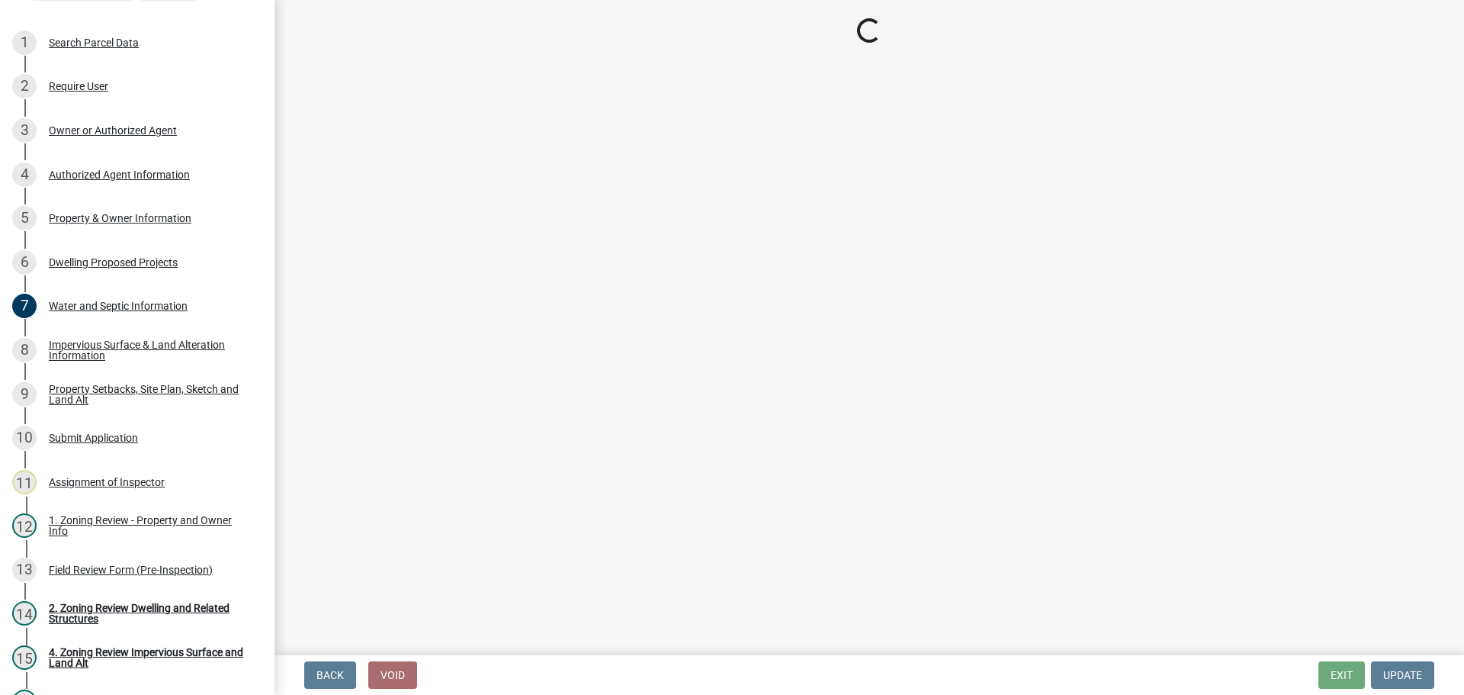
select select "5b8abcc6-67f7-49fb-8f25-c295ccc2b339"
select select "ba56d9f6-ced5-4c38-bdcc-33bfa85ac6de"
select select "638dddef-31f4-4d73-b0b5-0ffc7b344434"
select select "0ceb8b90-6e92-4b1f-be25-acba4c819eff"
select select "28828aef-865b-4bf7-b4ec-c9434812b2ec"
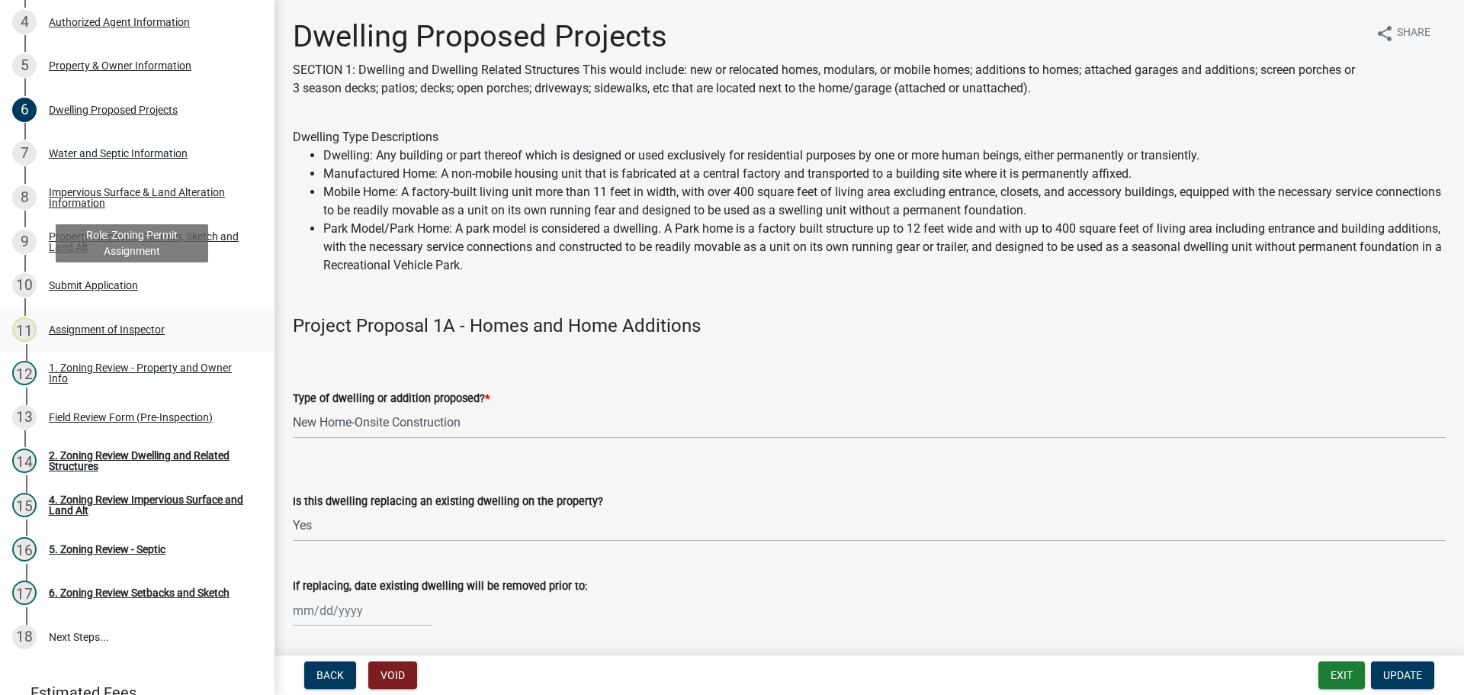
scroll to position [376, 0]
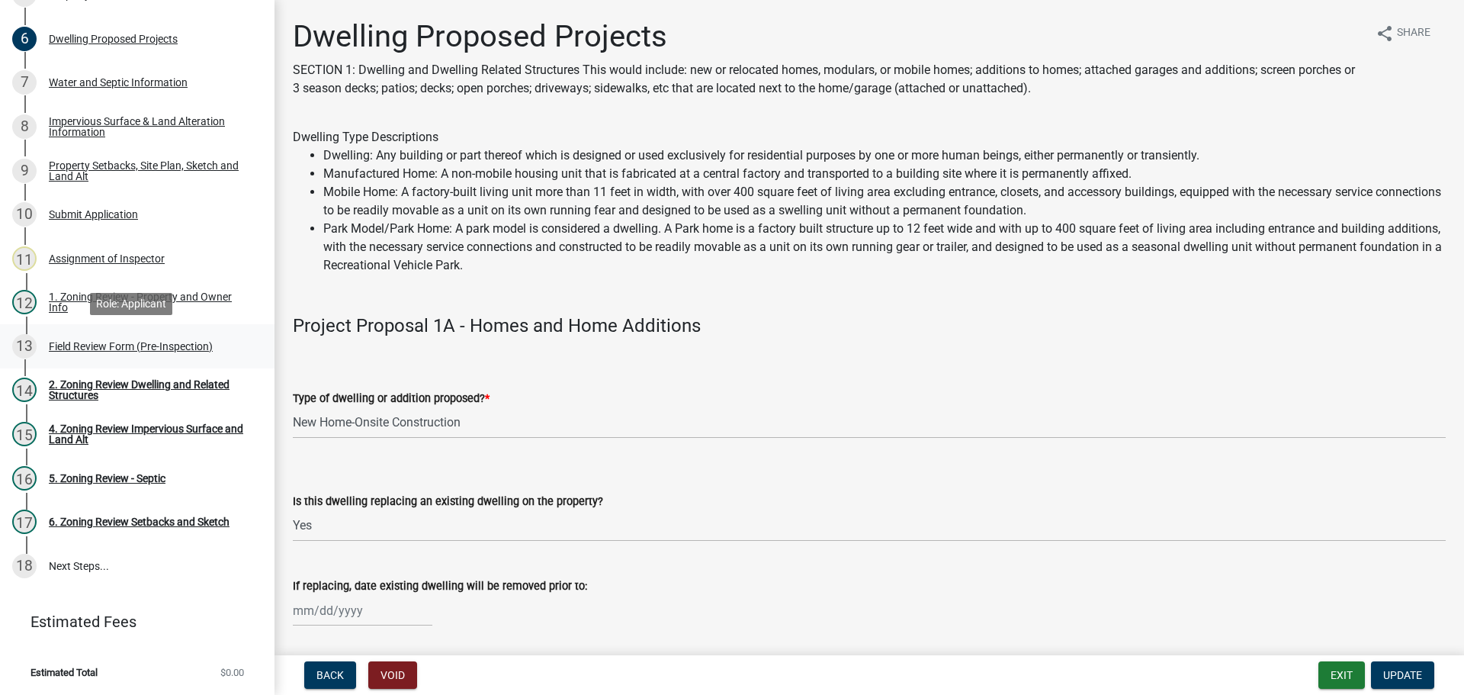
click at [121, 341] on div "Field Review Form (Pre-Inspection)" at bounding box center [131, 346] width 164 height 11
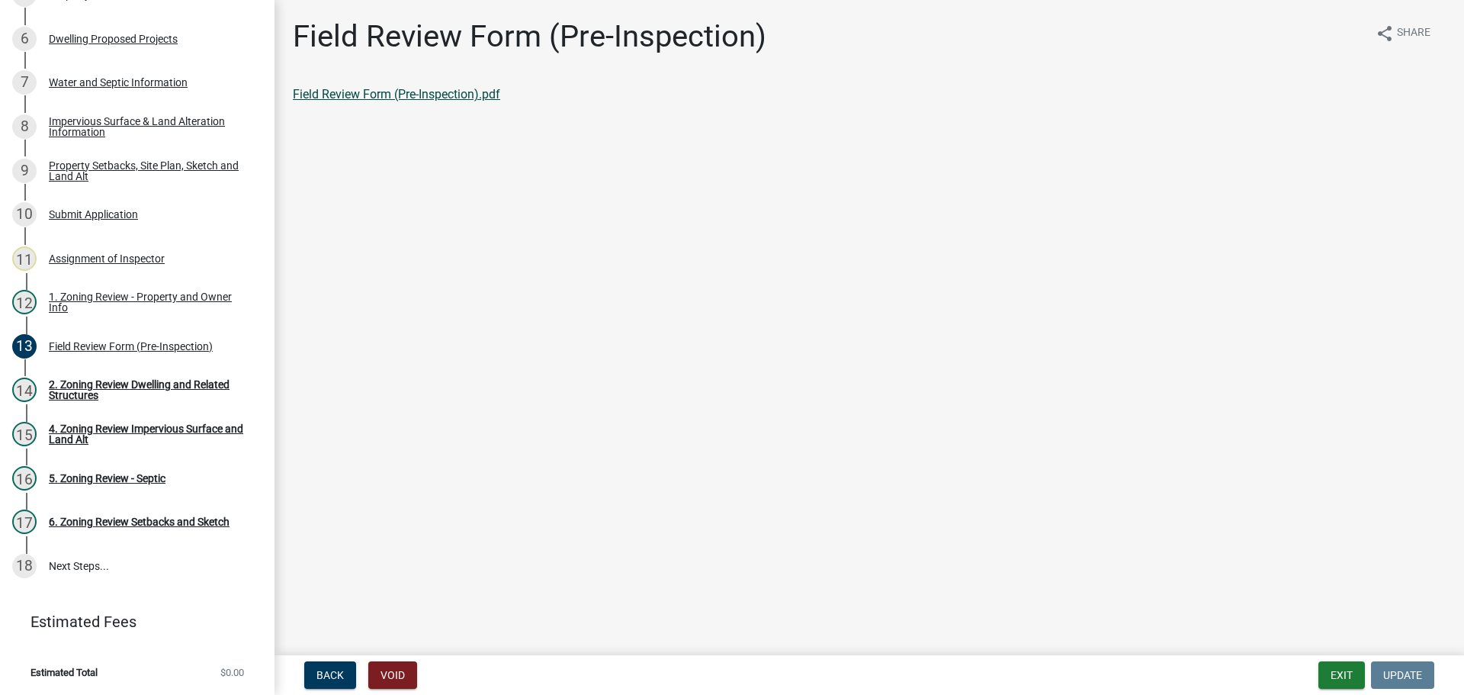
click at [368, 88] on link "Field Review Form (Pre-Inspection).pdf" at bounding box center [396, 94] width 207 height 14
drag, startPoint x: 117, startPoint y: 160, endPoint x: 135, endPoint y: 185, distance: 30.1
click at [117, 160] on div "Property Setbacks, Site Plan, Sketch and Land Alt" at bounding box center [149, 170] width 201 height 21
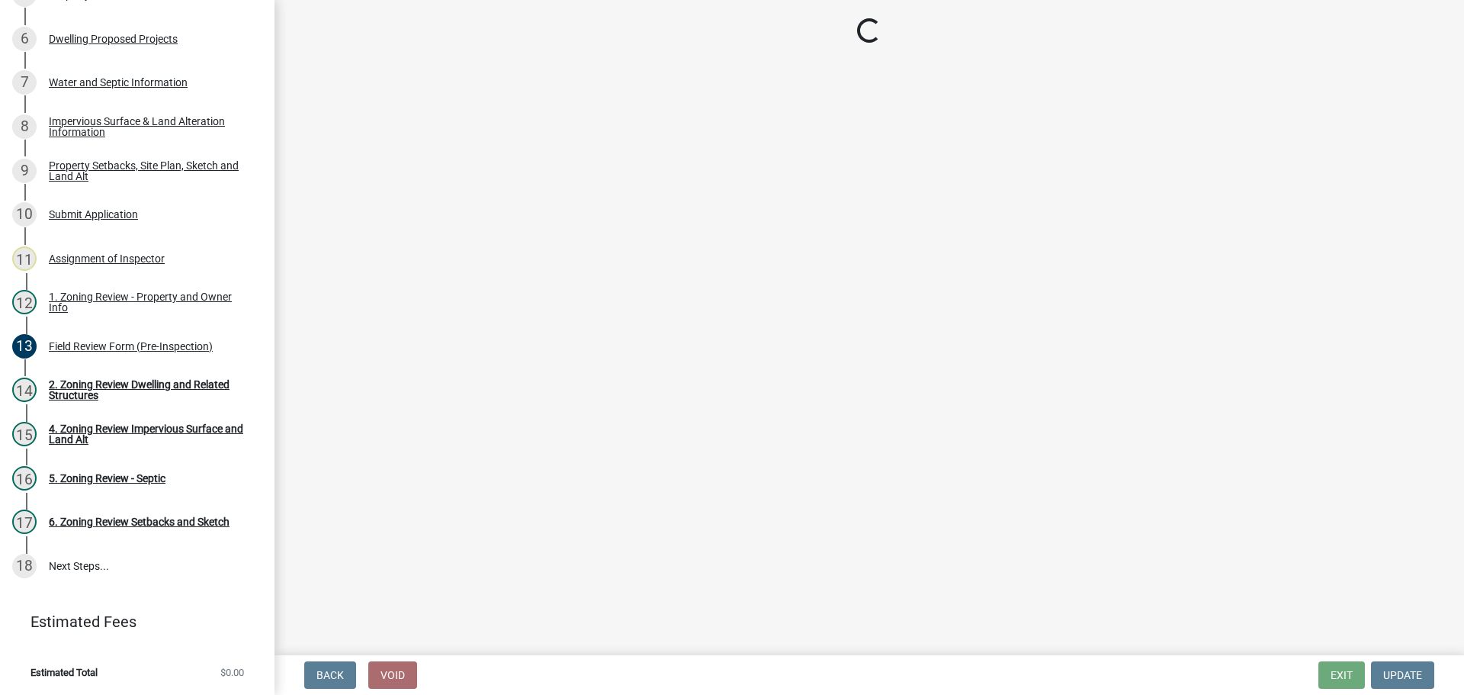
select select "7b13c63f-e699-4112-b373-98fbd28ec536"
select select "b56a4575-9846-47cf-8067-c59a4853da22"
select select "e8ab2dc3-aa3f-46f3-9b4a-37eb25ad84af"
select select "b98836ba-4715-455d-97ab-be9a9df498a8"
select select "288143c3-cc30-40f5-bb2a-2522511345b2"
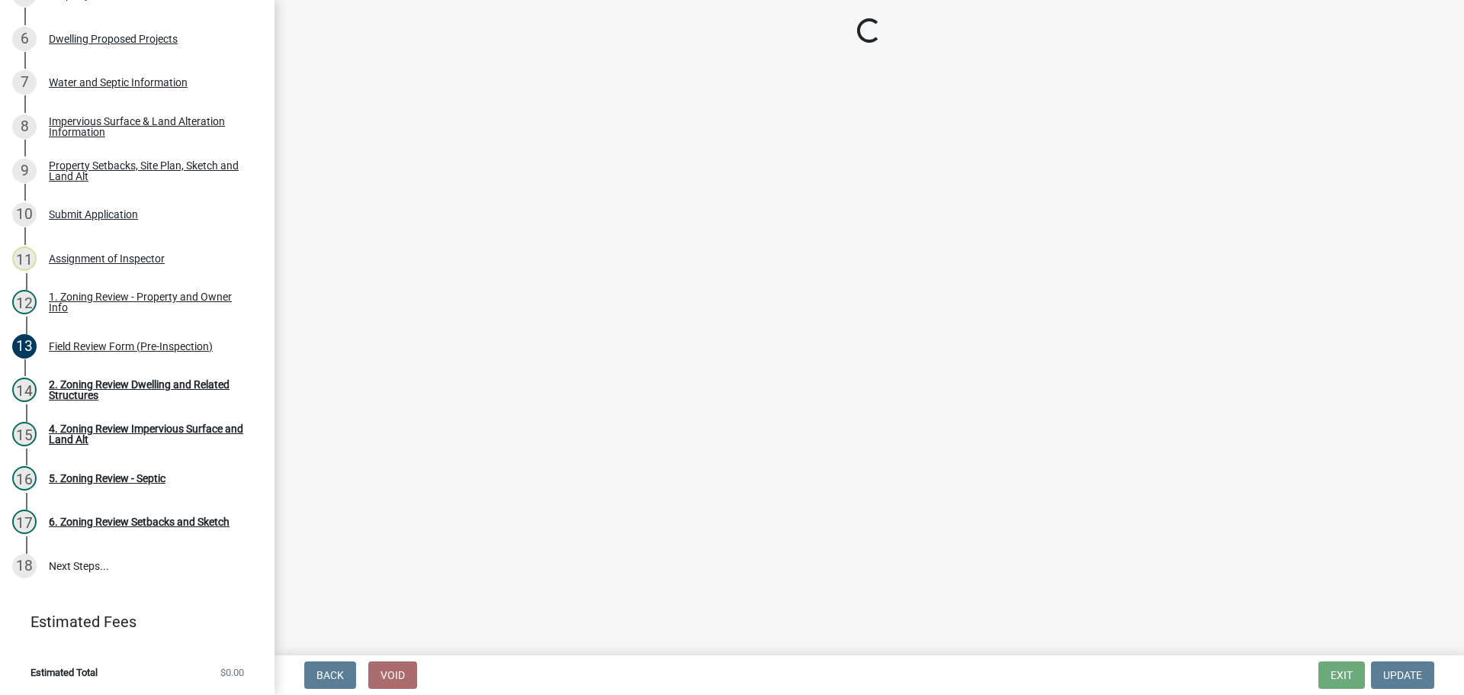
select select "ff457040-d2bf-49fa-a716-aef4a9c76f60"
select select "19d13e65-c93d-443e-910a-7a17299544cc"
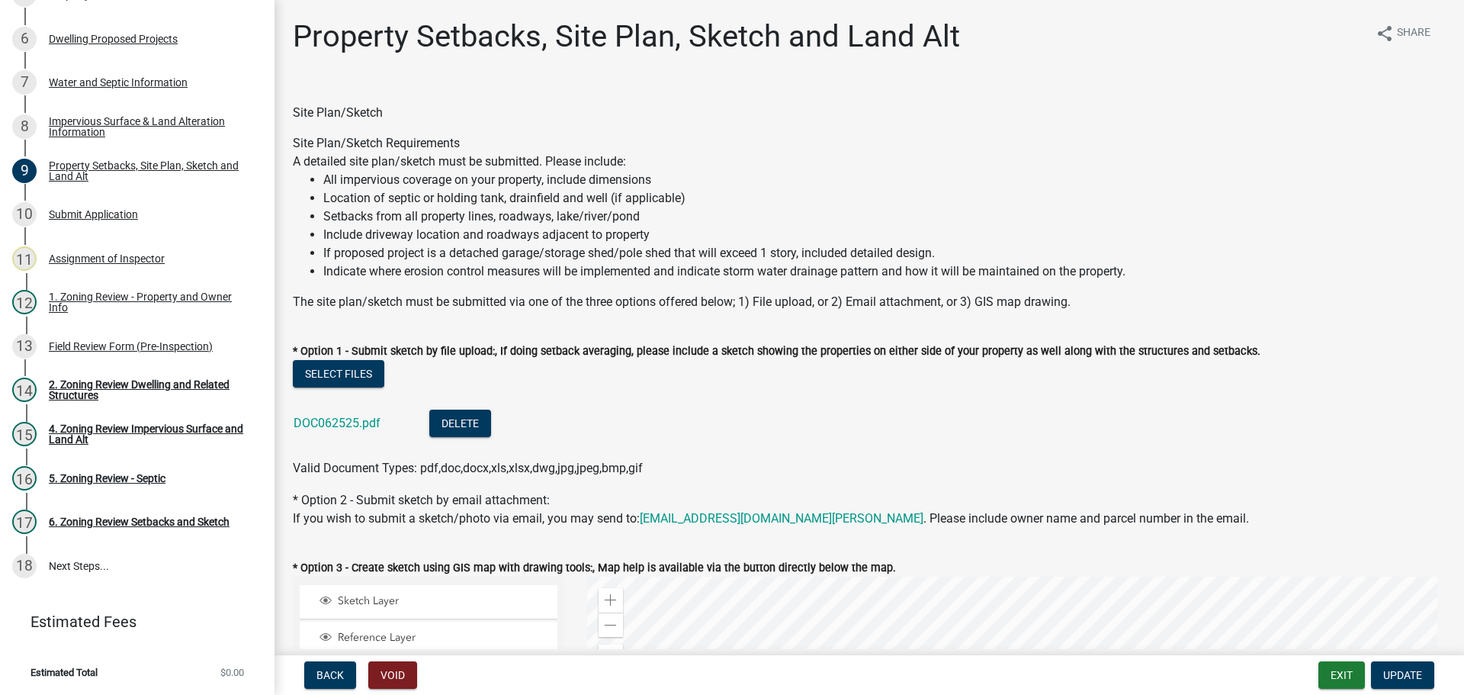
scroll to position [229, 0]
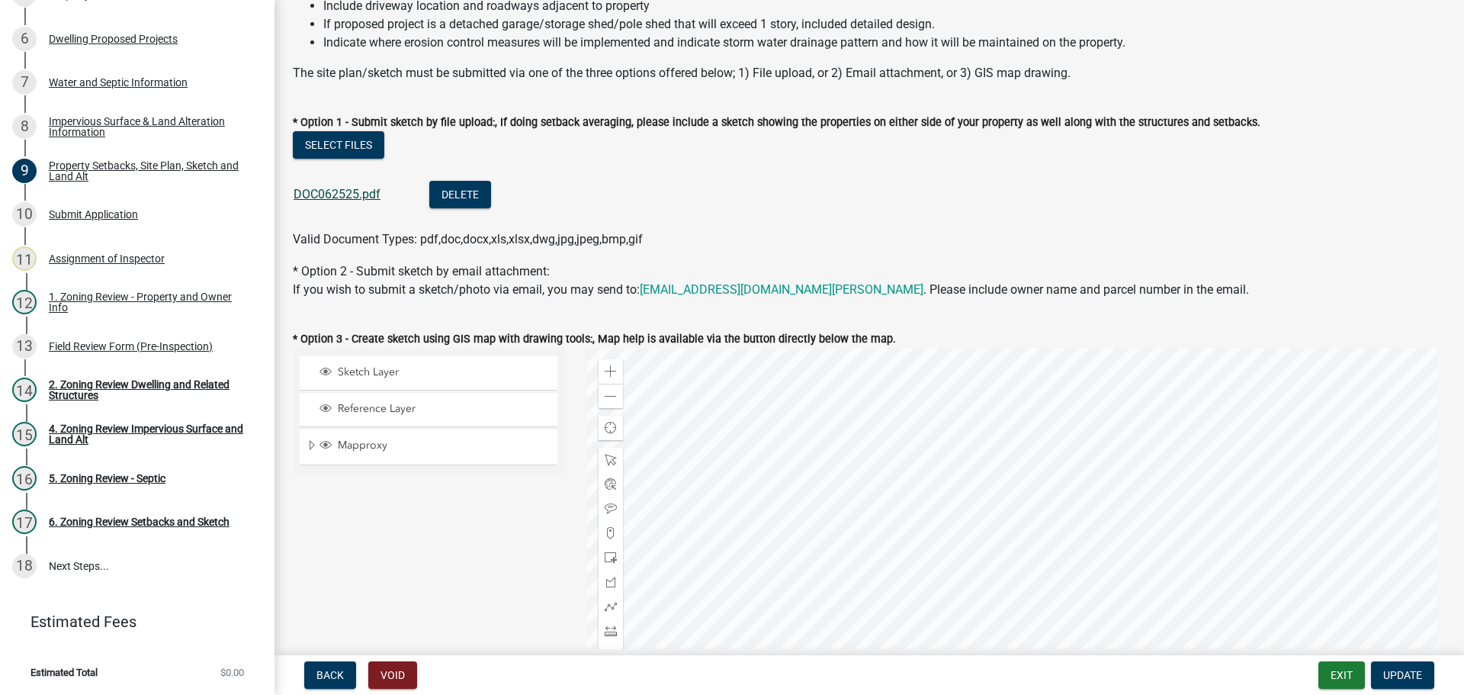
click at [320, 194] on link "DOC062525.pdf" at bounding box center [337, 194] width 87 height 14
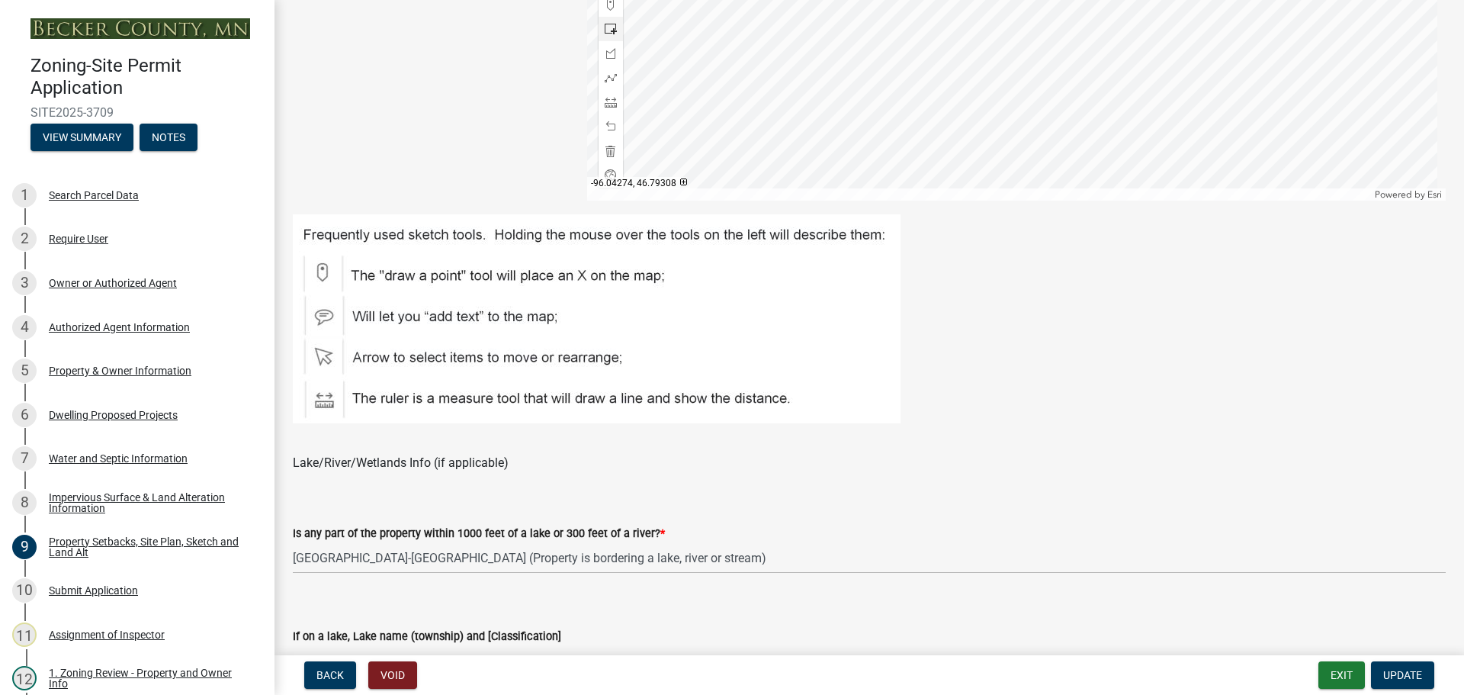
scroll to position [763, 0]
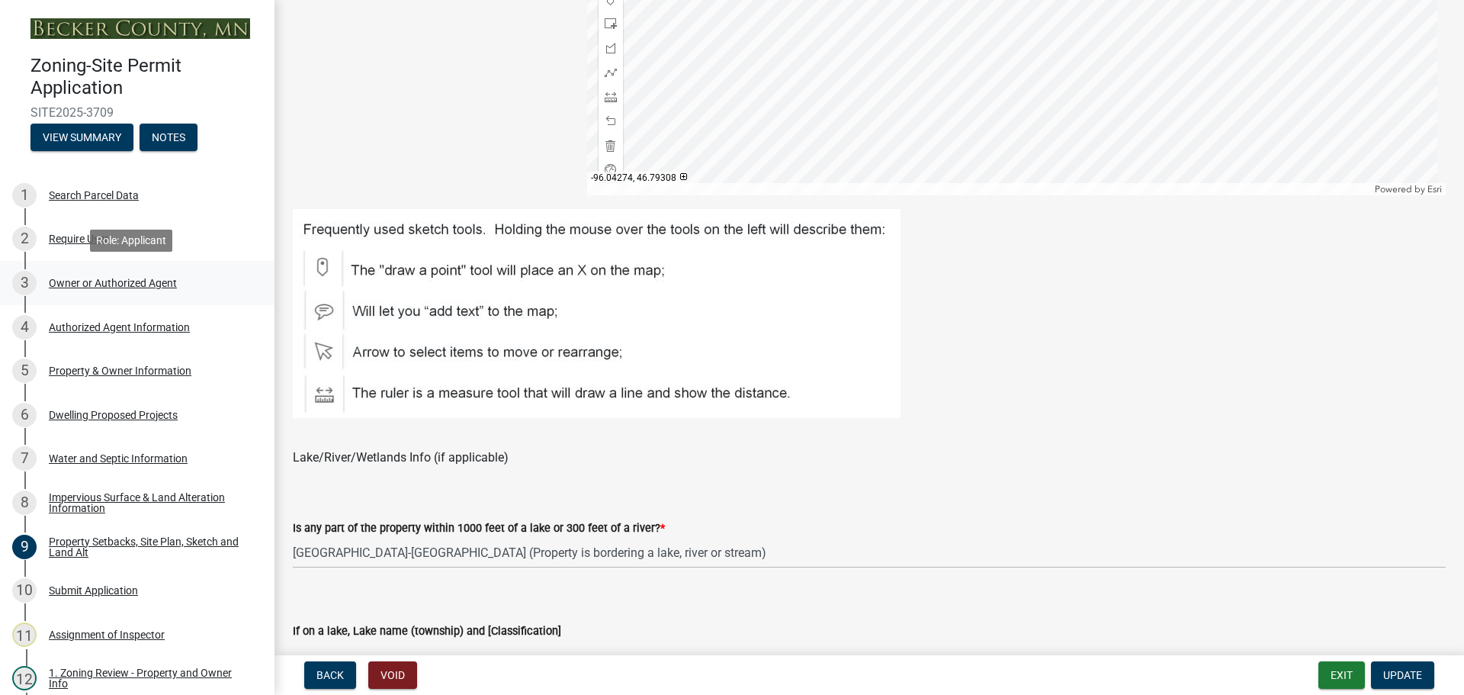
click at [117, 278] on div "Owner or Authorized Agent" at bounding box center [113, 283] width 128 height 11
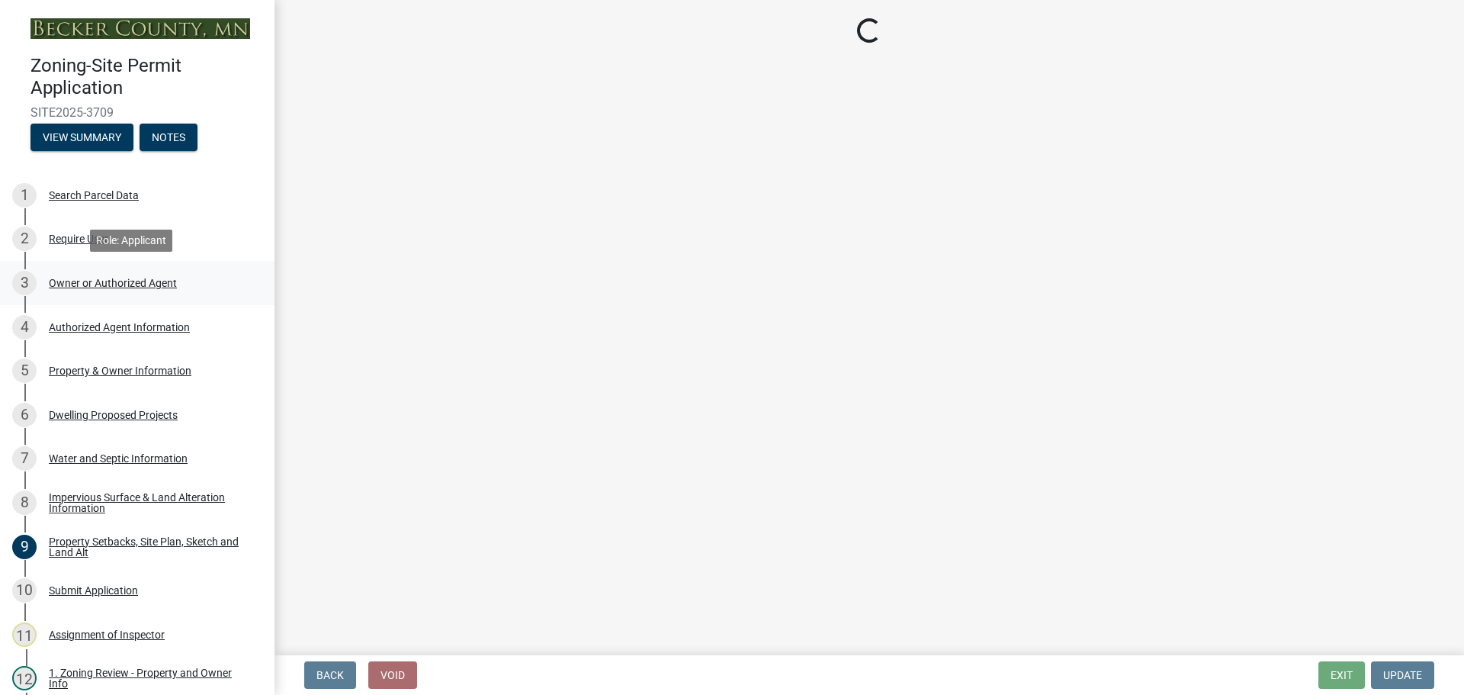
scroll to position [0, 0]
select select "059d621c-7166-4fbc-97da-2eca626821a9"
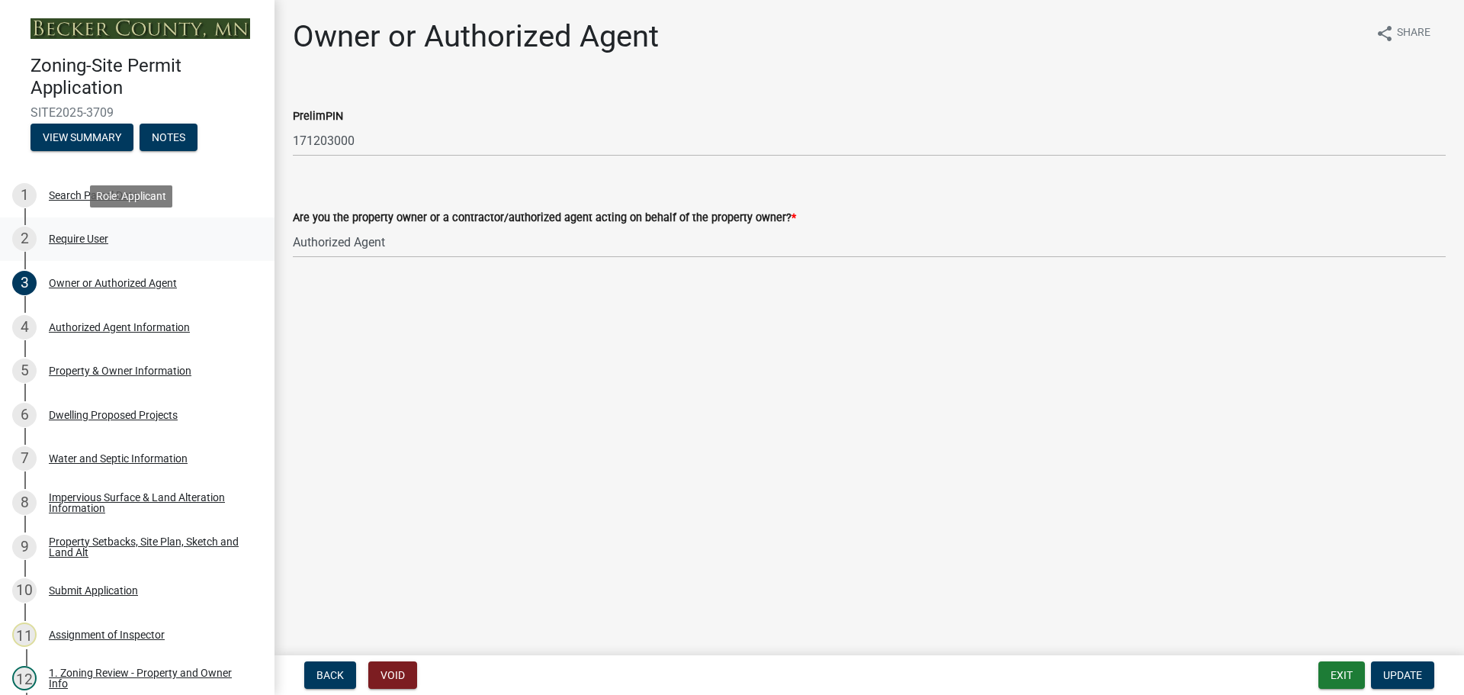
click at [96, 233] on div "Require User" at bounding box center [78, 238] width 59 height 11
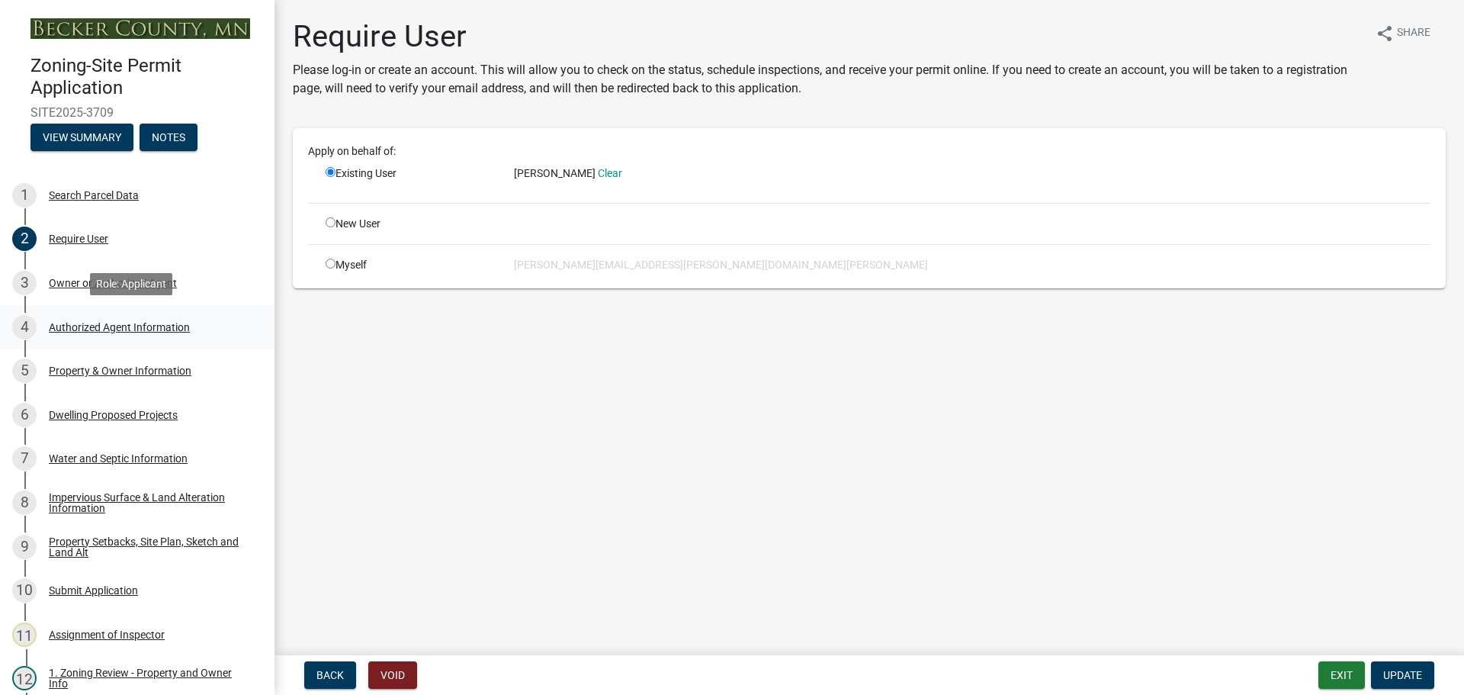
click at [123, 329] on div "Authorized Agent Information" at bounding box center [119, 327] width 141 height 11
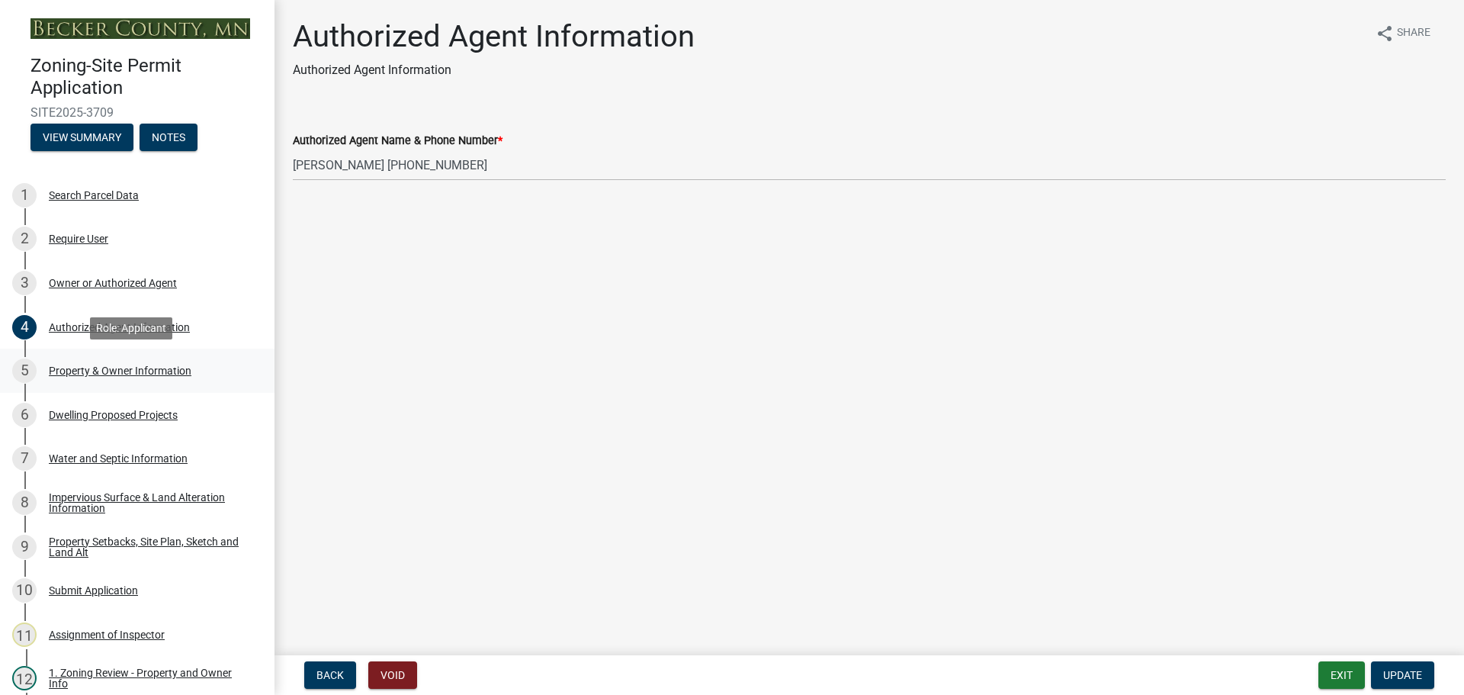
click at [129, 368] on div "Property & Owner Information" at bounding box center [120, 370] width 143 height 11
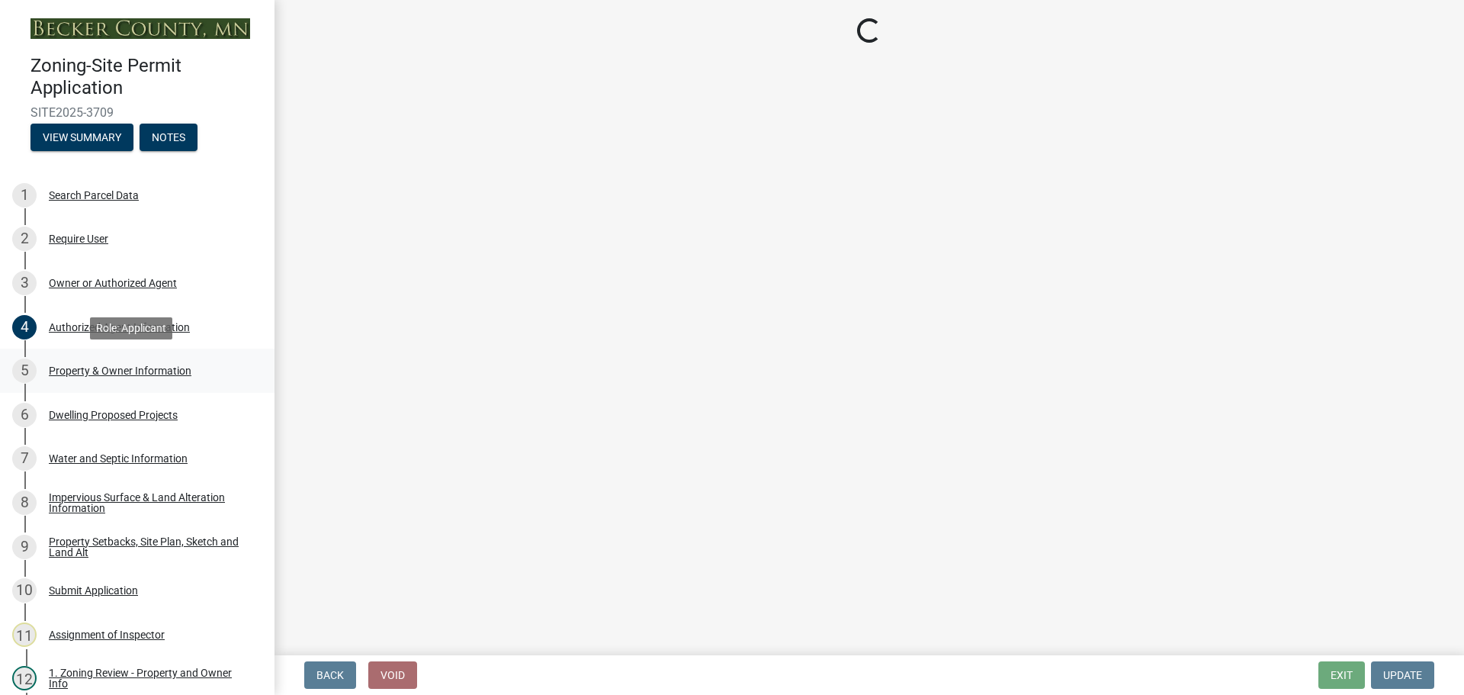
select select "2da4ad59-79e4-4897-a878-b9bb9cb10a27"
select select "9bce286e-d536-49ff-bab3-4b7d67f0814c"
select select "f87eba17-8ed9-4ad8-aefc-fe36a3f3544b"
select select "393a978c-6bd5-4cb2-a6a0-db6feb8732b8"
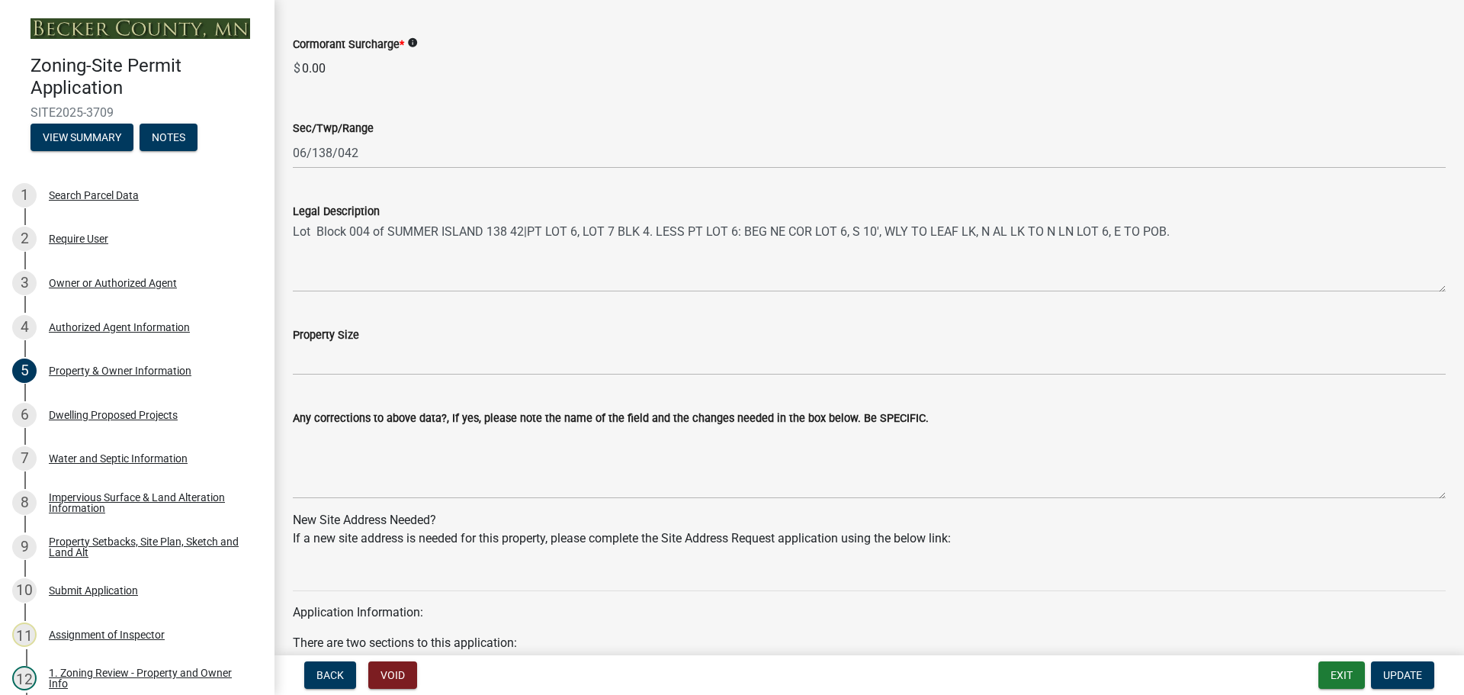
scroll to position [991, 0]
click at [109, 190] on div "Search Parcel Data" at bounding box center [94, 195] width 90 height 11
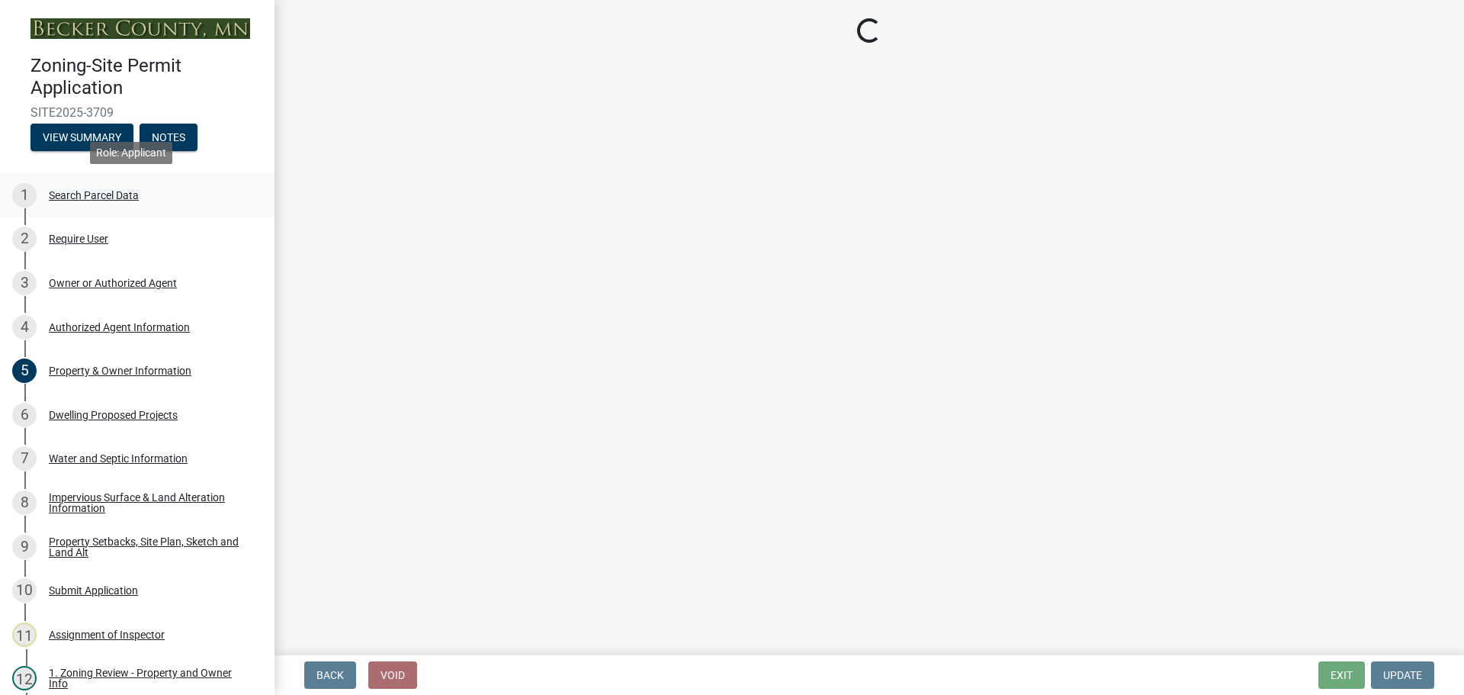
scroll to position [0, 0]
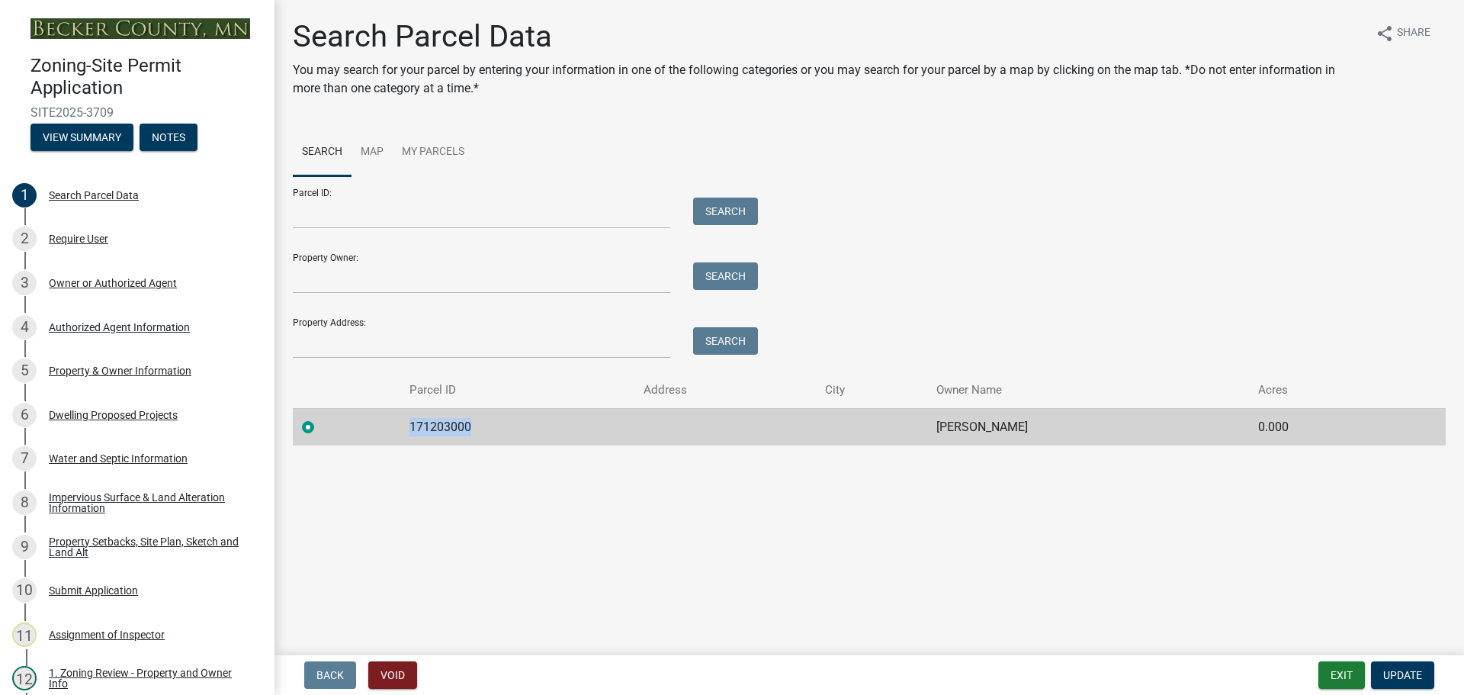
drag, startPoint x: 474, startPoint y: 428, endPoint x: 400, endPoint y: 423, distance: 74.9
click at [400, 423] on td "171203000" at bounding box center [517, 426] width 235 height 37
copy td "171203000"
click at [142, 455] on div "Water and Septic Information" at bounding box center [118, 458] width 139 height 11
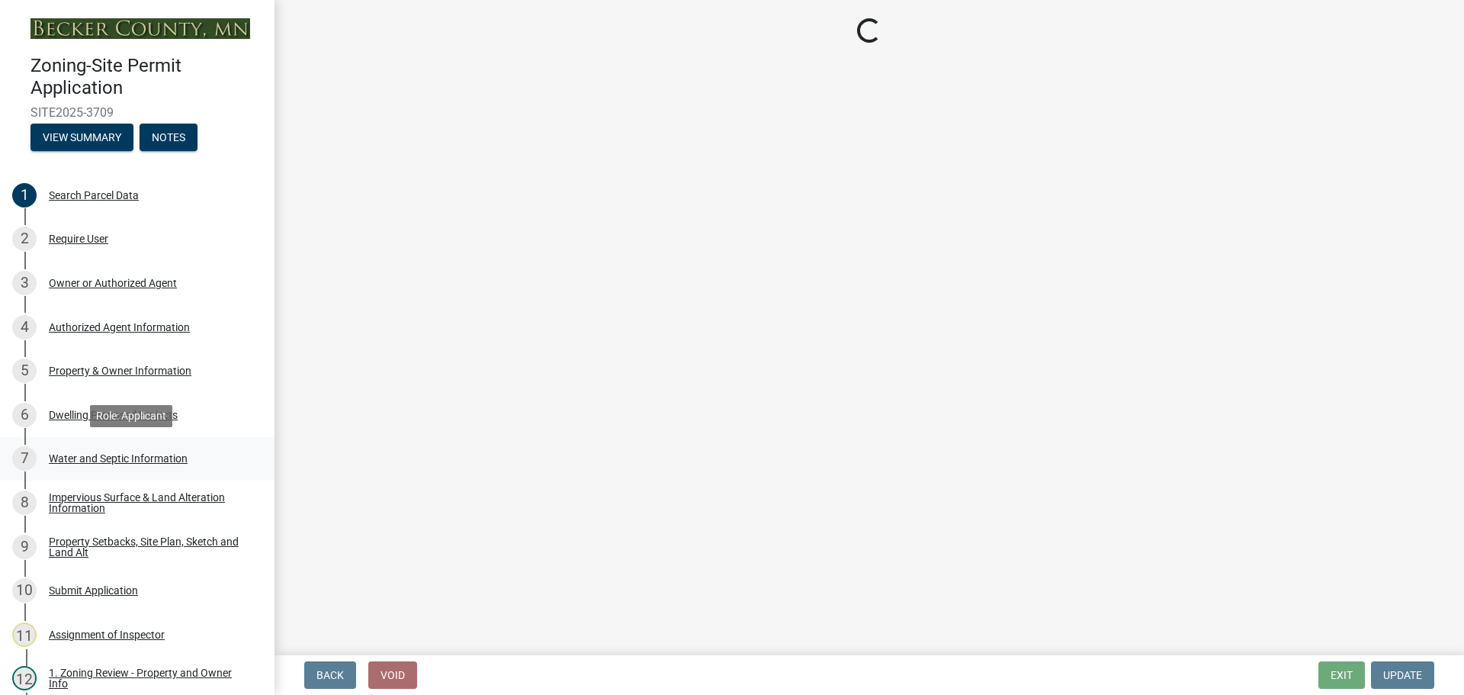
select select "9c51a48b-0bee-4836-8d5c-beab6e77ad2a"
select select "25b8aef2-9eed-4c0f-8836-08d4b8d082b1"
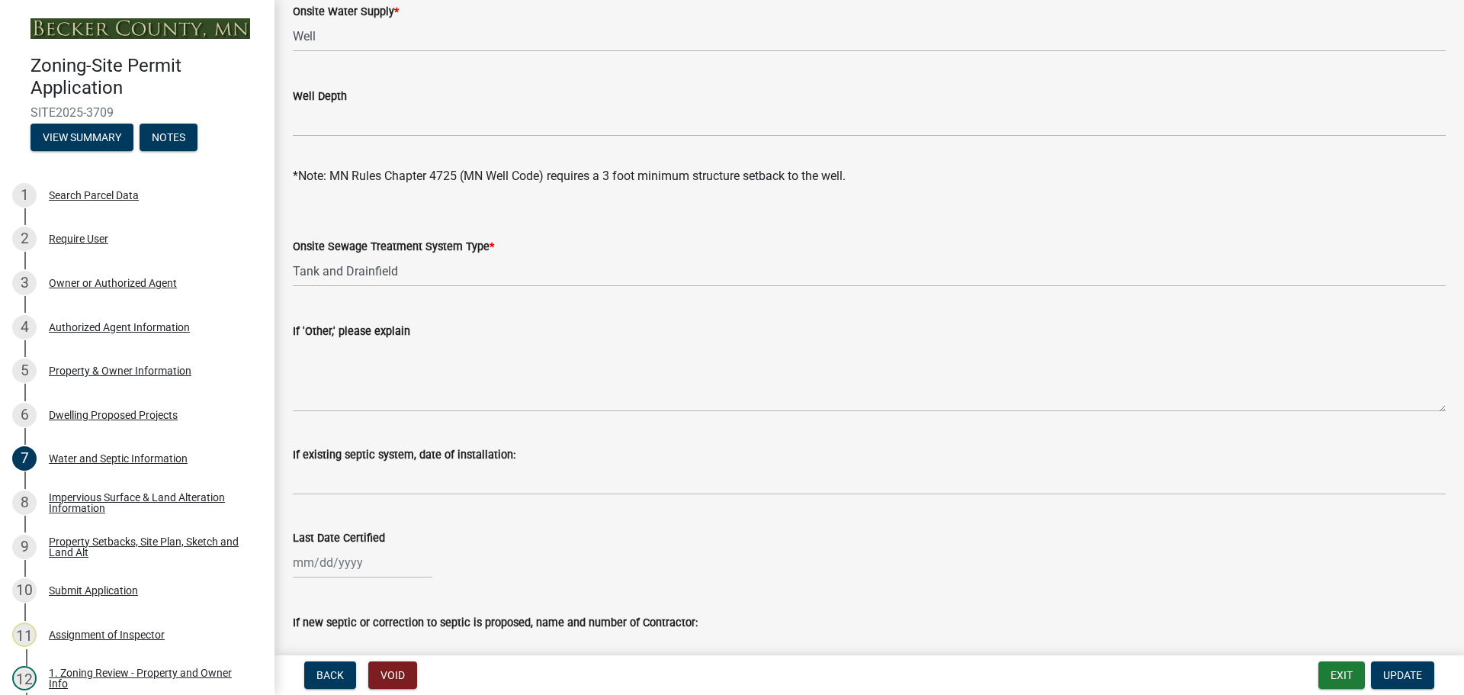
scroll to position [137, 0]
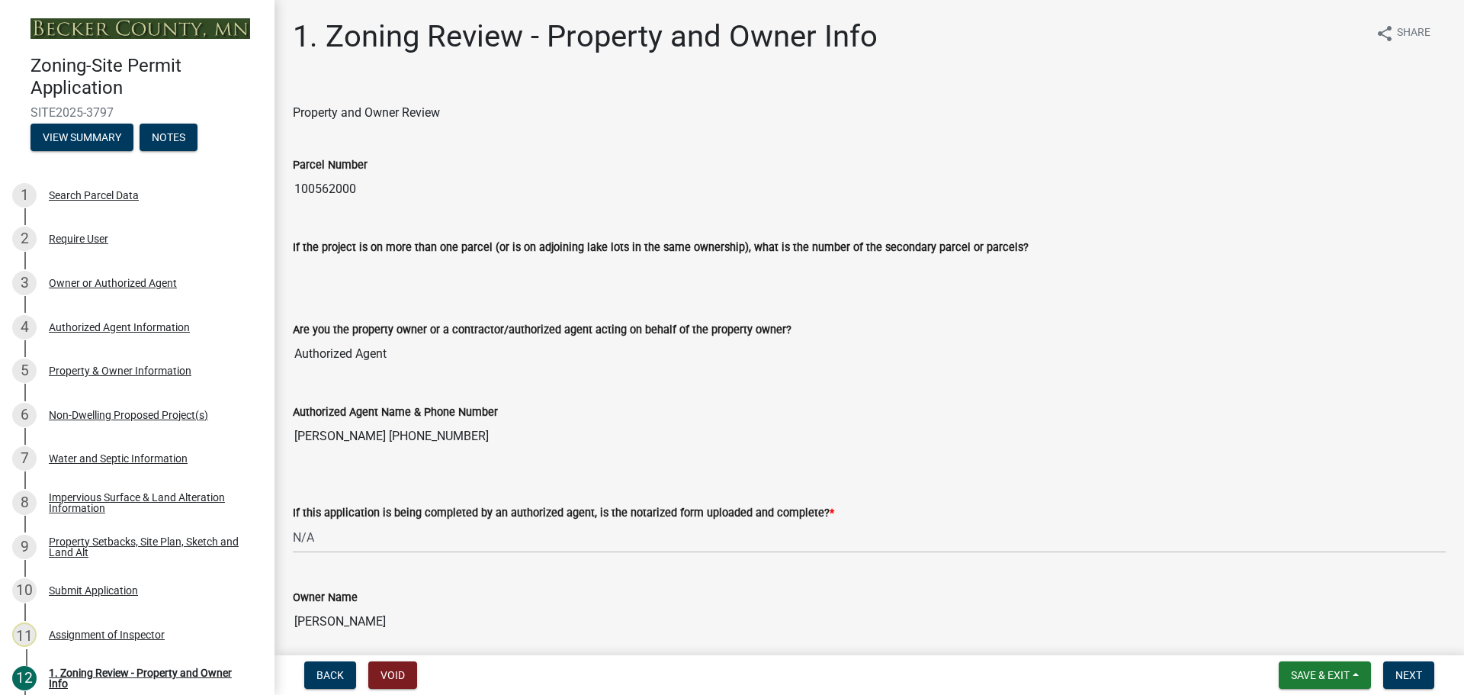
select select "b279cdb4-a9c7-4e65-a8bd-797316f5be14"
select select "b4f32c46-6248-4748-b47c-fa4933858724"
select select "ab6c2257-4786-48e5-86d0-1194833f57c8"
